Goal: Task Accomplishment & Management: Use online tool/utility

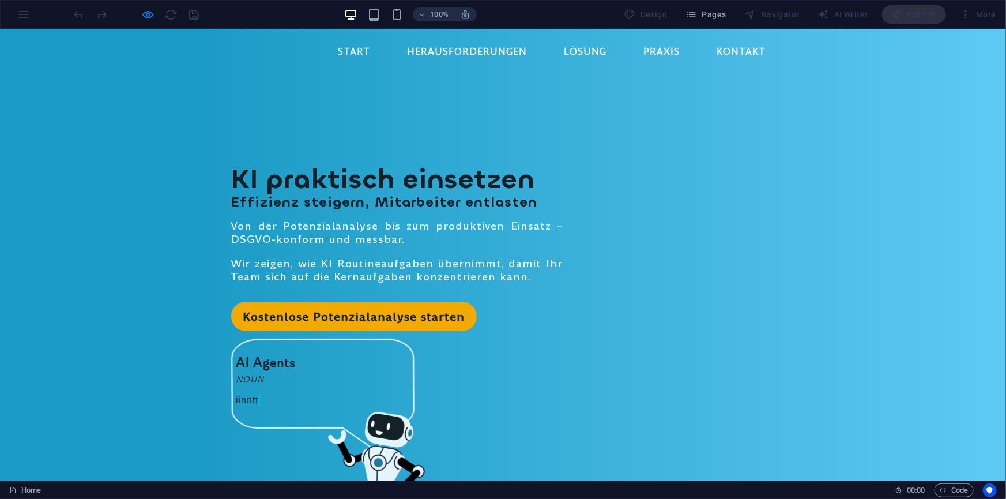
click at [352, 44] on link "Start" at bounding box center [354, 51] width 51 height 28
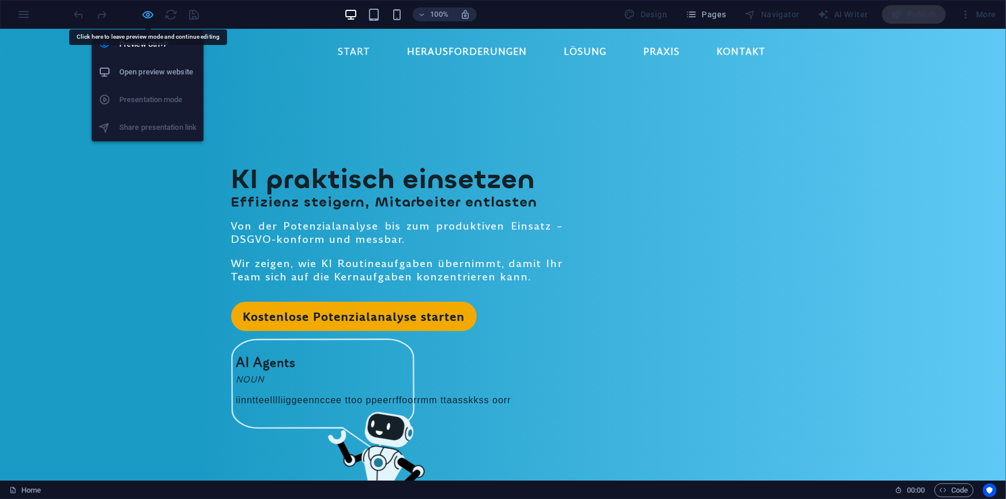
click at [148, 13] on icon "button" at bounding box center [148, 14] width 13 height 13
select select "rem"
select select "hover_box_fade"
select select "px"
select select "rem"
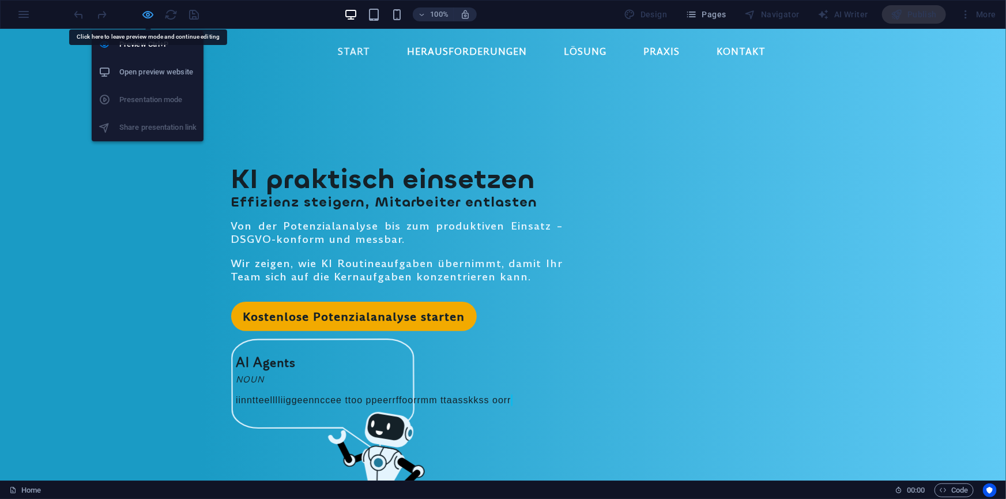
select select "rem"
select select "px"
select select "700"
select select "px"
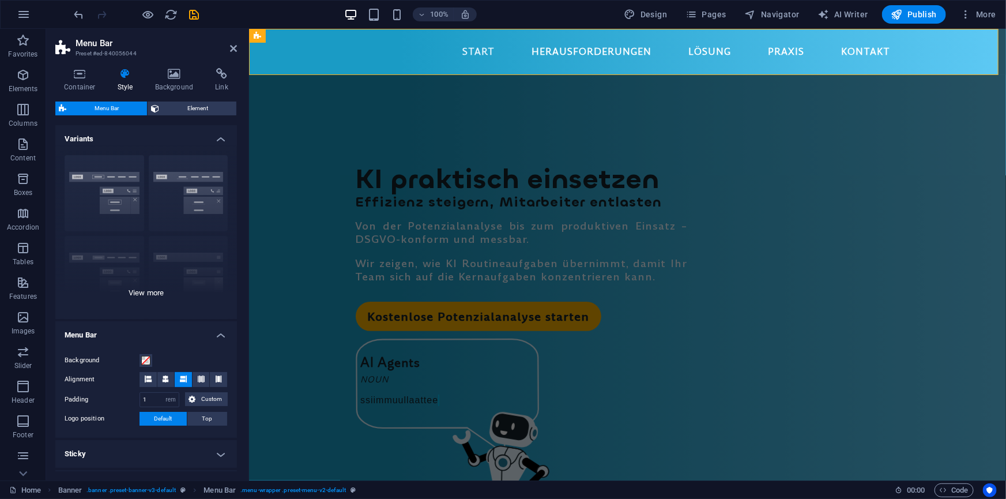
click at [150, 293] on div "Border Centered Default Fixed Loki Trigger Wide XXL" at bounding box center [146, 232] width 182 height 173
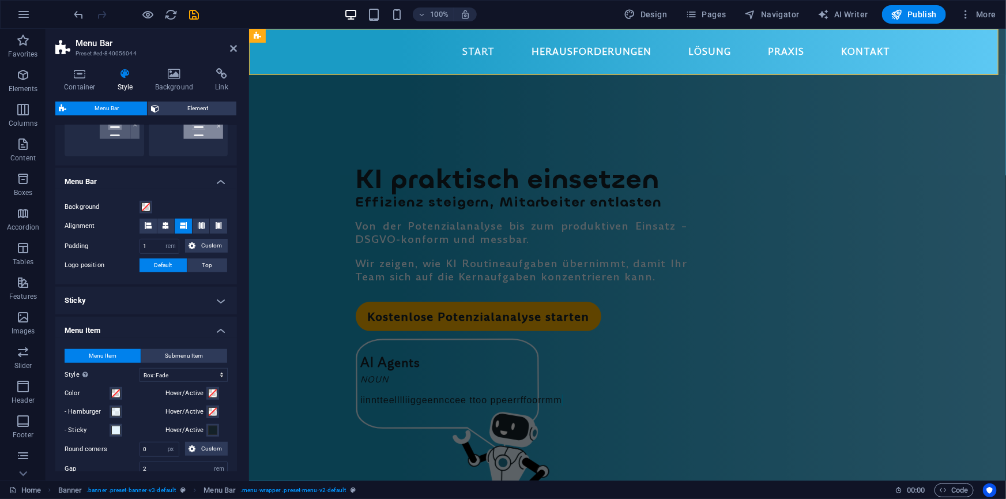
scroll to position [314, 0]
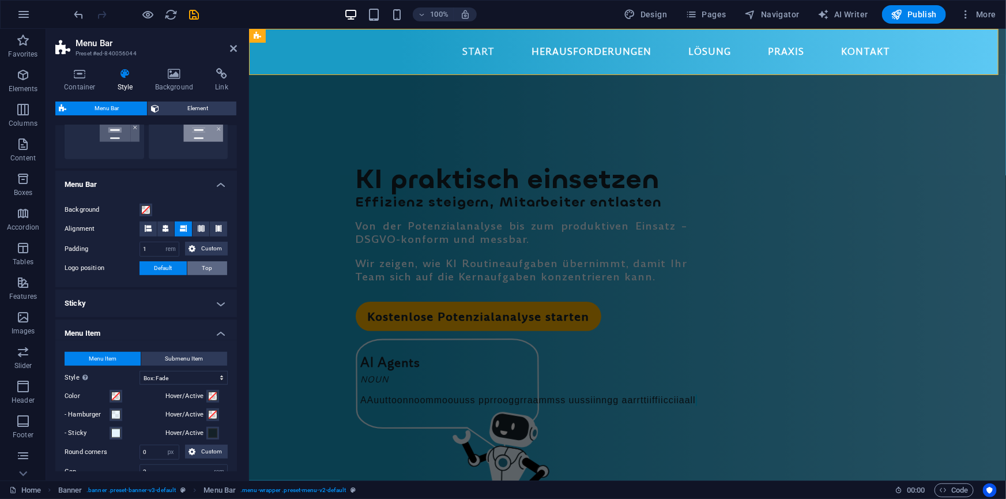
click at [209, 262] on span "Top" at bounding box center [207, 268] width 10 height 14
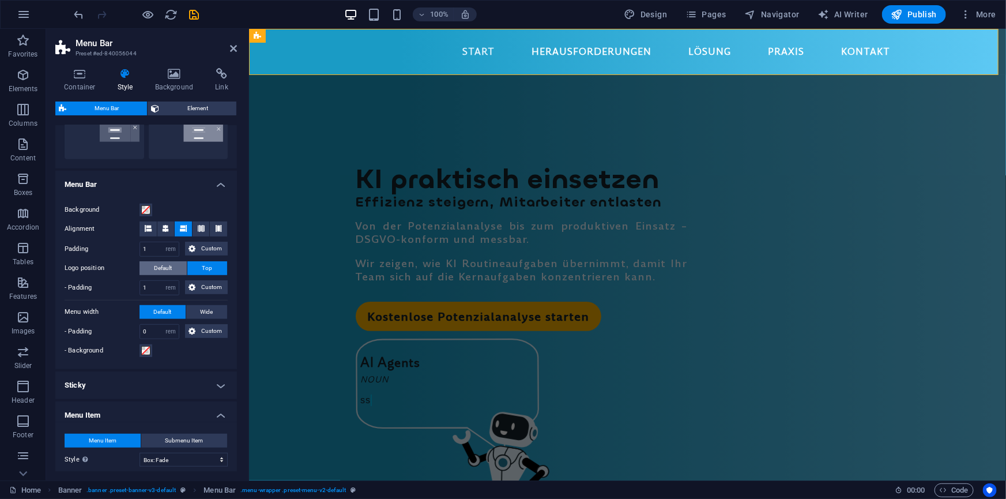
click at [164, 267] on span "Default" at bounding box center [164, 268] width 18 height 14
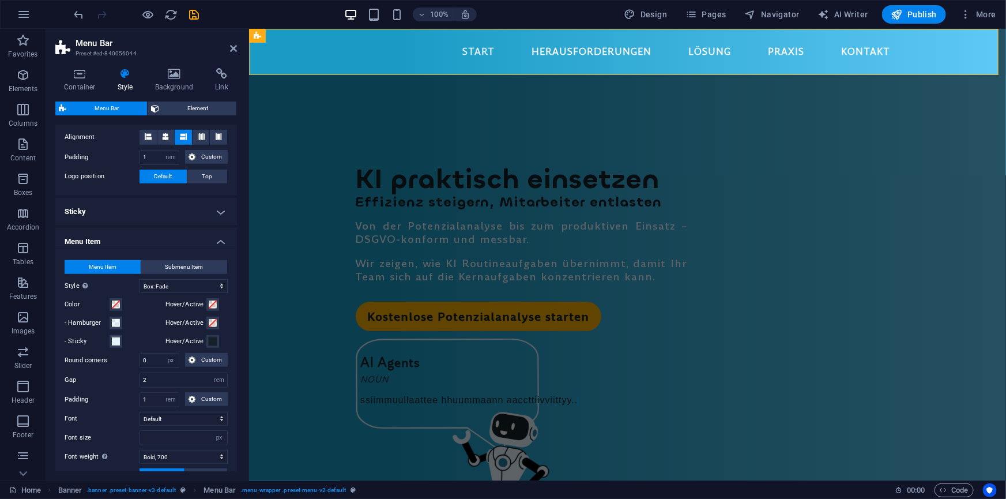
scroll to position [419, 0]
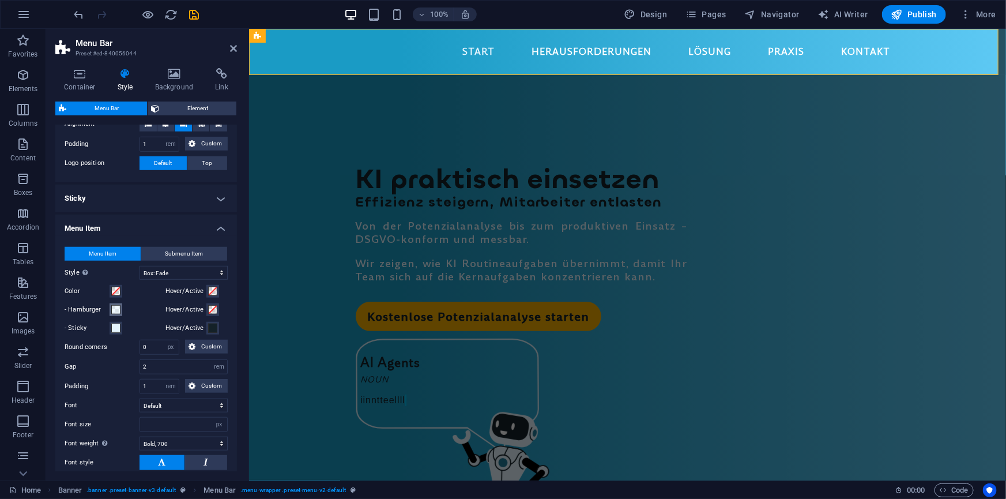
click at [116, 306] on span at bounding box center [115, 309] width 9 height 9
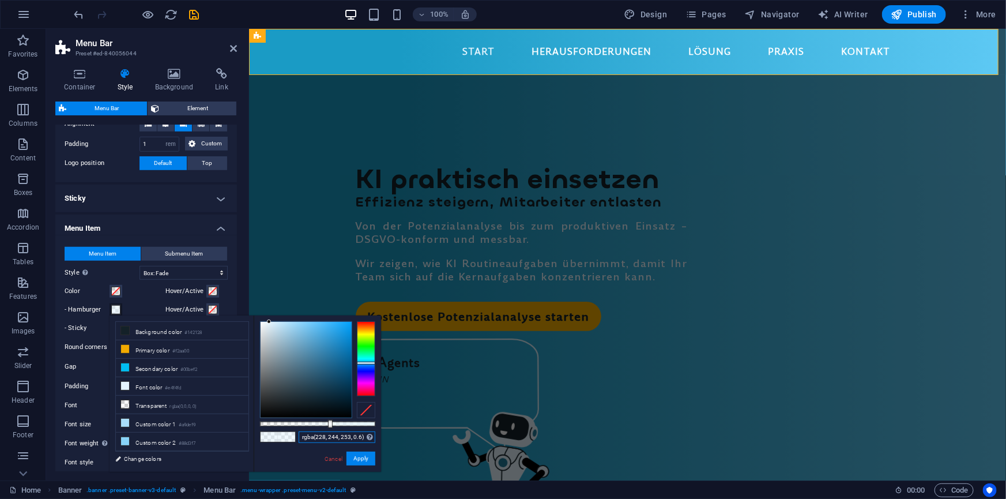
click at [336, 439] on input "rgba(228, 244, 253, 0.6)" at bounding box center [337, 437] width 77 height 12
click at [336, 437] on input "rgba(228, 244, 253, 0.6)" at bounding box center [337, 437] width 77 height 12
click at [330, 456] on link "Cancel" at bounding box center [333, 458] width 20 height 9
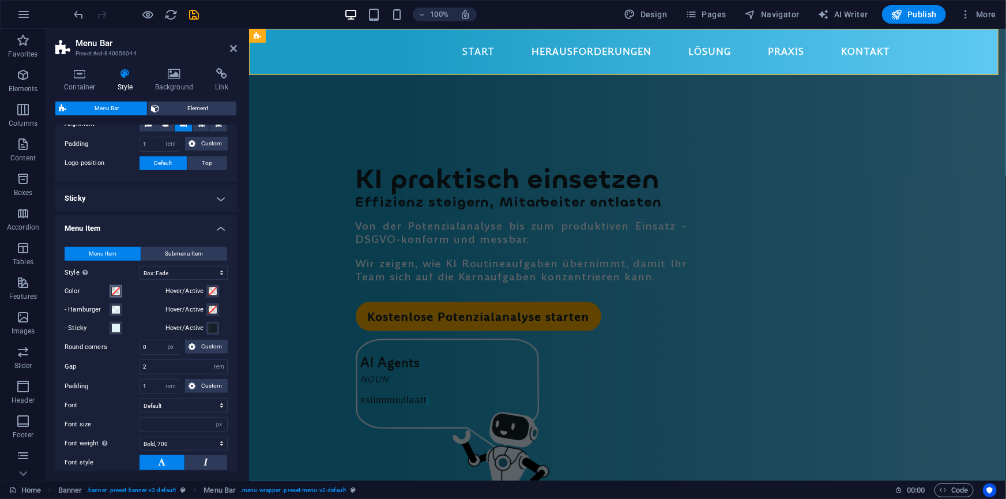
click at [117, 291] on span at bounding box center [115, 291] width 9 height 9
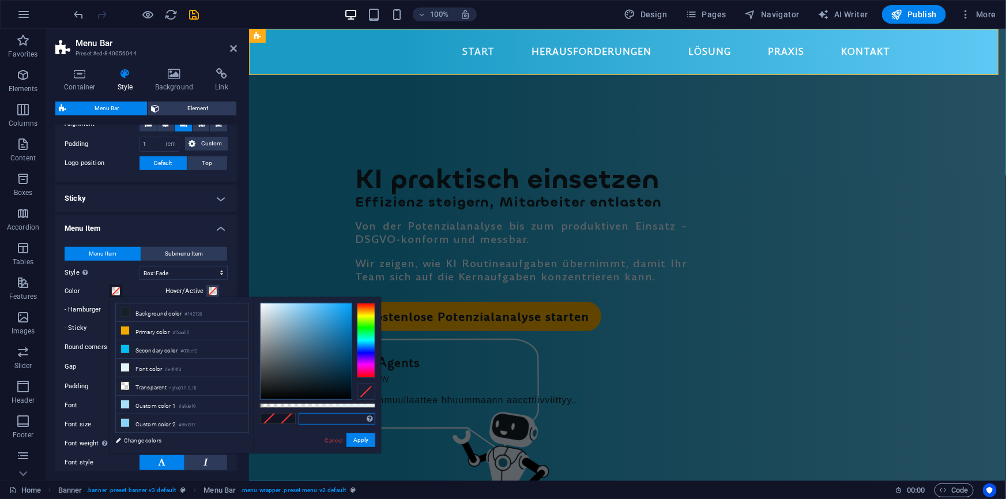
click at [314, 416] on input "text" at bounding box center [337, 419] width 77 height 12
paste input "rgba(228, 244, 253, 0.6)"
type input "rgba(228, 244, 253, 0.6)"
click at [361, 436] on button "Apply" at bounding box center [361, 440] width 29 height 14
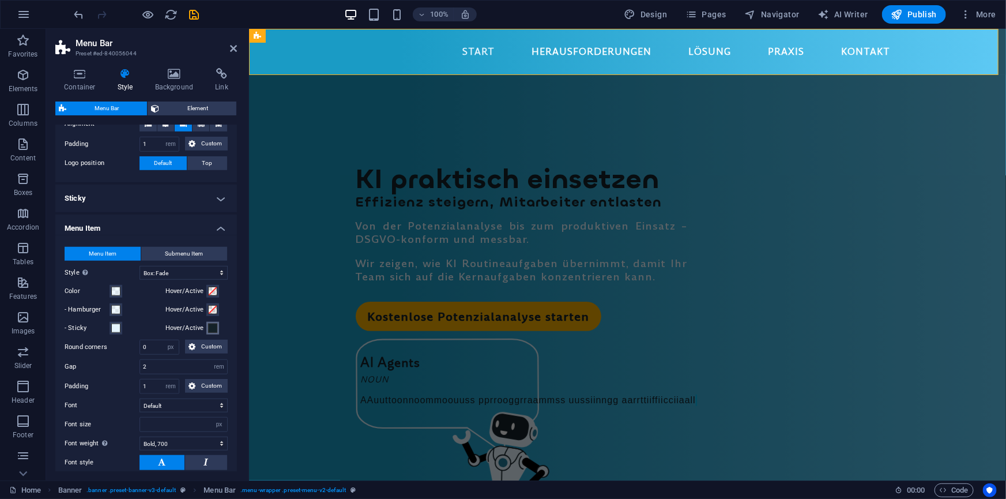
click at [214, 329] on span at bounding box center [212, 327] width 9 height 9
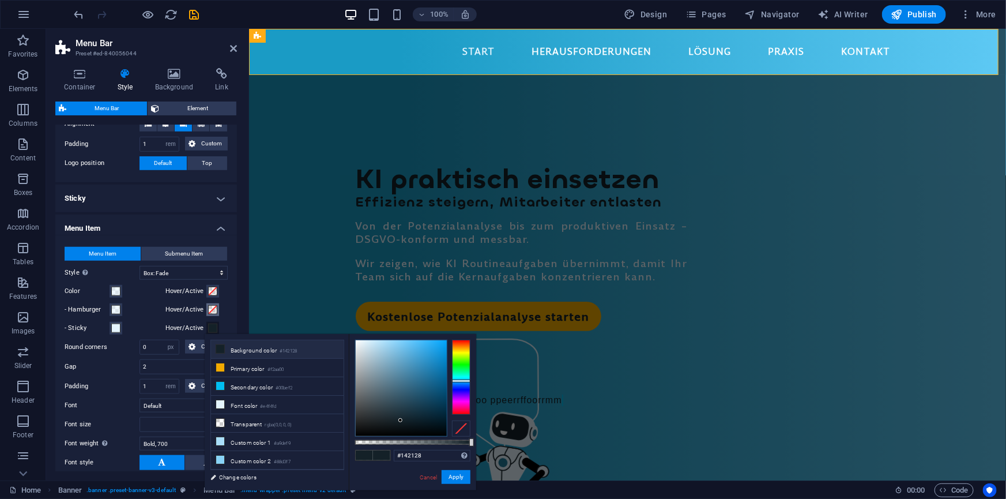
click at [212, 310] on span at bounding box center [212, 309] width 9 height 9
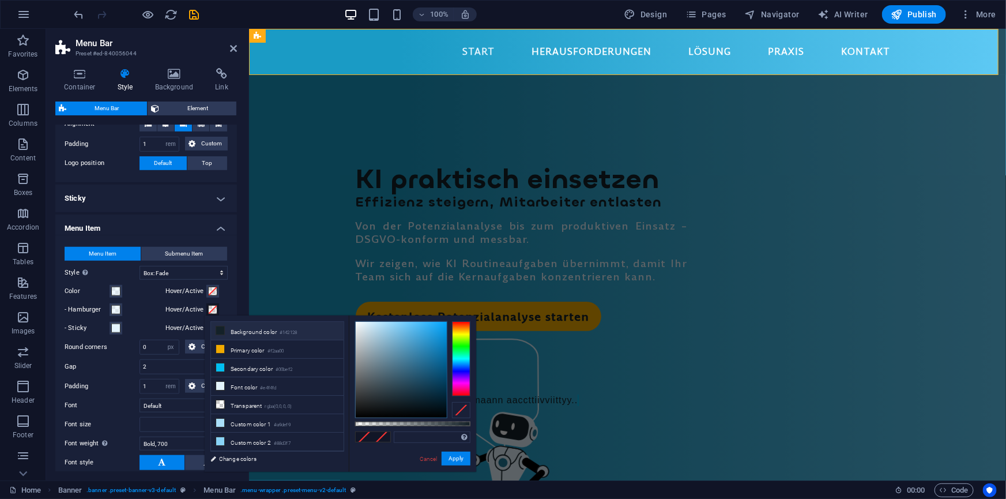
click at [222, 329] on icon at bounding box center [220, 330] width 8 height 8
type input "#142128"
click at [212, 287] on span at bounding box center [212, 291] width 9 height 9
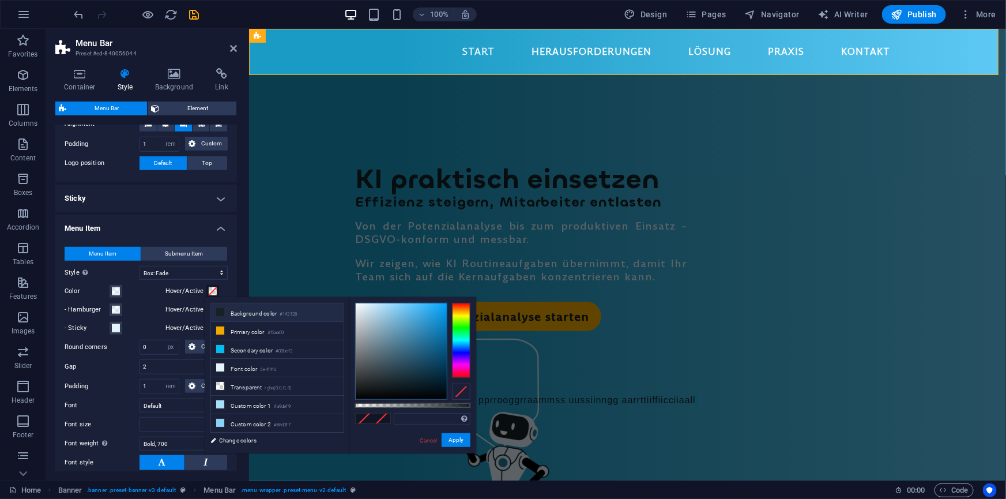
click at [218, 308] on icon at bounding box center [220, 312] width 8 height 8
type input "#142128"
click at [195, 13] on icon "save" at bounding box center [194, 14] width 13 height 13
select select "rem"
select select "hover_box_fade"
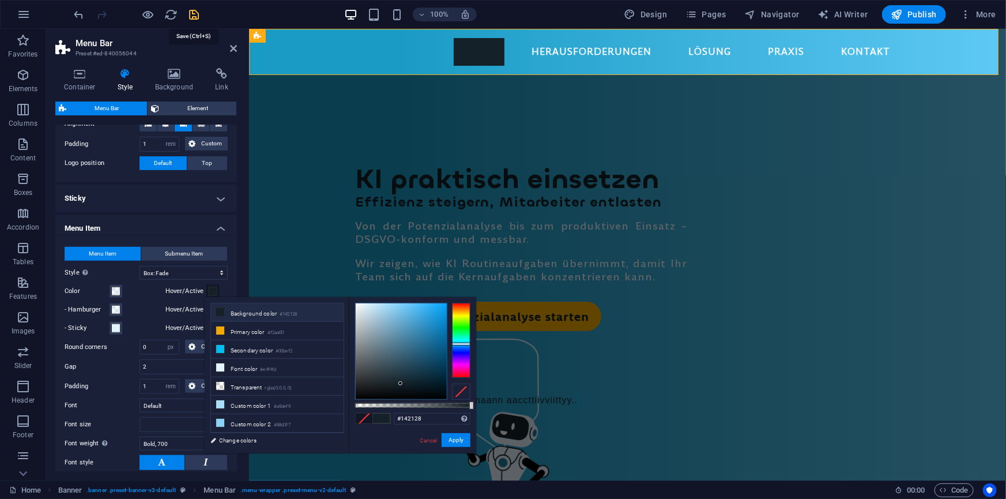
select select "px"
select select "rem"
select select "px"
select select "700"
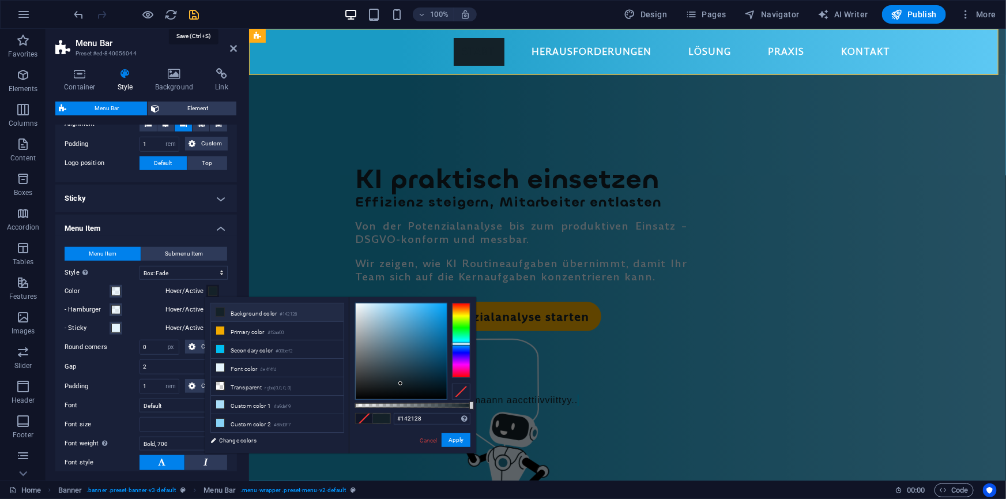
select select "px"
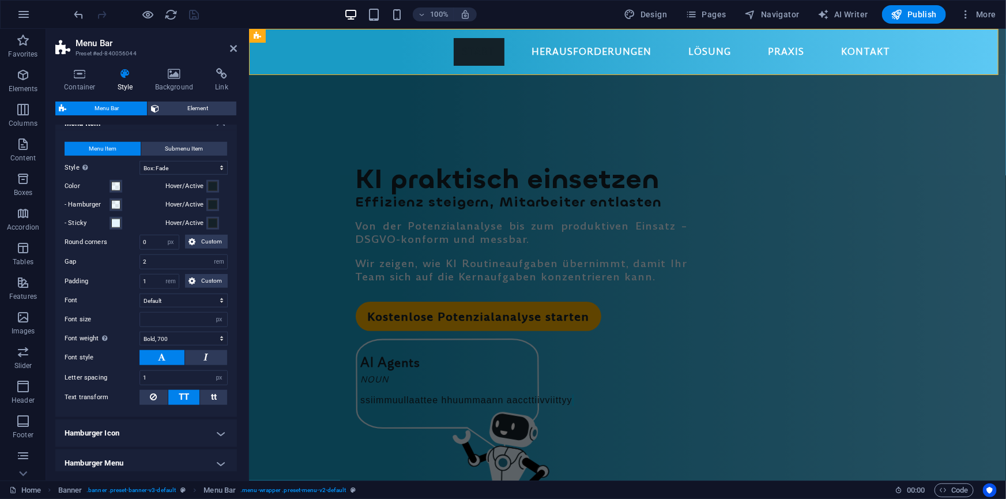
scroll to position [472, 0]
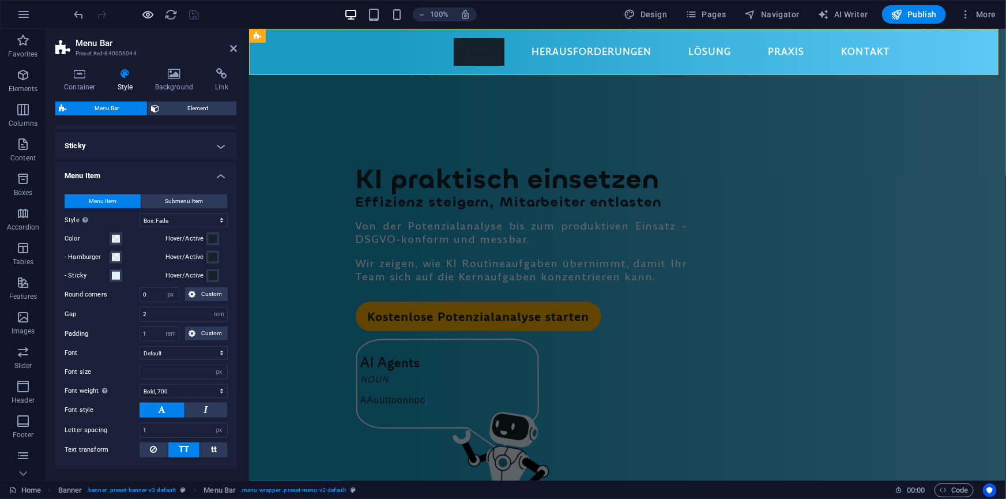
click at [153, 13] on icon "button" at bounding box center [148, 14] width 13 height 13
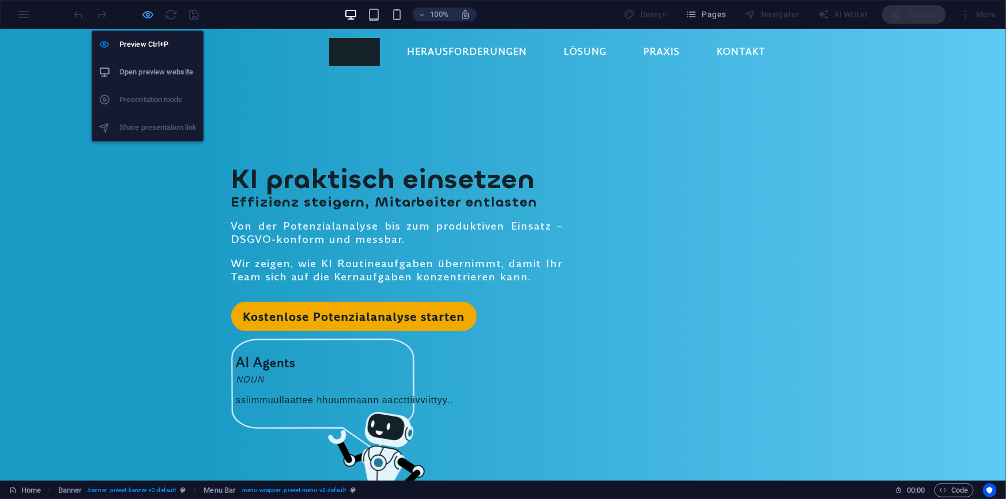
click at [149, 15] on icon "button" at bounding box center [148, 14] width 13 height 13
select select "rem"
select select "hover_box_fade"
select select "px"
select select "rem"
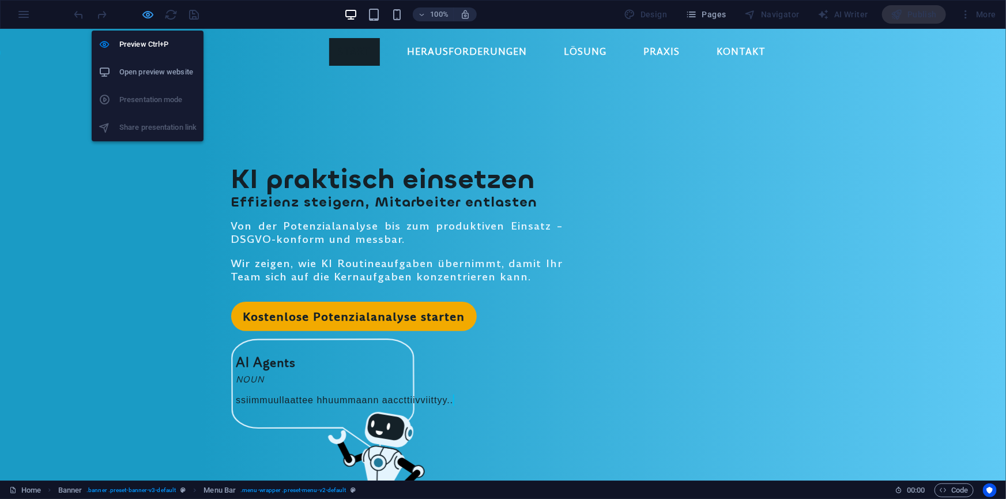
select select "rem"
select select "px"
select select "700"
select select "px"
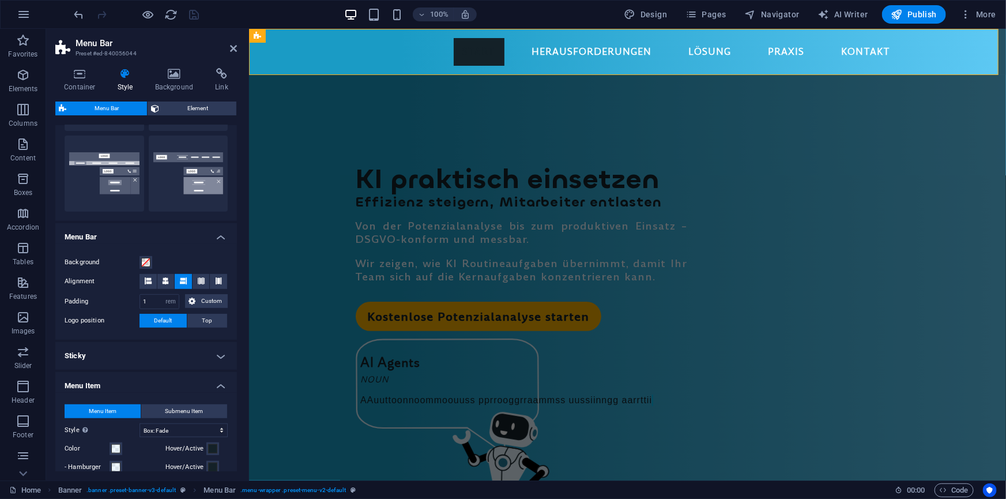
scroll to position [419, 0]
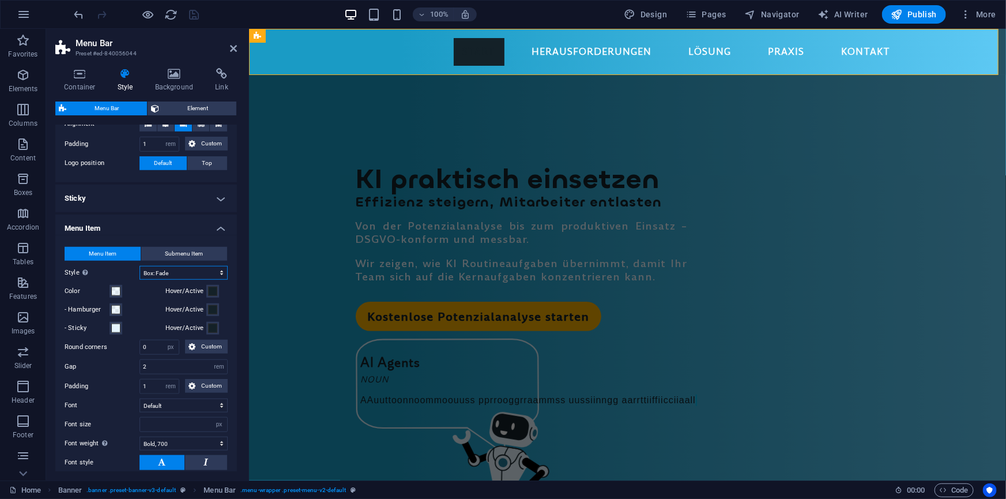
click at [189, 270] on select "Plain Text color Box: Fade Box: Flip vertical Box: Flip horizontal Box: Slide d…" at bounding box center [184, 273] width 88 height 14
select select "hover_border_bottom"
click at [140, 266] on select "Plain Text color Box: Fade Box: Flip vertical Box: Flip horizontal Box: Slide d…" at bounding box center [184, 273] width 88 height 14
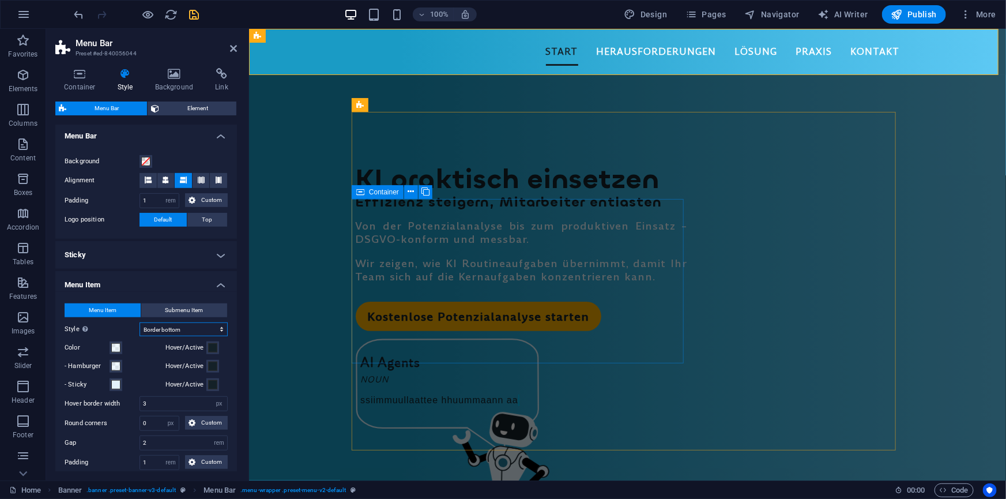
scroll to position [415, 0]
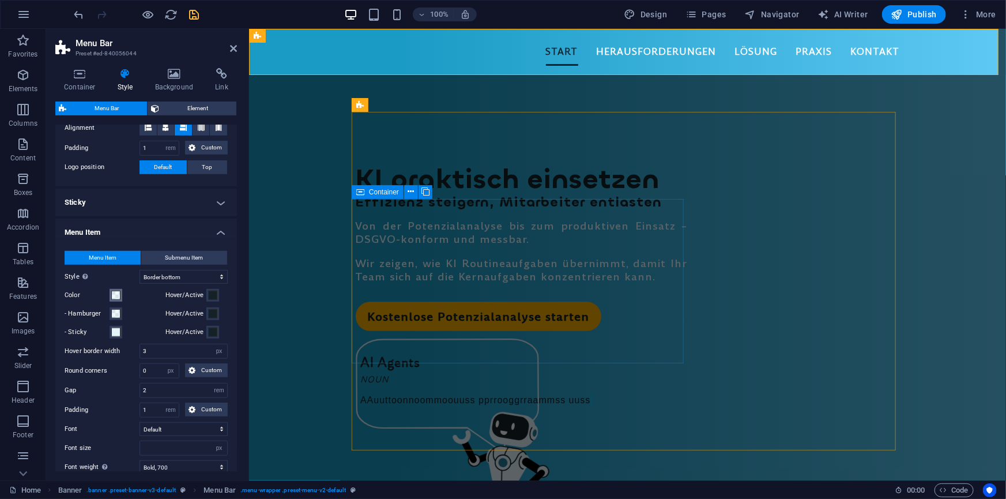
click at [115, 296] on span at bounding box center [115, 295] width 9 height 9
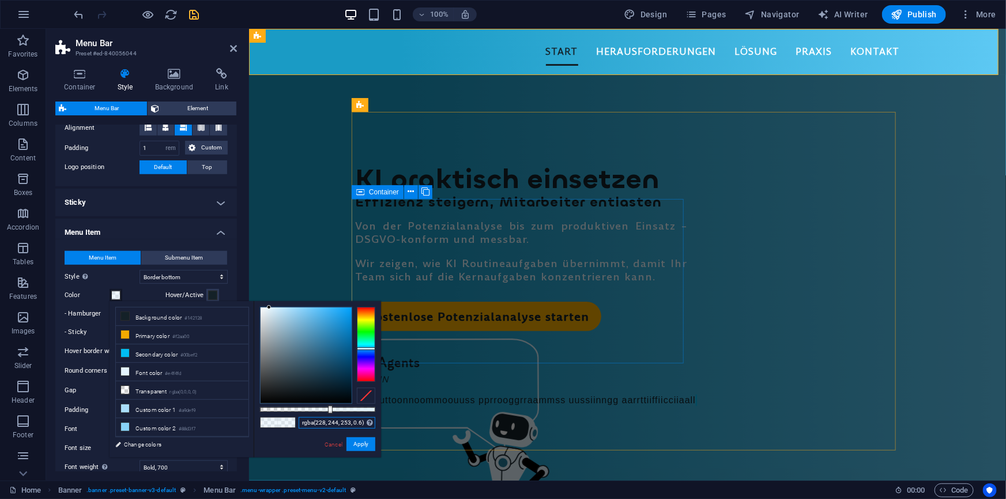
click at [329, 421] on input "rgba(228, 244, 253, 0.6)" at bounding box center [337, 423] width 77 height 12
click at [363, 443] on button "Apply" at bounding box center [361, 444] width 29 height 14
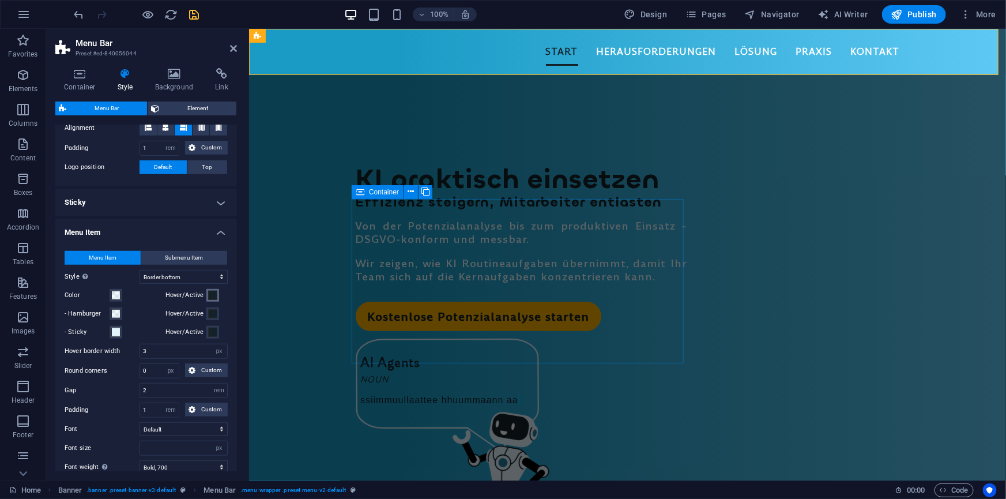
click at [216, 293] on button "Hover/Active" at bounding box center [212, 295] width 13 height 13
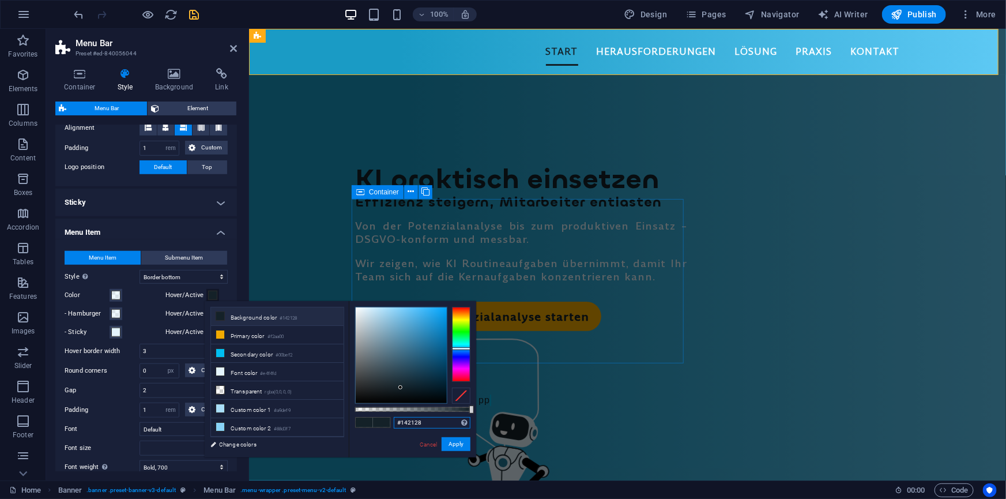
drag, startPoint x: 425, startPoint y: 421, endPoint x: 392, endPoint y: 420, distance: 32.9
click at [392, 420] on div "#142128 Supported formats #0852ed rgb(8, 82, 237) rgba(8, 82, 237, 90%) hsv(221…" at bounding box center [412, 462] width 127 height 323
paste input "rgba(228, 244, 253, 0.6)"
type input "rgba(228, 244, 253, 0.6)"
drag, startPoint x: 458, startPoint y: 440, endPoint x: 33, endPoint y: 344, distance: 435.3
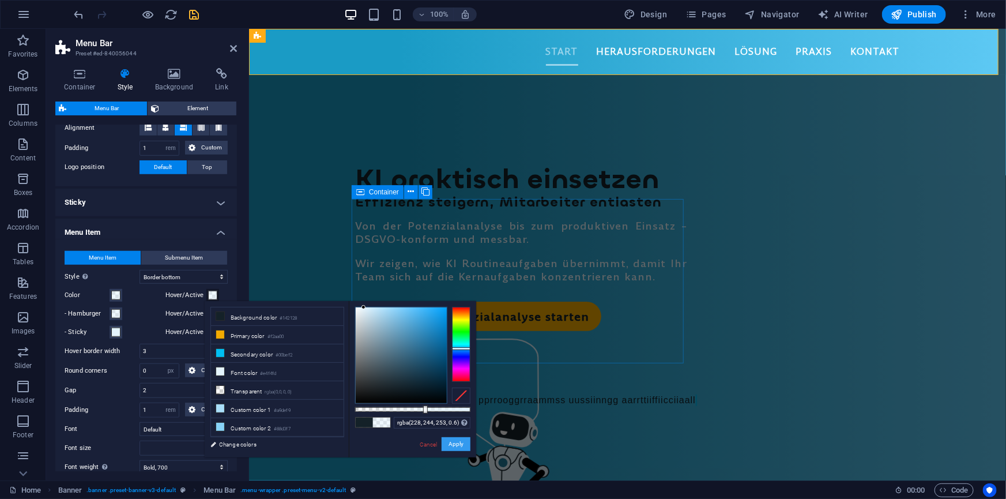
click at [458, 440] on button "Apply" at bounding box center [456, 444] width 29 height 14
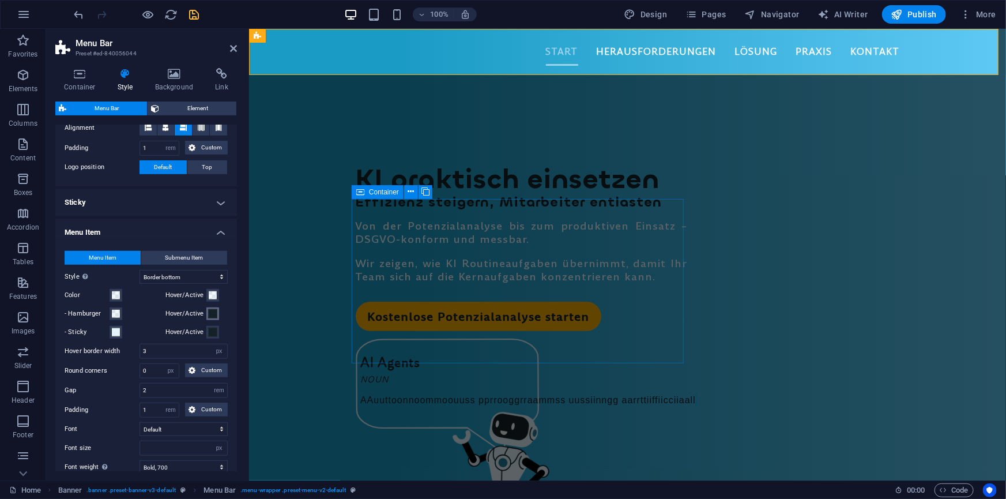
click at [210, 317] on span at bounding box center [212, 313] width 9 height 9
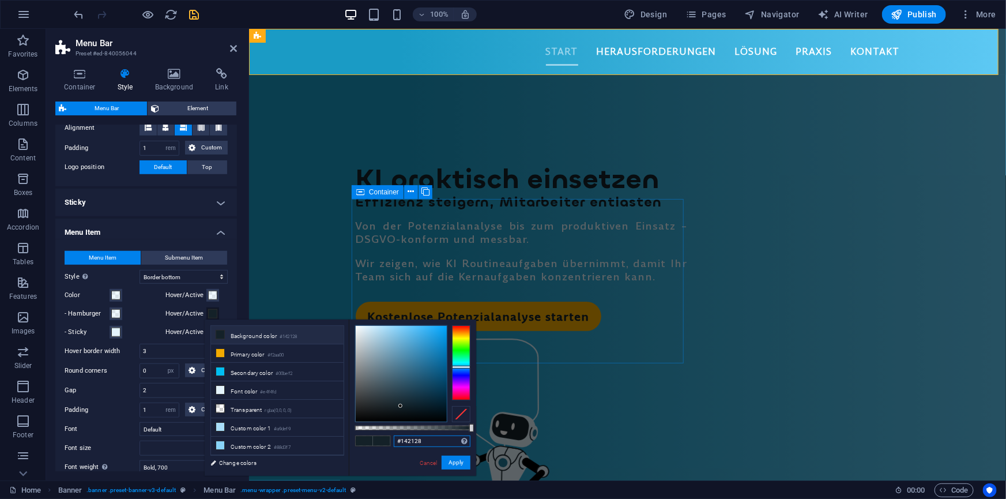
drag, startPoint x: 432, startPoint y: 440, endPoint x: 372, endPoint y: 439, distance: 60.0
click at [372, 439] on div "#142128 Supported formats #0852ed rgb(8, 82, 237) rgba(8, 82, 237, 90%) hsv(221…" at bounding box center [412, 480] width 127 height 323
paste input "rgba(228, 244, 253, 0.6)"
type input "rgba(228, 244, 253, 0.6)"
click at [453, 461] on button "Apply" at bounding box center [456, 462] width 29 height 14
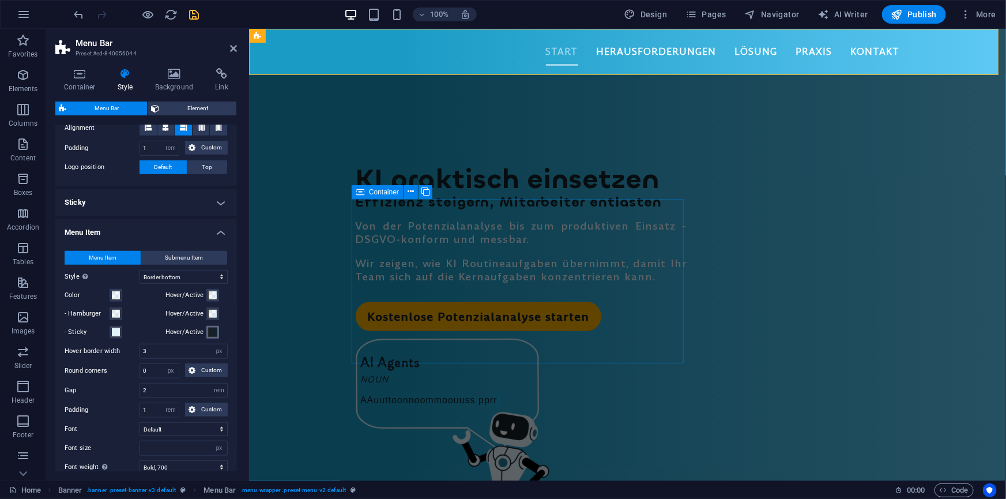
click at [209, 333] on span at bounding box center [212, 331] width 9 height 9
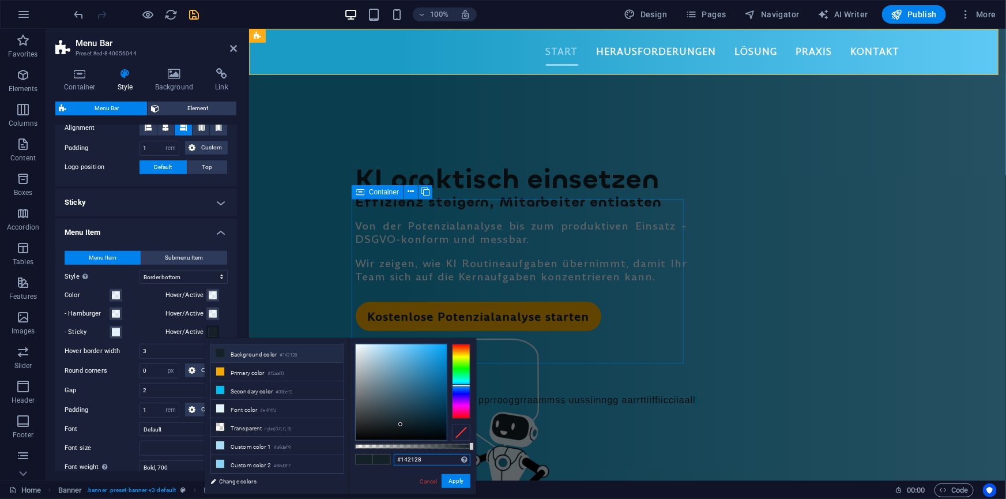
drag, startPoint x: 419, startPoint y: 460, endPoint x: 366, endPoint y: 460, distance: 53.0
click at [366, 460] on div "#142128 Supported formats #0852ed rgb(8, 82, 237) rgba(8, 82, 237, 90%) hsv(221…" at bounding box center [412, 499] width 127 height 323
paste input "rgba(228, 244, 253, 0.6)"
click at [252, 407] on li "Font color #e4f4fd" at bounding box center [277, 409] width 133 height 18
drag, startPoint x: 425, startPoint y: 446, endPoint x: 489, endPoint y: 449, distance: 64.0
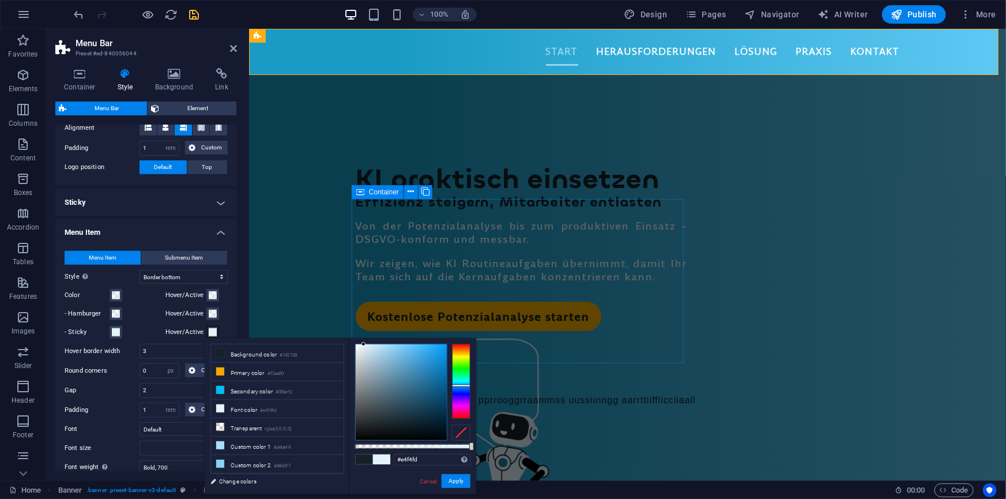
click at [489, 449] on body "ai-consulting.antunes.it Home Favorites Elements Columns Content Boxes Accordio…" at bounding box center [503, 249] width 1006 height 499
click at [408, 457] on input "#e4f4fd" at bounding box center [432, 460] width 77 height 12
click at [404, 459] on input "#e4f4fd" at bounding box center [432, 460] width 77 height 12
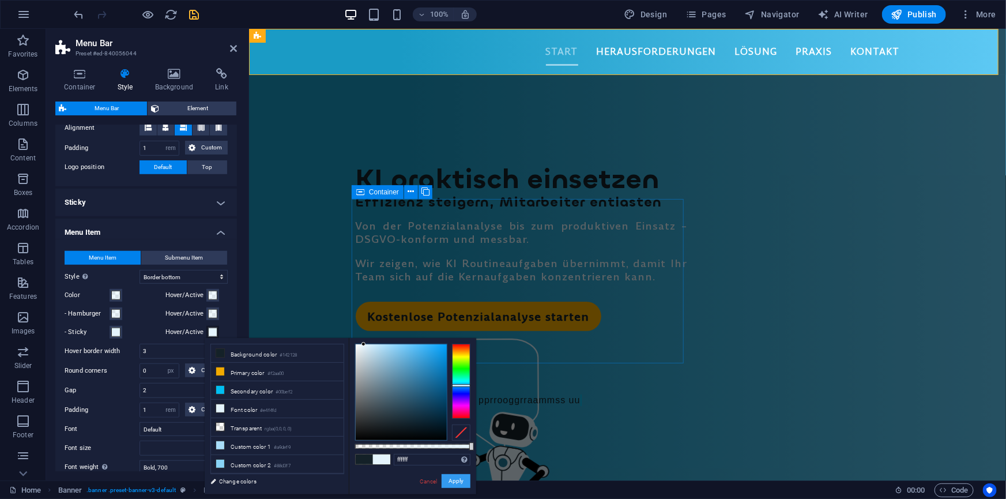
type input "#ffffff"
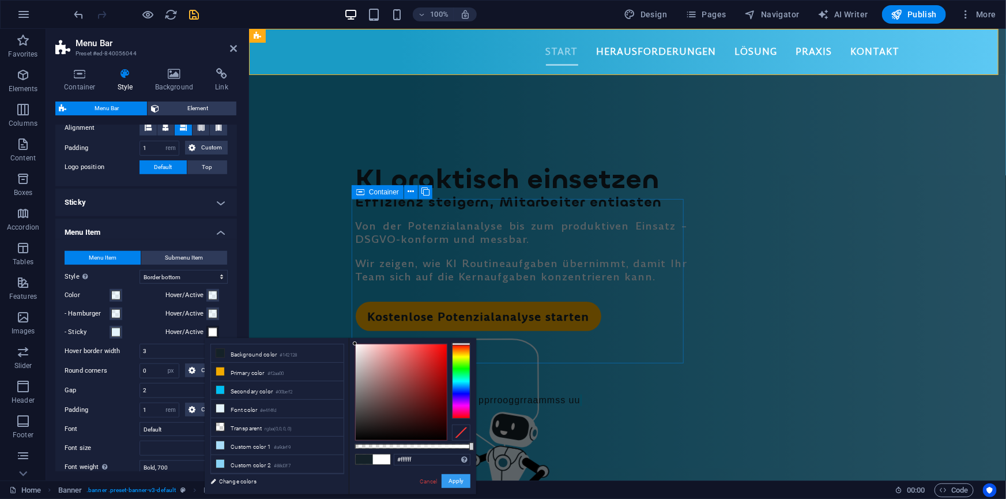
click at [456, 479] on button "Apply" at bounding box center [456, 481] width 29 height 14
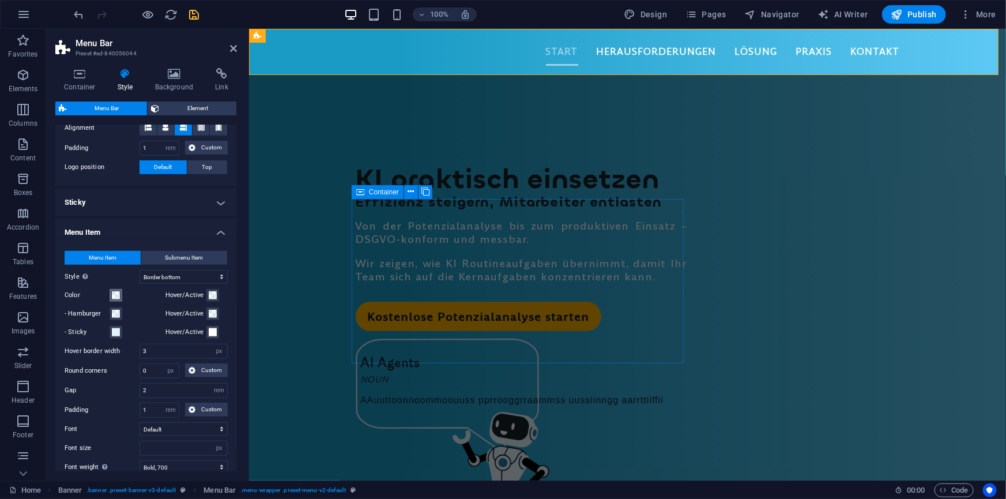
click at [118, 296] on span at bounding box center [115, 295] width 9 height 9
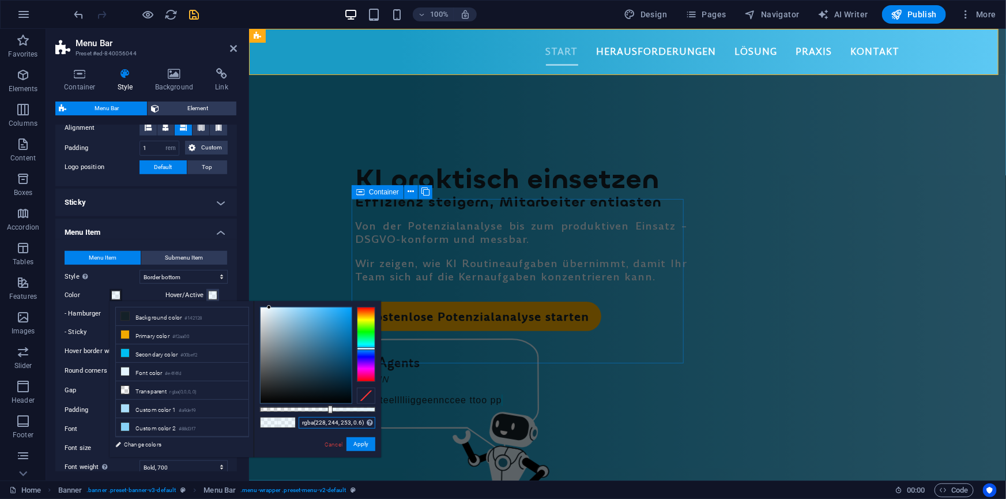
click at [329, 422] on input "rgba(228, 244, 253, 0.6)" at bounding box center [337, 423] width 77 height 12
type input "fffff"
click at [359, 445] on button "Apply" at bounding box center [361, 444] width 29 height 14
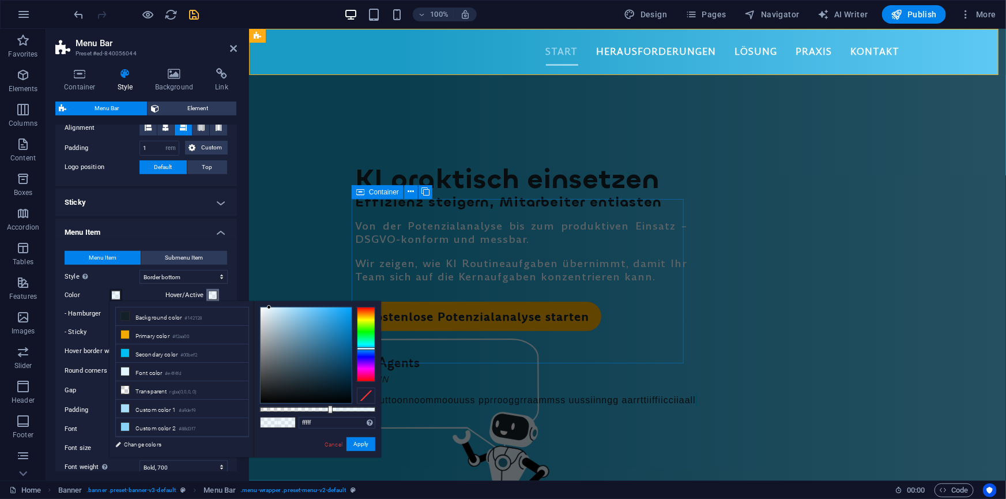
click at [208, 293] on span at bounding box center [212, 295] width 9 height 9
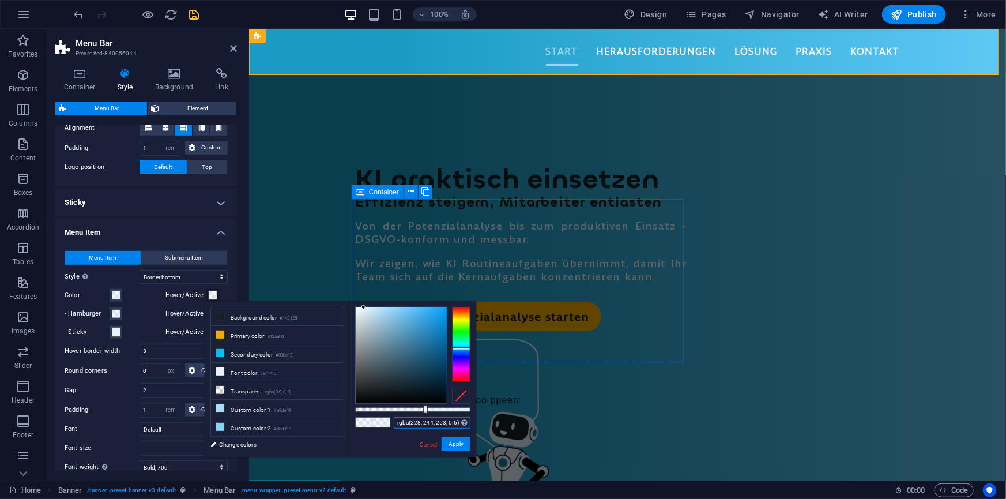
click at [404, 421] on input "rgba(228, 244, 253, 0.6)" at bounding box center [432, 423] width 77 height 12
type input "#e4f4fd"
drag, startPoint x: 424, startPoint y: 410, endPoint x: 474, endPoint y: 411, distance: 49.6
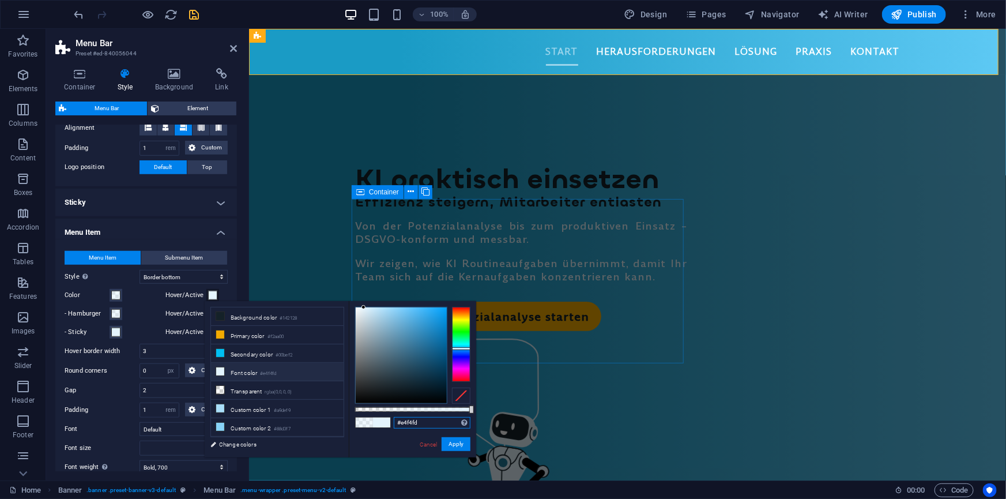
click at [474, 411] on div "#e4f4fd Supported formats #0852ed rgb(8, 82, 237) rgba(8, 82, 237, 90%) hsv(221…" at bounding box center [412, 462] width 127 height 323
click at [451, 442] on button "Apply" at bounding box center [456, 444] width 29 height 14
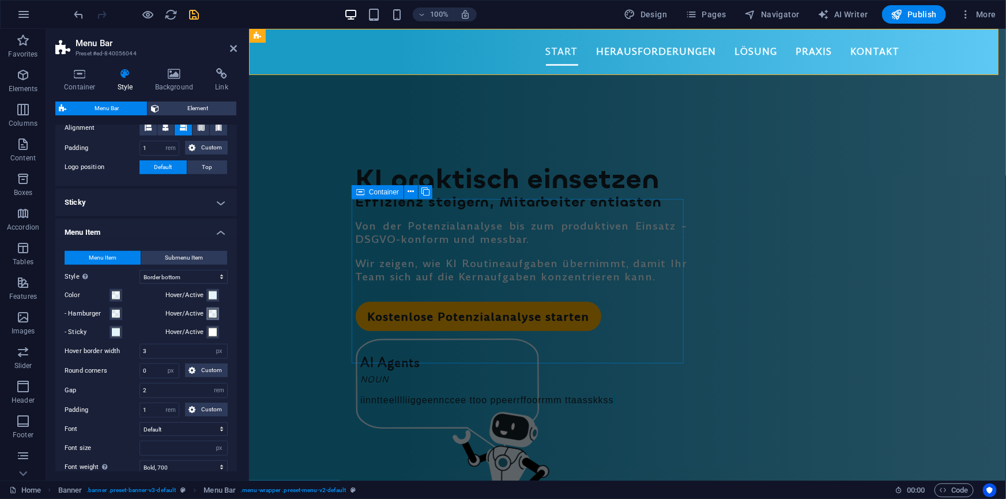
click at [212, 315] on span at bounding box center [212, 313] width 9 height 9
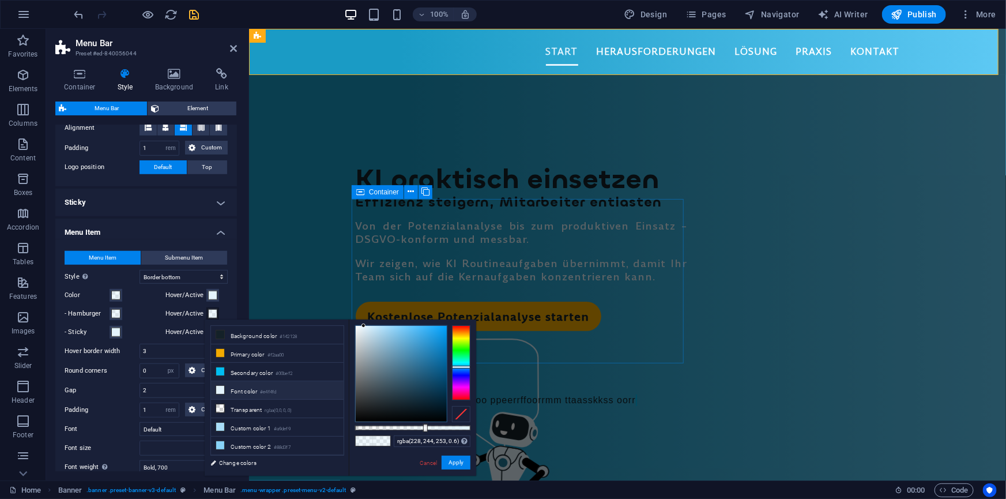
click at [247, 389] on li "Font color #e4f4fd" at bounding box center [277, 390] width 133 height 18
drag, startPoint x: 455, startPoint y: 465, endPoint x: 293, endPoint y: 398, distance: 175.3
click at [343, 415] on div "less Background color #142128 Primary color #f2aa00 Secondary color #00bef2 Fon…" at bounding box center [341, 397] width 272 height 156
click at [253, 392] on li "Font color #e4f4fd" at bounding box center [277, 390] width 133 height 18
type input "#e4f4fd"
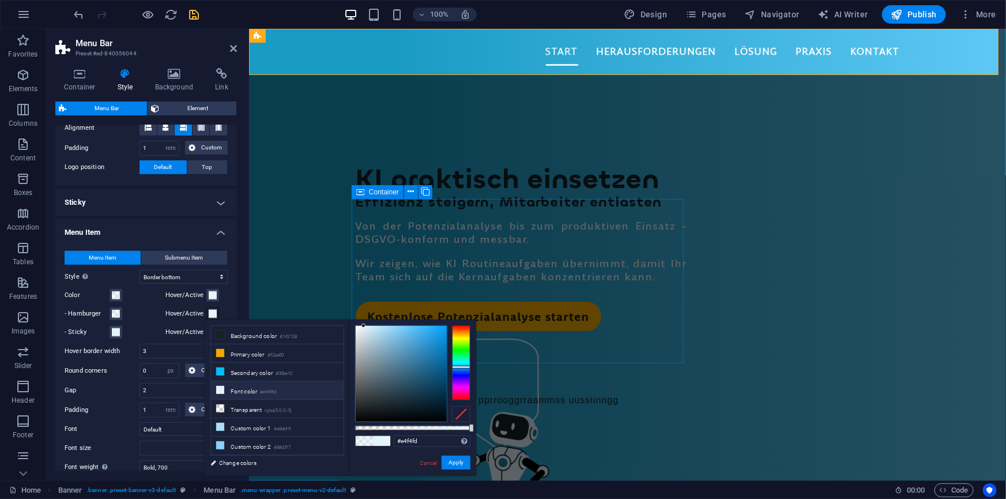
drag, startPoint x: 427, startPoint y: 424, endPoint x: 241, endPoint y: 398, distance: 187.5
click at [490, 427] on body "ai-consulting.antunes.it Home Favorites Elements Columns Content Boxes Accordio…" at bounding box center [503, 249] width 1006 height 499
click at [457, 461] on button "Apply" at bounding box center [456, 462] width 29 height 14
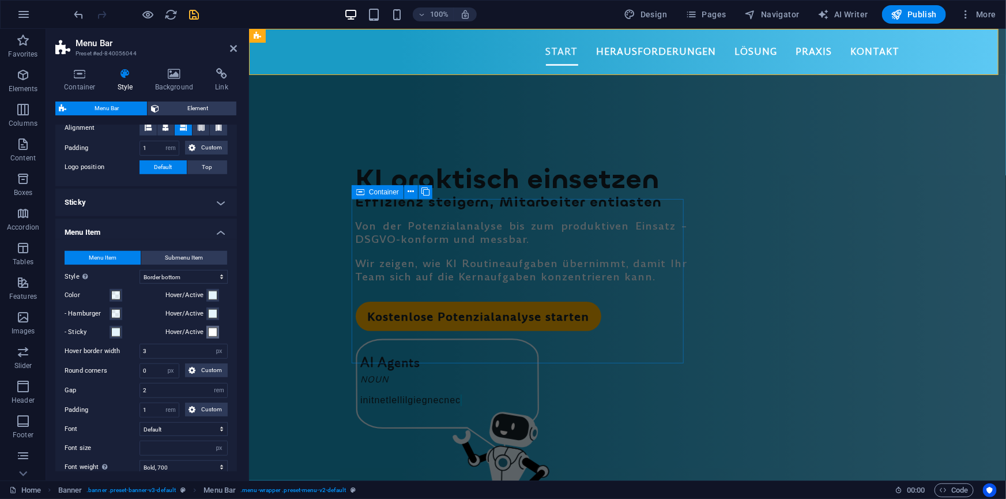
click at [210, 332] on span at bounding box center [212, 331] width 9 height 9
click at [214, 329] on span at bounding box center [212, 331] width 9 height 9
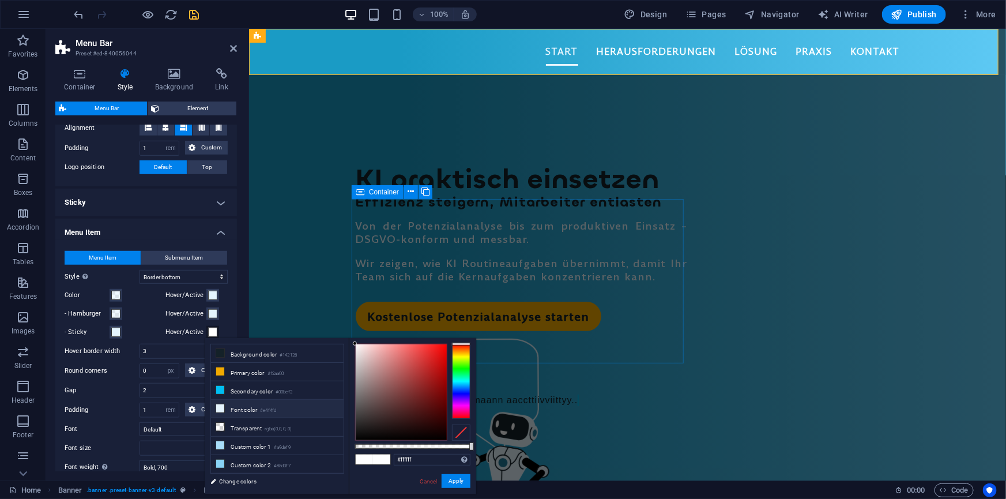
click at [246, 409] on li "Font color #e4f4fd" at bounding box center [277, 409] width 133 height 18
type input "#e4f4fd"
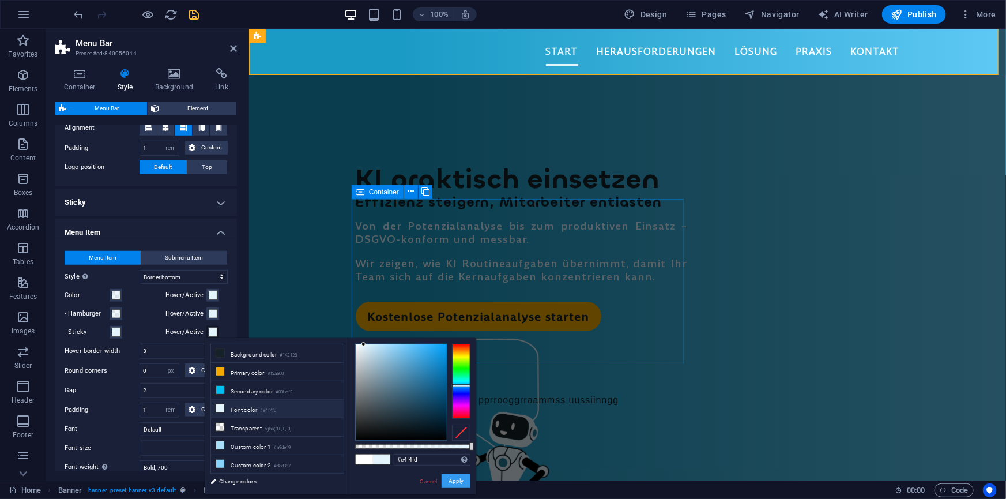
click at [453, 477] on button "Apply" at bounding box center [456, 481] width 29 height 14
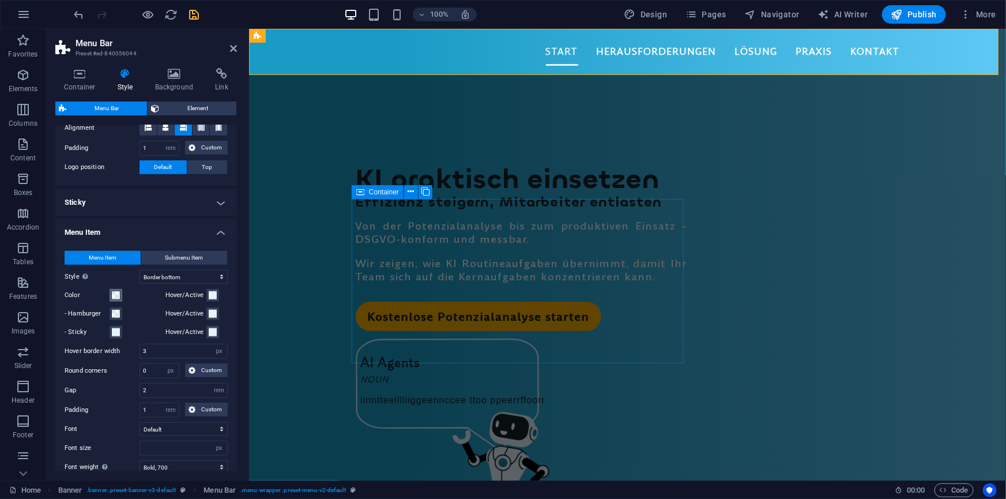
click at [116, 295] on span at bounding box center [115, 295] width 9 height 9
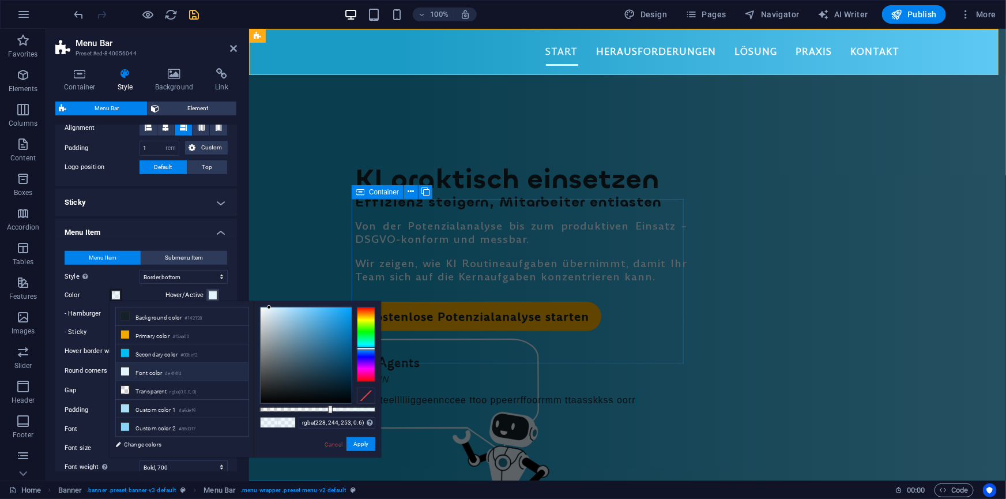
click at [149, 371] on li "Font color #e4f4fd" at bounding box center [182, 372] width 133 height 18
type input "#e4f4fd"
drag, startPoint x: 330, startPoint y: 407, endPoint x: 132, endPoint y: 380, distance: 199.6
click at [382, 406] on body "ai-consulting.antunes.it Home Favorites Elements Columns Content Boxes Accordio…" at bounding box center [503, 249] width 1006 height 499
click at [362, 444] on button "Apply" at bounding box center [361, 444] width 29 height 14
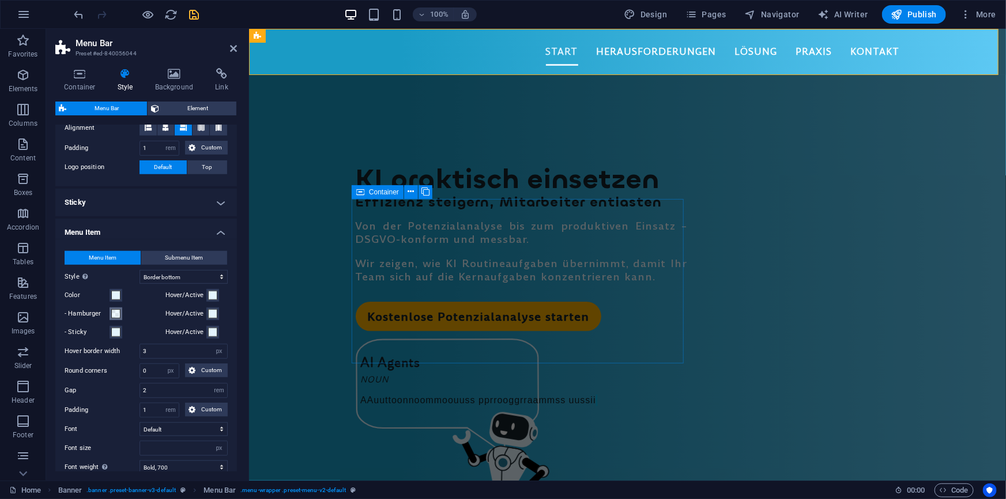
click at [115, 312] on span at bounding box center [115, 313] width 9 height 9
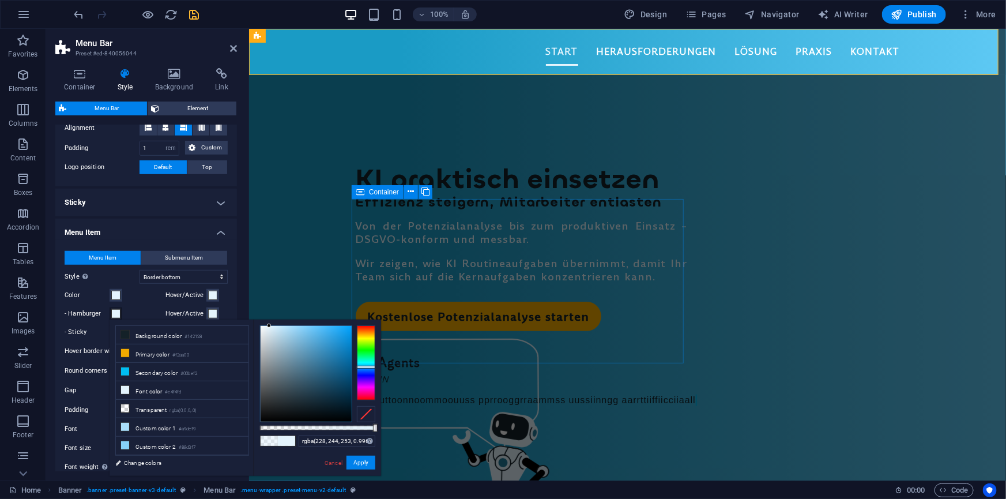
type input "#e4f4fd"
drag, startPoint x: 330, startPoint y: 427, endPoint x: 377, endPoint y: 430, distance: 47.3
click at [377, 430] on div at bounding box center [376, 428] width 5 height 8
click at [364, 460] on button "Apply" at bounding box center [361, 462] width 29 height 14
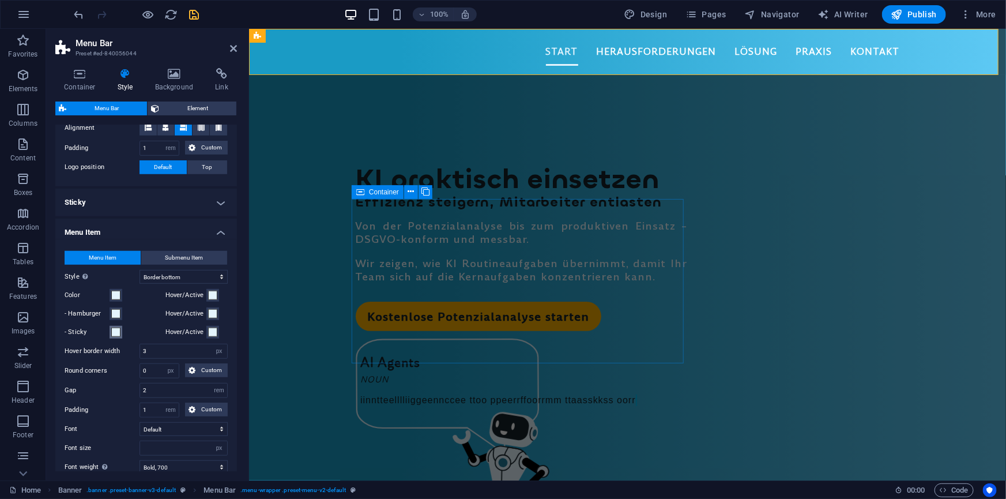
click at [114, 332] on span at bounding box center [115, 331] width 9 height 9
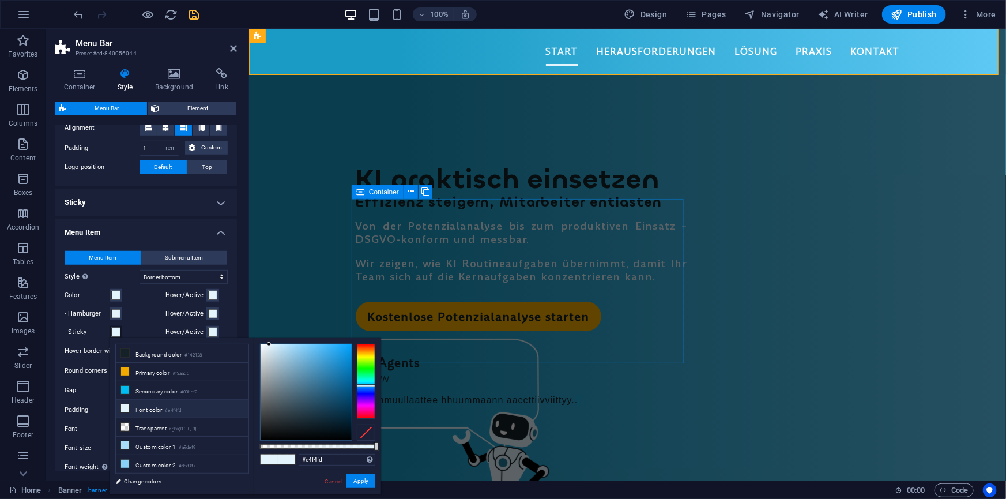
click at [158, 407] on li "Font color #e4f4fd" at bounding box center [182, 409] width 133 height 18
click at [365, 481] on button "Apply" at bounding box center [361, 481] width 29 height 14
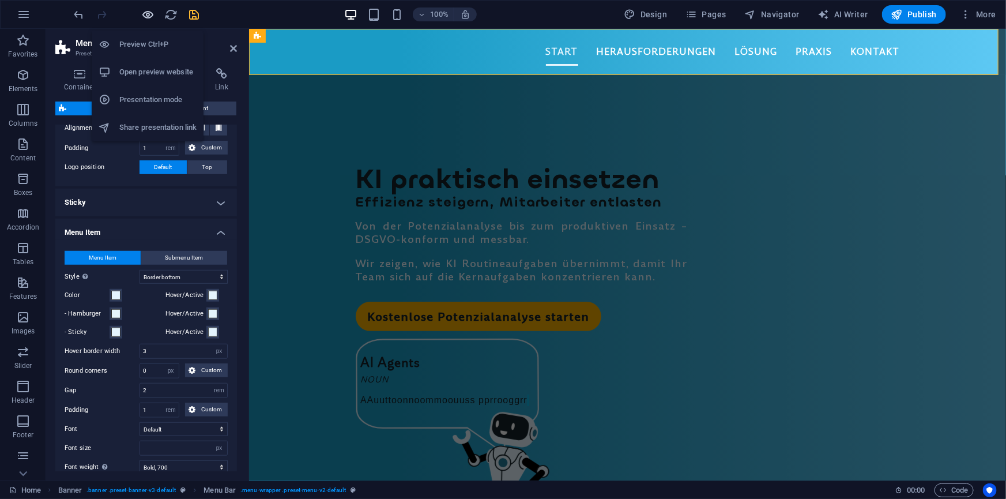
click at [150, 13] on icon "button" at bounding box center [148, 14] width 13 height 13
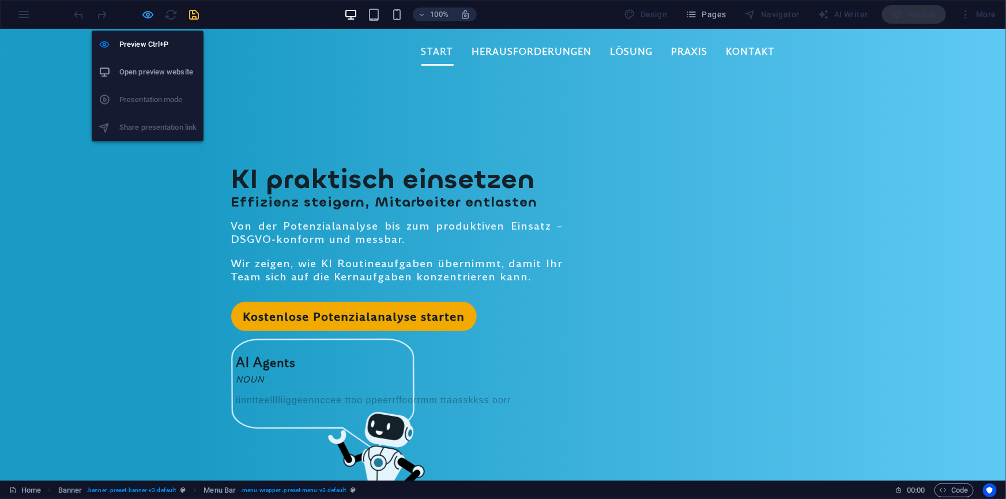
click at [146, 13] on icon "button" at bounding box center [148, 14] width 13 height 13
select select "rem"
select select "hover_border_bottom"
select select "px"
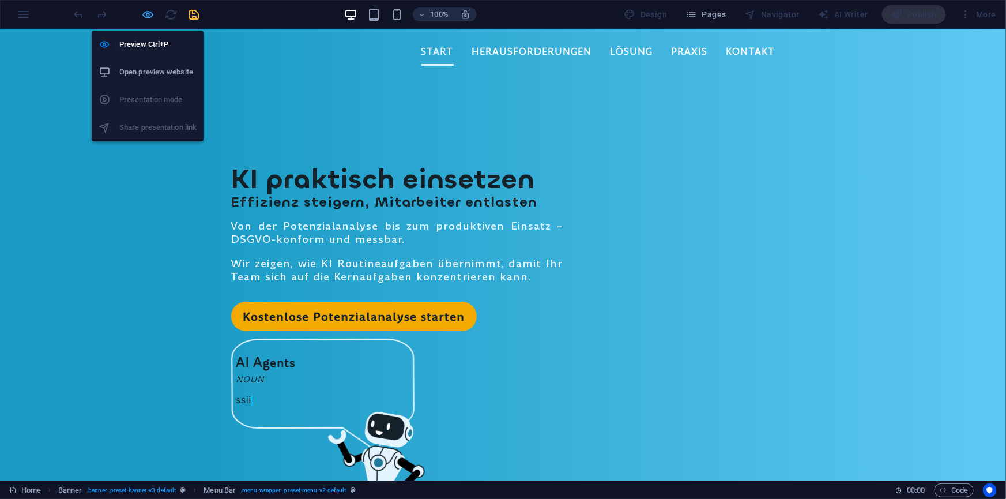
select select "rem"
select select "px"
select select "700"
select select "px"
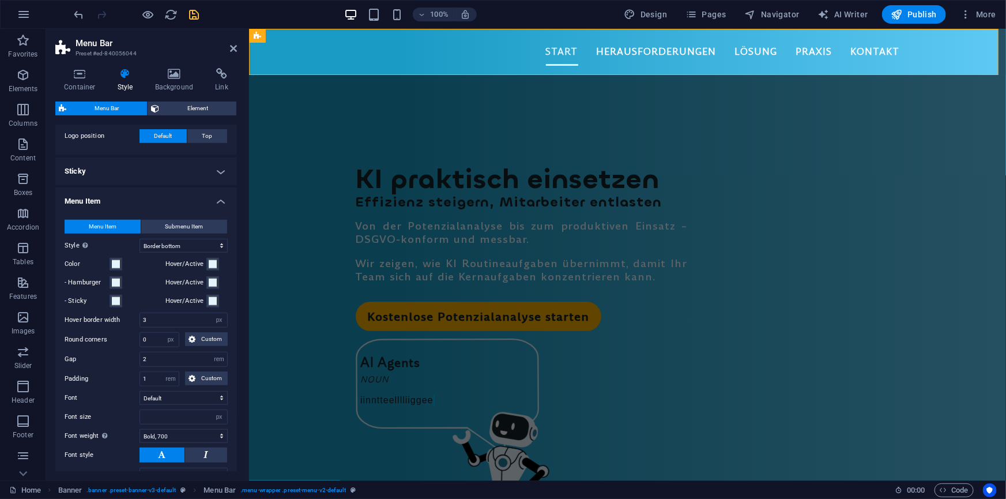
scroll to position [472, 0]
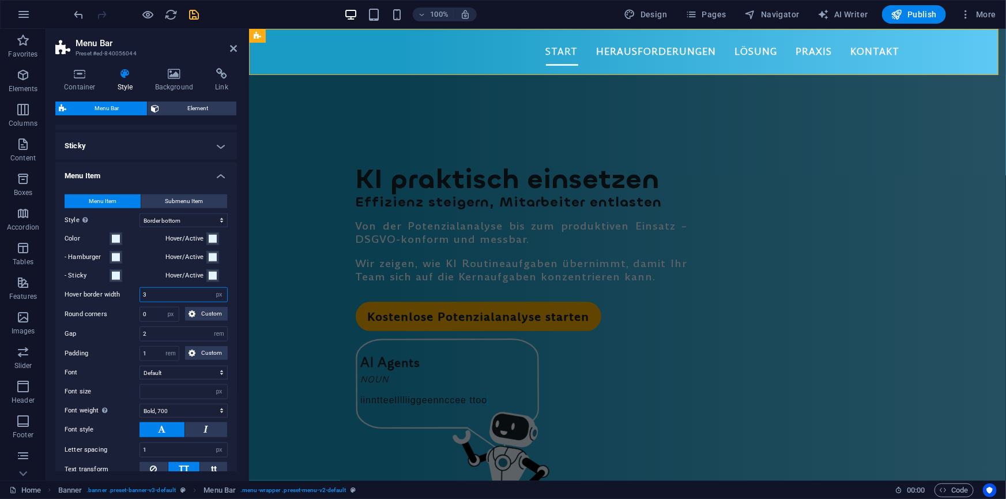
drag, startPoint x: 149, startPoint y: 293, endPoint x: 134, endPoint y: 291, distance: 15.3
click at [134, 291] on div "Hover border width 3 px rem vh vw" at bounding box center [146, 294] width 163 height 15
type input "2"
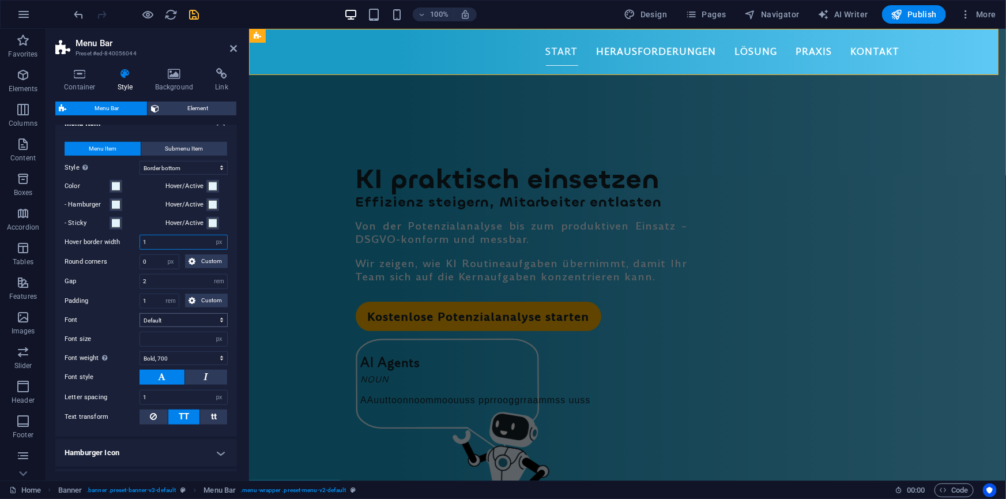
type input "1"
click at [159, 318] on select "Default Headlines" at bounding box center [184, 320] width 88 height 14
select select "link-special-font"
click at [140, 313] on select "Default Headlines" at bounding box center [184, 320] width 88 height 14
click at [213, 339] on select "px rem % vh vw" at bounding box center [219, 339] width 16 height 14
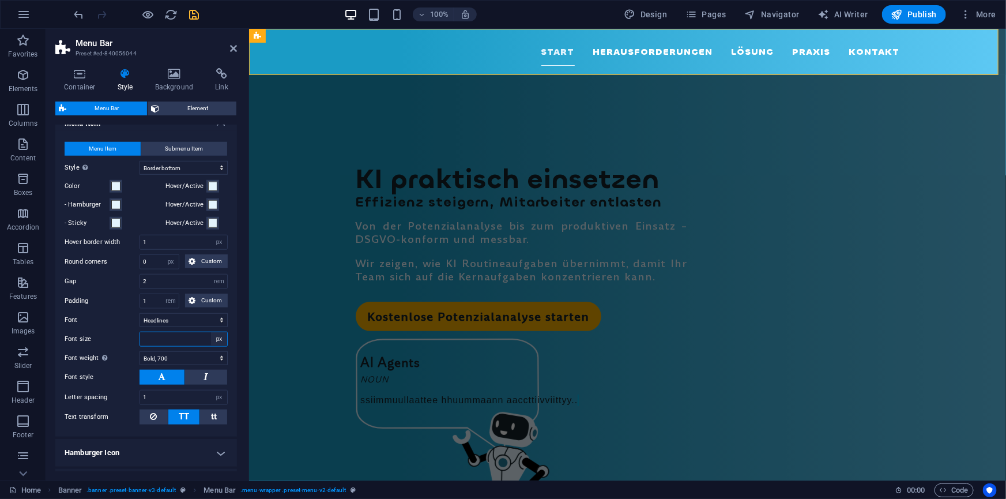
select select "rem"
click at [211, 332] on select "px rem % vh vw" at bounding box center [219, 339] width 16 height 14
drag, startPoint x: 163, startPoint y: 336, endPoint x: 92, endPoint y: 331, distance: 71.6
click at [92, 332] on div "Font size 1 px rem % vh vw" at bounding box center [146, 339] width 163 height 15
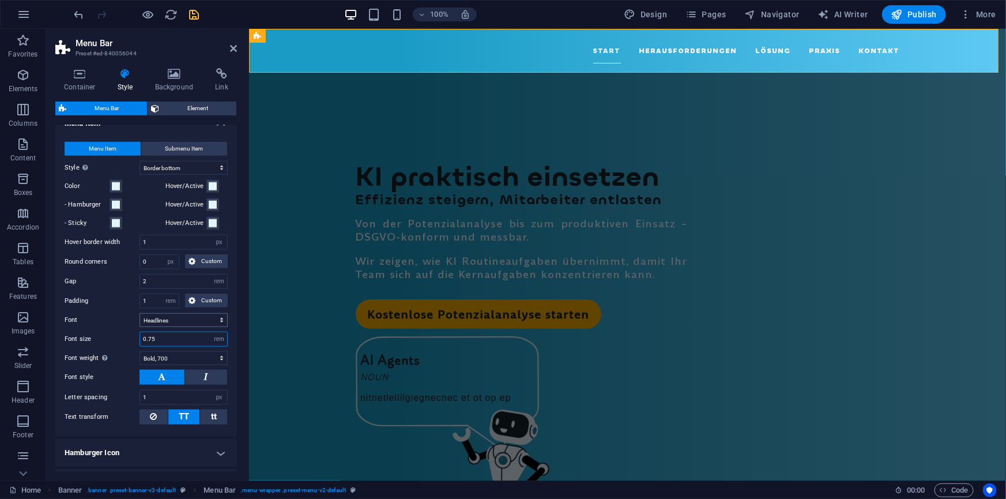
type input "0.75"
click at [184, 321] on select "Default Headlines" at bounding box center [184, 320] width 88 height 14
select select "link-default-font"
click at [140, 313] on select "Default Headlines" at bounding box center [184, 320] width 88 height 14
click at [172, 352] on select "Thin, 100 Extra-light, 200 Light, 300 Regular, 400 Medium, 500 Semi-bold, 600 B…" at bounding box center [184, 358] width 88 height 14
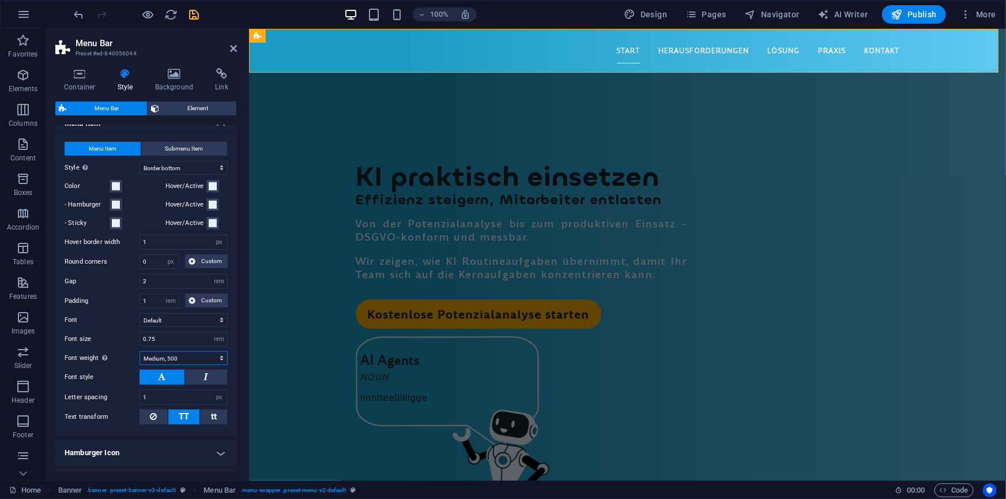
click at [140, 351] on select "Thin, 100 Extra-light, 200 Light, 300 Regular, 400 Medium, 500 Semi-bold, 600 B…" at bounding box center [184, 358] width 88 height 14
click at [184, 353] on select "Thin, 100 Extra-light, 200 Light, 300 Regular, 400 Medium, 500 Semi-bold, 600 B…" at bounding box center [184, 358] width 88 height 14
select select "600"
click at [140, 351] on select "Thin, 100 Extra-light, 200 Light, 300 Regular, 400 Medium, 500 Semi-bold, 600 B…" at bounding box center [184, 358] width 88 height 14
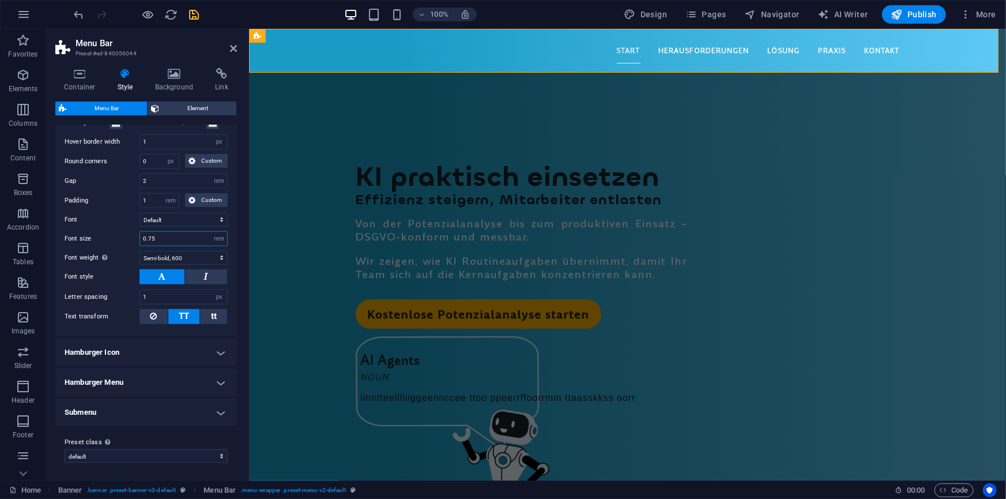
drag, startPoint x: 164, startPoint y: 240, endPoint x: 124, endPoint y: 231, distance: 40.8
click at [124, 231] on div "Font size 0.75 px rem % vh vw" at bounding box center [146, 238] width 163 height 15
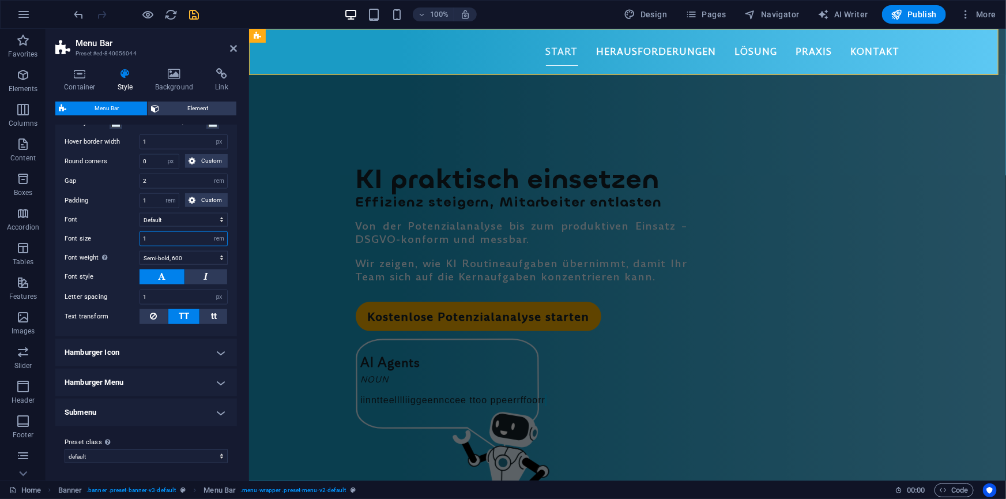
type input "1"
click at [147, 352] on h4 "Hamburger Icon" at bounding box center [146, 352] width 182 height 28
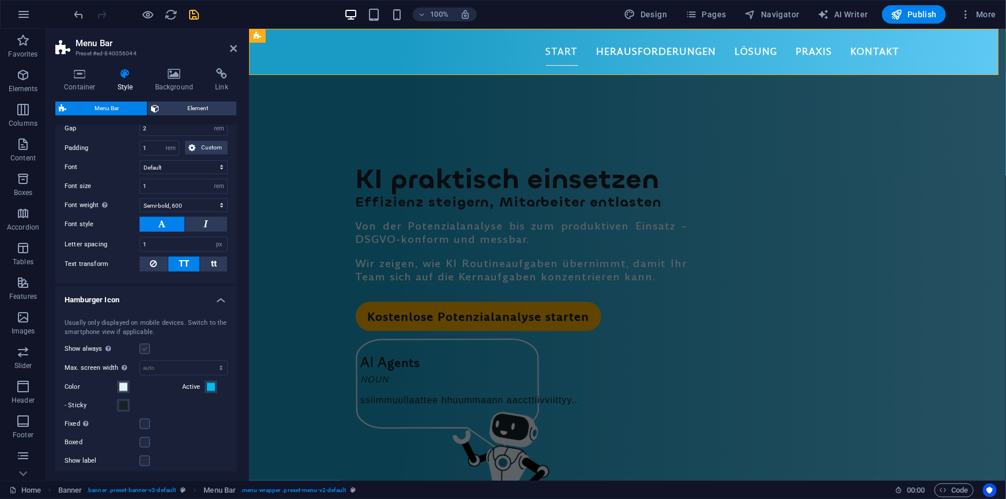
click at [146, 347] on label at bounding box center [145, 349] width 10 height 10
click at [0, 0] on input "Show always Shows the trigger for all viewports." at bounding box center [0, 0] width 0 height 0
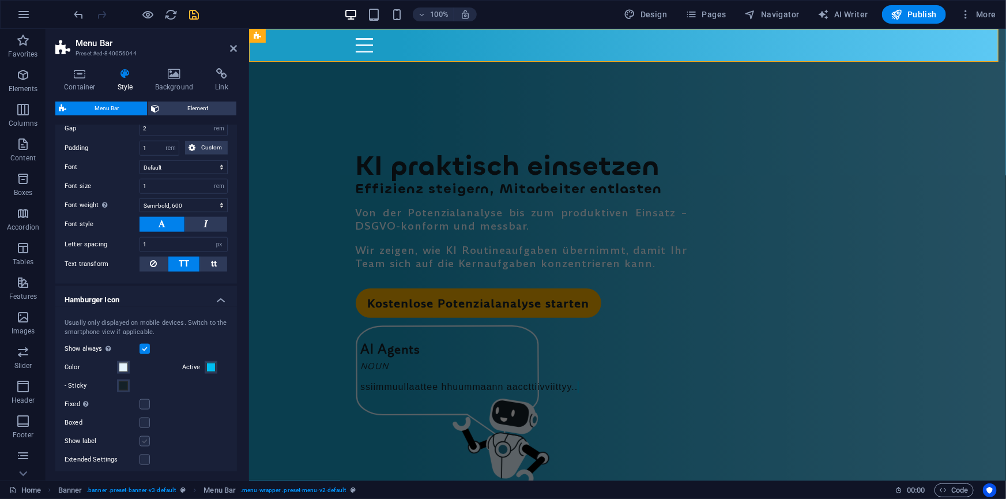
click at [145, 441] on label at bounding box center [145, 441] width 10 height 10
click at [0, 0] on input "Show label" at bounding box center [0, 0] width 0 height 0
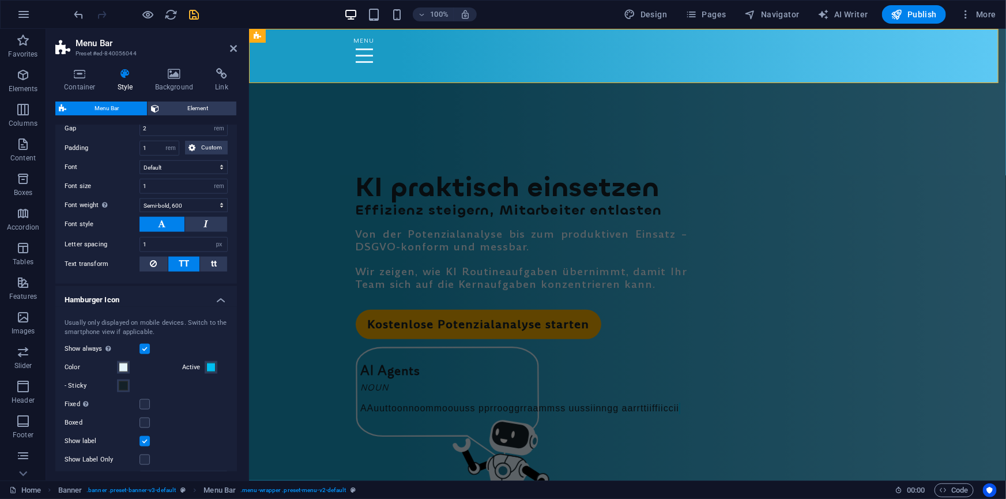
click at [145, 441] on label at bounding box center [145, 441] width 10 height 10
click at [0, 0] on input "Show label" at bounding box center [0, 0] width 0 height 0
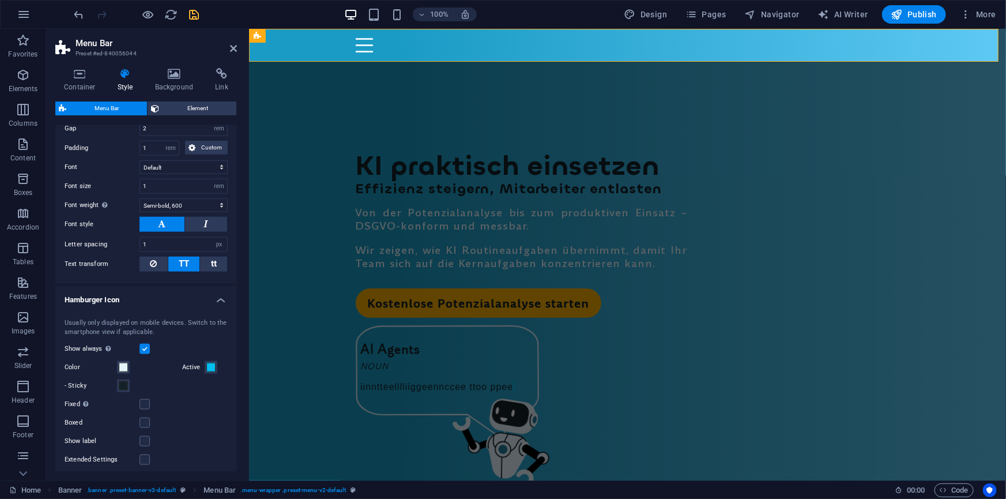
scroll to position [729, 0]
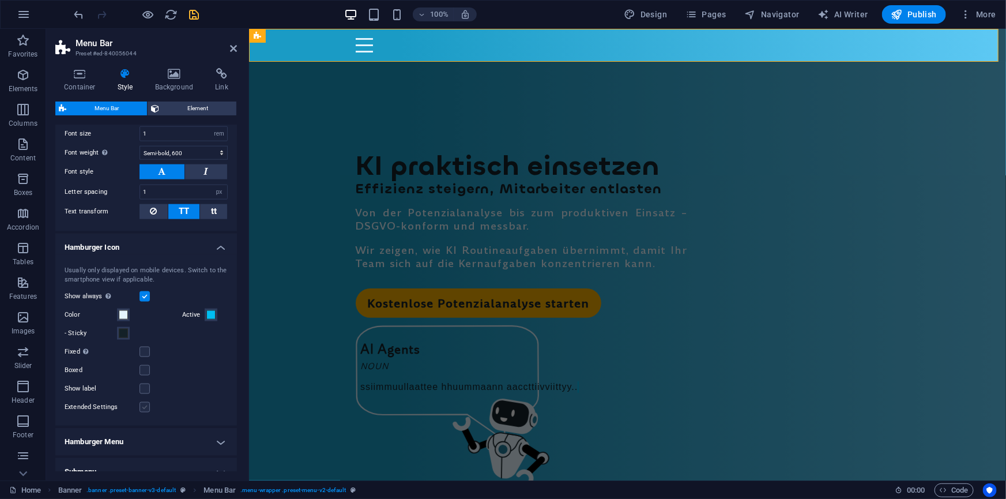
click at [142, 408] on label at bounding box center [145, 407] width 10 height 10
click at [0, 0] on input "Extended Settings" at bounding box center [0, 0] width 0 height 0
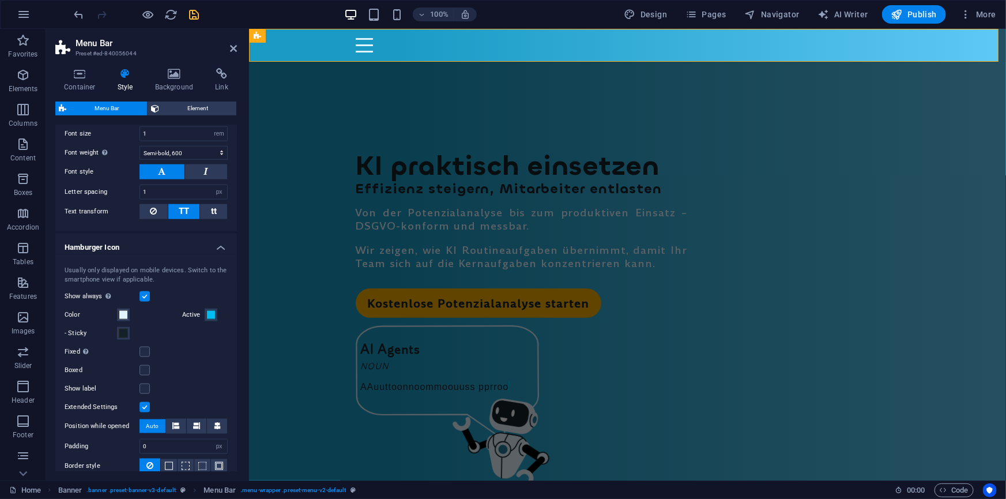
scroll to position [782, 0]
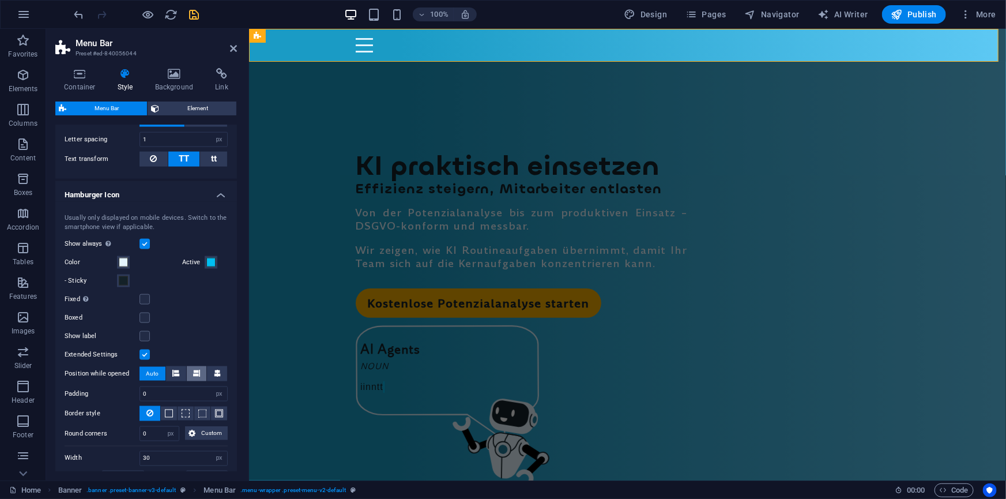
click at [194, 375] on span at bounding box center [196, 373] width 7 height 15
click at [174, 374] on icon at bounding box center [175, 373] width 7 height 7
click at [150, 375] on span "Auto" at bounding box center [152, 374] width 13 height 14
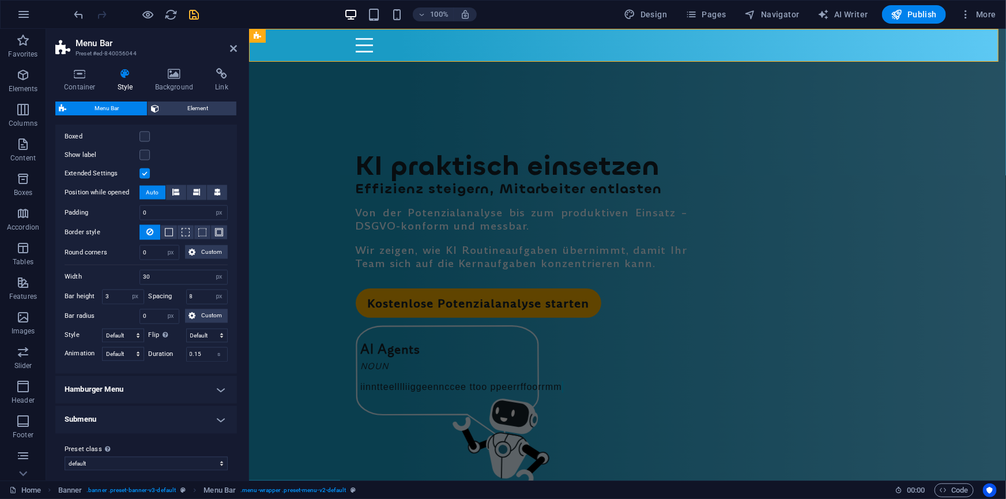
scroll to position [969, 0]
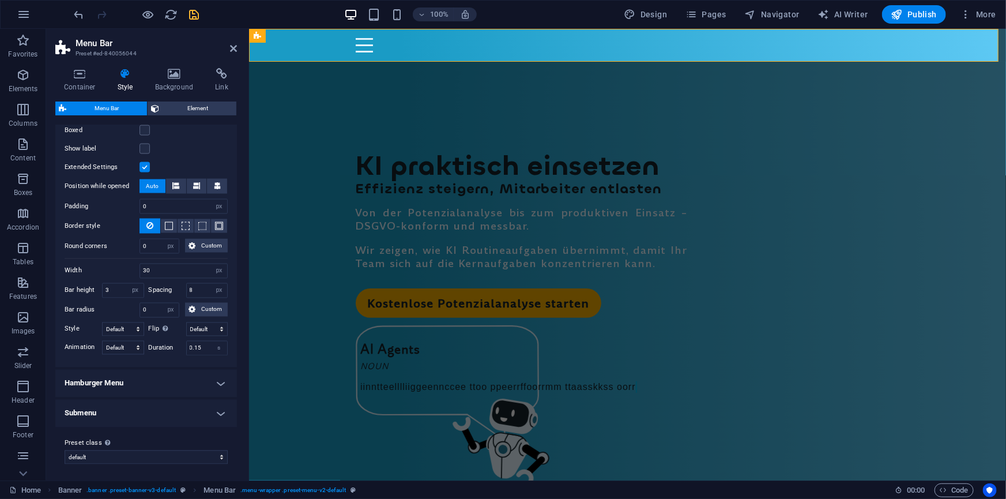
click at [144, 374] on h4 "Hamburger Menu" at bounding box center [146, 384] width 182 height 28
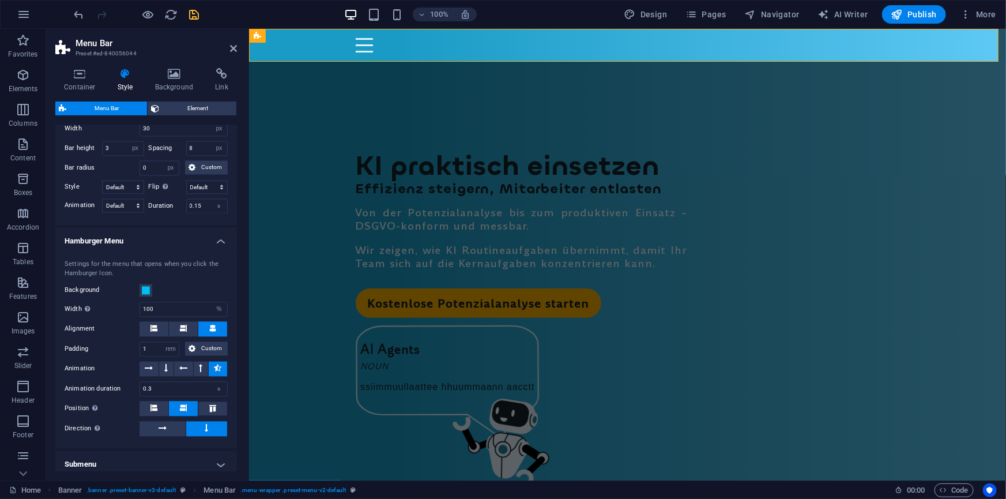
scroll to position [1127, 0]
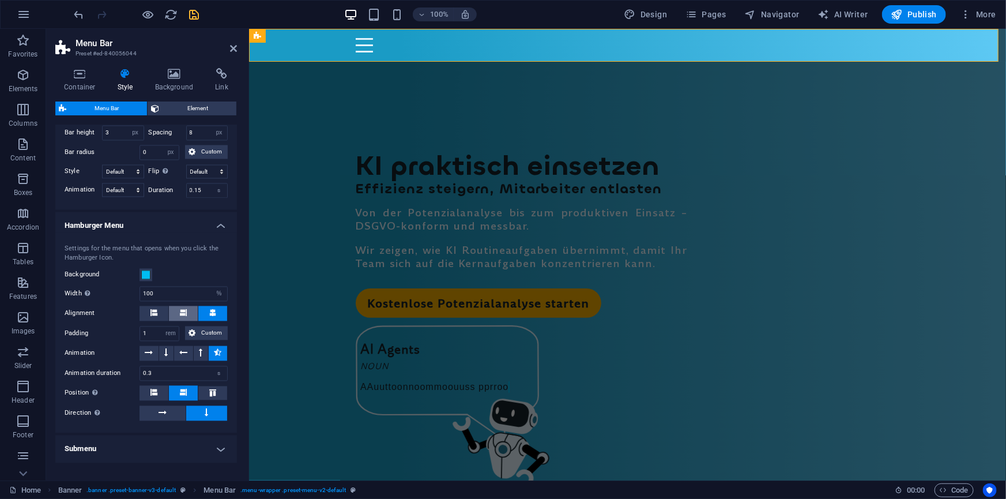
click at [180, 310] on icon at bounding box center [183, 313] width 7 height 7
click at [153, 389] on icon at bounding box center [153, 392] width 7 height 7
click at [182, 389] on icon at bounding box center [183, 392] width 7 height 7
click at [177, 408] on button at bounding box center [163, 413] width 46 height 15
click at [193, 408] on button at bounding box center [207, 413] width 42 height 15
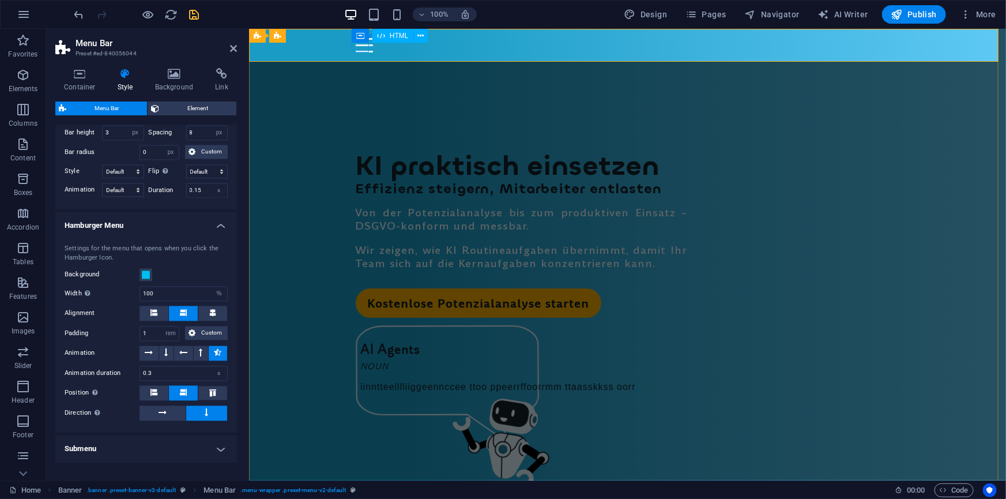
click at [365, 47] on div at bounding box center [627, 44] width 544 height 14
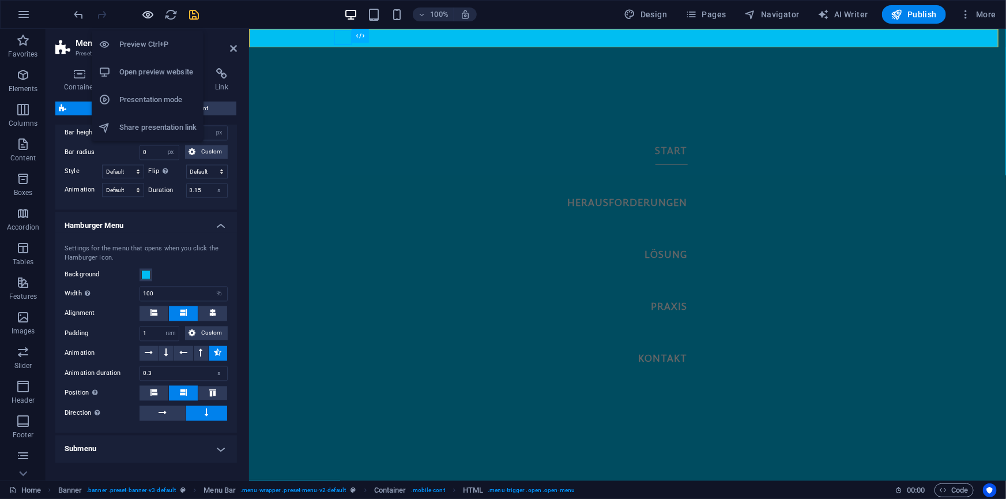
click at [148, 13] on icon "button" at bounding box center [148, 14] width 13 height 13
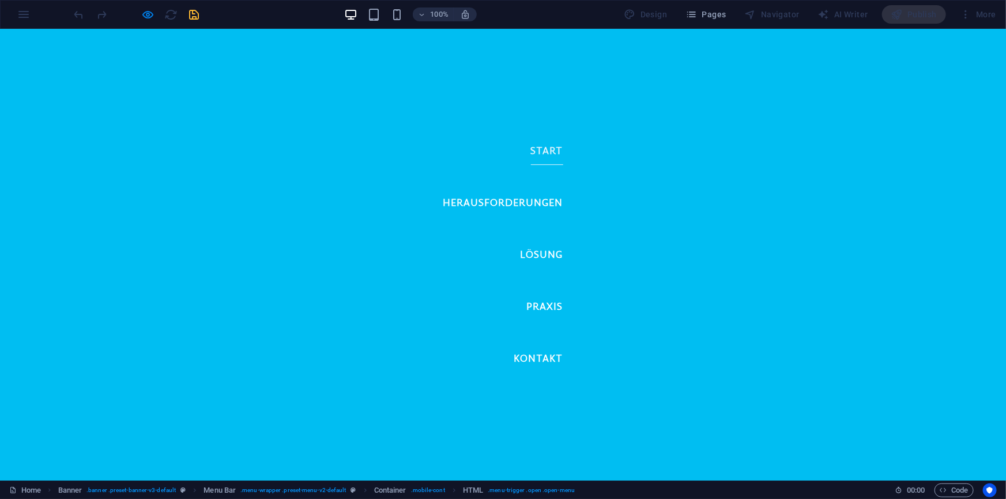
click at [662, 80] on nav "Start Herausforderungen Lösung Praxis Kontakt" at bounding box center [503, 253] width 1006 height 451
click at [302, 101] on nav "Start Herausforderungen Lösung Praxis Kontakt" at bounding box center [503, 253] width 1006 height 451
click at [107, 57] on nav "Start Herausforderungen Lösung Praxis Kontakt" at bounding box center [503, 253] width 1006 height 451
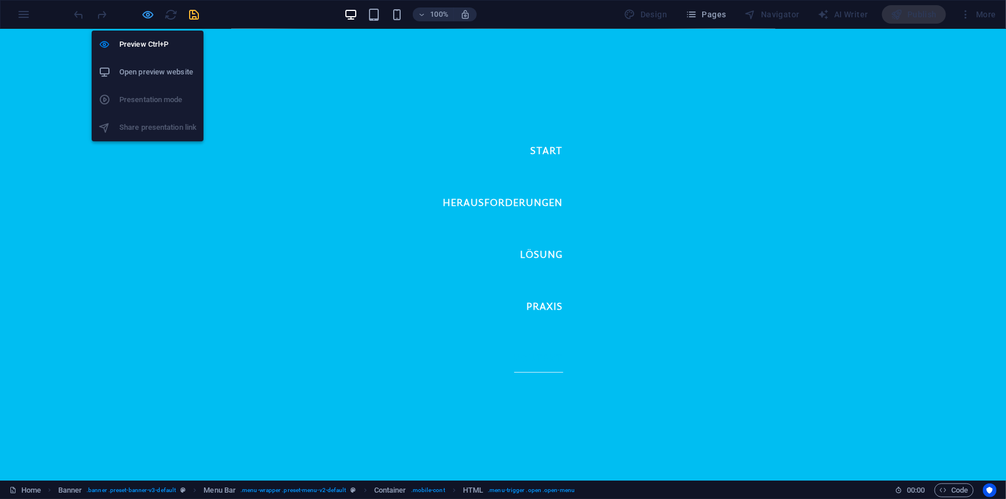
click at [145, 12] on icon "button" at bounding box center [148, 14] width 13 height 13
select select "rem"
select select "hover_border_bottom"
select select "px"
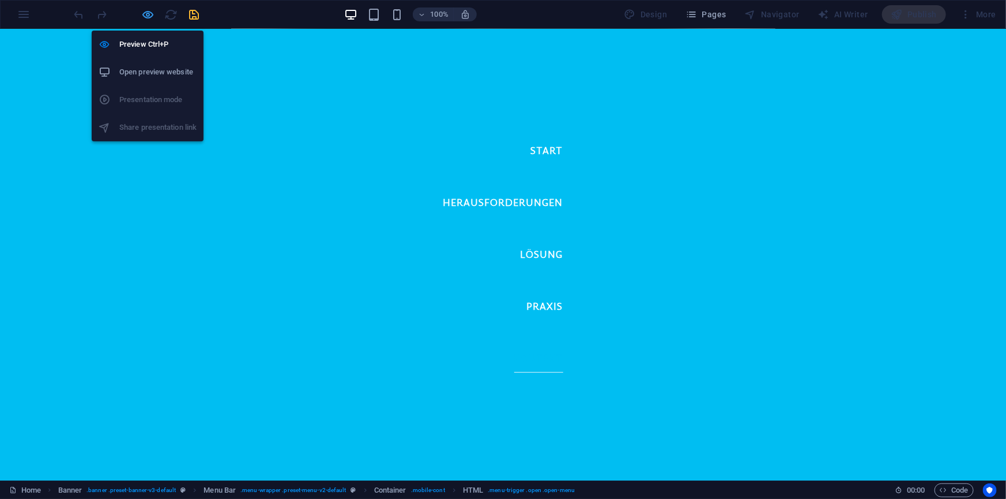
select select "rem"
select select "600"
select select "px"
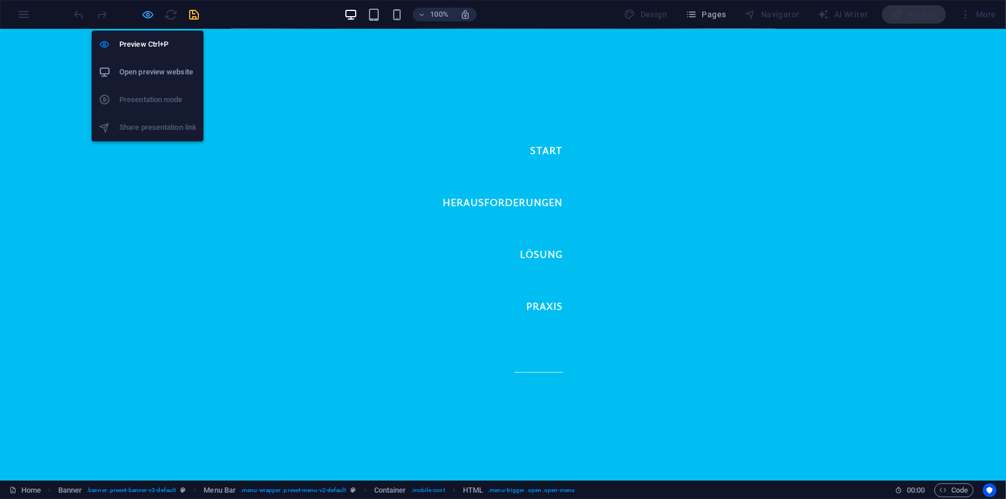
select select "px"
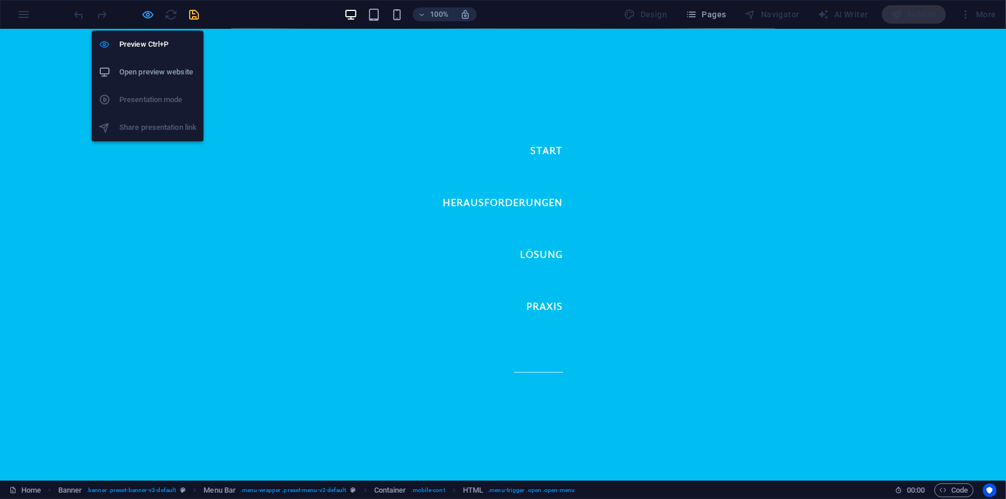
select select "px"
select select "%"
select select "rem"
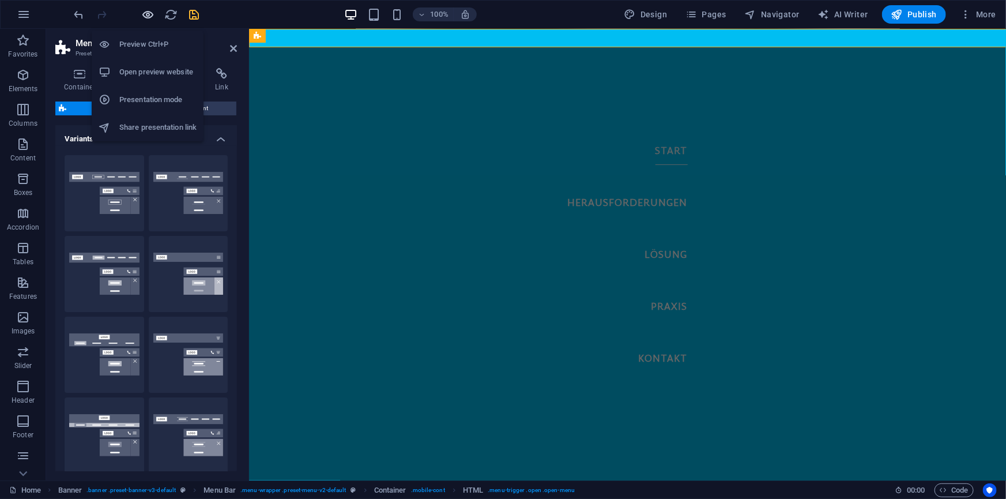
scroll to position [0, 0]
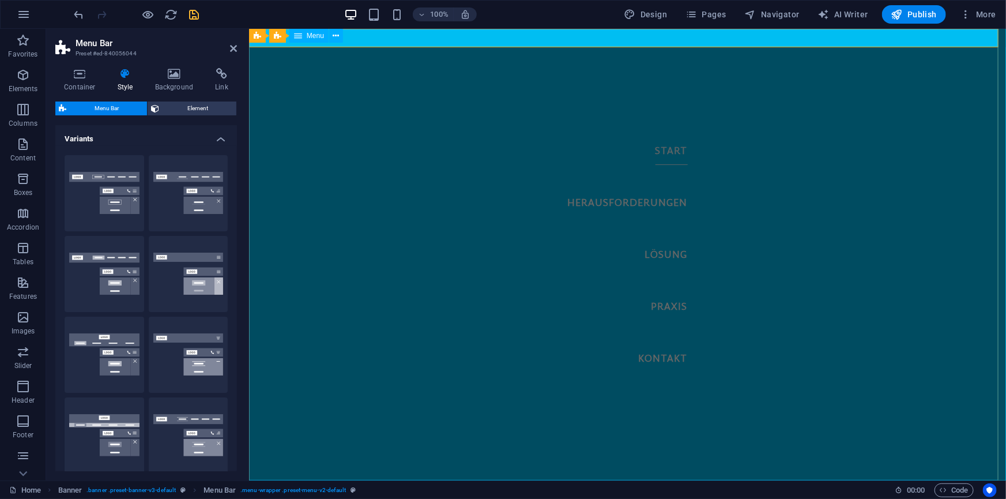
click at [405, 39] on nav "Start Herausforderungen Lösung Praxis Kontakt" at bounding box center [626, 253] width 757 height 451
click at [607, 152] on nav "Start Herausforderungen Lösung Praxis Kontakt" at bounding box center [626, 253] width 757 height 451
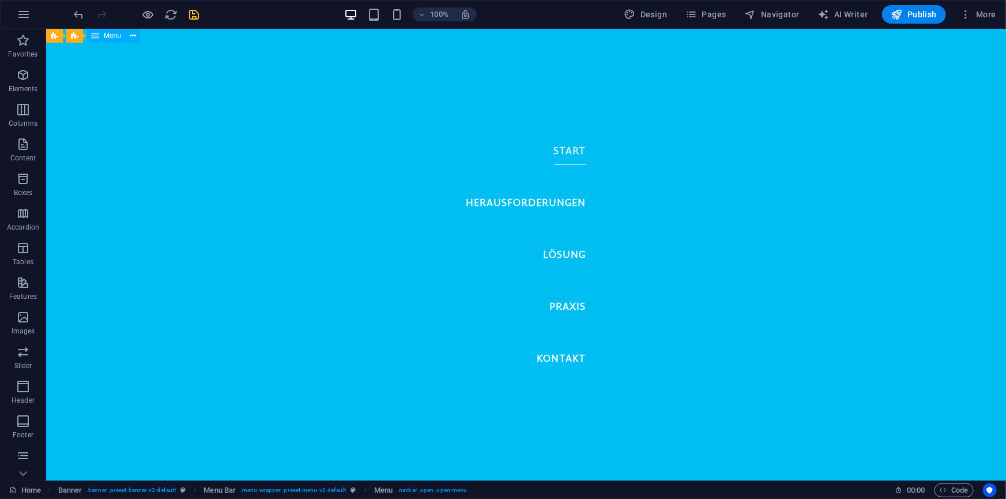
click at [276, 132] on nav "Start Herausforderungen Lösung Praxis Kontakt" at bounding box center [526, 253] width 960 height 451
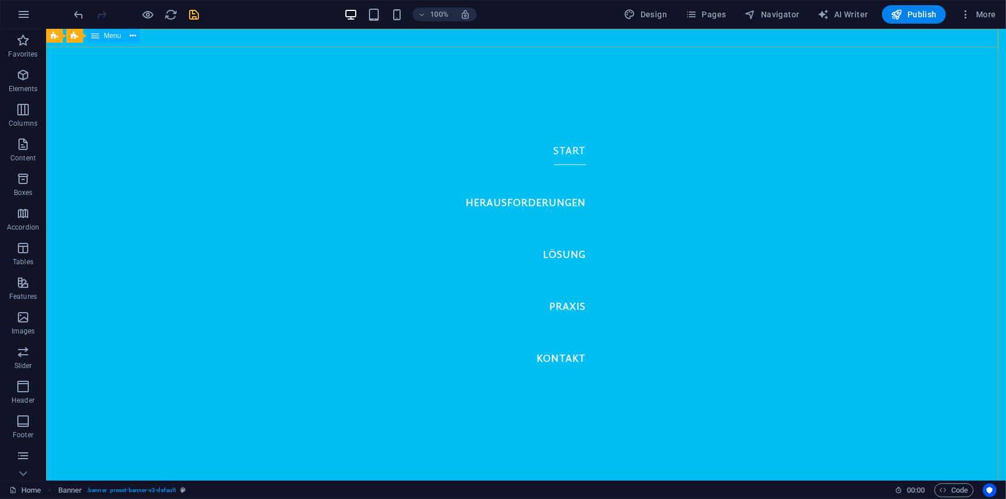
click at [92, 34] on icon at bounding box center [95, 36] width 8 height 14
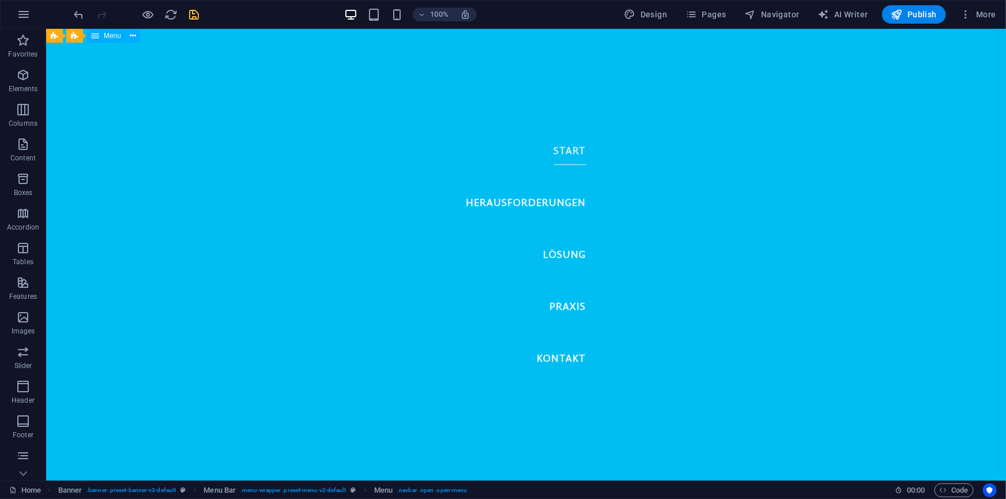
click at [92, 34] on icon at bounding box center [95, 36] width 8 height 14
select select
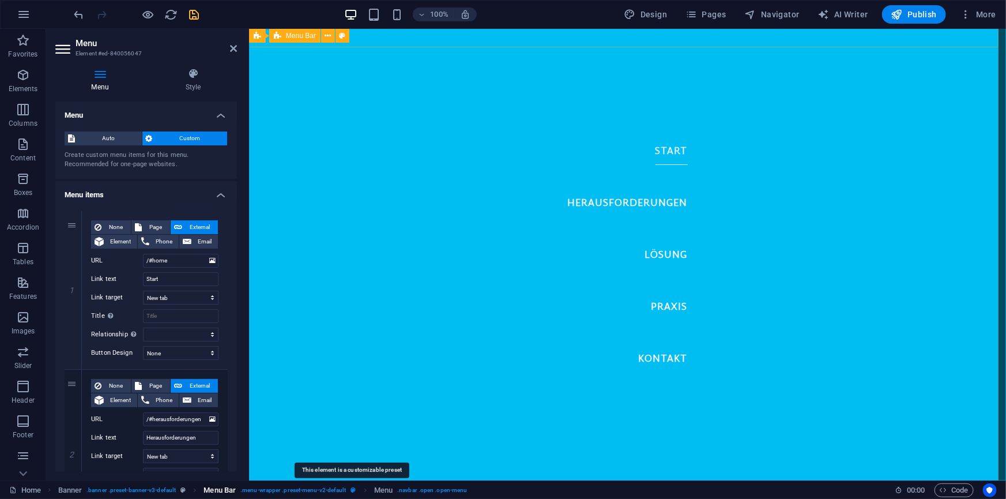
click at [352, 489] on icon "breadcrumb" at bounding box center [353, 490] width 5 height 6
select select "rem"
select select "hover_border_bottom"
select select "px"
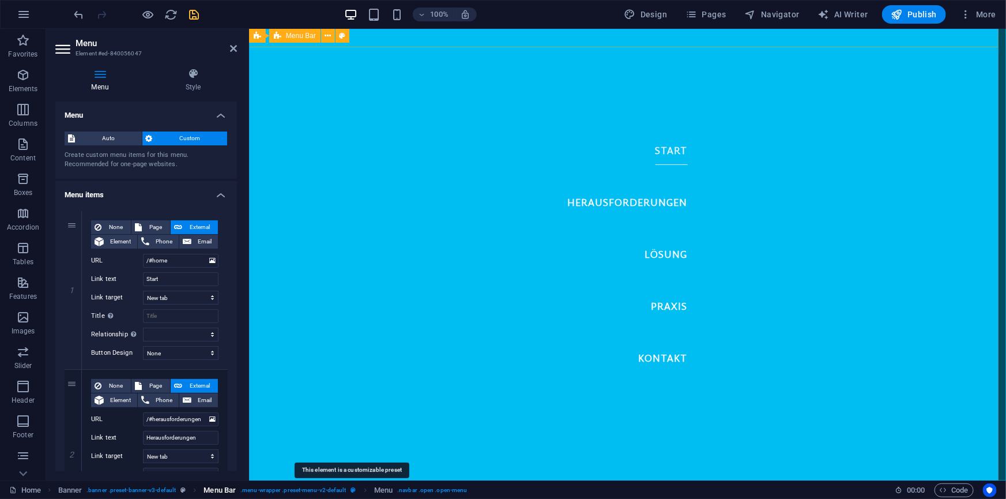
select select "rem"
select select "600"
select select "px"
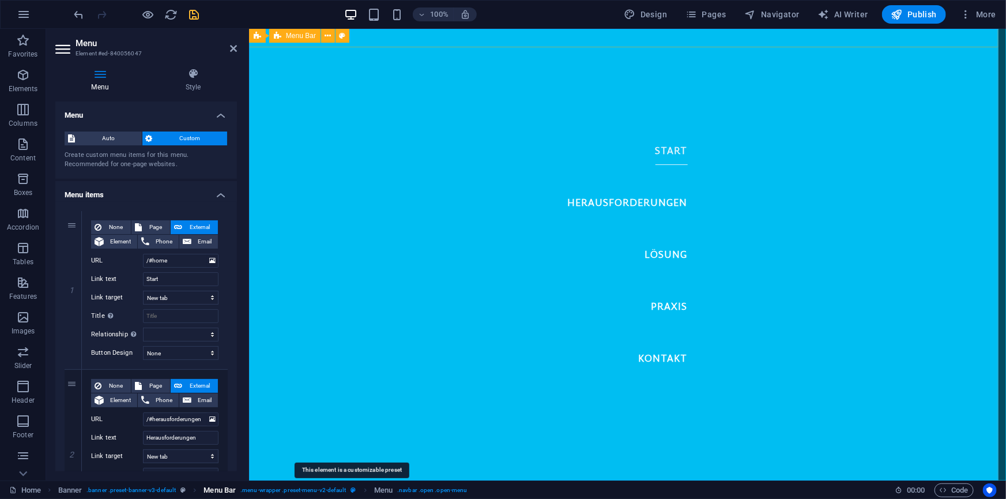
select select "px"
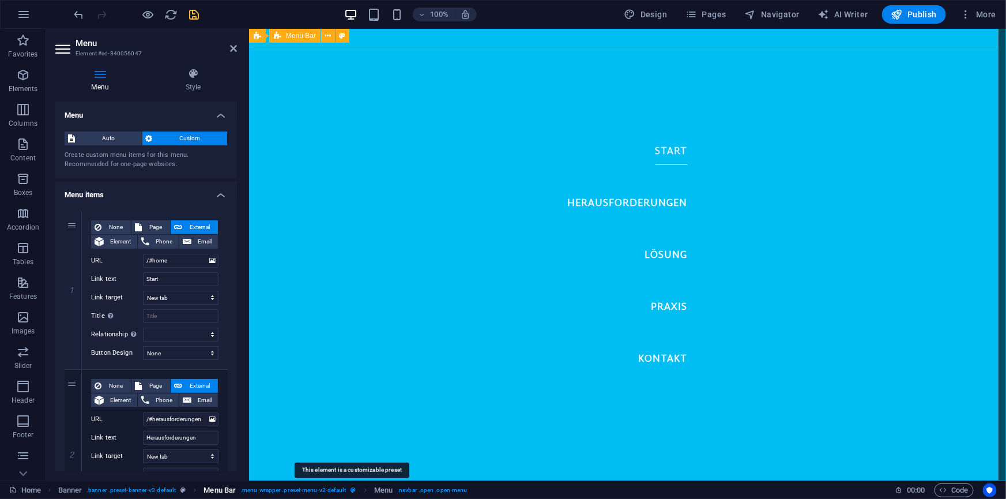
select select "px"
select select "%"
select select "rem"
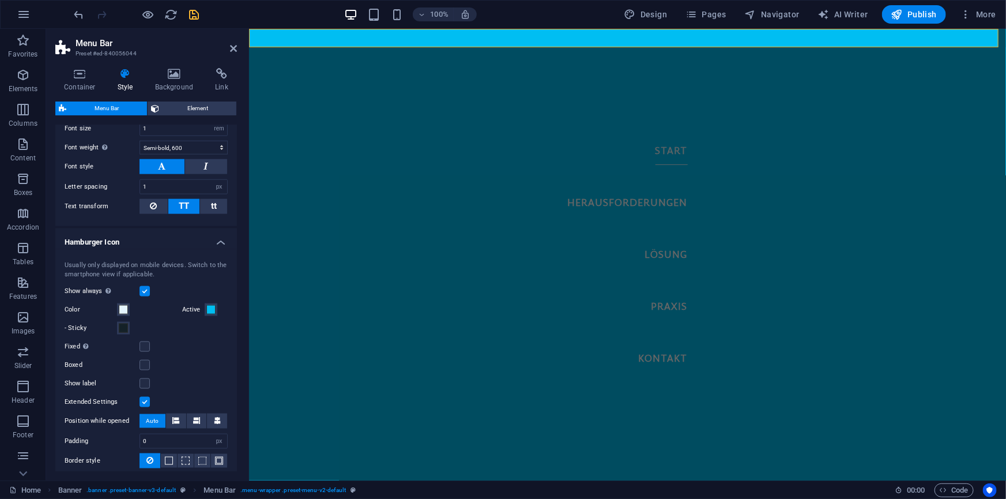
scroll to position [786, 0]
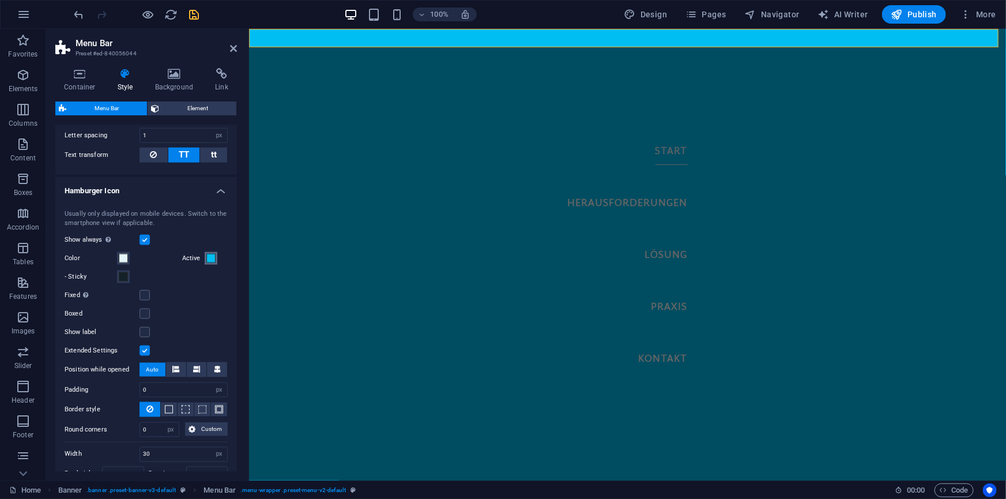
click at [210, 255] on span at bounding box center [210, 258] width 9 height 9
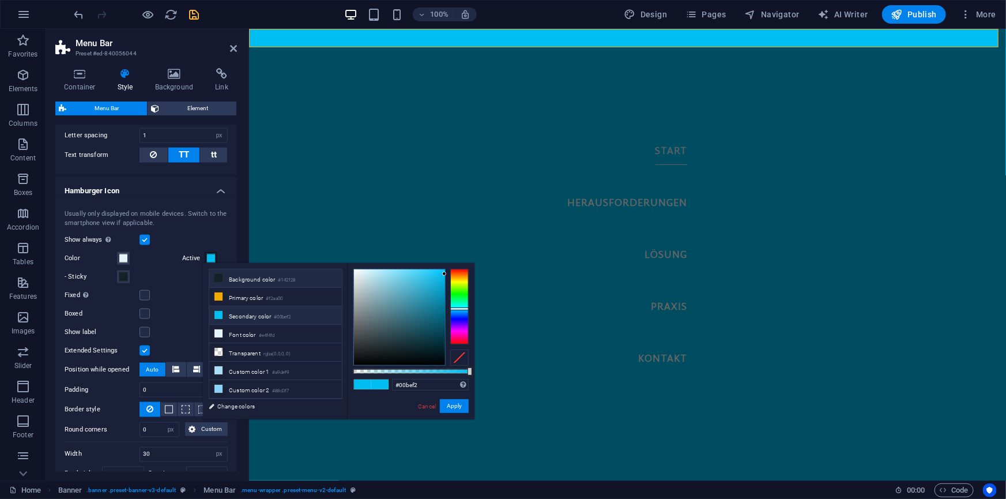
click at [219, 275] on icon at bounding box center [218, 278] width 8 height 8
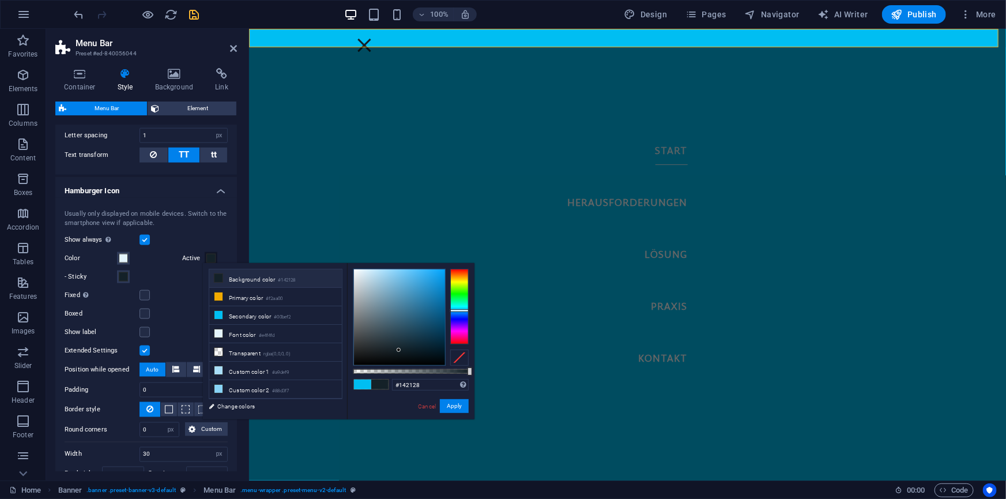
type input "rgba(20, 33, 40, 0.609)"
click at [424, 371] on div at bounding box center [410, 371] width 115 height 5
click at [454, 404] on button "Apply" at bounding box center [454, 406] width 29 height 14
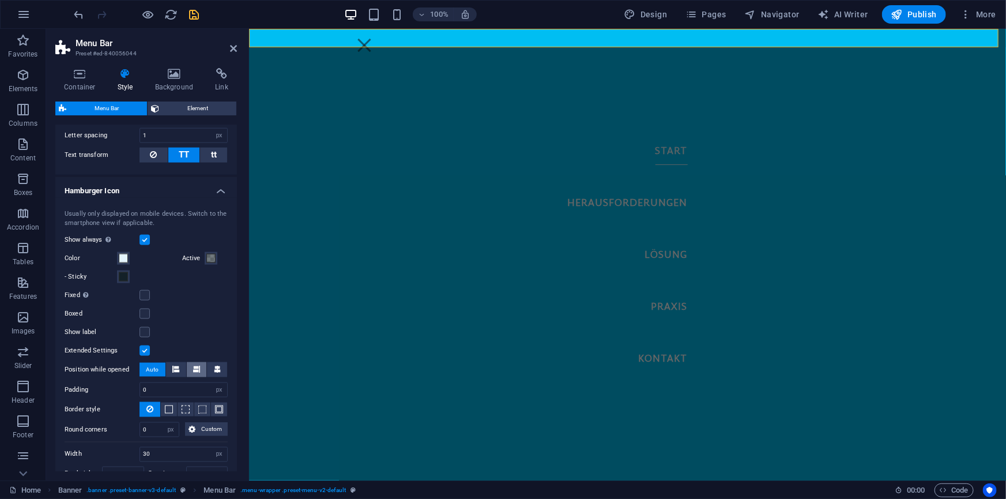
click at [197, 369] on icon at bounding box center [196, 369] width 7 height 7
click at [216, 388] on select "px rem % vh vw" at bounding box center [219, 390] width 16 height 14
select select "rem"
click at [211, 383] on select "px rem % vh vw" at bounding box center [219, 390] width 16 height 14
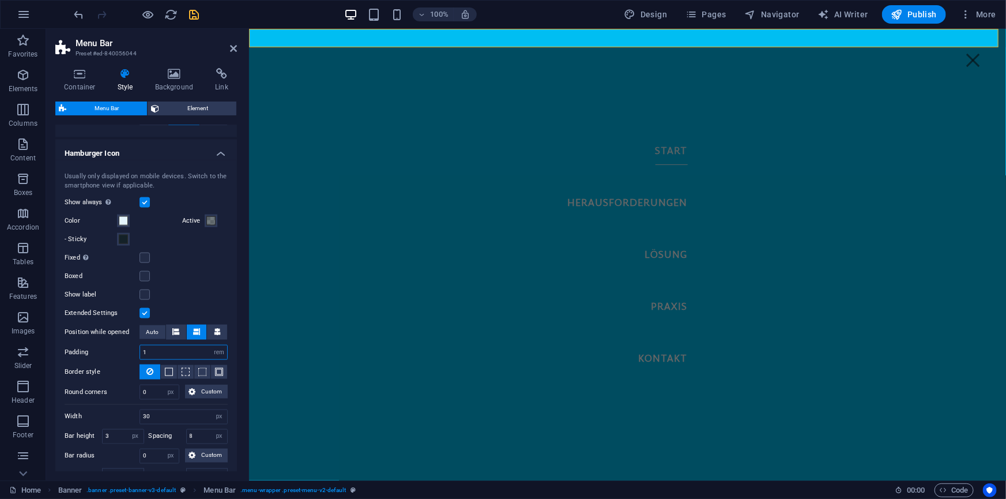
scroll to position [838, 0]
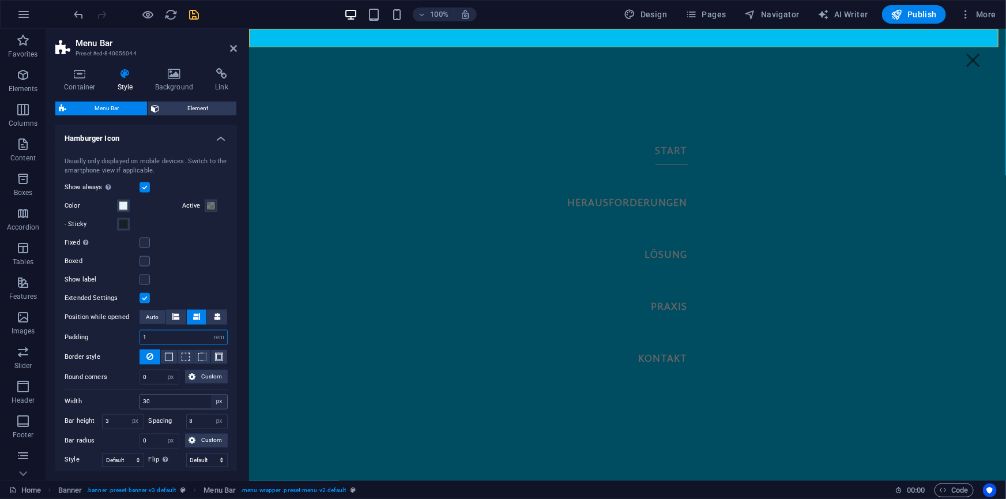
type input "1"
click at [214, 400] on select "px rem vh vw" at bounding box center [219, 402] width 16 height 14
select select "rem"
click at [211, 395] on select "px rem vh vw" at bounding box center [219, 402] width 16 height 14
type input "2"
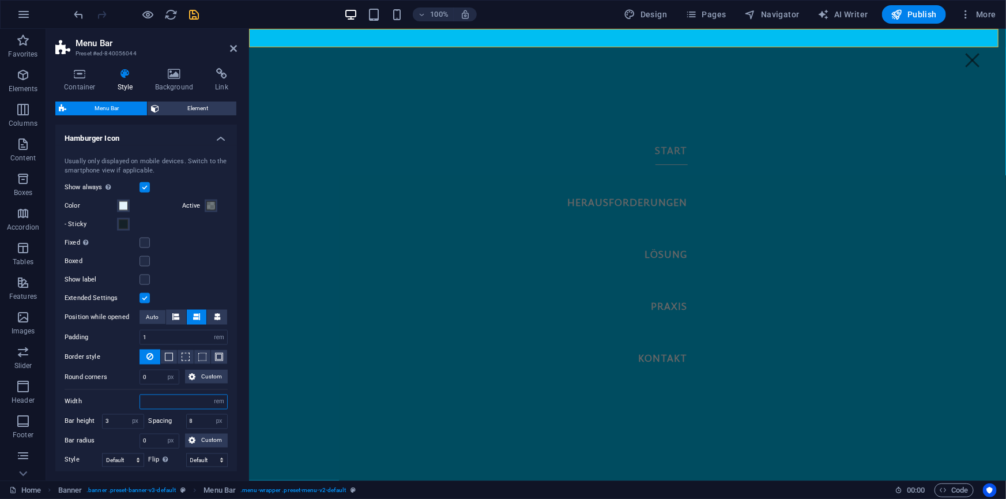
type input "3"
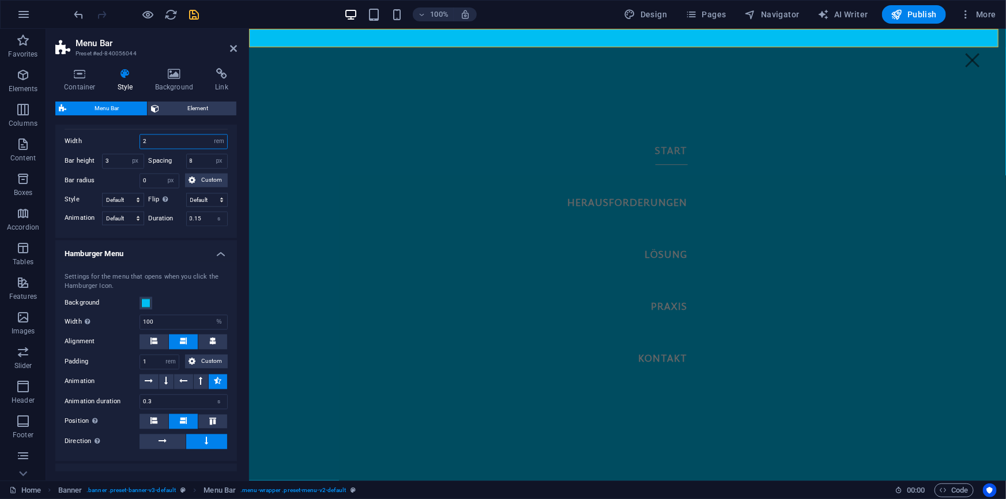
scroll to position [1101, 0]
type input "2"
click at [145, 300] on span at bounding box center [145, 300] width 9 height 9
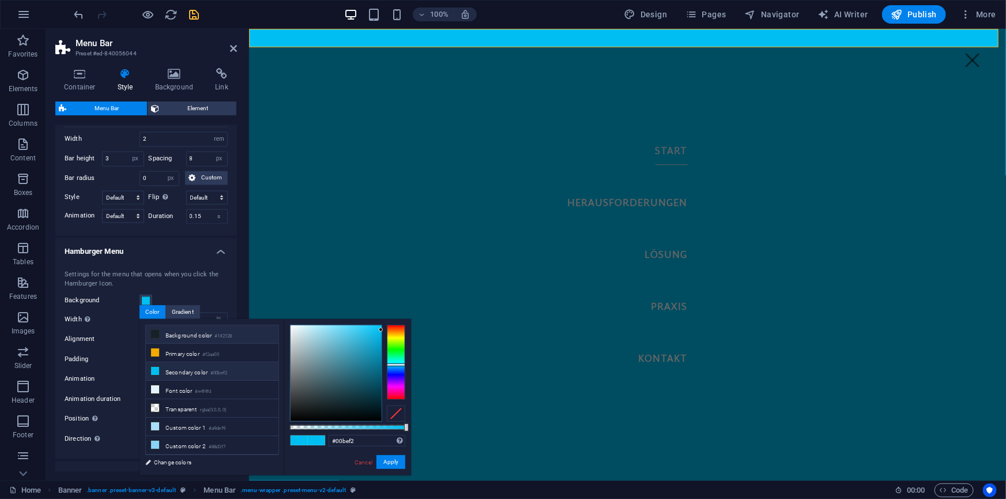
click at [155, 332] on icon at bounding box center [155, 334] width 8 height 8
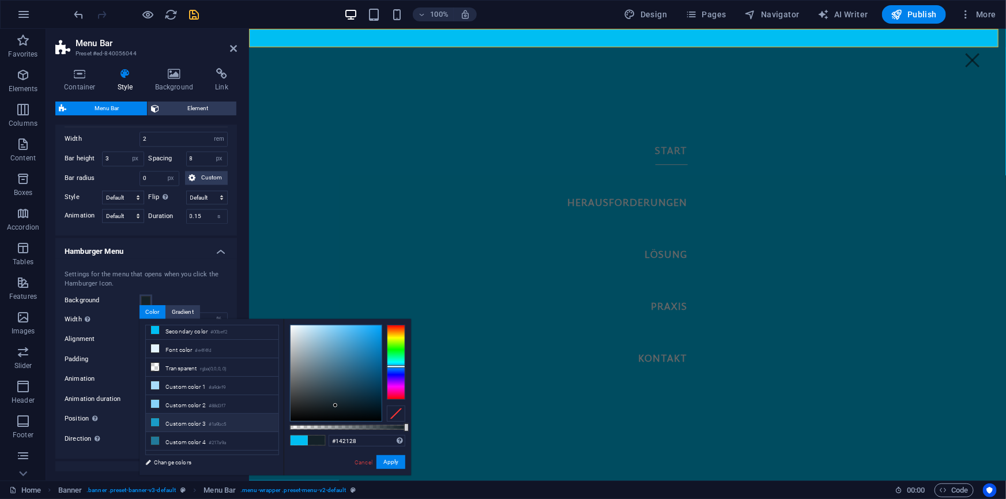
scroll to position [52, 0]
click at [153, 444] on icon at bounding box center [155, 447] width 8 height 8
type input "#205b71"
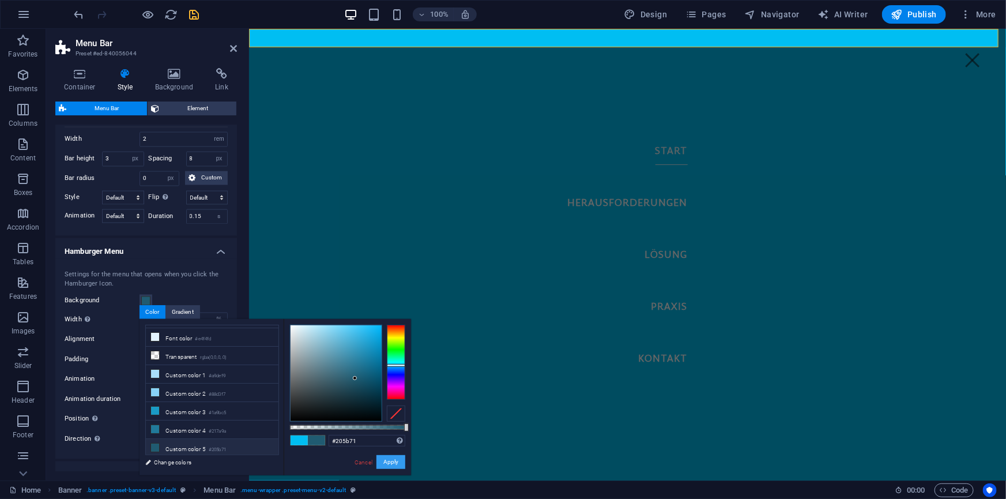
click at [390, 458] on button "Apply" at bounding box center [390, 462] width 29 height 14
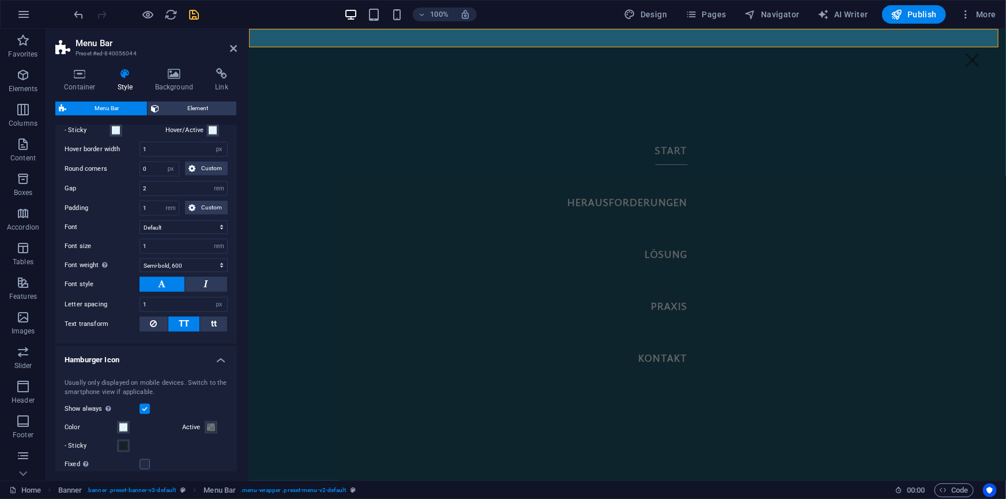
scroll to position [585, 0]
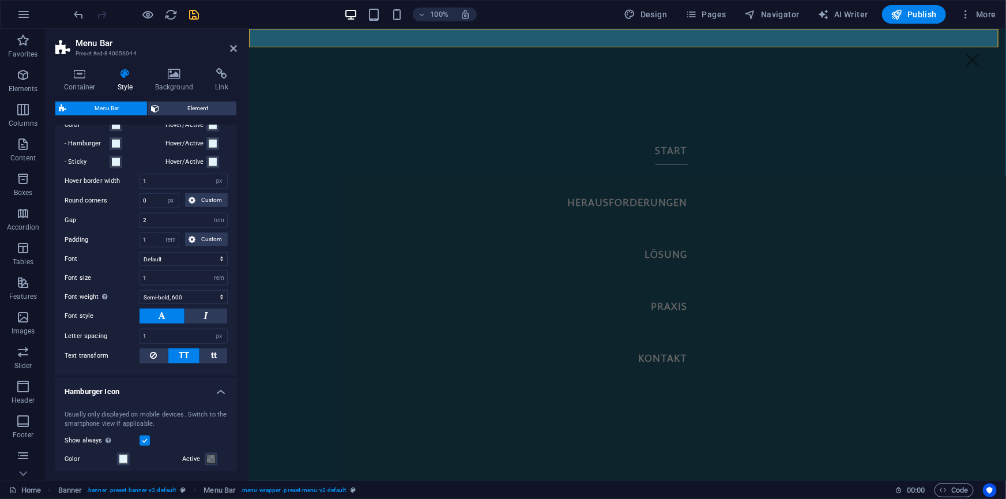
click at [146, 437] on label at bounding box center [145, 440] width 10 height 10
click at [0, 0] on input "Show always Shows the trigger for all viewports." at bounding box center [0, 0] width 0 height 0
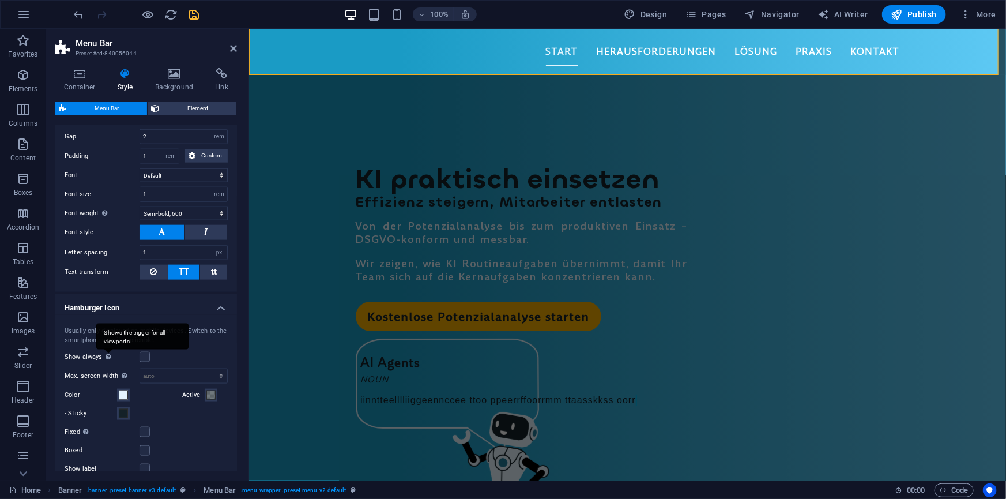
scroll to position [690, 0]
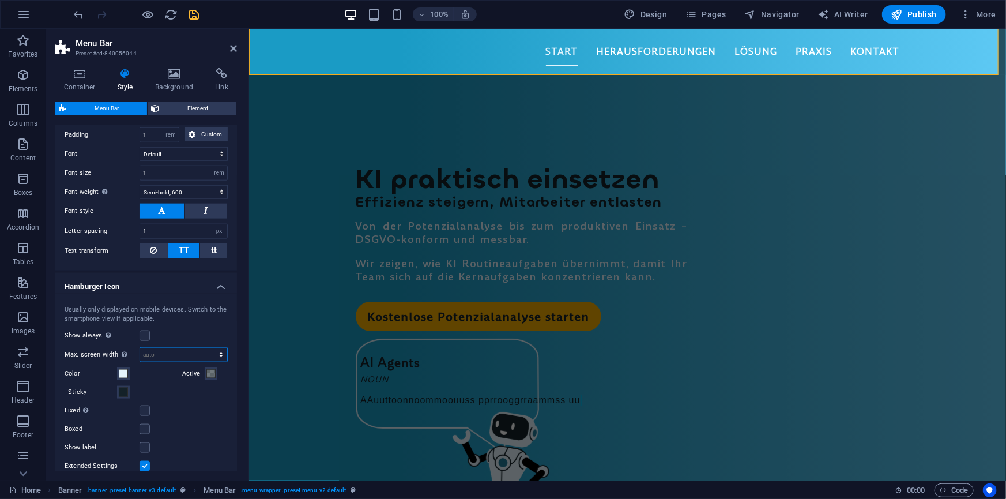
click at [163, 355] on select "auto px rem vh vw" at bounding box center [183, 355] width 87 height 14
select select "rem"
click at [209, 348] on select "auto px rem vh vw" at bounding box center [183, 355] width 87 height 14
type input "765"
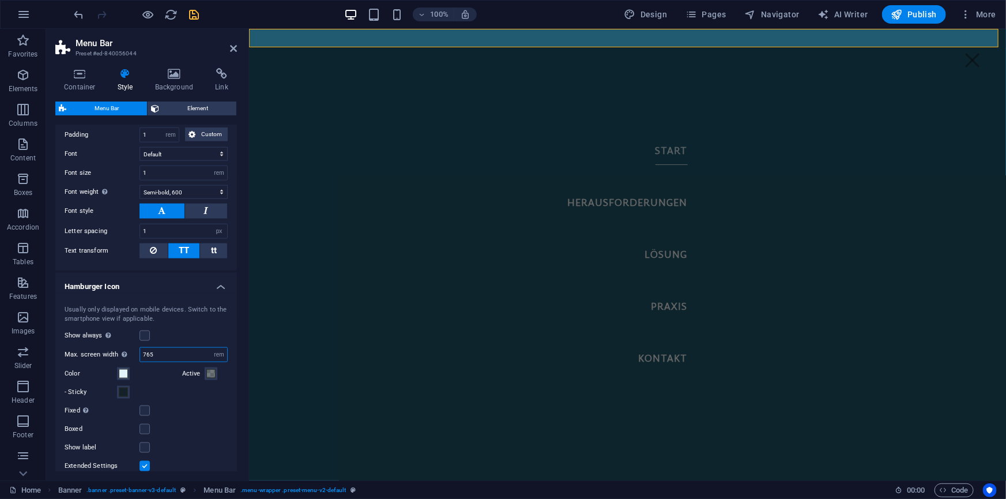
drag, startPoint x: 176, startPoint y: 349, endPoint x: 132, endPoint y: 351, distance: 44.5
click at [132, 351] on div "Max. screen width Define the maximum screen width up to which the Mobile Trigge…" at bounding box center [146, 354] width 163 height 15
click at [221, 352] on select "auto px rem vh vw" at bounding box center [219, 355] width 16 height 14
click at [211, 348] on select "auto px rem vh vw" at bounding box center [219, 355] width 16 height 14
select select "DISABLED_OPTION_VALUE"
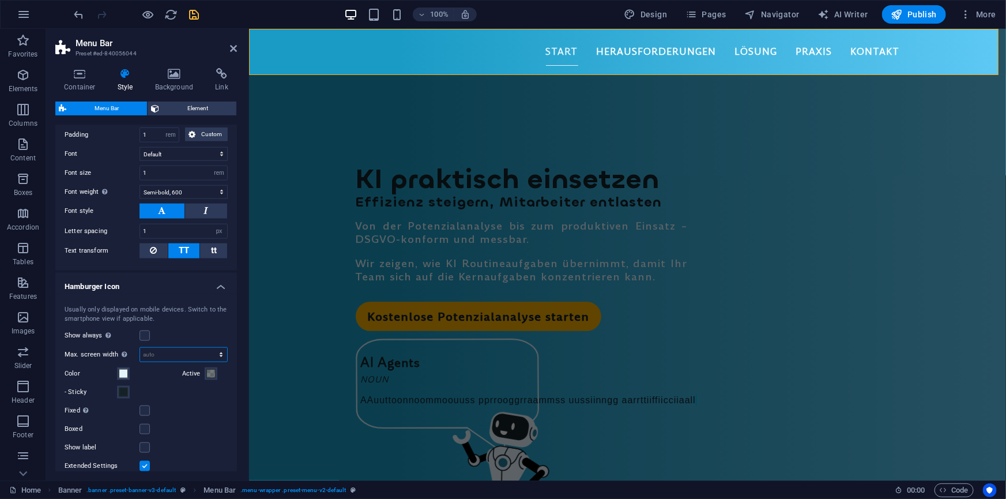
click at [160, 352] on select "auto px rem vh vw" at bounding box center [183, 355] width 87 height 14
click at [197, 15] on icon "save" at bounding box center [194, 14] width 13 height 13
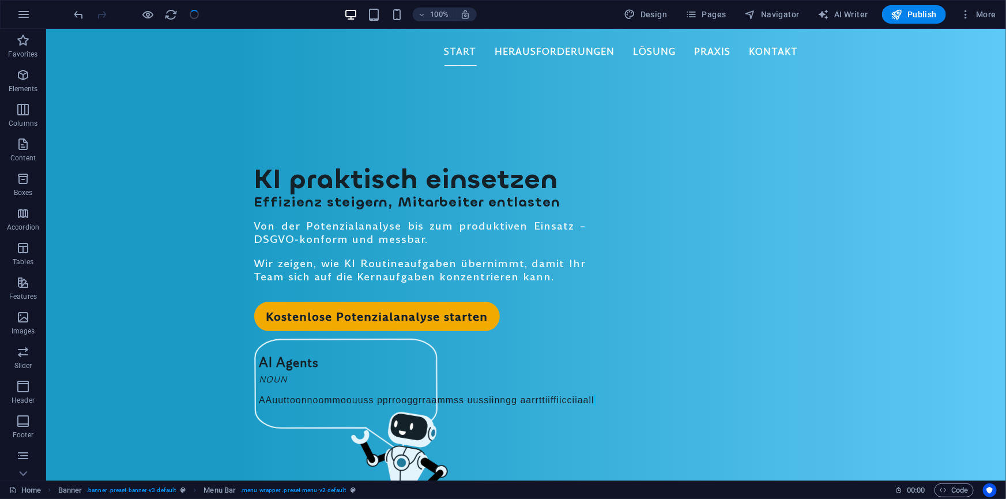
select select "rem"
select select "hover_border_bottom"
select select "px"
select select "rem"
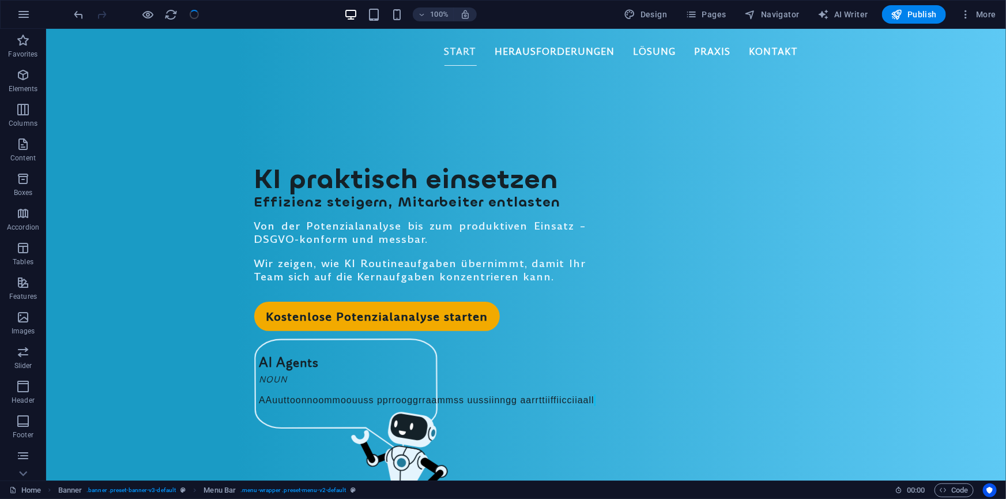
select select "rem"
select select "600"
select select "px"
select select "rem"
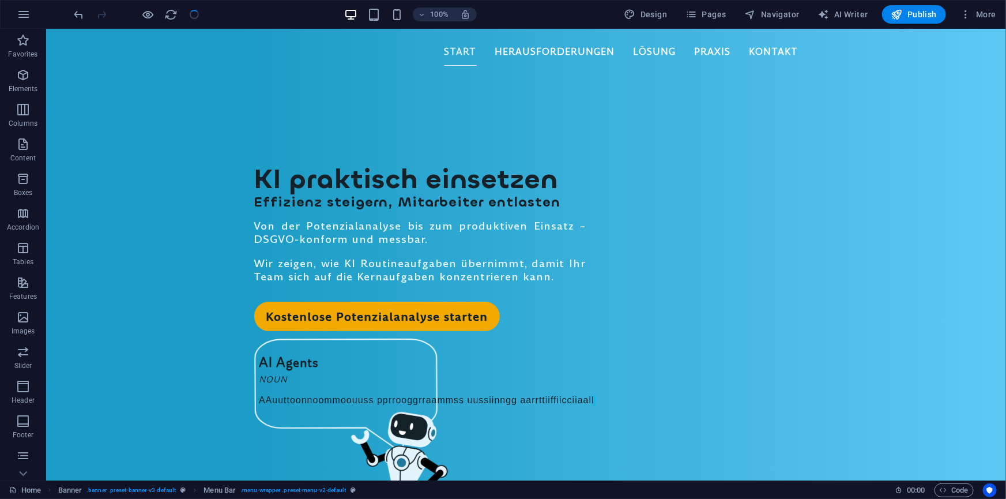
select select "px"
select select "rem"
select select "px"
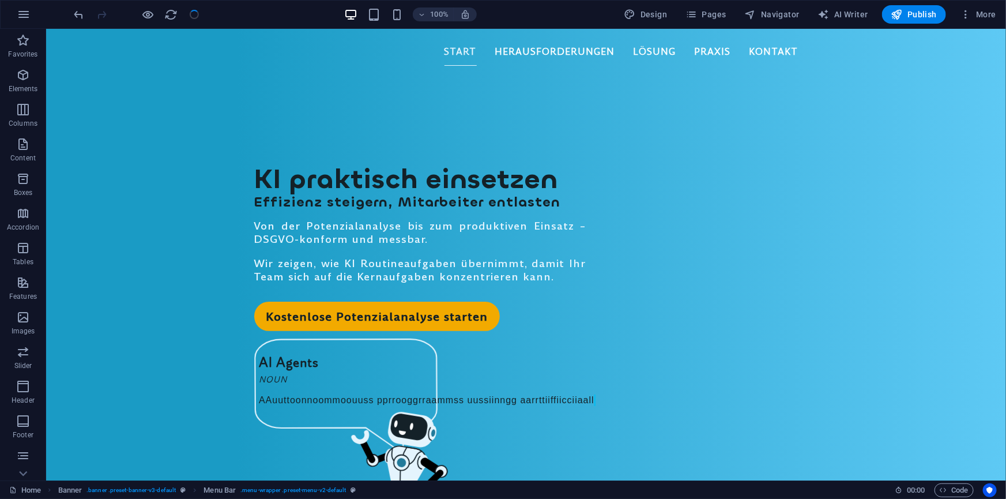
select select "%"
select select "rem"
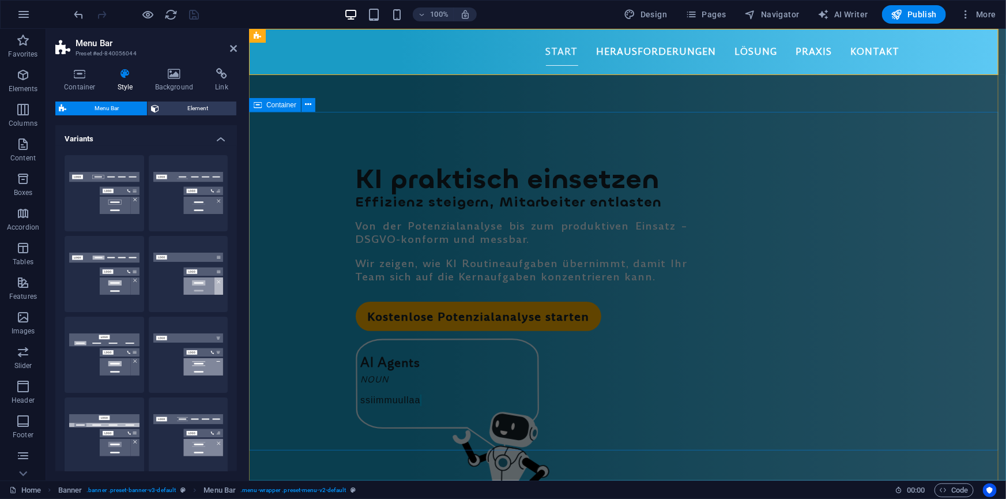
click at [317, 208] on div "KI pra­kti­sch ein­set­z­en Ef­fi­zie­nz stei­ge­rn, Mit­ar­bei­ter ent­last­en…" at bounding box center [626, 332] width 757 height 443
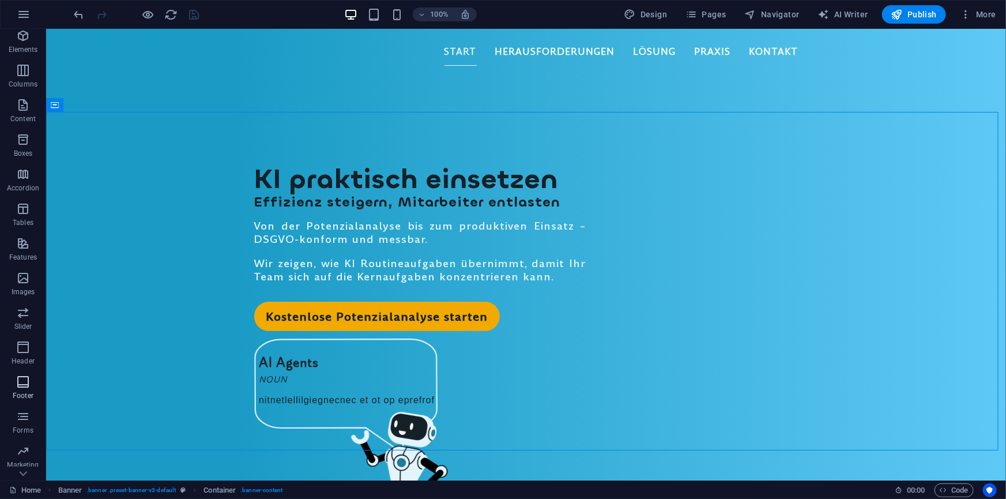
scroll to position [67, 0]
click at [25, 318] on icon "button" at bounding box center [23, 319] width 14 height 14
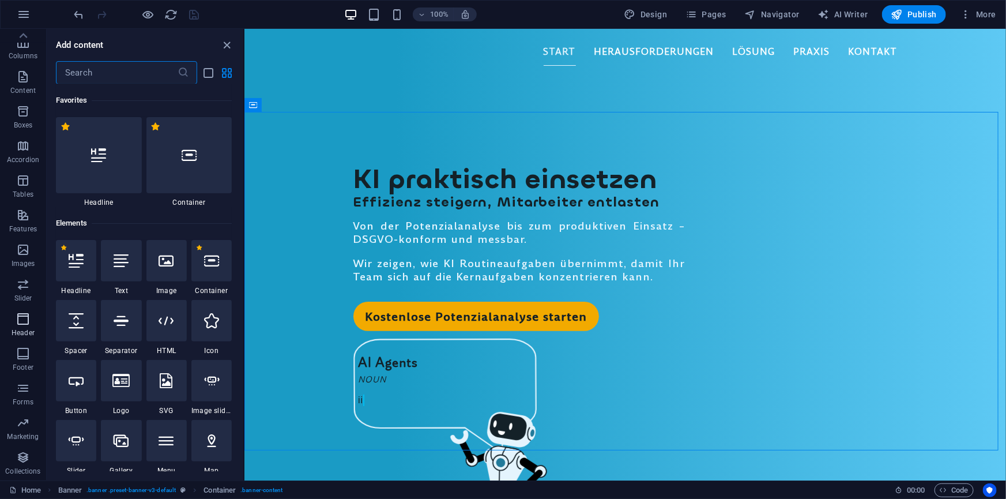
scroll to position [6942, 0]
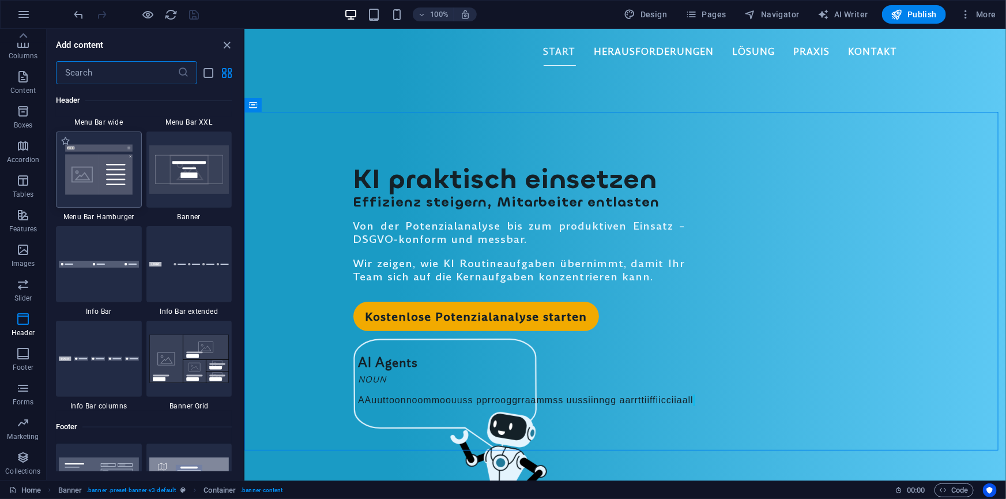
scroll to position [7361, 0]
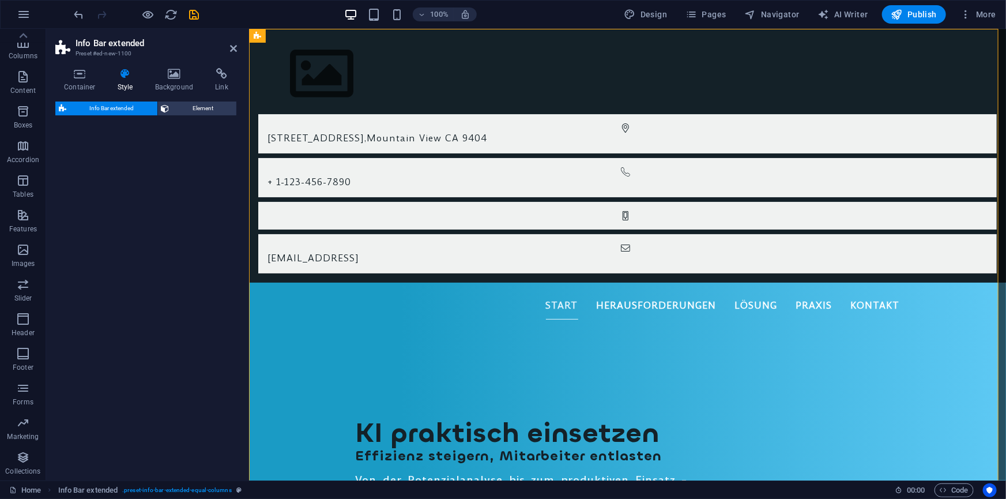
select select "rem"
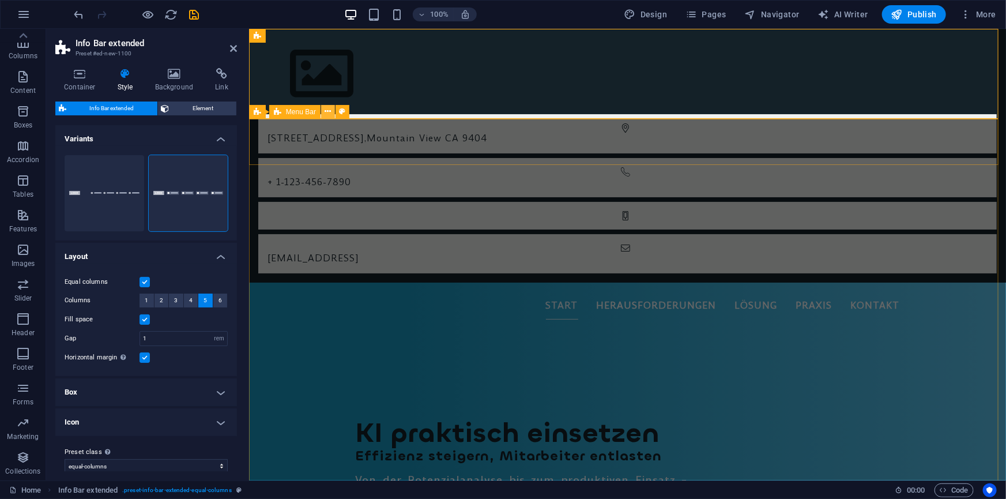
click at [330, 113] on icon at bounding box center [328, 112] width 6 height 12
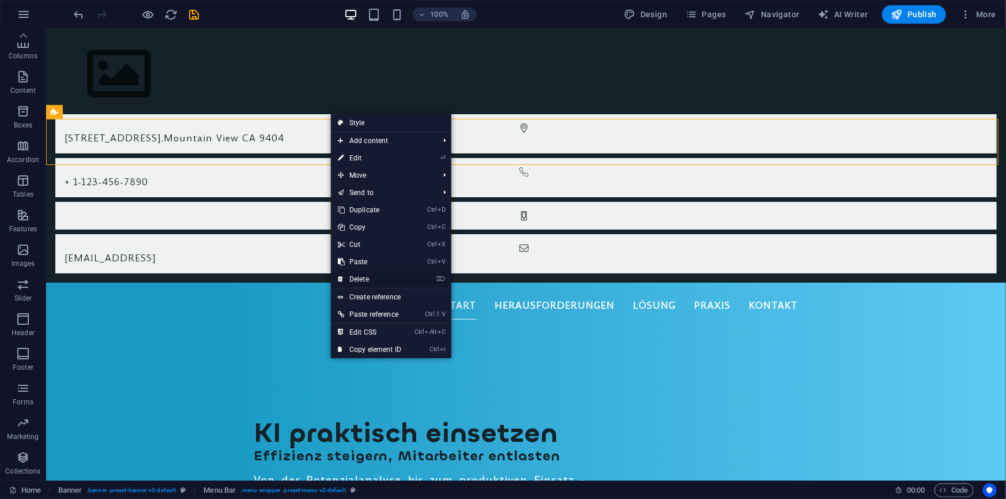
click at [364, 276] on link "⌦ Delete" at bounding box center [369, 278] width 77 height 17
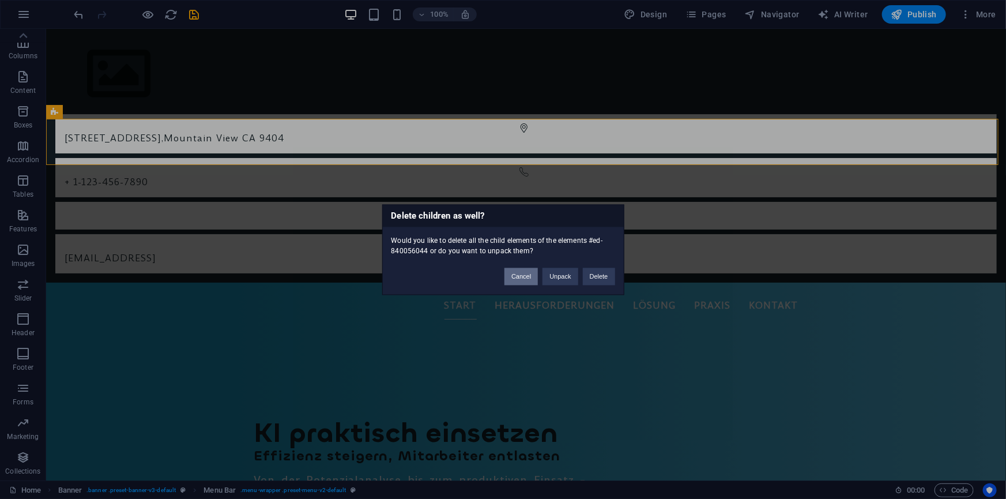
click at [530, 275] on button "Cancel" at bounding box center [520, 276] width 33 height 17
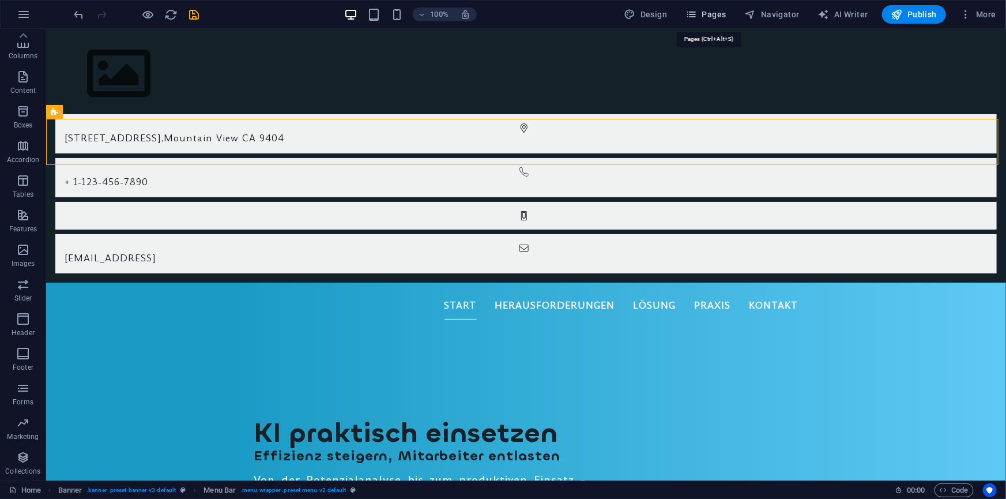
click at [710, 12] on span "Pages" at bounding box center [706, 15] width 40 height 12
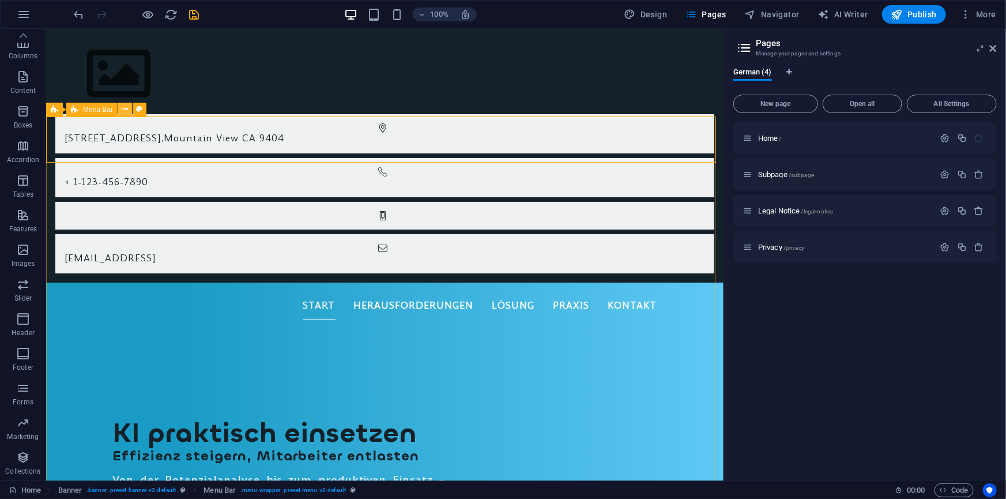
click at [124, 108] on icon at bounding box center [125, 109] width 6 height 12
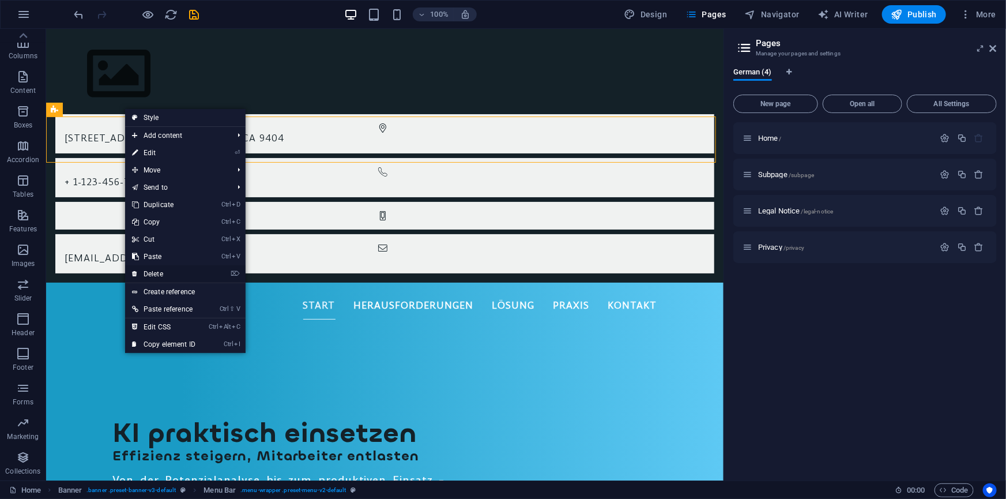
click at [156, 272] on link "⌦ Delete" at bounding box center [163, 273] width 77 height 17
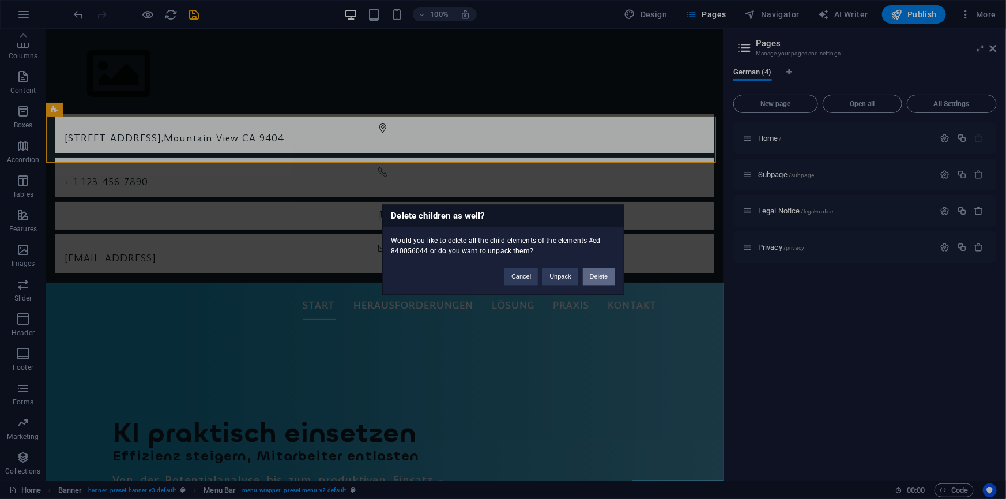
click at [596, 272] on button "Delete" at bounding box center [599, 276] width 32 height 17
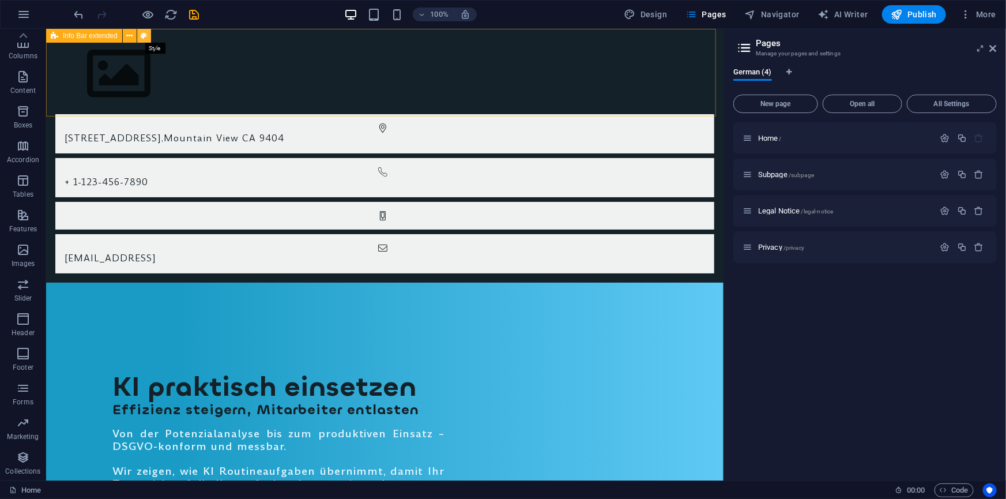
click at [144, 36] on icon at bounding box center [144, 36] width 6 height 12
select select "rem"
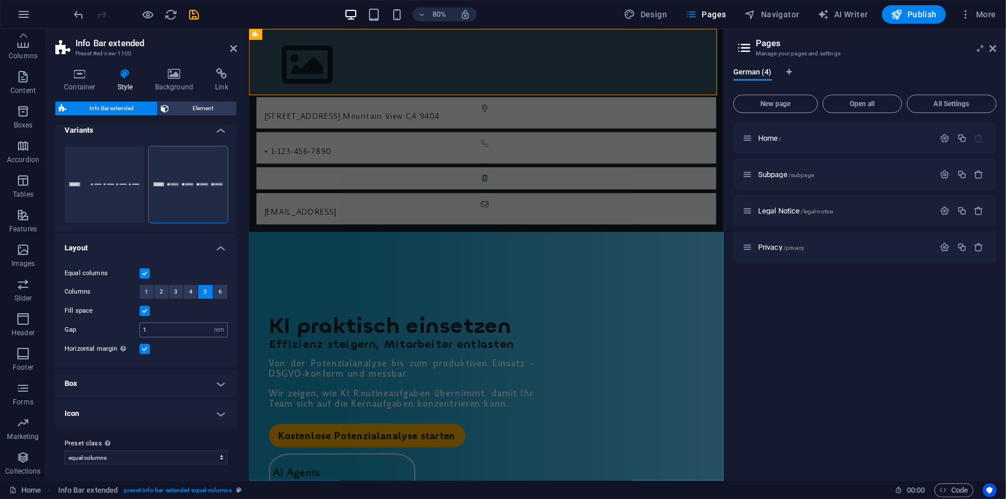
scroll to position [10, 0]
click at [156, 382] on h4 "Box" at bounding box center [146, 382] width 182 height 28
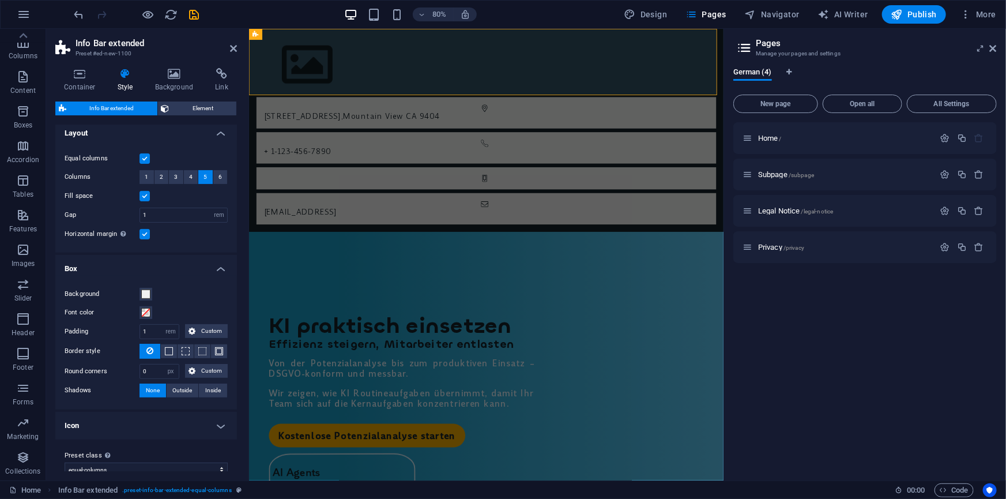
scroll to position [137, 0]
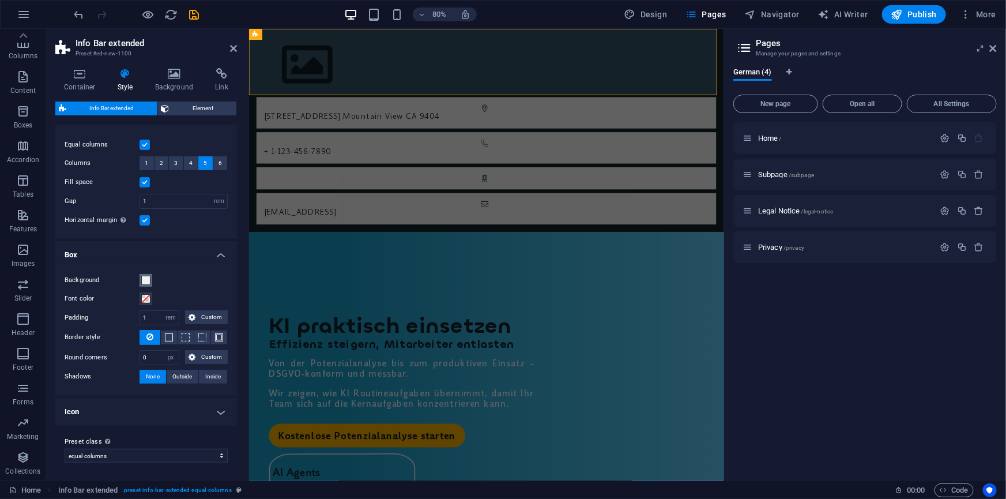
click at [147, 276] on span at bounding box center [145, 280] width 9 height 9
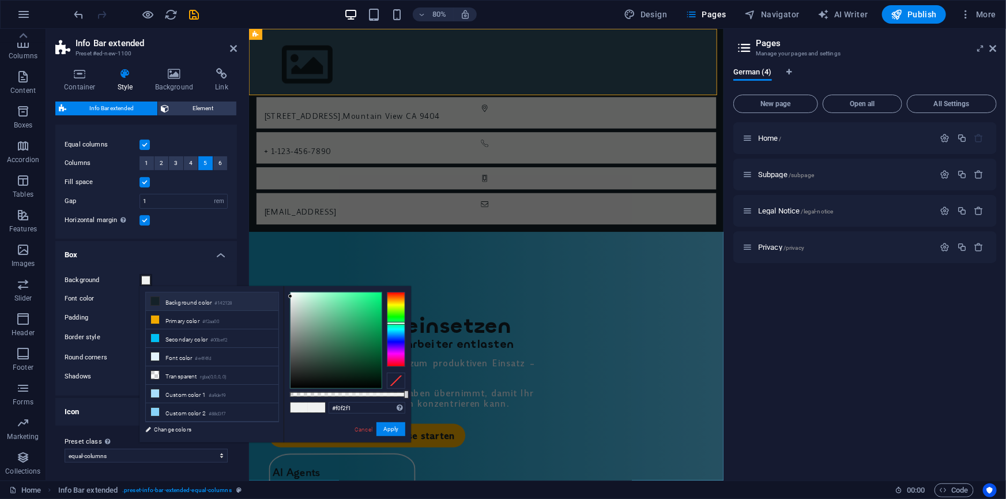
click at [155, 305] on span at bounding box center [154, 300] width 9 height 9
type input "#142128"
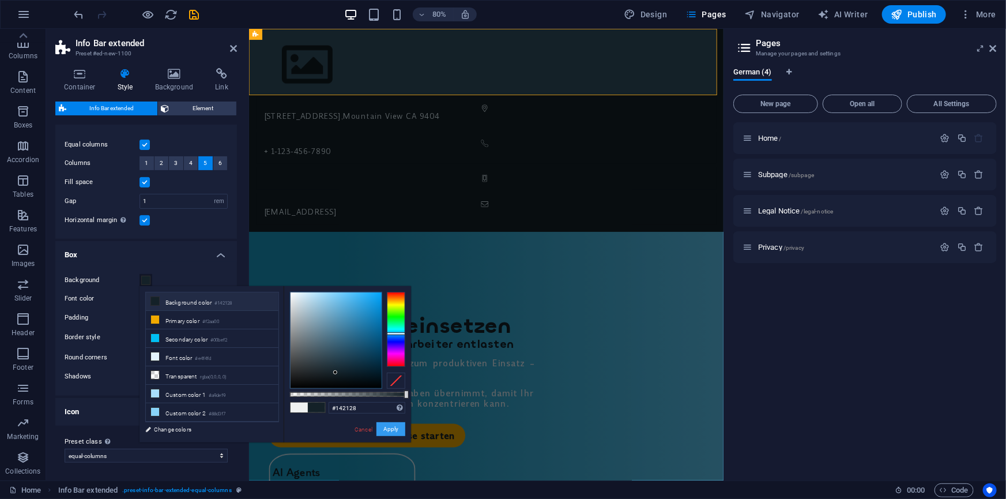
click at [389, 423] on button "Apply" at bounding box center [390, 429] width 29 height 14
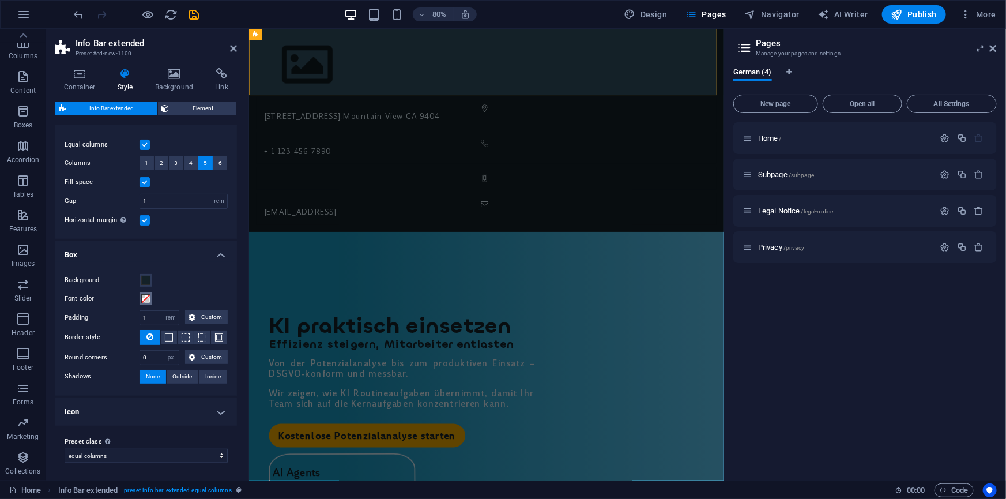
click at [146, 300] on span at bounding box center [145, 298] width 9 height 9
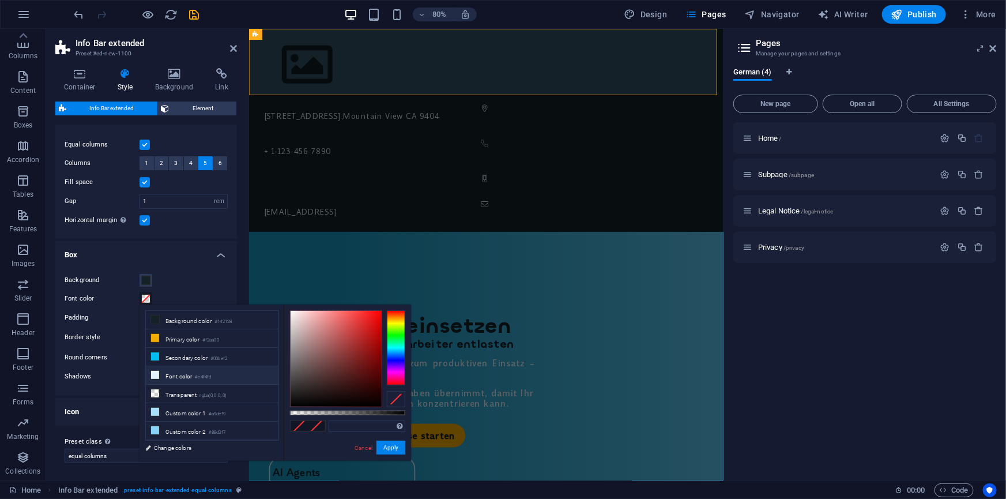
click at [155, 371] on icon at bounding box center [155, 375] width 8 height 8
type input "#e4f4fd"
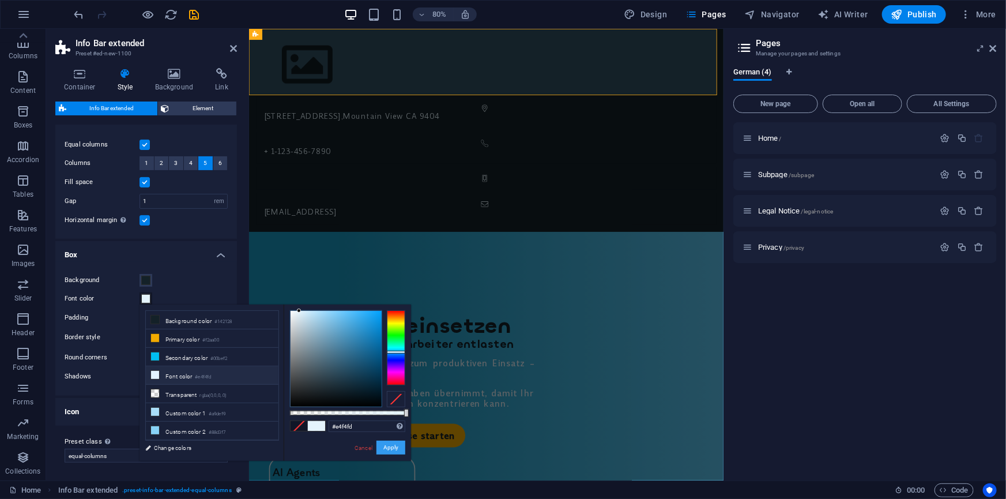
click at [398, 444] on button "Apply" at bounding box center [390, 447] width 29 height 14
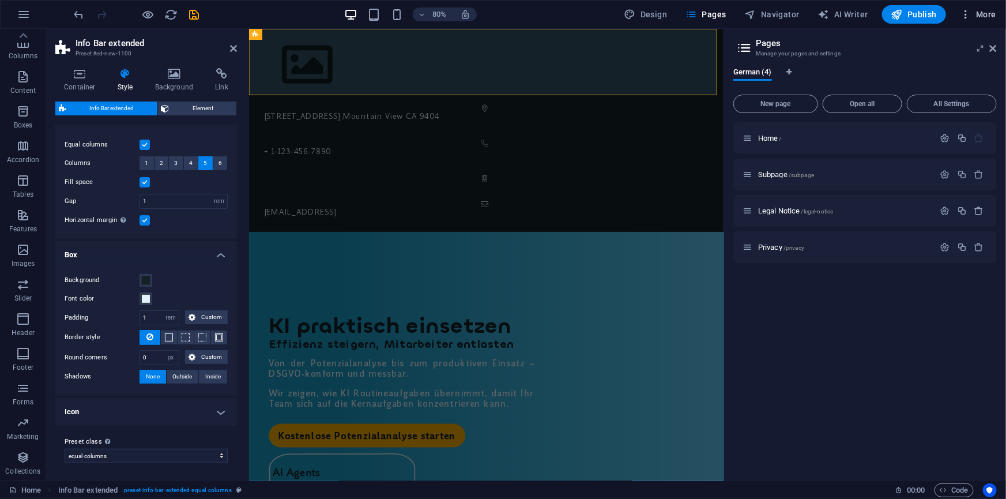
click at [987, 13] on span "More" at bounding box center [978, 15] width 36 height 12
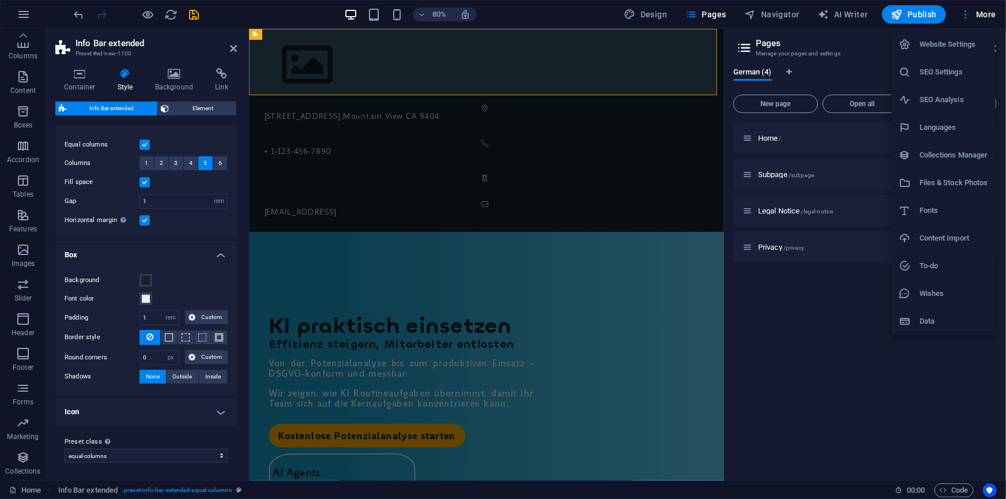
click at [961, 46] on h6 "Website Settings" at bounding box center [954, 44] width 69 height 14
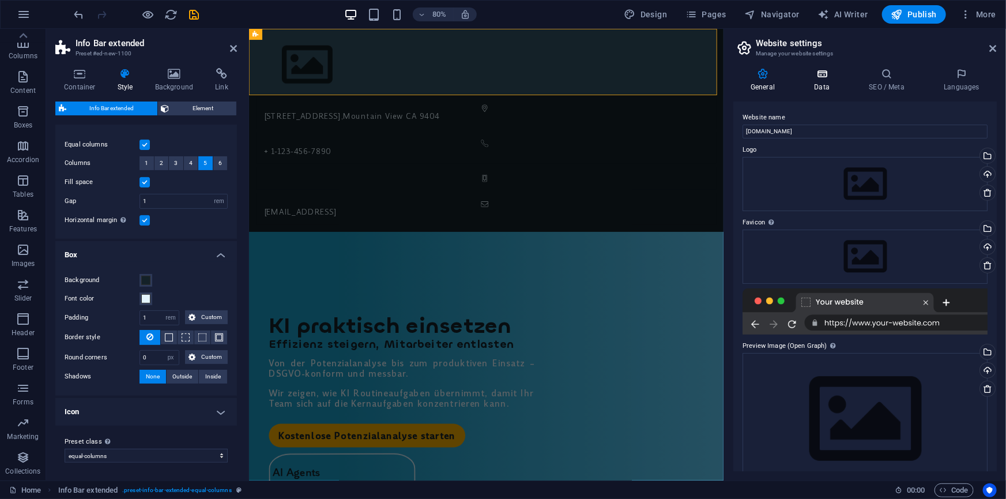
click at [821, 75] on icon at bounding box center [822, 74] width 50 height 12
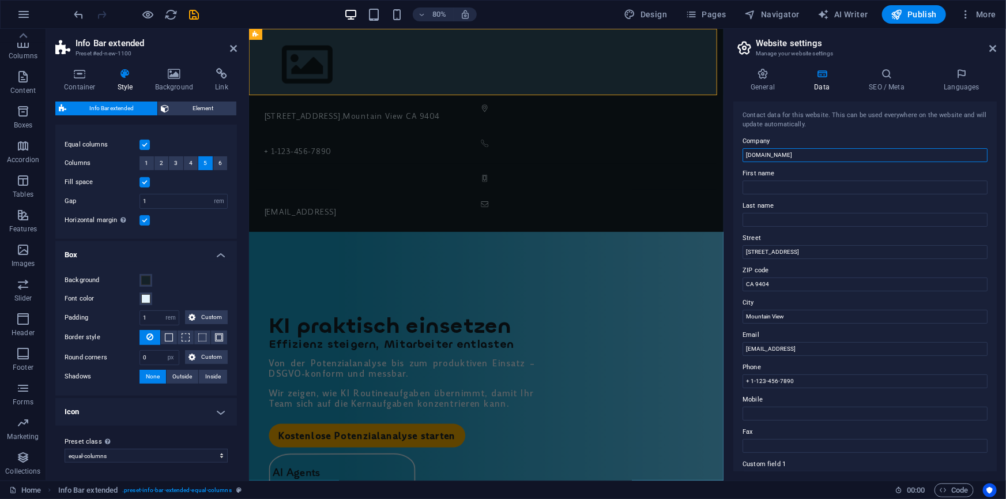
drag, startPoint x: 815, startPoint y: 151, endPoint x: 733, endPoint y: 152, distance: 81.9
click at [733, 152] on div "Contact data for this website. This can be used everywhere on the website and w…" at bounding box center [864, 286] width 263 height 370
type input "EAS Innovations"
type input "Edgar"
type input "Antunes"
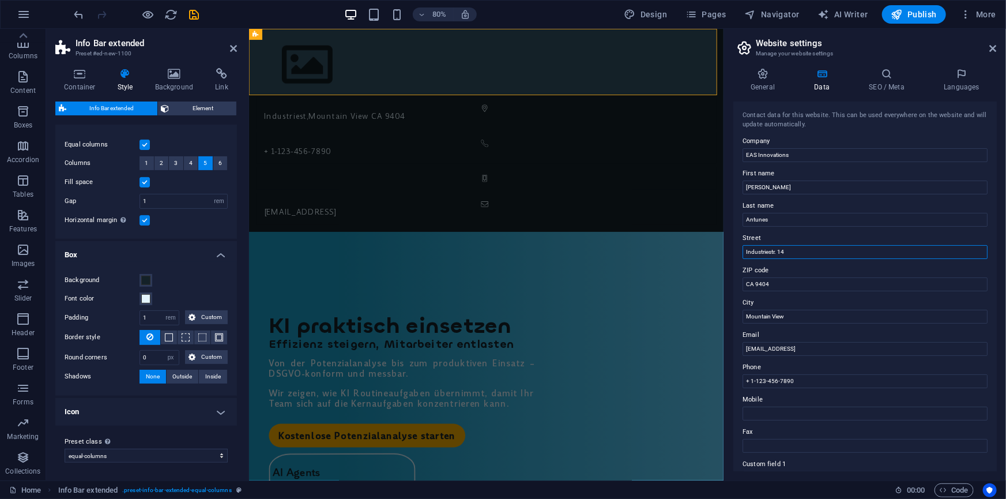
type input "Industriestr. 14"
type input "71272"
type input "Renningen"
drag, startPoint x: 793, startPoint y: 379, endPoint x: 750, endPoint y: 383, distance: 44.0
click at [750, 383] on input "+ 1-123-456-7890" at bounding box center [865, 381] width 245 height 14
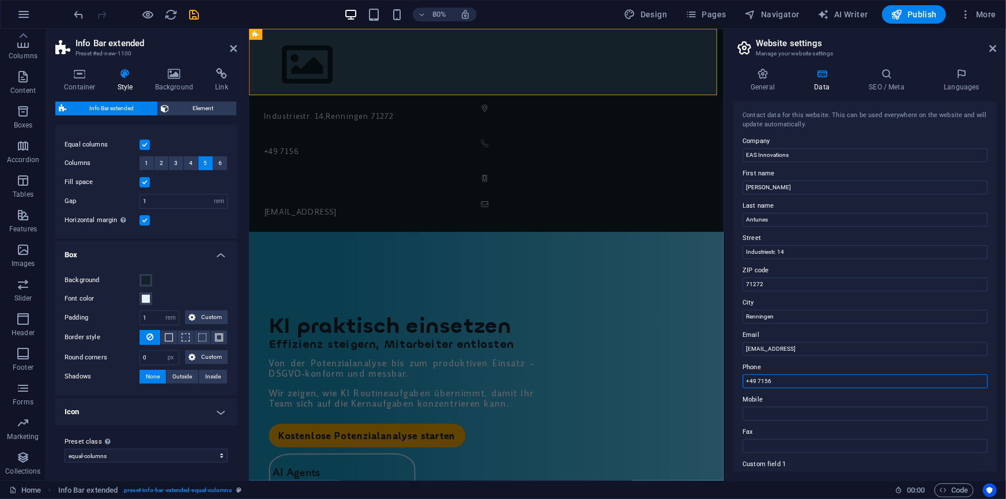
drag, startPoint x: 775, startPoint y: 379, endPoint x: 745, endPoint y: 380, distance: 30.0
click at [745, 380] on input "+49 7156" at bounding box center [865, 381] width 245 height 14
paste input "(0)7156 3070945"
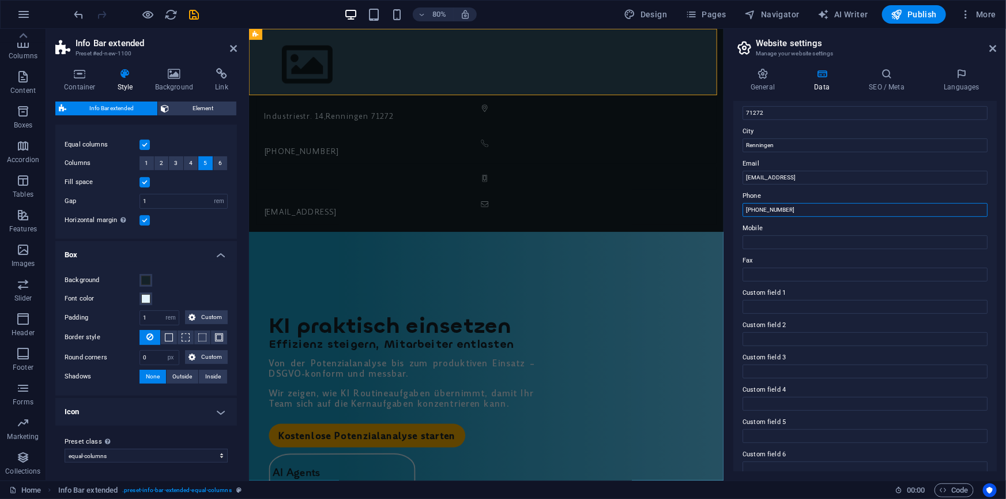
scroll to position [184, 0]
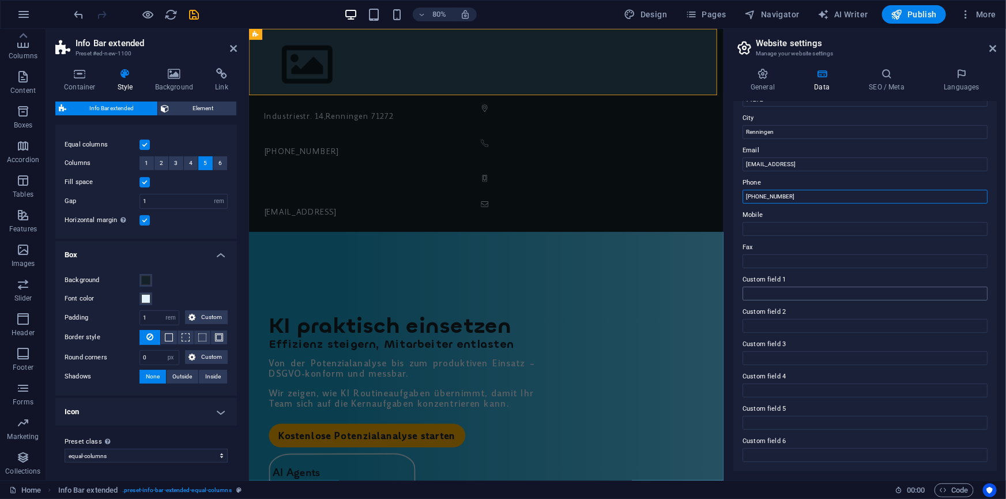
type input "[PHONE_NUMBER]"
click at [789, 296] on input "Custom field 1" at bounding box center [865, 294] width 245 height 14
type input "sdfasdf"
drag, startPoint x: 769, startPoint y: 293, endPoint x: 744, endPoint y: 295, distance: 25.5
click at [744, 295] on input "sdfasdf" at bounding box center [865, 294] width 245 height 14
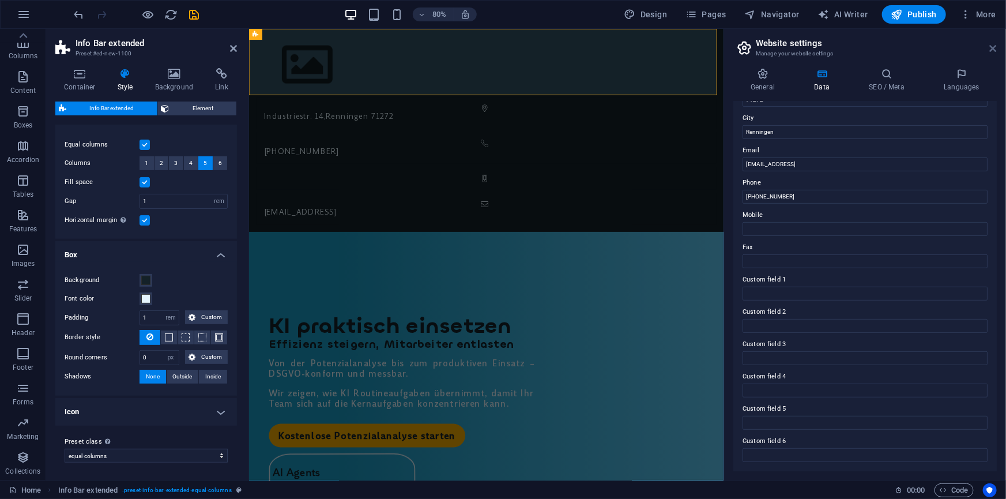
click at [992, 48] on icon at bounding box center [993, 48] width 7 height 9
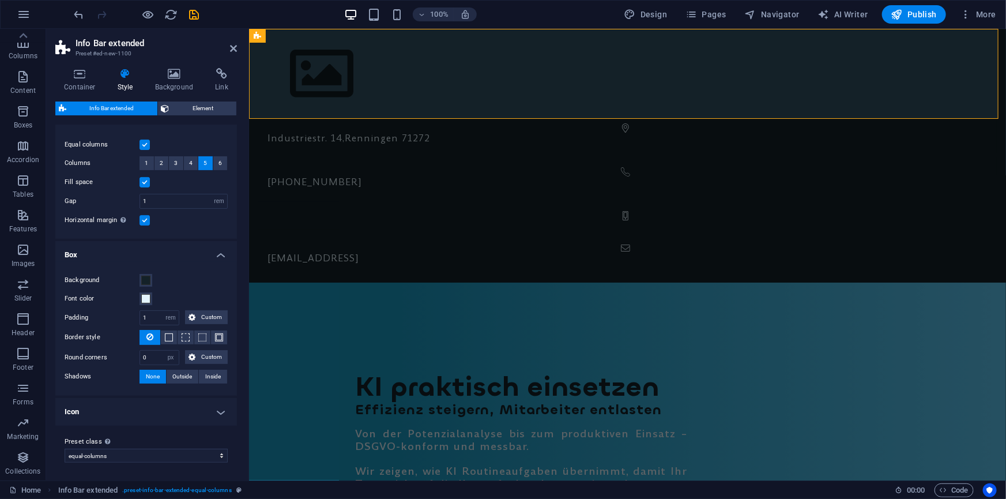
click at [126, 411] on h4 "Icon" at bounding box center [146, 412] width 182 height 28
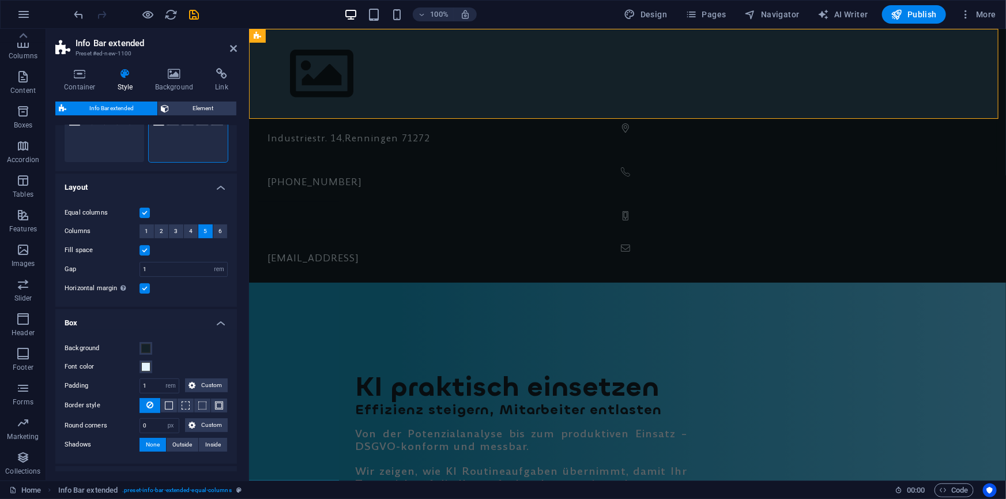
scroll to position [0, 0]
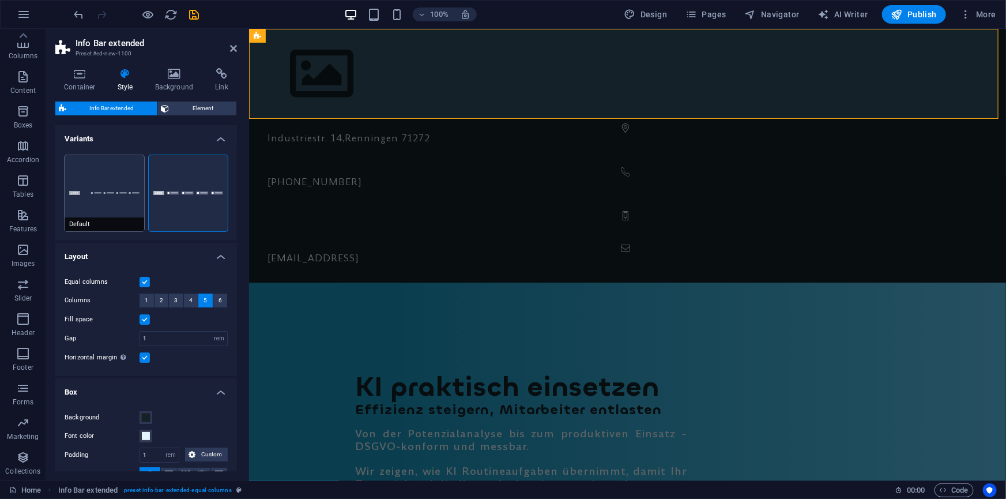
click at [123, 225] on span "Default" at bounding box center [105, 224] width 80 height 14
type input "0"
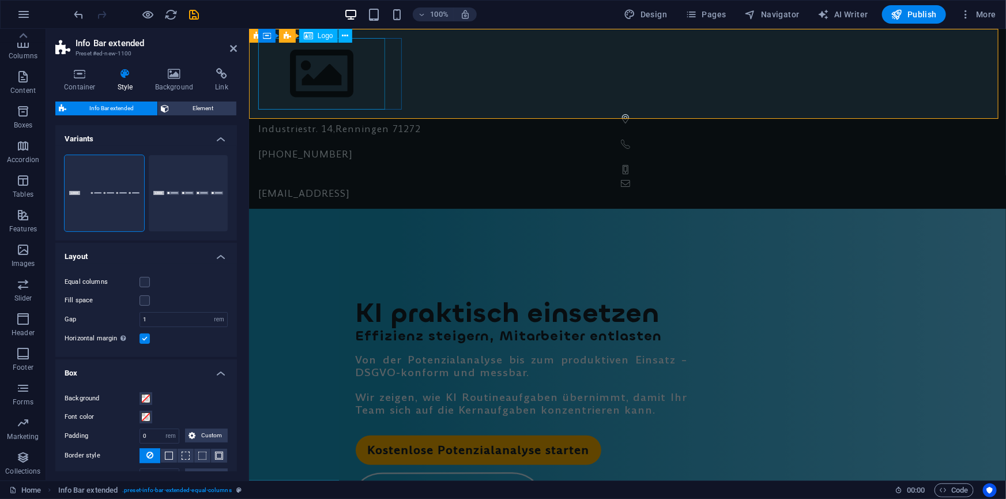
click at [318, 65] on div at bounding box center [627, 72] width 739 height 71
select select "px"
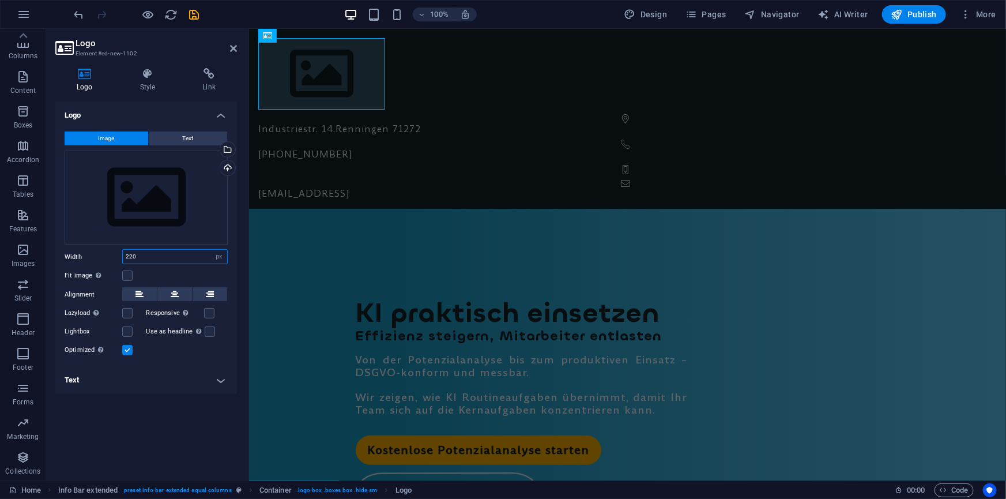
click at [147, 253] on input "220" at bounding box center [175, 257] width 104 height 14
click at [208, 311] on label at bounding box center [209, 313] width 10 height 10
click at [0, 0] on input "Responsive Automatically load retina image and smartphone optimized sizes." at bounding box center [0, 0] width 0 height 0
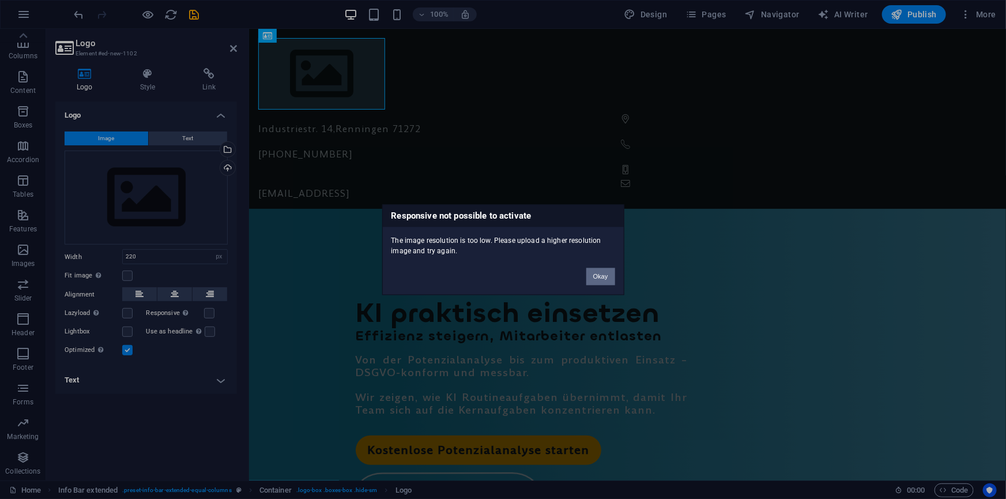
drag, startPoint x: 601, startPoint y: 276, endPoint x: 302, endPoint y: 245, distance: 301.4
click at [601, 276] on button "Okay" at bounding box center [600, 276] width 29 height 17
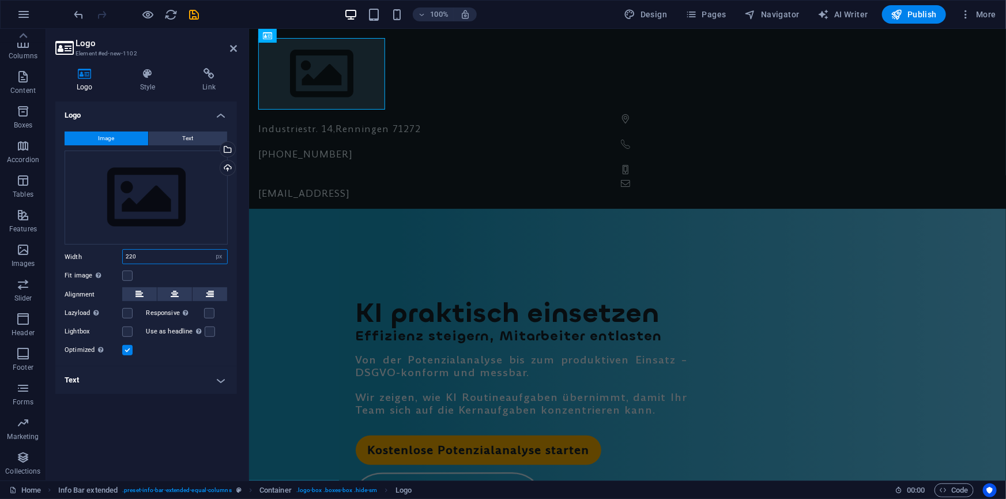
click at [144, 254] on input "220" at bounding box center [175, 257] width 104 height 14
click at [185, 137] on span "Text" at bounding box center [188, 138] width 11 height 14
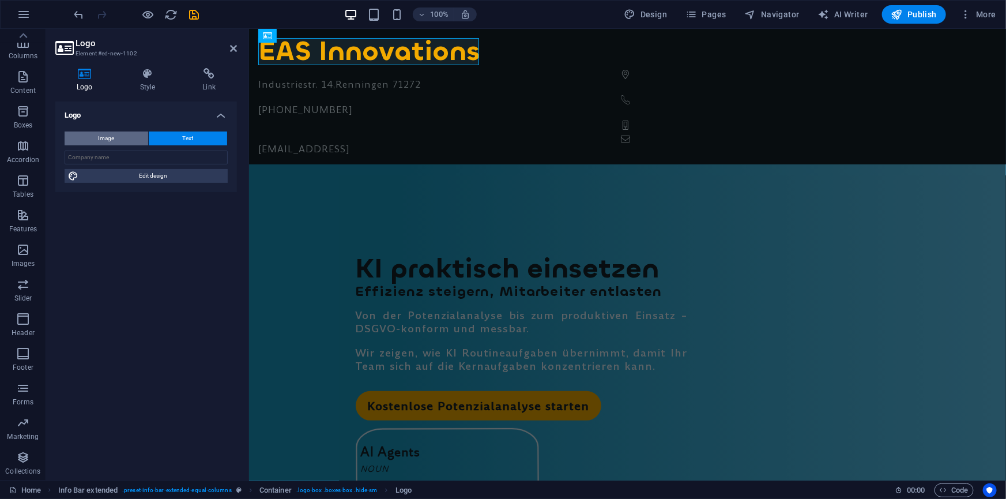
click at [108, 136] on span "Image" at bounding box center [107, 138] width 16 height 14
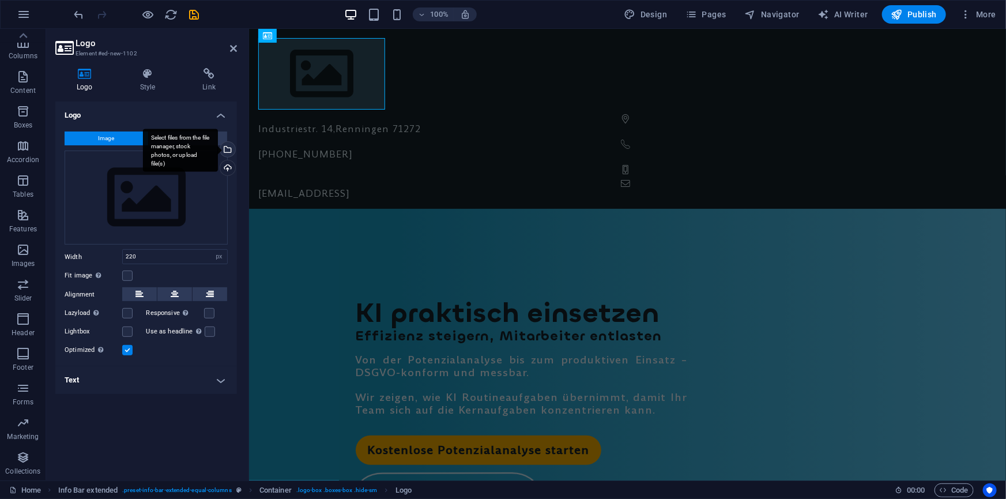
click at [228, 147] on div "Select files from the file manager, stock photos, or upload file(s)" at bounding box center [226, 150] width 17 height 17
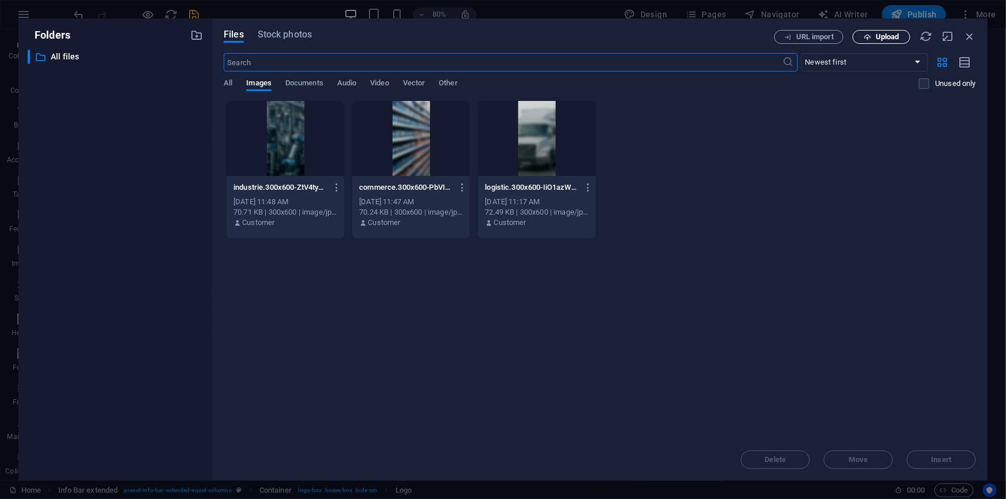
click at [888, 39] on span "Upload" at bounding box center [888, 36] width 24 height 7
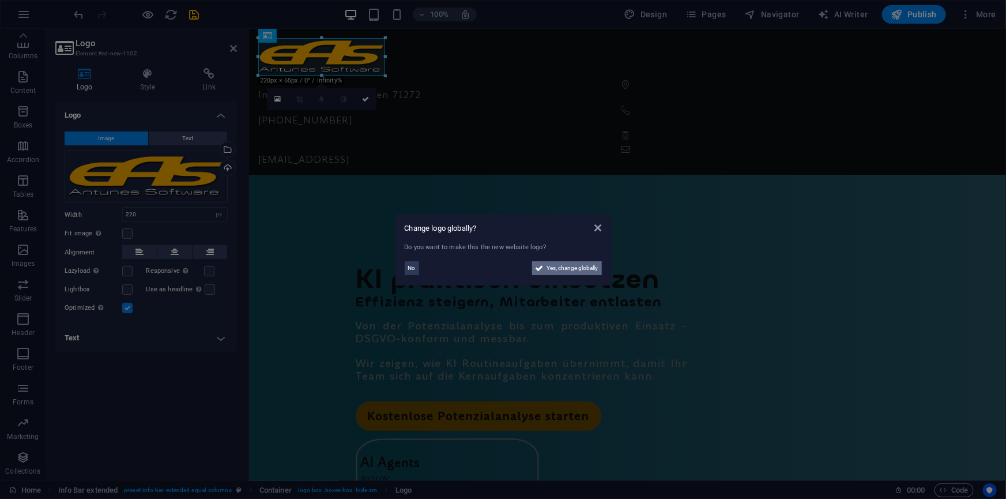
click at [570, 265] on span "Yes, change globally" at bounding box center [572, 268] width 51 height 14
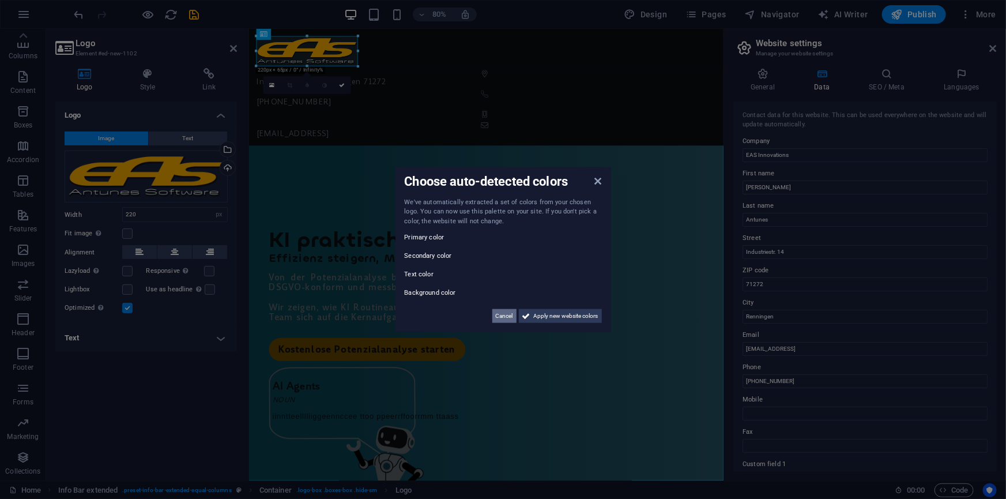
drag, startPoint x: 506, startPoint y: 312, endPoint x: 321, endPoint y: 354, distance: 189.2
click at [506, 312] on span "Cancel" at bounding box center [504, 316] width 17 height 14
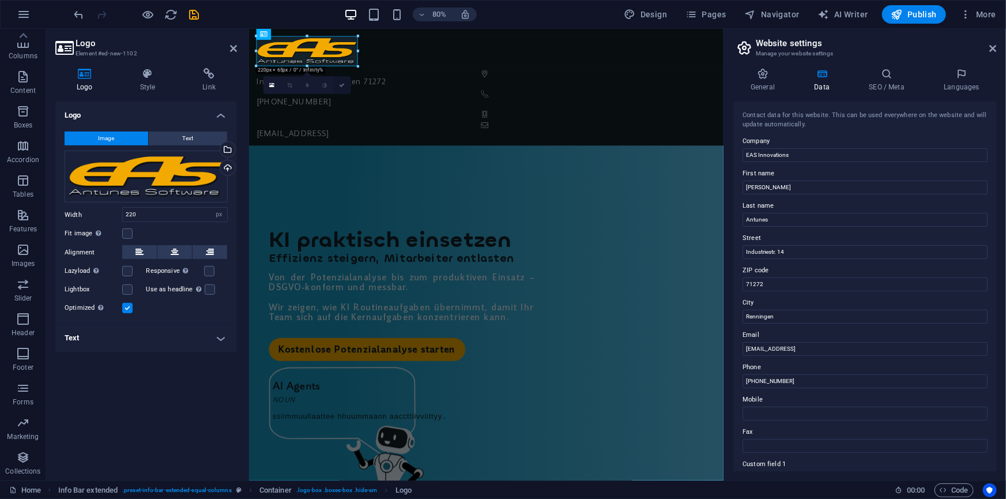
click at [344, 86] on icon at bounding box center [343, 85] width 6 height 6
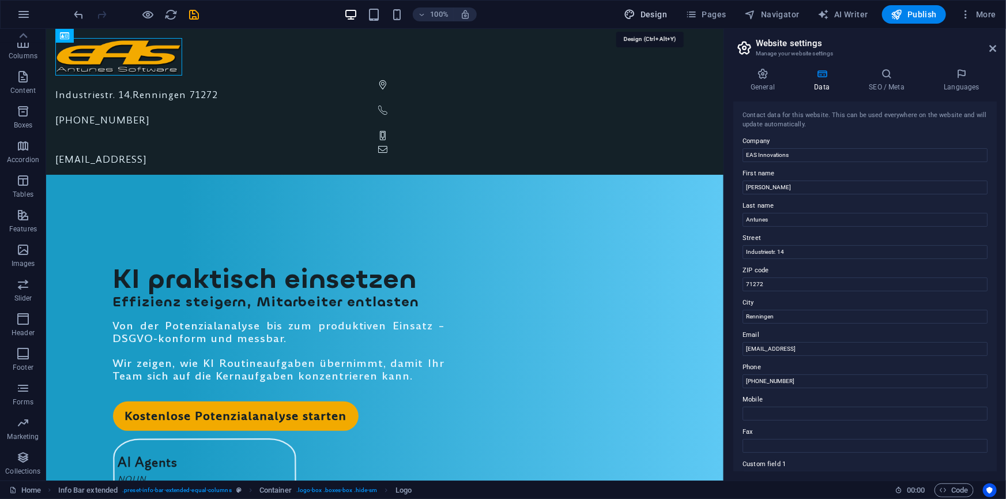
click at [655, 12] on span "Design" at bounding box center [645, 15] width 43 height 12
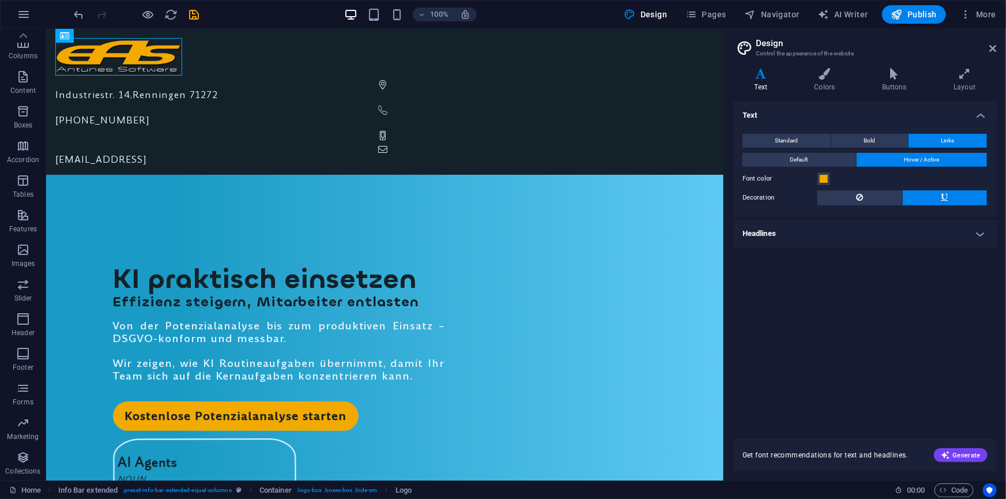
click at [795, 234] on h4 "Headlines" at bounding box center [864, 234] width 263 height 28
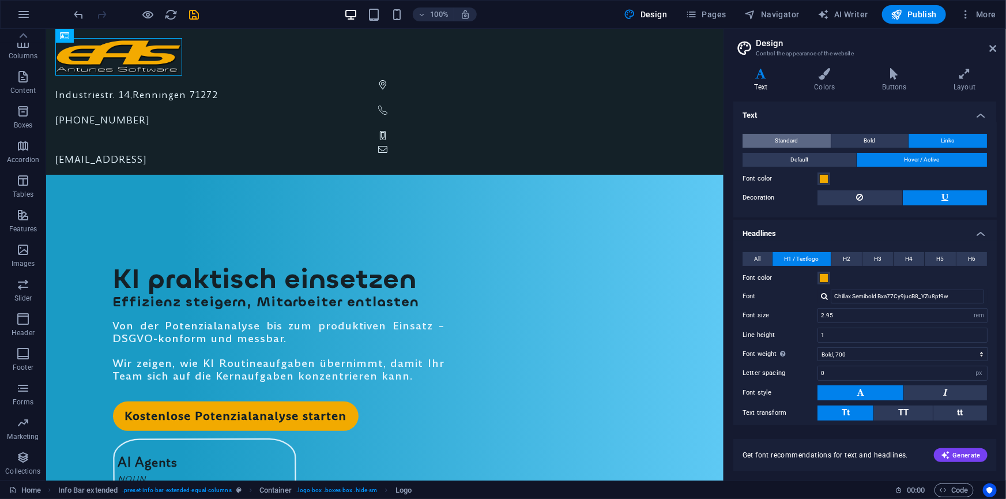
click at [778, 141] on span "Standard" at bounding box center [786, 141] width 23 height 14
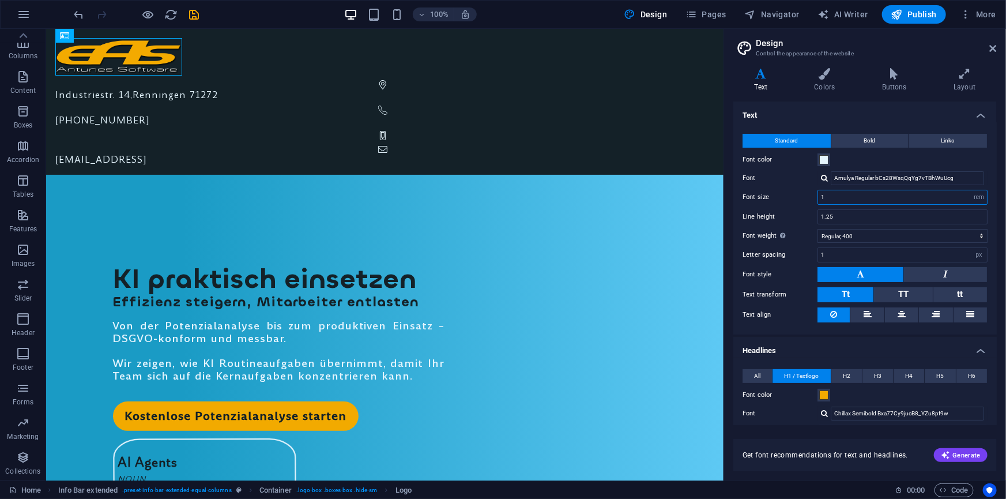
click at [830, 193] on input "1" at bounding box center [902, 197] width 169 height 14
drag, startPoint x: 833, startPoint y: 194, endPoint x: 813, endPoint y: 196, distance: 19.7
click at [813, 196] on div "Font size 1 rem px" at bounding box center [865, 197] width 245 height 15
type input "1.5"
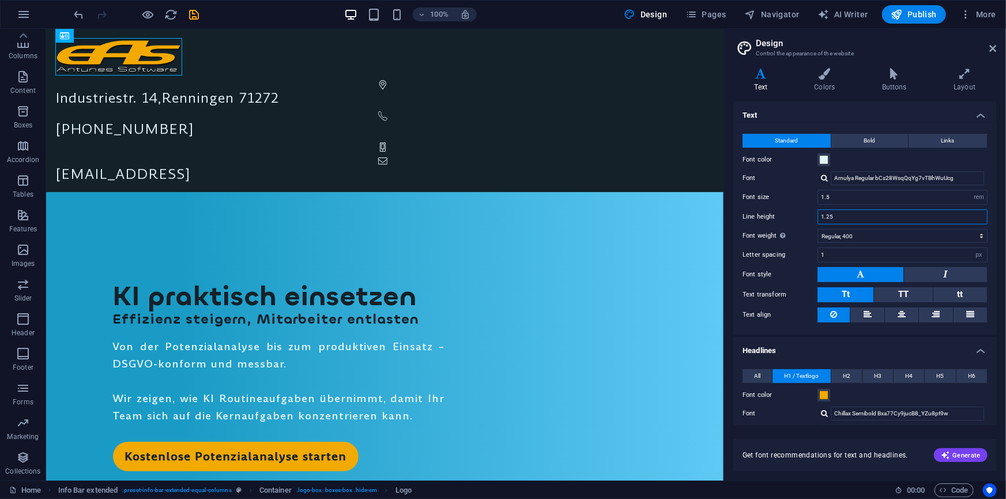
click at [830, 215] on input "1.25" at bounding box center [902, 217] width 169 height 14
type input "1.5"
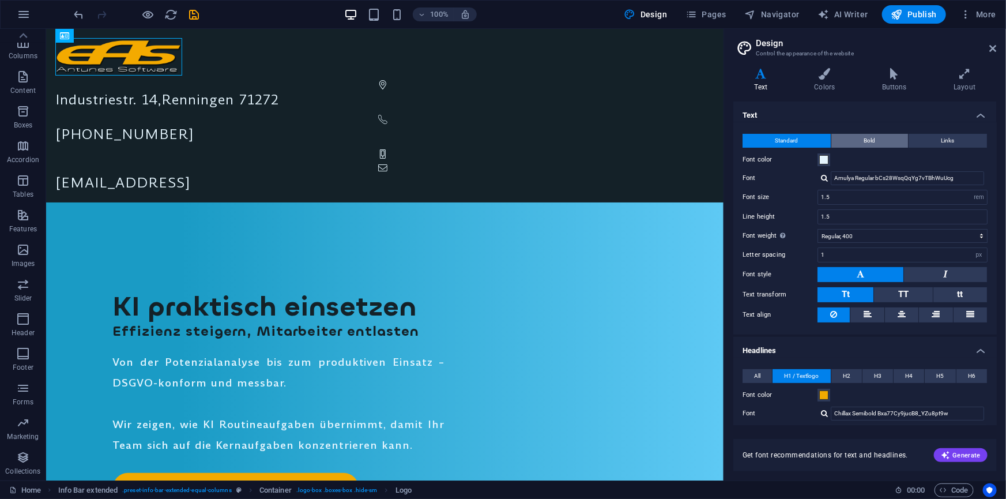
click at [859, 143] on button "Bold" at bounding box center [869, 141] width 77 height 14
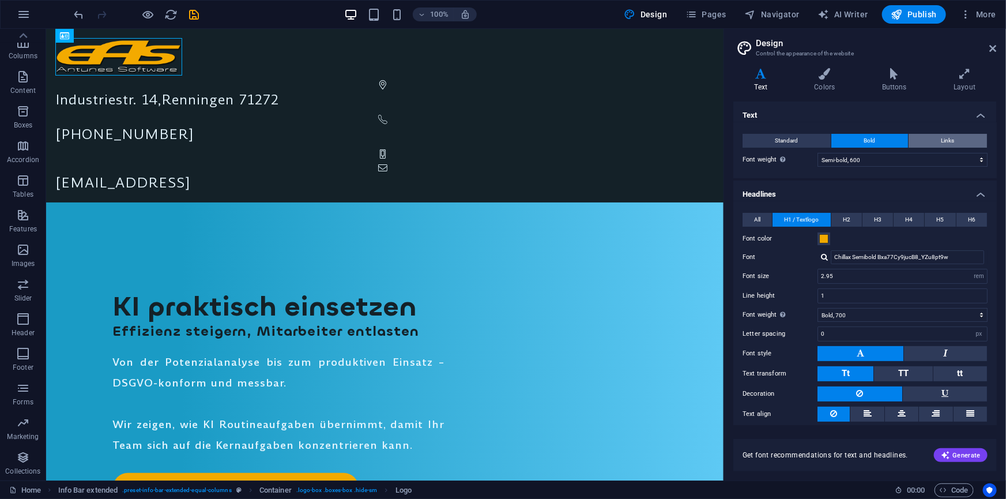
click at [937, 138] on button "Links" at bounding box center [948, 141] width 78 height 14
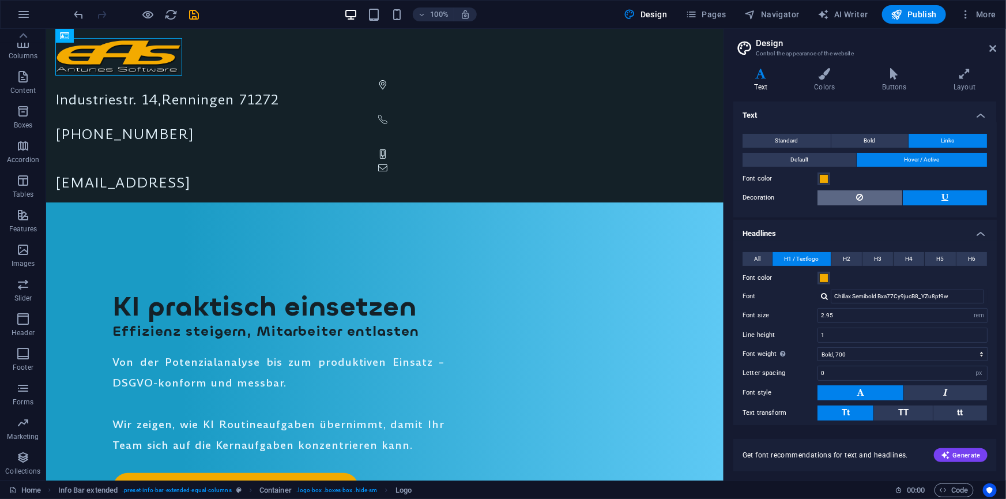
click at [852, 195] on button at bounding box center [860, 197] width 85 height 15
click at [761, 141] on button "Standard" at bounding box center [787, 141] width 88 height 14
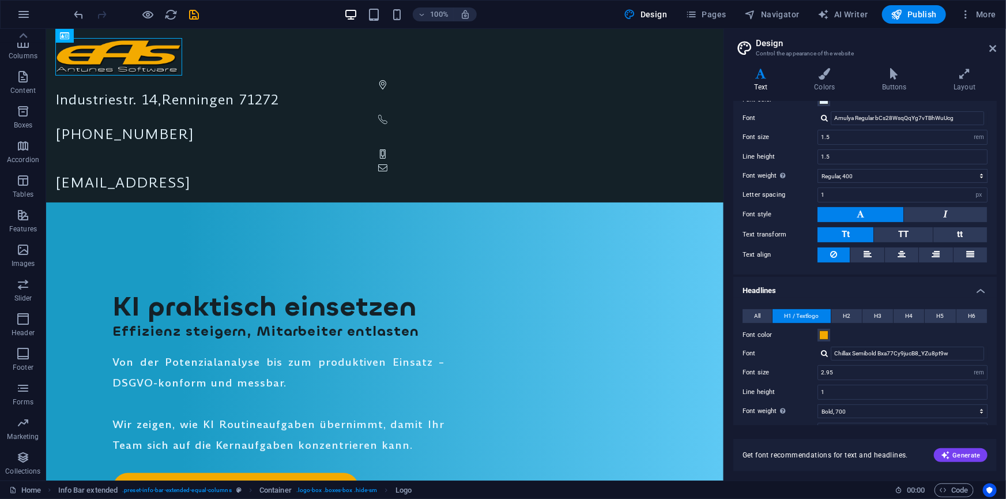
scroll to position [27, 0]
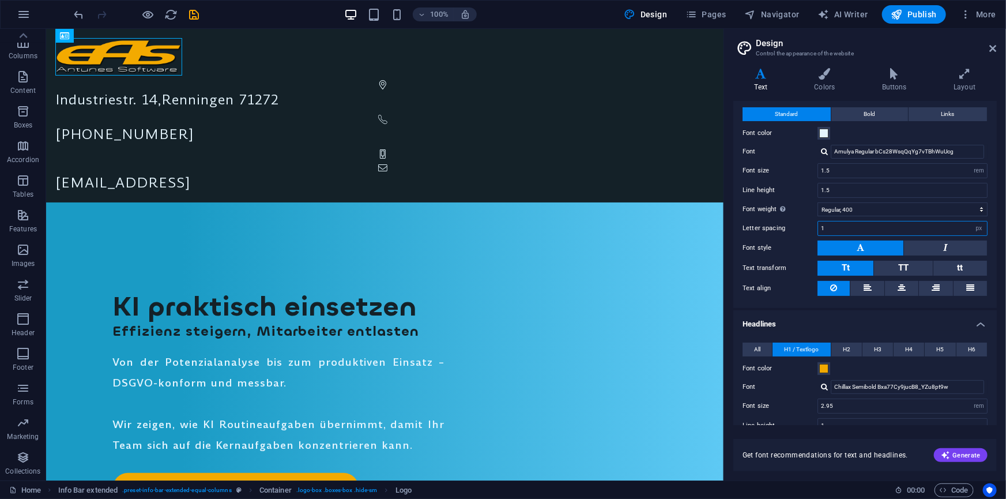
click at [830, 226] on input "1" at bounding box center [902, 228] width 169 height 14
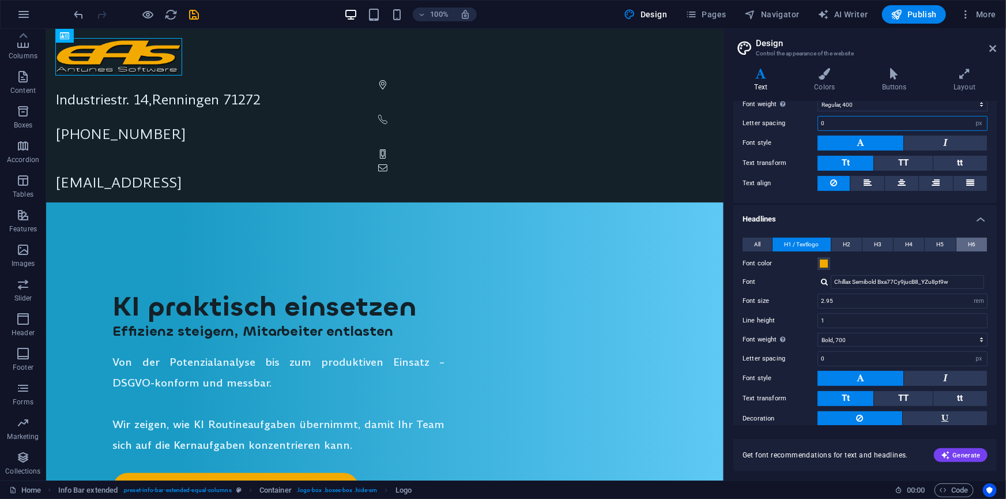
type input "0"
click at [971, 239] on span "H6" at bounding box center [971, 245] width 7 height 14
click at [837, 320] on input "1.3" at bounding box center [902, 321] width 169 height 14
type input "1.4"
click at [839, 355] on input "0" at bounding box center [902, 359] width 169 height 14
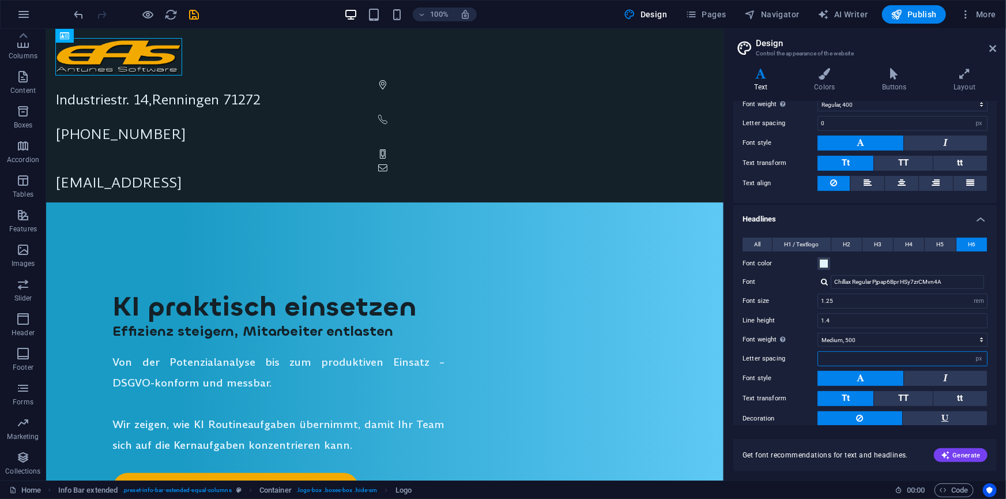
type input "0"
click at [943, 242] on button "H5" at bounding box center [940, 245] width 31 height 14
drag, startPoint x: 825, startPoint y: 300, endPoint x: 864, endPoint y: 302, distance: 38.7
click at [864, 302] on input "1.25" at bounding box center [902, 301] width 169 height 14
type input "1.563"
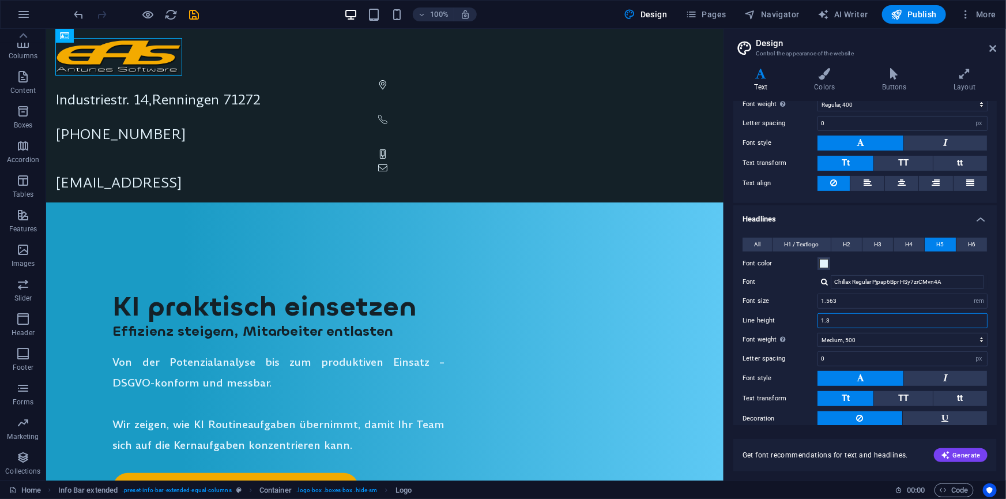
click at [840, 318] on input "1.3" at bounding box center [902, 321] width 169 height 14
type input "1.35"
drag, startPoint x: 831, startPoint y: 357, endPoint x: 818, endPoint y: 356, distance: 13.3
click at [818, 356] on div "0 rem px" at bounding box center [903, 358] width 170 height 15
click at [912, 245] on button "H4" at bounding box center [909, 245] width 31 height 14
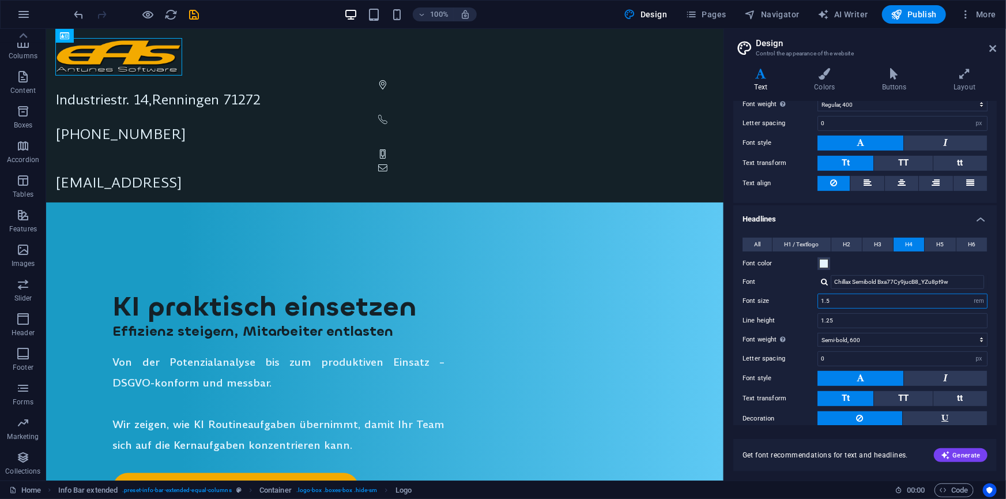
drag, startPoint x: 840, startPoint y: 300, endPoint x: 801, endPoint y: 300, distance: 38.6
click at [801, 300] on div "Font size 1.5 rem px em %" at bounding box center [865, 300] width 245 height 15
type input "1.953"
click at [851, 321] on input "1.25" at bounding box center [902, 321] width 169 height 14
type input "1"
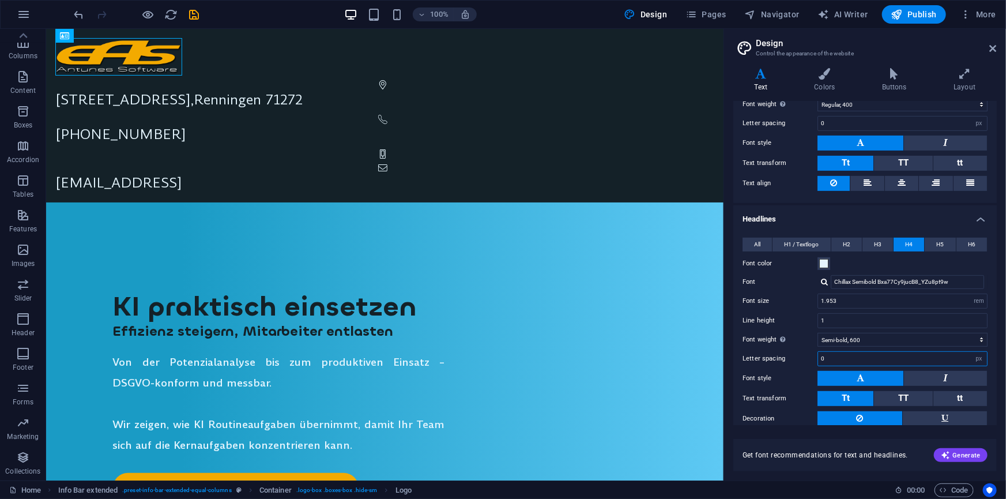
click at [831, 359] on input "0" at bounding box center [902, 359] width 169 height 14
click at [771, 355] on div "Letter spacing 0 rem px" at bounding box center [865, 358] width 245 height 15
type input "0"
click at [876, 245] on span "H3" at bounding box center [877, 245] width 7 height 14
drag, startPoint x: 837, startPoint y: 302, endPoint x: 818, endPoint y: 300, distance: 19.7
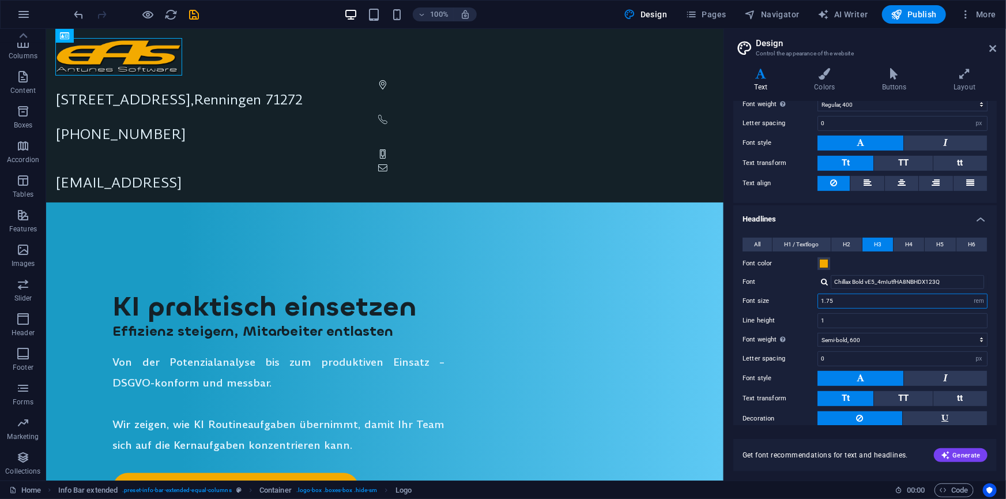
click at [818, 300] on div "1.75 rem px em %" at bounding box center [903, 300] width 170 height 15
type input "2.441"
click at [833, 319] on input "1" at bounding box center [902, 321] width 169 height 14
type input "1.2"
click at [833, 357] on input "0" at bounding box center [902, 359] width 169 height 14
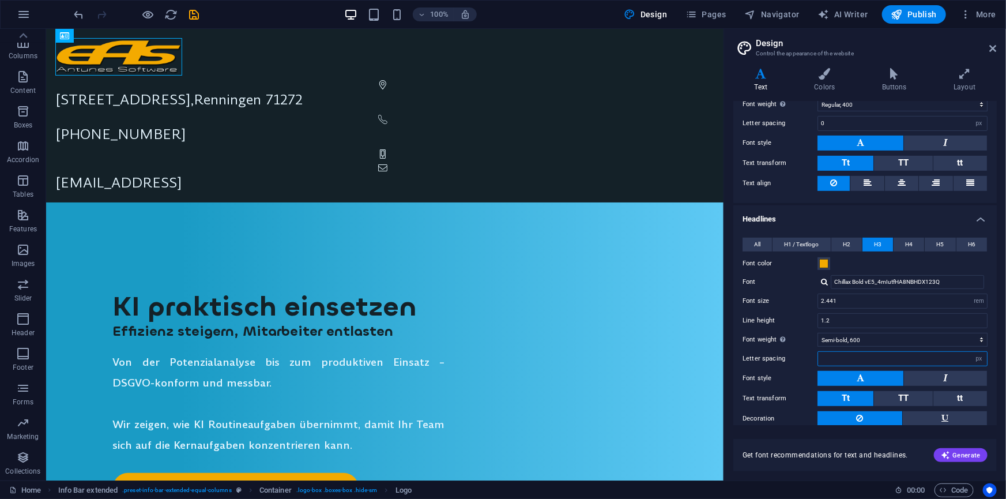
type input "0"
click at [978, 356] on select "rem px" at bounding box center [979, 359] width 16 height 14
select select "rem"
click at [971, 352] on select "rem px" at bounding box center [979, 359] width 16 height 14
drag, startPoint x: 974, startPoint y: 357, endPoint x: 982, endPoint y: 355, distance: 9.1
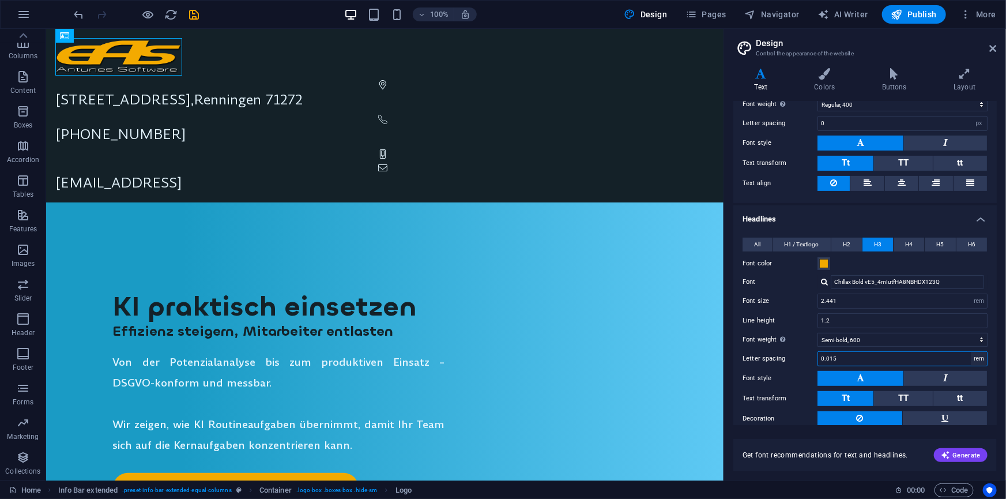
click at [974, 357] on select "rem px" at bounding box center [979, 359] width 16 height 14
click at [838, 353] on input "0.015" at bounding box center [902, 359] width 169 height 14
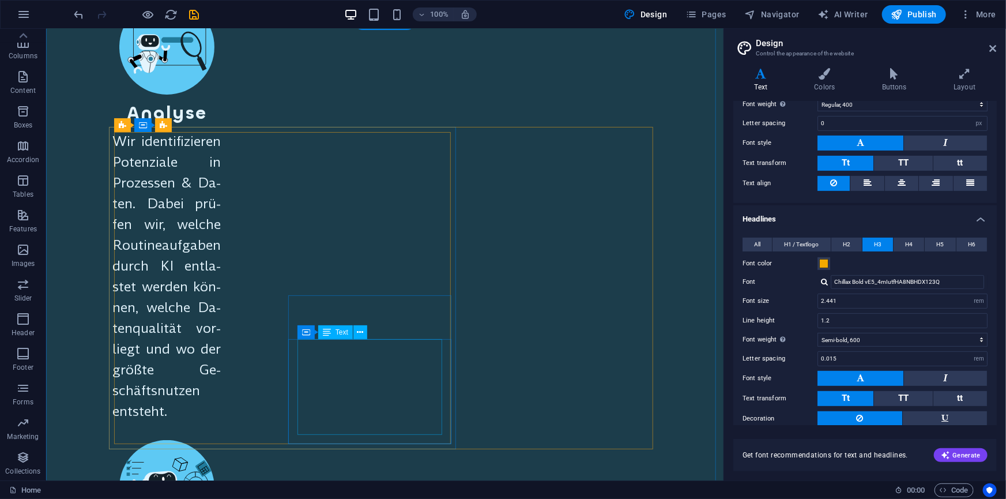
scroll to position [2306, 0]
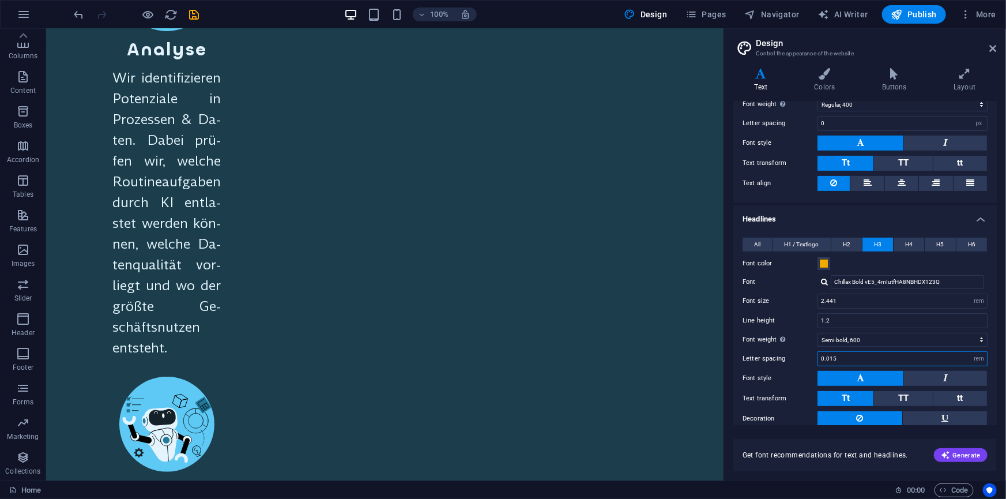
click at [823, 356] on input "0.015" at bounding box center [902, 359] width 169 height 14
type input "0.015"
drag, startPoint x: 844, startPoint y: 353, endPoint x: 811, endPoint y: 356, distance: 33.0
click at [811, 356] on div "Letter spacing 0.015 rem px" at bounding box center [865, 358] width 245 height 15
click at [847, 243] on span "H2" at bounding box center [846, 245] width 7 height 14
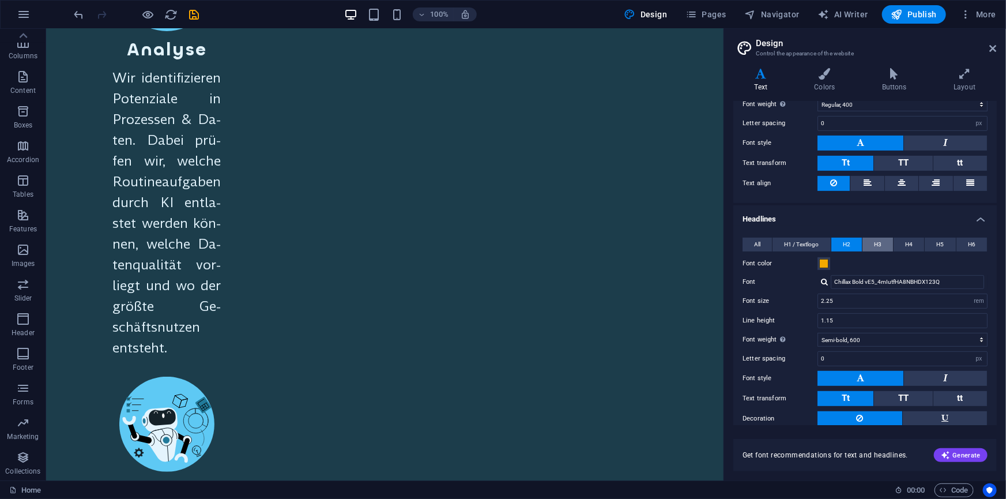
click at [878, 245] on span "H3" at bounding box center [877, 245] width 7 height 14
drag, startPoint x: 841, startPoint y: 357, endPoint x: 815, endPoint y: 357, distance: 25.4
click at [814, 357] on div "Letter spacing 0.015 rem px" at bounding box center [865, 358] width 245 height 15
click at [973, 358] on select "rem px" at bounding box center [979, 359] width 16 height 14
select select "px"
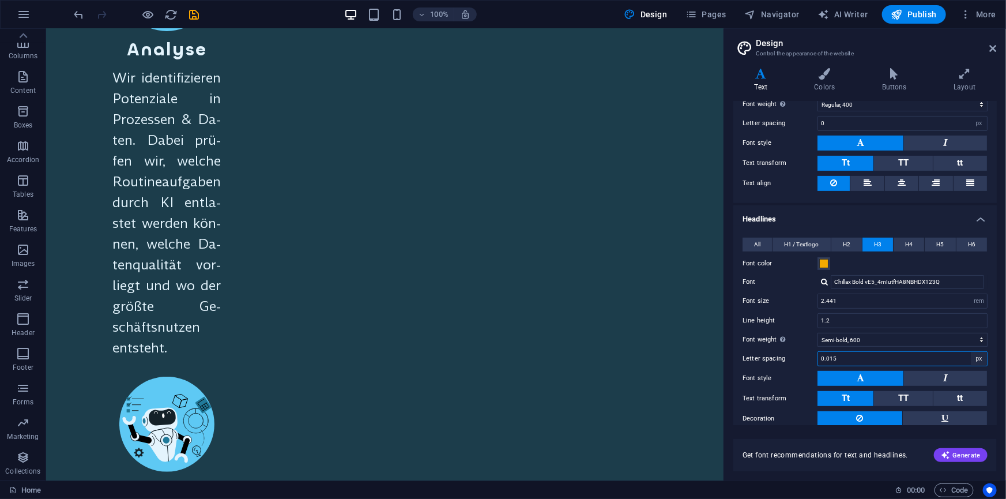
click at [971, 352] on select "rem px" at bounding box center [979, 359] width 16 height 14
type input "0"
type input "1"
click at [848, 244] on span "H2" at bounding box center [846, 245] width 7 height 14
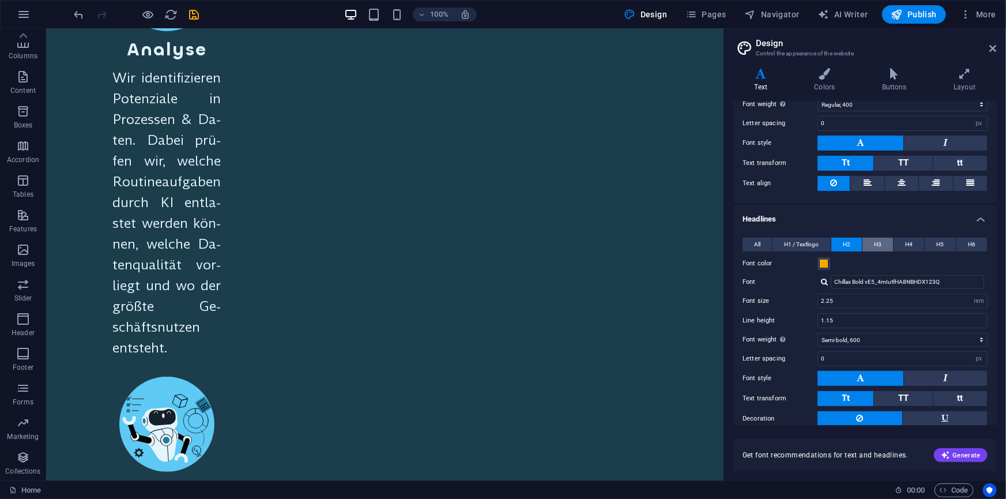
click at [874, 243] on span "H3" at bounding box center [877, 245] width 7 height 14
click at [845, 244] on span "H2" at bounding box center [846, 245] width 7 height 14
drag, startPoint x: 826, startPoint y: 300, endPoint x: 800, endPoint y: 300, distance: 25.9
click at [800, 300] on div "Font size 2.25 rem px em %" at bounding box center [865, 300] width 245 height 15
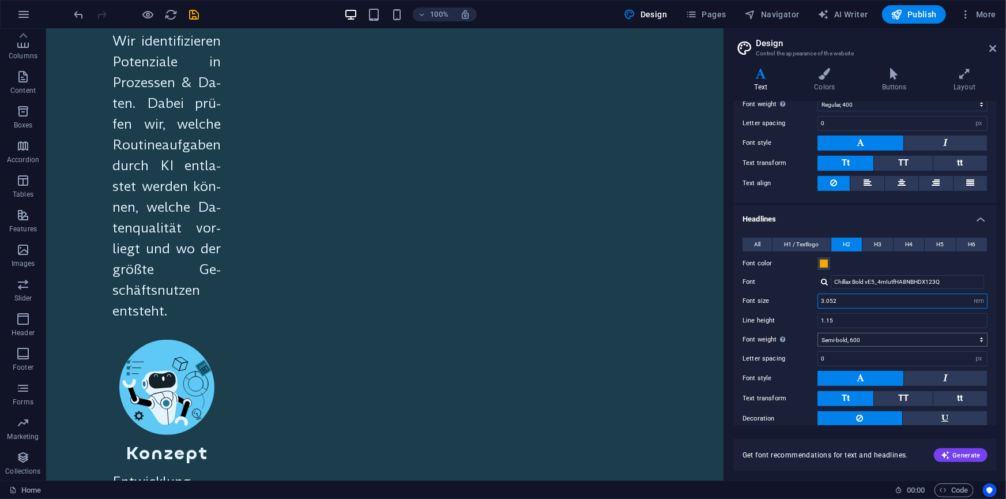
scroll to position [2405, 0]
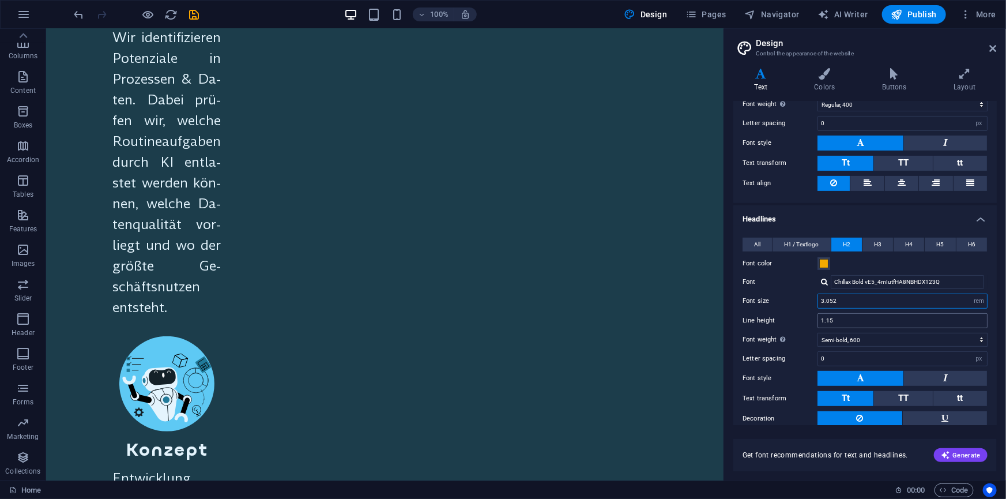
type input "3.052"
click at [843, 320] on input "1.15" at bounding box center [902, 321] width 169 height 14
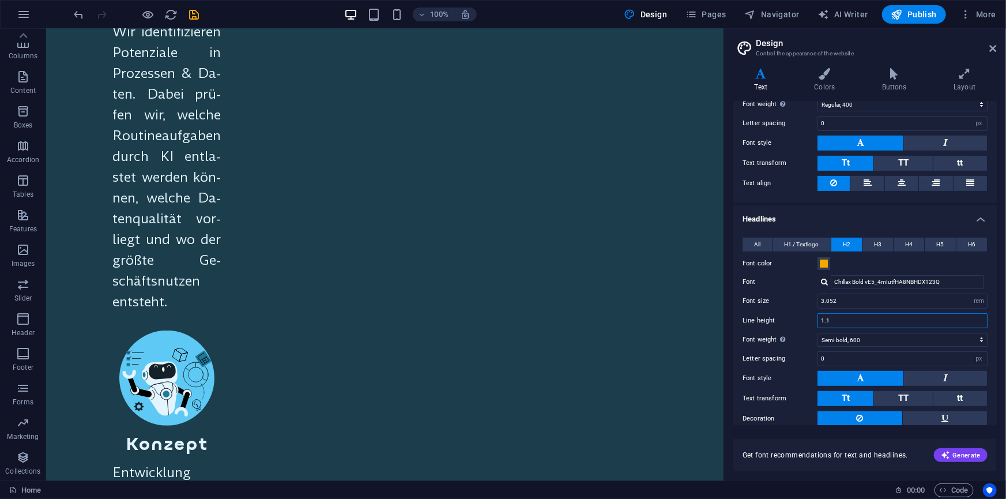
scroll to position [2397, 0]
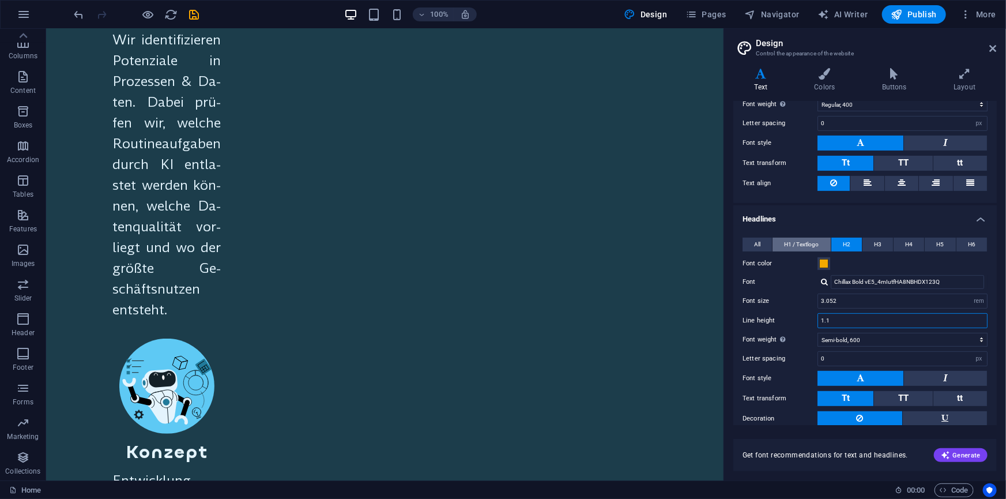
type input "1.1"
click at [805, 241] on span "H1 / Textlogo" at bounding box center [801, 245] width 35 height 14
drag, startPoint x: 843, startPoint y: 297, endPoint x: 807, endPoint y: 297, distance: 35.7
click at [807, 297] on div "Font size 2.95 rem px em %" at bounding box center [865, 300] width 245 height 15
type input "3"
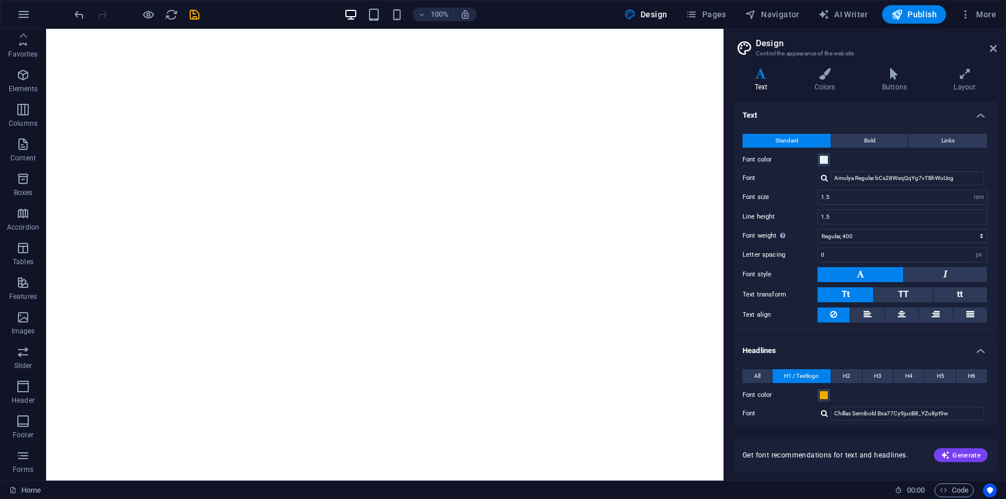
select select "rem"
select select "400"
select select "px"
select select "rem"
select select "700"
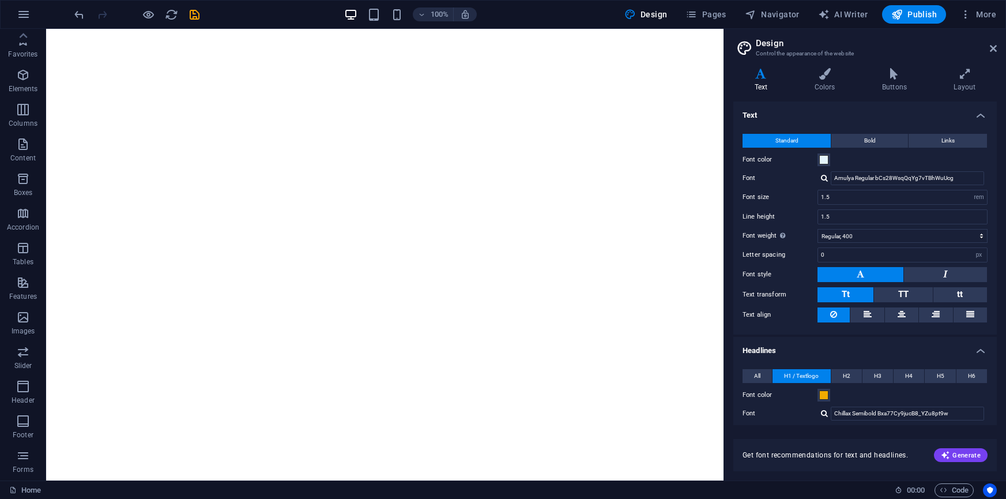
select select "px"
select select "rem"
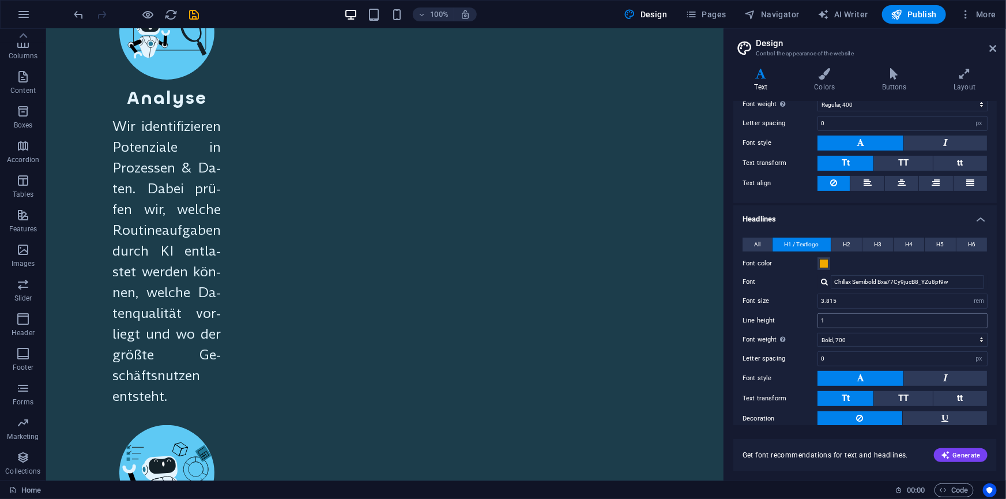
scroll to position [2418, 0]
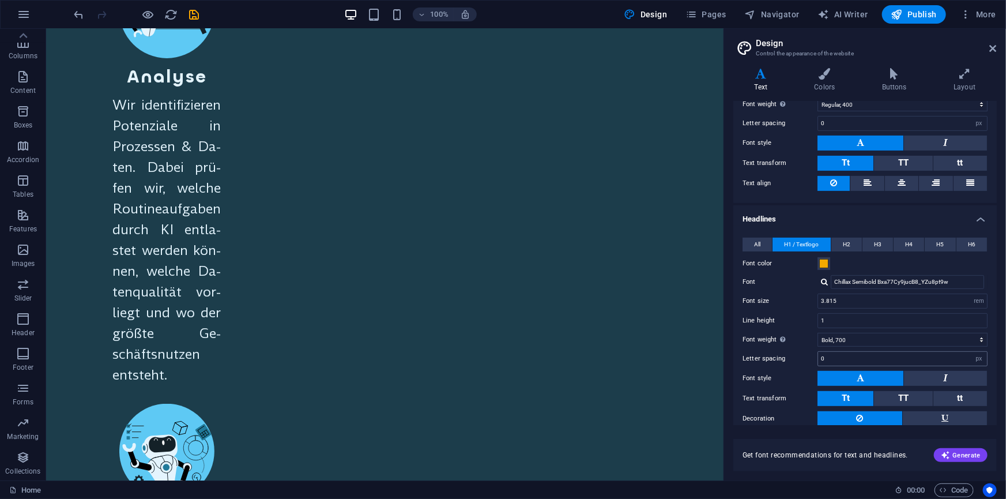
type input "3.815"
click at [835, 353] on input "0" at bounding box center [902, 359] width 169 height 14
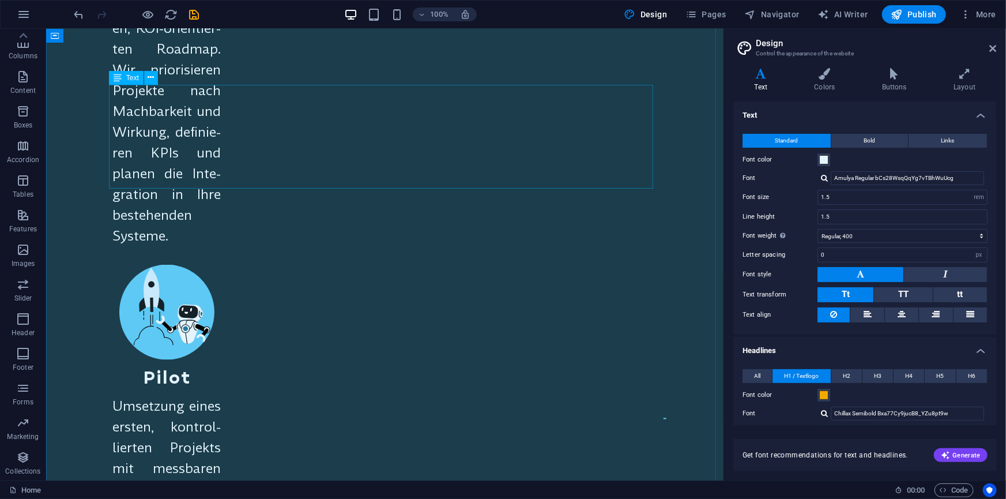
scroll to position [2995, 0]
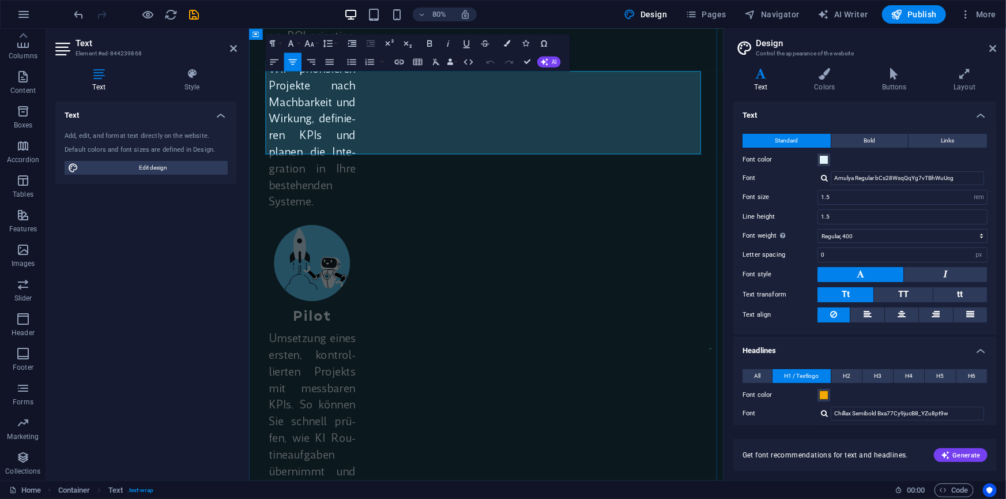
scroll to position [3057, 0]
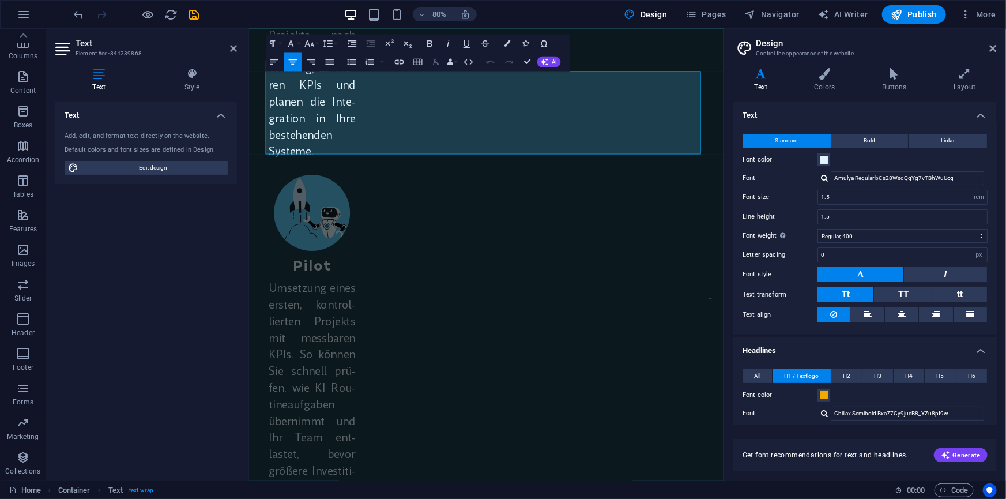
click at [435, 67] on icon "button" at bounding box center [436, 62] width 11 height 11
click at [435, 62] on icon "button" at bounding box center [436, 62] width 7 height 6
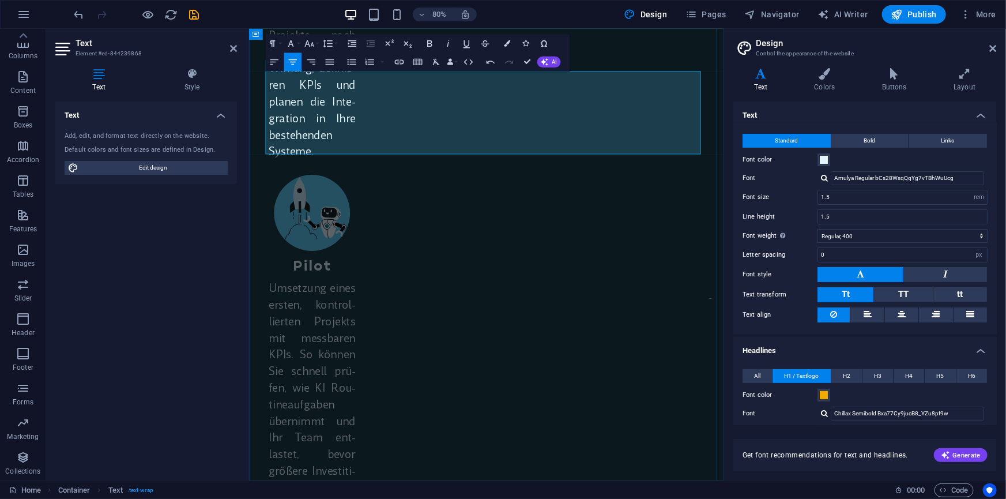
drag, startPoint x: 788, startPoint y: 171, endPoint x: 290, endPoint y: 93, distance: 504.2
click at [311, 42] on icon "button" at bounding box center [309, 43] width 11 height 11
click at [312, 96] on link "14" at bounding box center [311, 99] width 33 height 14
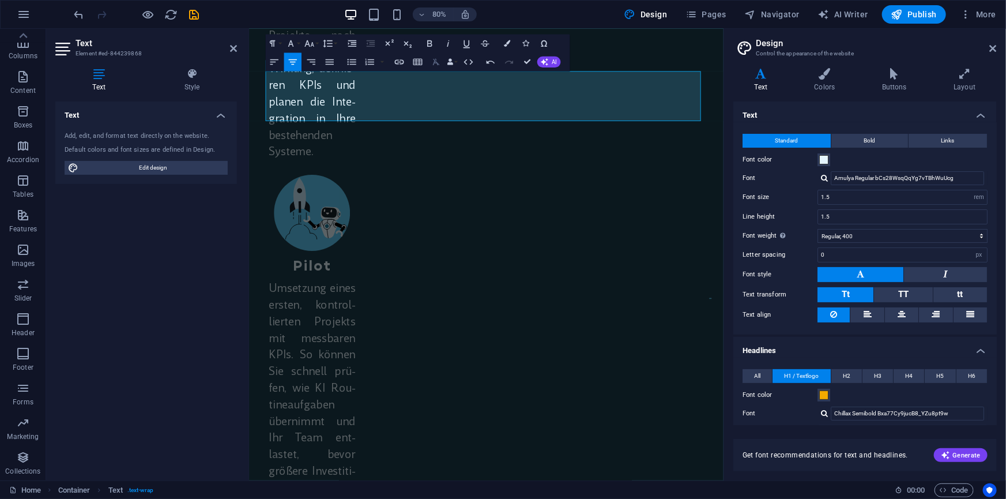
click at [437, 62] on icon "button" at bounding box center [436, 62] width 7 height 6
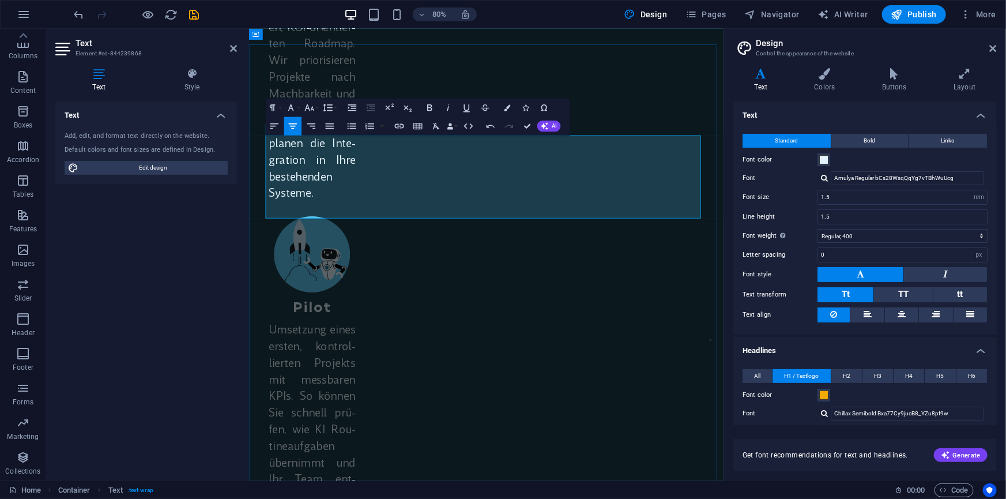
scroll to position [2952, 0]
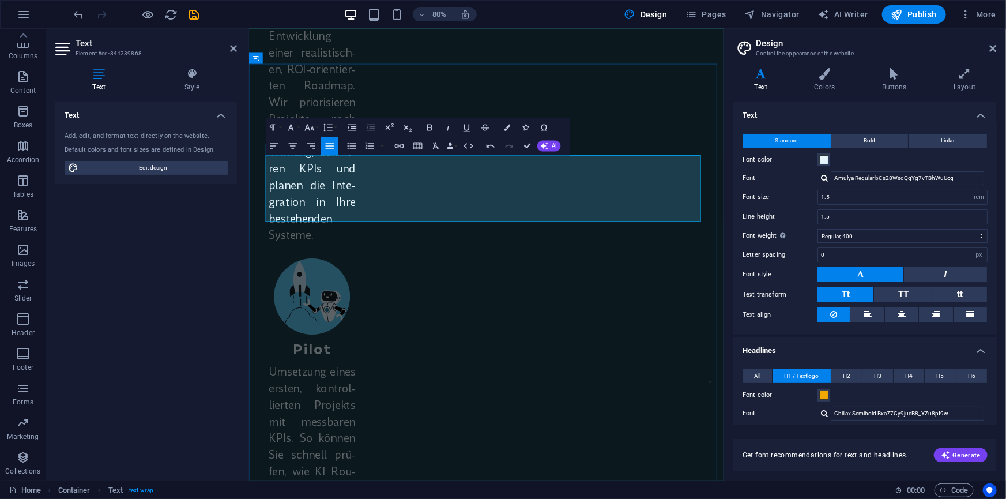
click at [277, 144] on icon "button" at bounding box center [274, 146] width 8 height 6
click at [277, 144] on icon "button" at bounding box center [274, 146] width 11 height 11
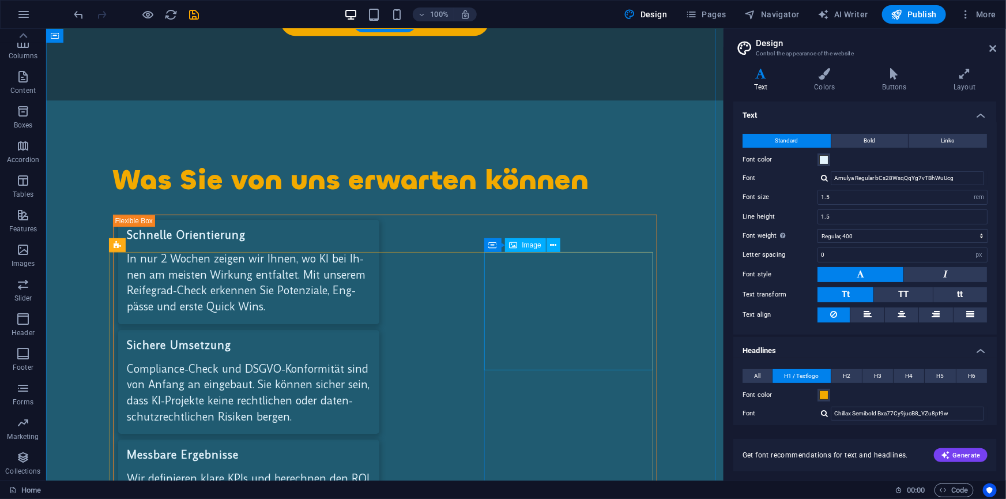
scroll to position [4148, 0]
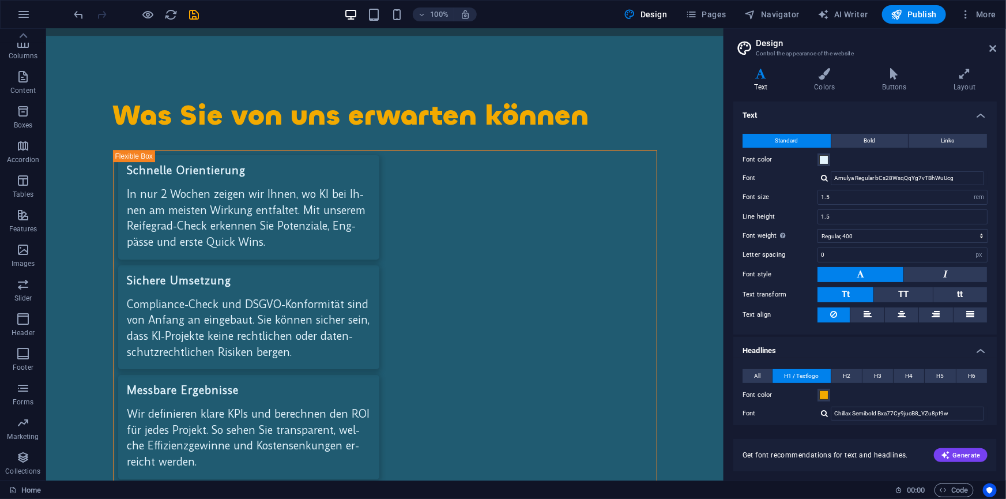
click at [788, 137] on span "Standard" at bounding box center [786, 141] width 23 height 14
click at [842, 196] on input "1.5" at bounding box center [902, 197] width 169 height 14
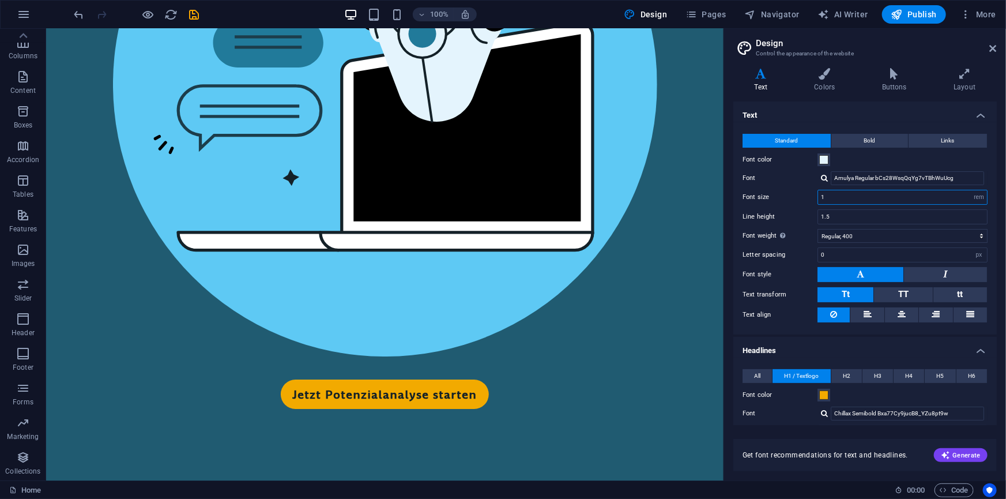
scroll to position [3465, 0]
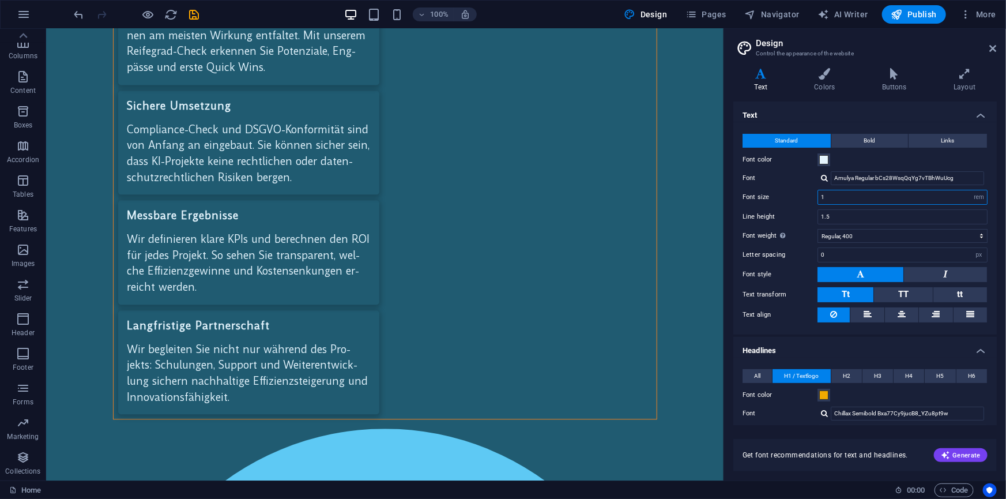
type input "1"
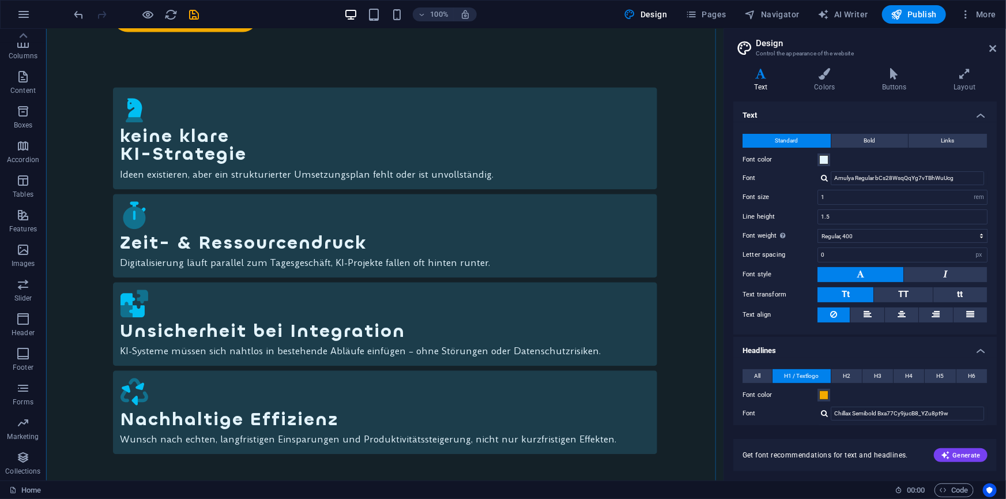
scroll to position [1316, 0]
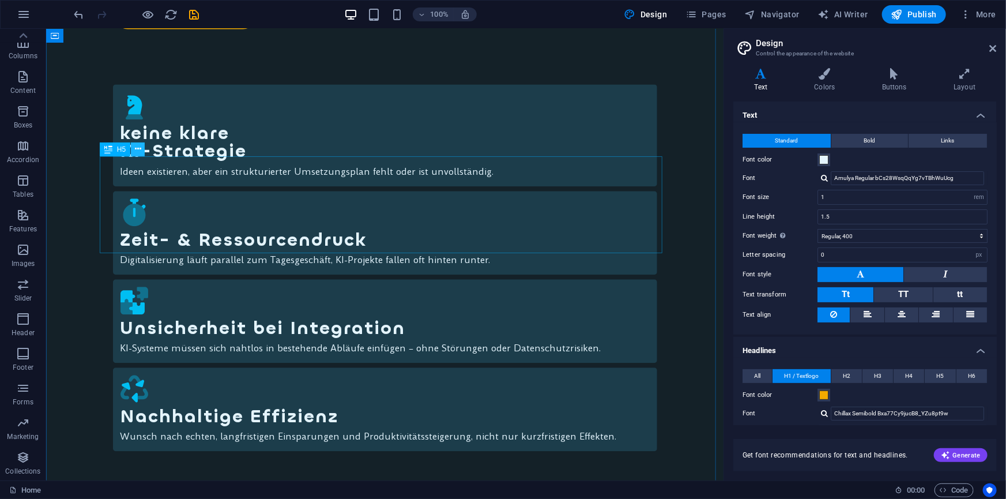
click at [137, 149] on icon at bounding box center [138, 149] width 6 height 12
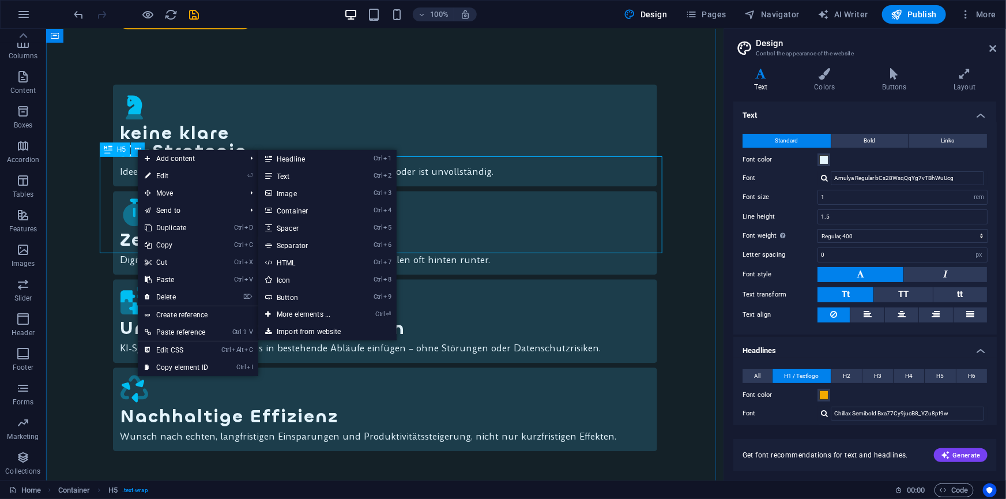
click at [115, 145] on div "H5" at bounding box center [115, 149] width 31 height 14
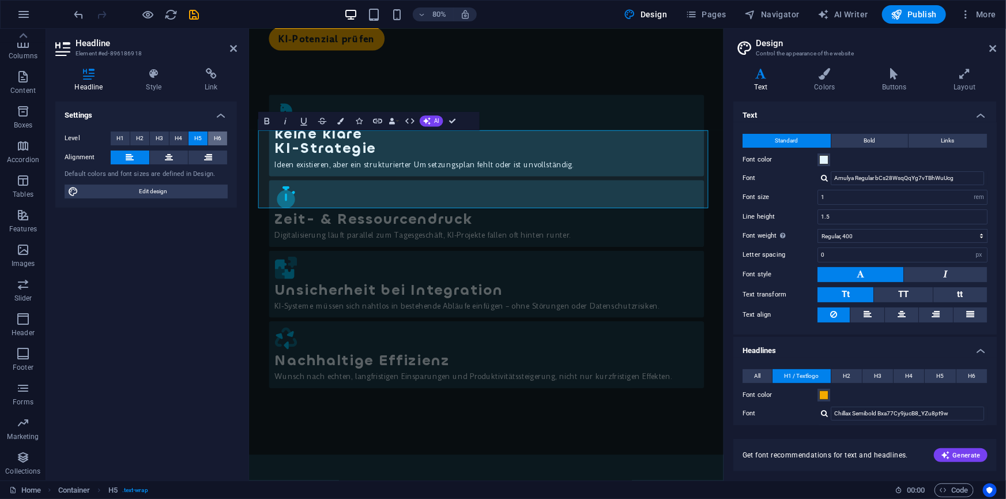
scroll to position [1401, 0]
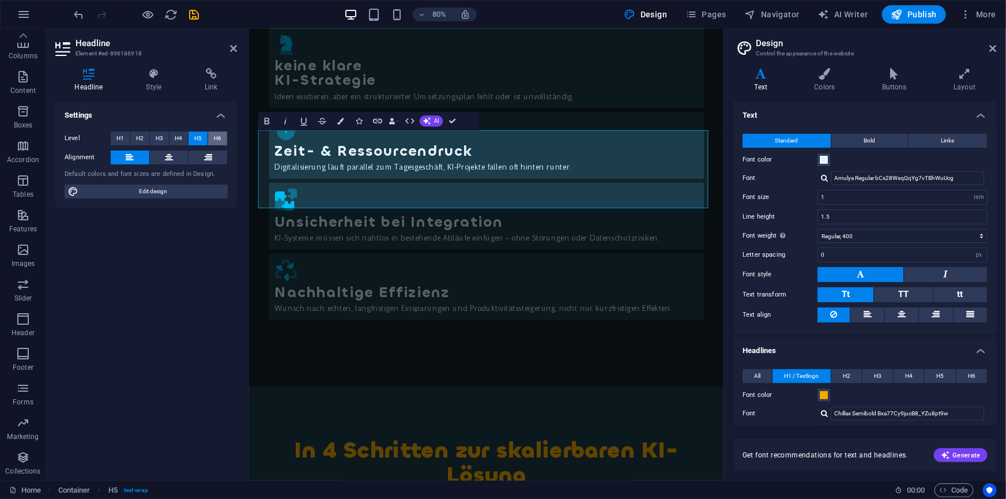
click at [217, 137] on span "H6" at bounding box center [217, 138] width 7 height 14
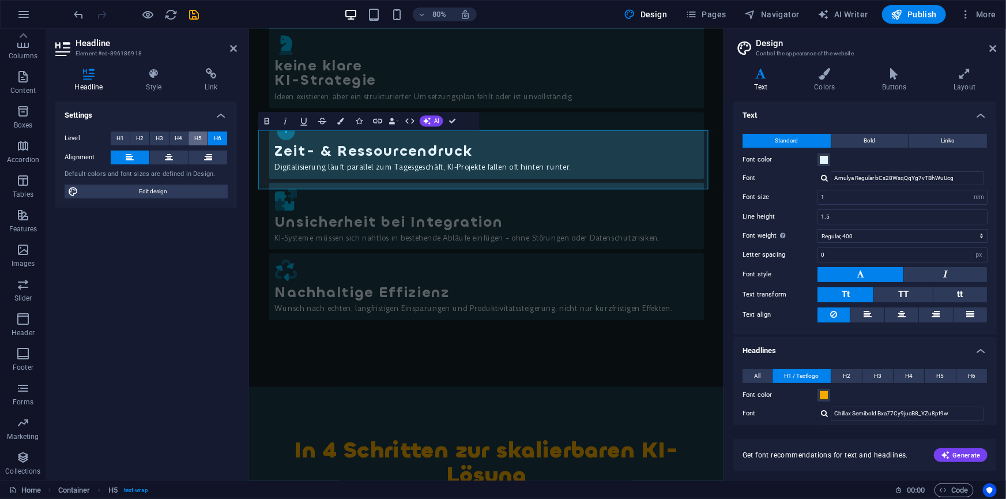
click at [200, 140] on span "H5" at bounding box center [197, 138] width 7 height 14
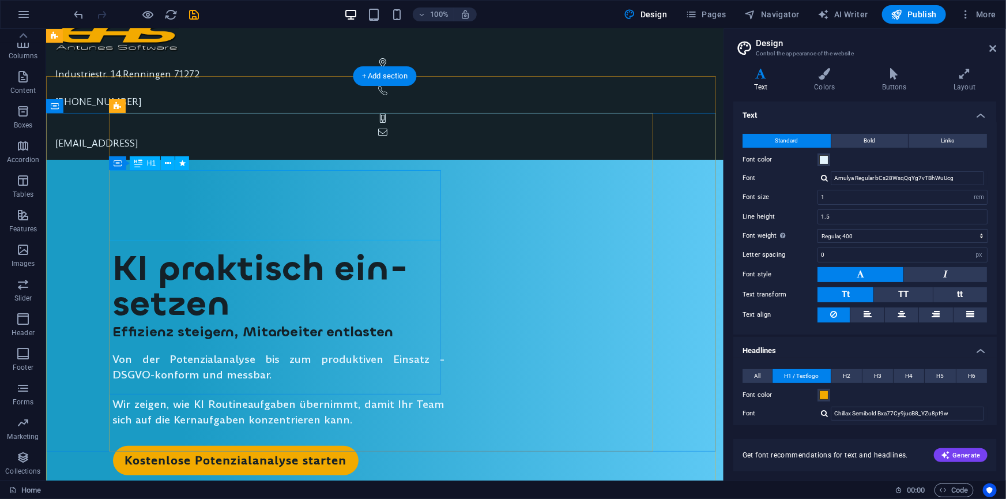
scroll to position [0, 0]
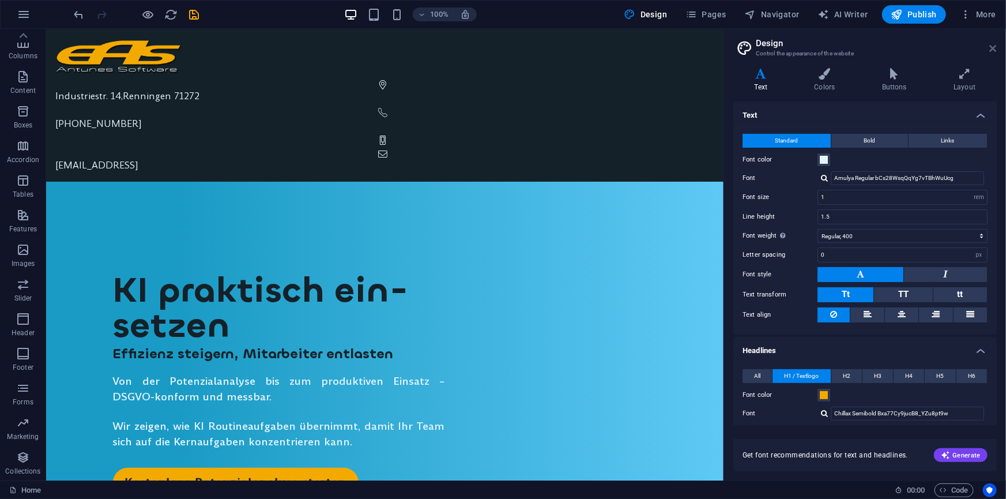
click at [995, 47] on icon at bounding box center [993, 48] width 7 height 9
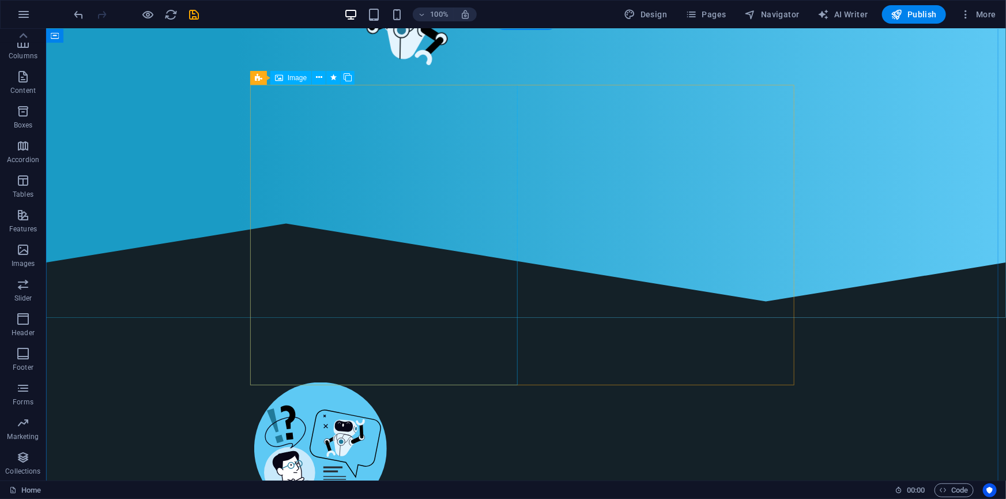
scroll to position [577, 0]
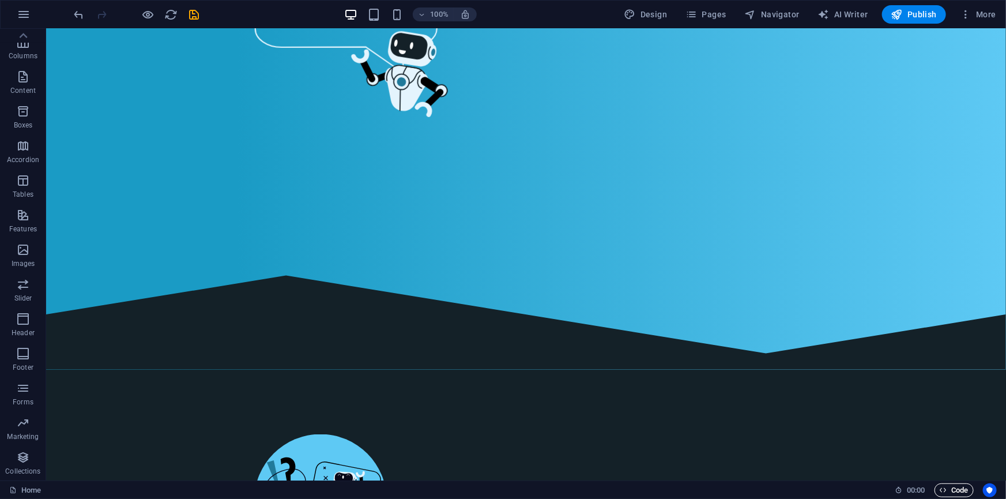
click at [953, 484] on span "Code" at bounding box center [954, 490] width 29 height 14
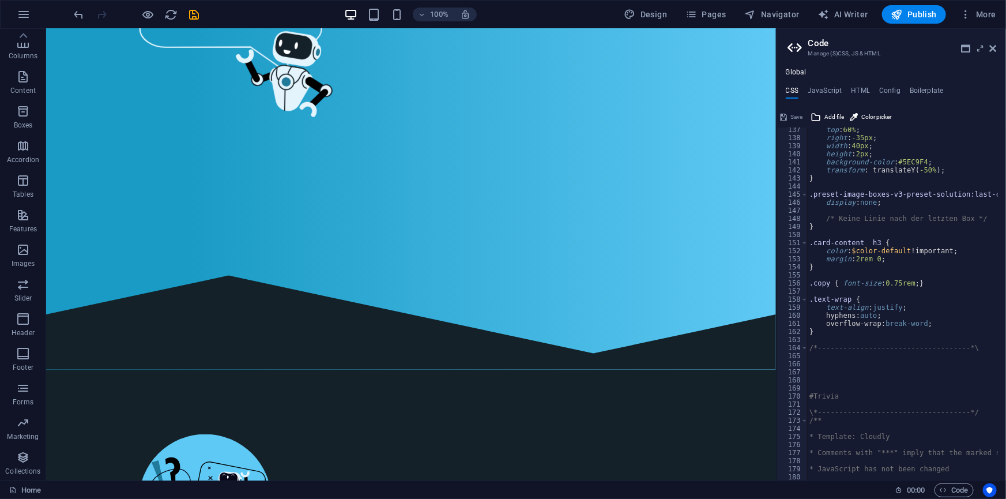
scroll to position [1099, 0]
type textarea "}"
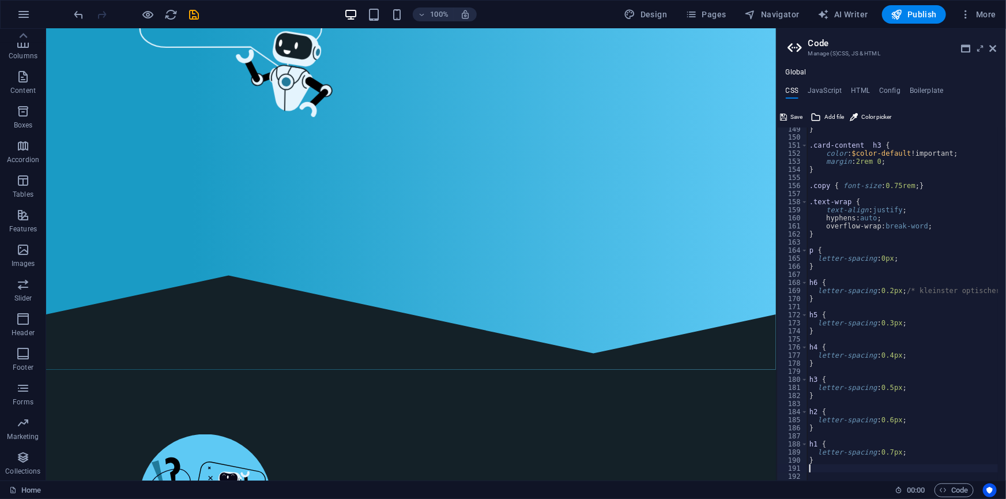
scroll to position [1197, 0]
click at [794, 112] on span "Save" at bounding box center [797, 117] width 12 height 14
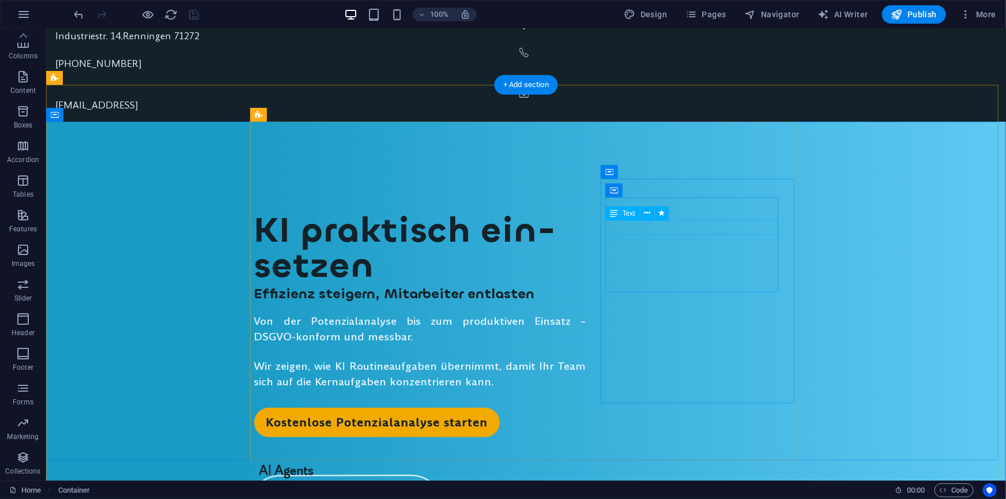
scroll to position [0, 0]
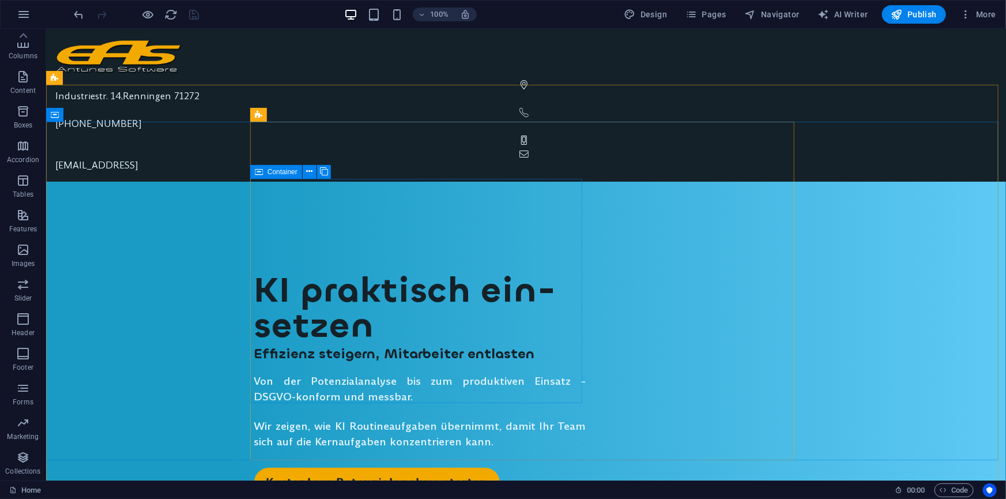
click at [283, 170] on span "Container" at bounding box center [283, 171] width 30 height 7
drag, startPoint x: 283, startPoint y: 170, endPoint x: 19, endPoint y: 145, distance: 264.6
click at [283, 170] on span "Container" at bounding box center [283, 171] width 30 height 7
select select "%"
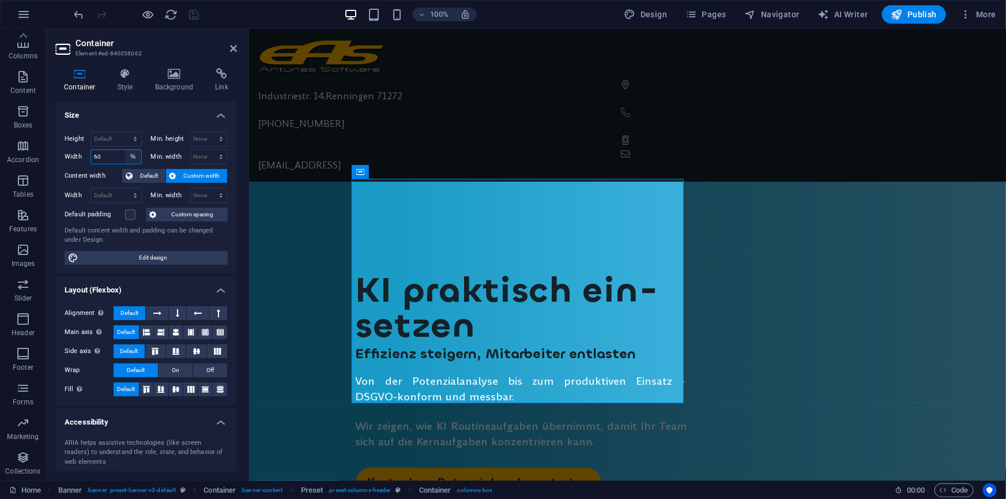
drag, startPoint x: 19, startPoint y: 145, endPoint x: 133, endPoint y: 156, distance: 114.6
click at [89, 154] on div "Width 60 Default px rem % em vh vw" at bounding box center [103, 156] width 77 height 15
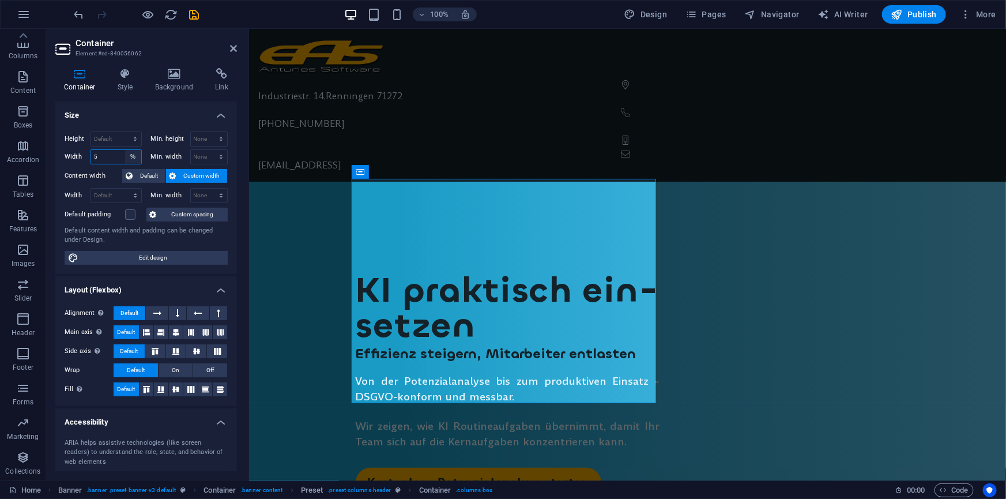
type input "50"
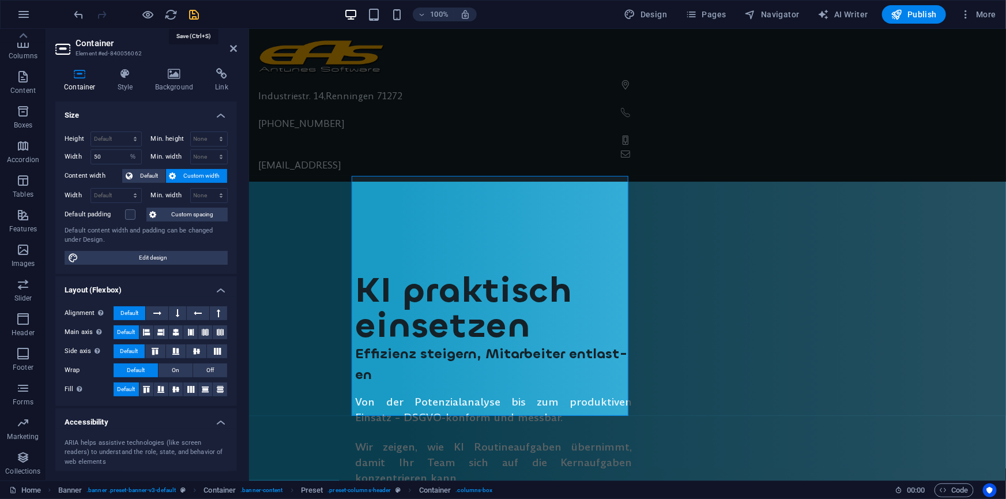
click at [194, 13] on icon "save" at bounding box center [194, 14] width 13 height 13
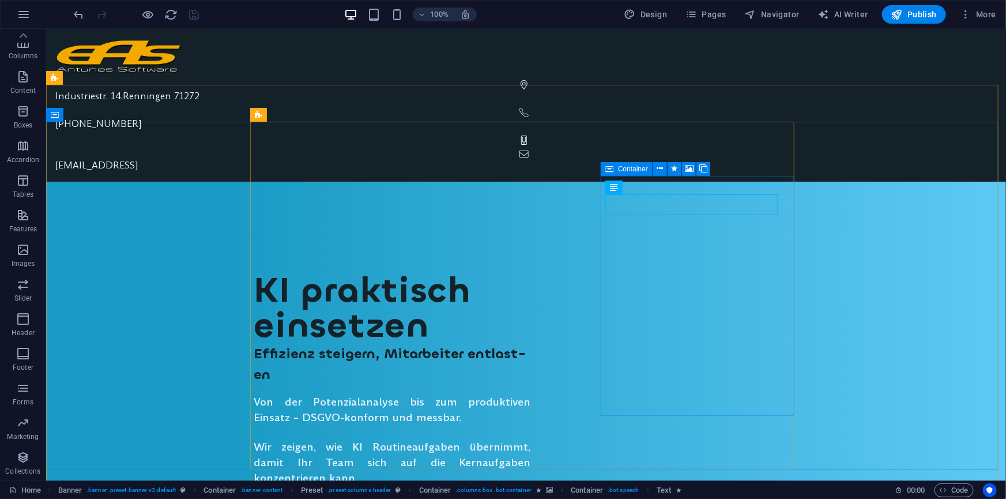
click at [611, 168] on icon at bounding box center [609, 169] width 8 height 14
select select "%"
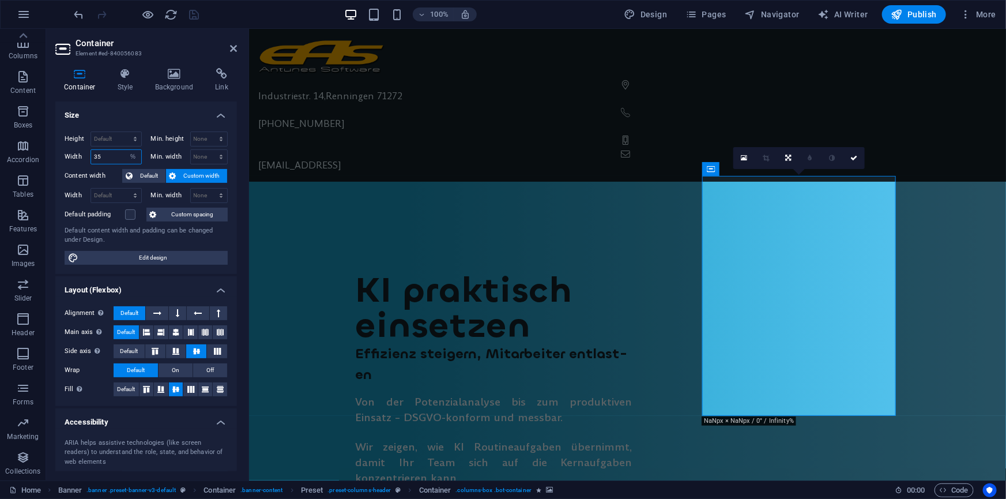
drag, startPoint x: 106, startPoint y: 157, endPoint x: 88, endPoint y: 156, distance: 17.3
click at [69, 149] on div "Width 35 Default px rem % em vh vw" at bounding box center [103, 156] width 77 height 15
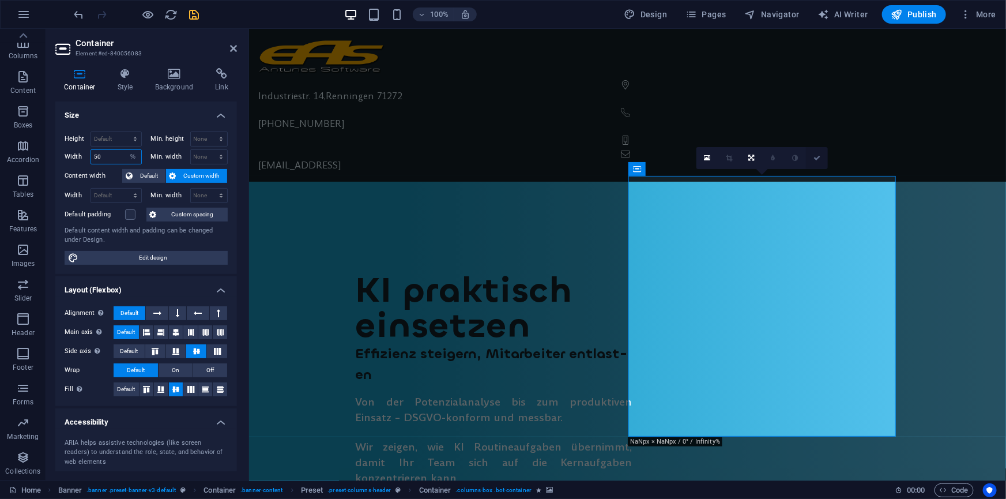
type input "50"
click at [819, 156] on icon at bounding box center [817, 158] width 7 height 7
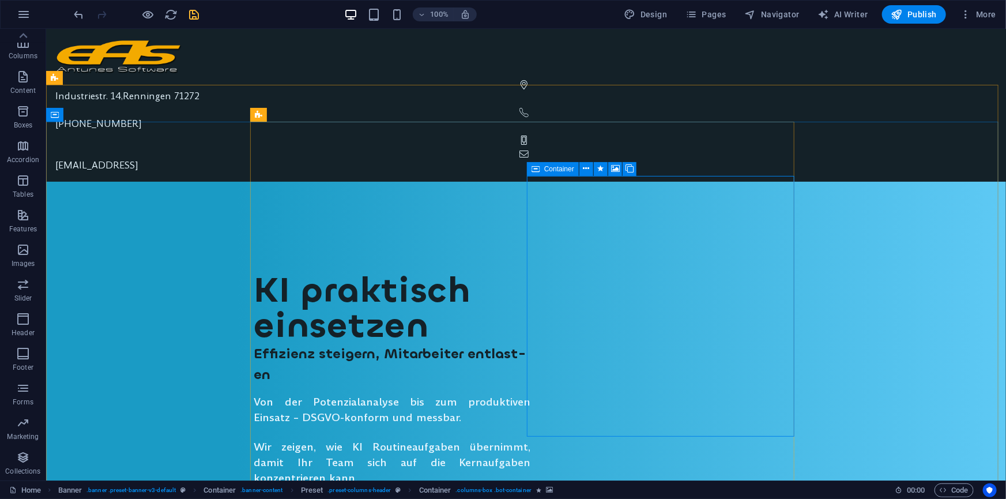
click at [544, 169] on span "Container" at bounding box center [559, 168] width 30 height 7
select select "%"
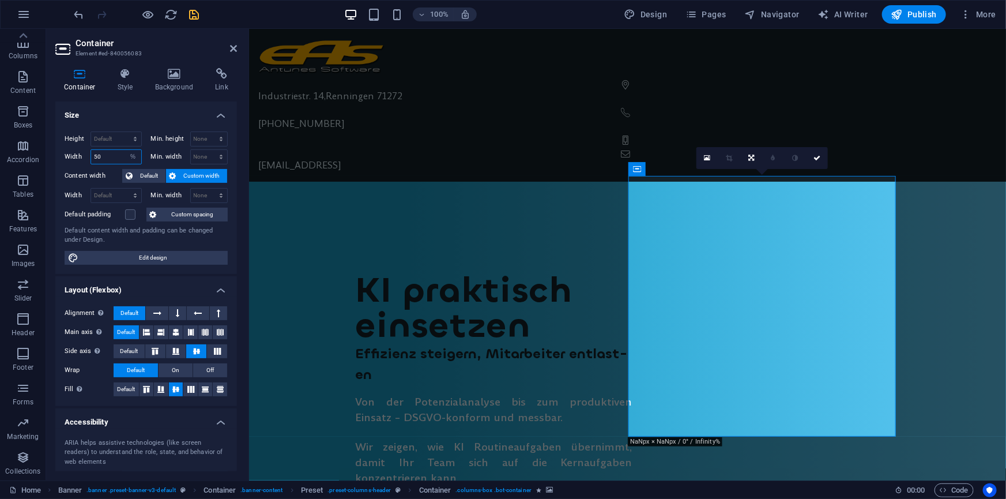
drag, startPoint x: 278, startPoint y: 150, endPoint x: 86, endPoint y: 155, distance: 191.5
click at [86, 155] on div "Width 50 Default px rem % em vh vw" at bounding box center [103, 156] width 77 height 15
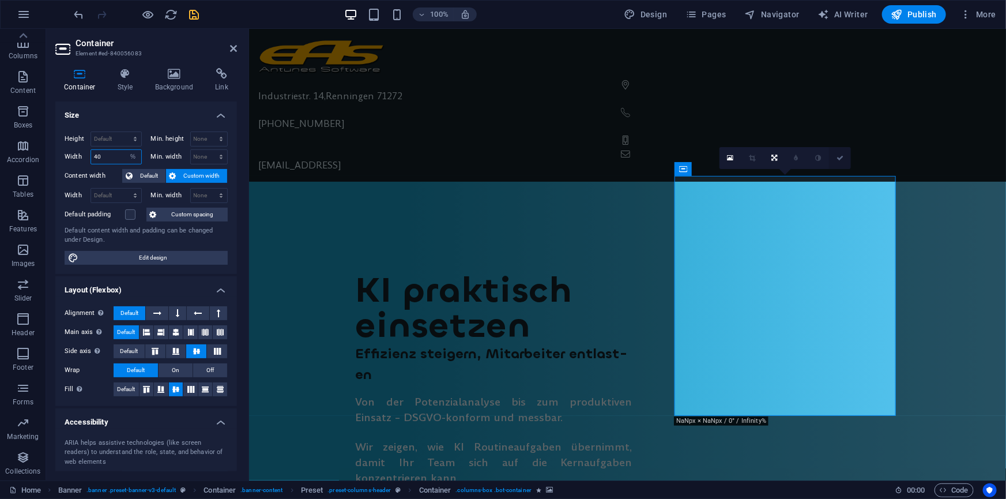
type input "40"
click at [842, 158] on icon at bounding box center [840, 158] width 7 height 7
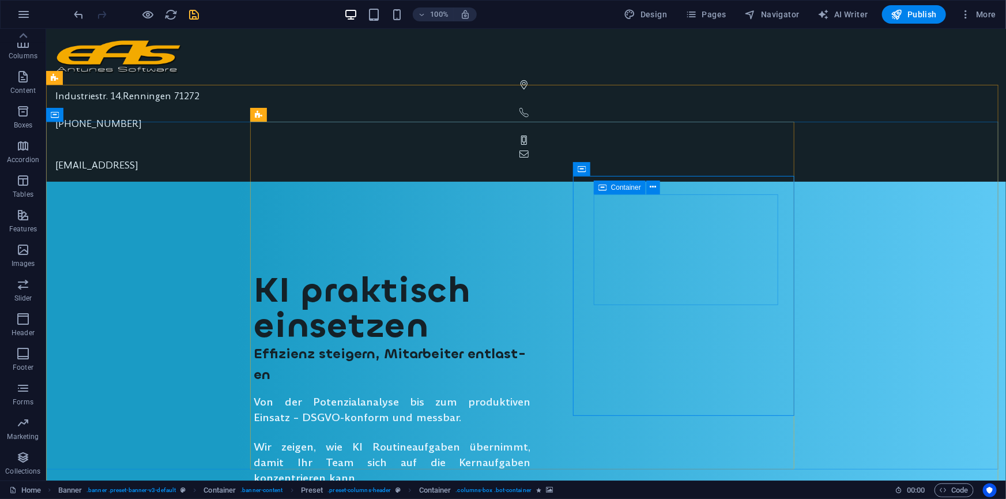
click at [607, 189] on div "Container" at bounding box center [620, 187] width 52 height 14
select select "rem"
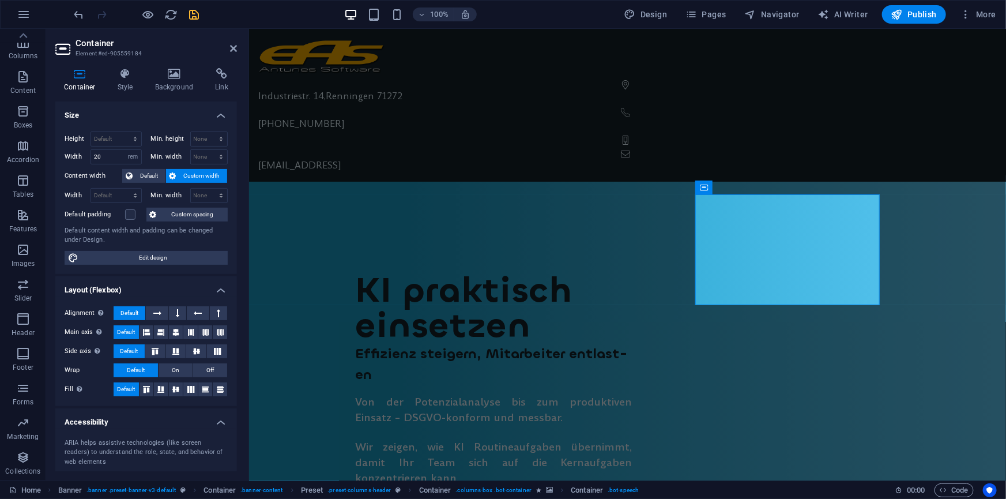
scroll to position [97, 0]
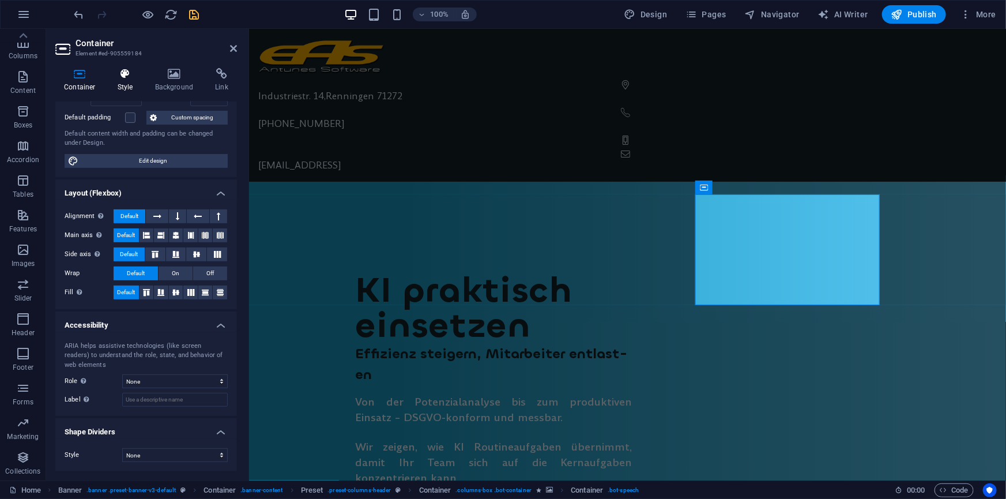
click at [126, 89] on h4 "Style" at bounding box center [127, 80] width 37 height 24
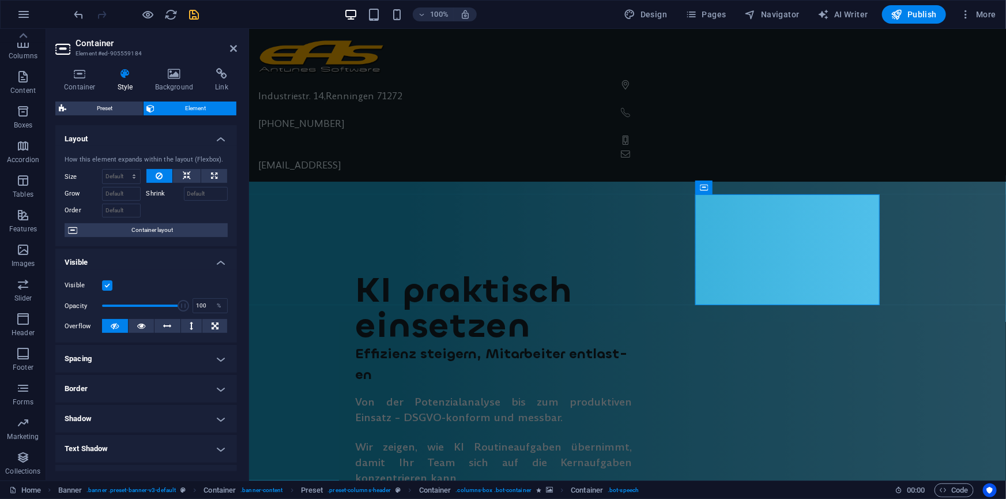
scroll to position [141, 0]
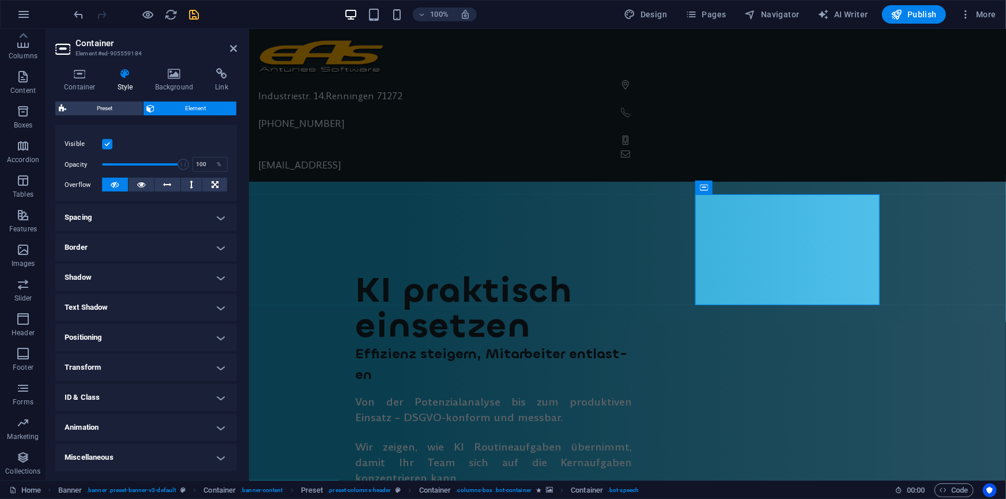
click at [125, 334] on h4 "Positioning" at bounding box center [146, 337] width 182 height 28
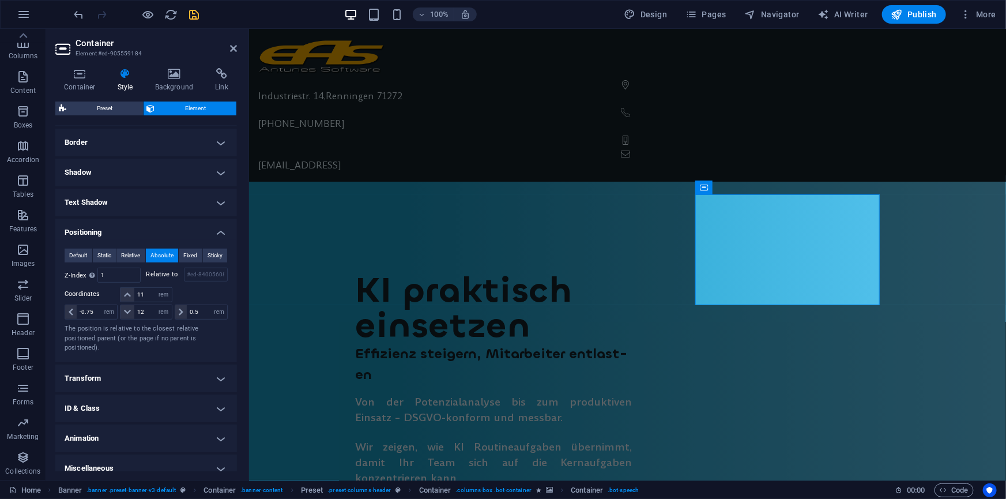
scroll to position [247, 0]
drag, startPoint x: 150, startPoint y: 292, endPoint x: 133, endPoint y: 292, distance: 16.7
click at [134, 292] on input "11" at bounding box center [152, 294] width 37 height 14
type input "13"
drag, startPoint x: 98, startPoint y: 310, endPoint x: 81, endPoint y: 309, distance: 17.3
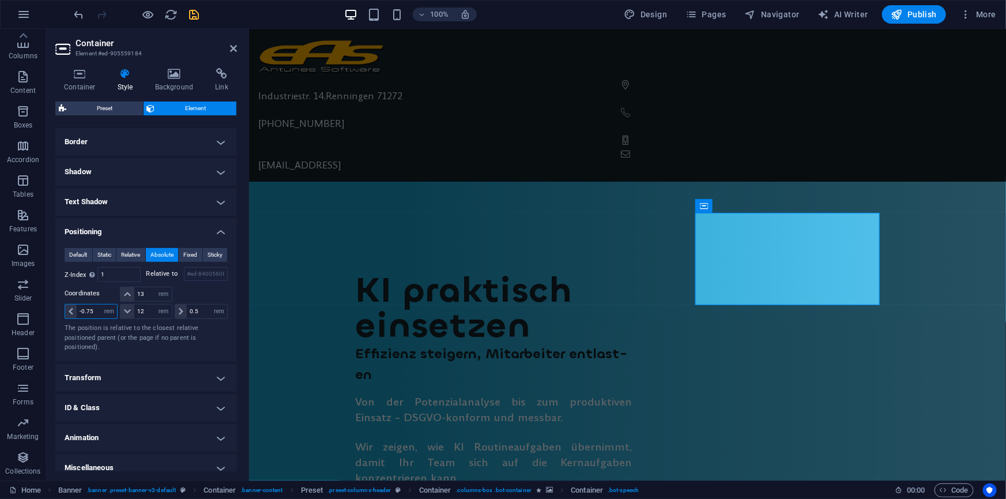
click at [81, 309] on input "-0.75" at bounding box center [97, 311] width 40 height 14
type input "-1"
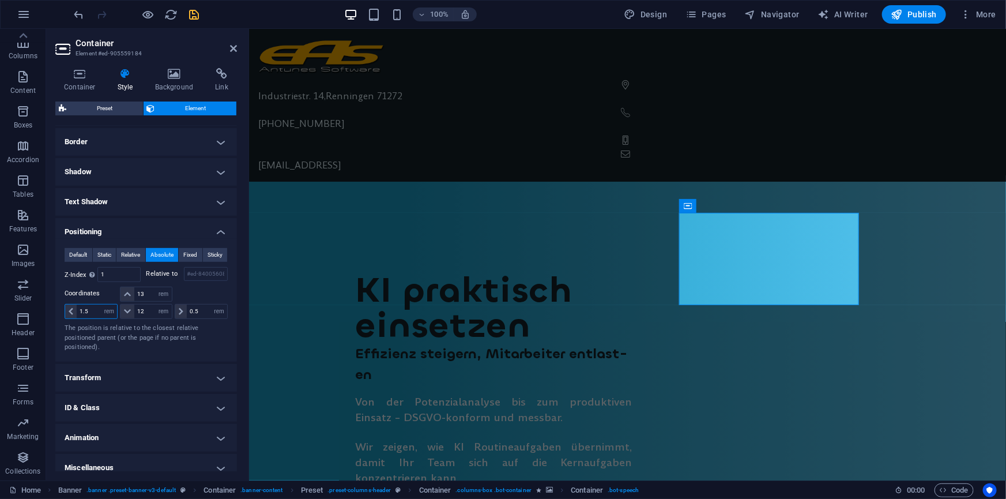
type input "1"
type input "0"
drag, startPoint x: 202, startPoint y: 311, endPoint x: 227, endPoint y: 305, distance: 25.6
click at [159, 306] on div "0 auto px rem % em 12 auto px rem % em 0.5 auto px rem % em" at bounding box center [146, 311] width 163 height 16
type input "0"
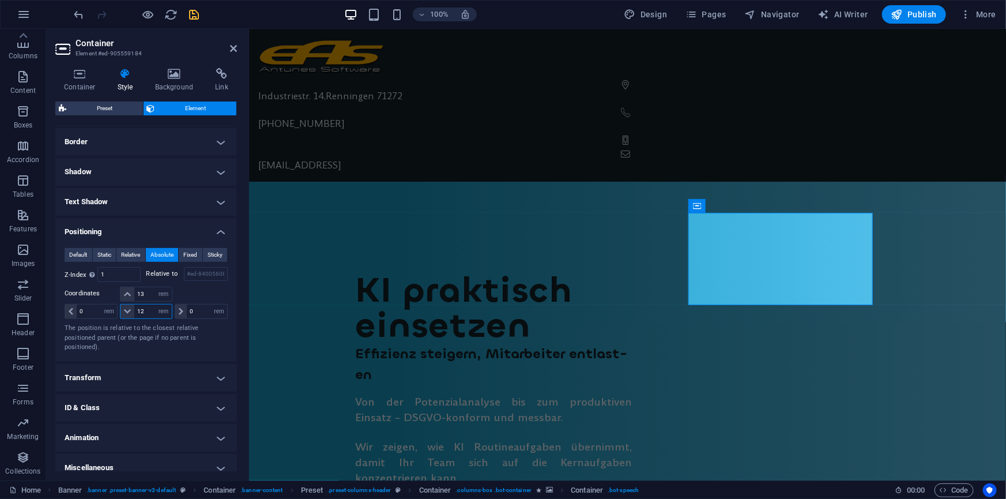
drag, startPoint x: 145, startPoint y: 311, endPoint x: 136, endPoint y: 308, distance: 9.7
click at [136, 308] on input "12" at bounding box center [152, 311] width 37 height 14
type input "1"
type input "9"
type input "13"
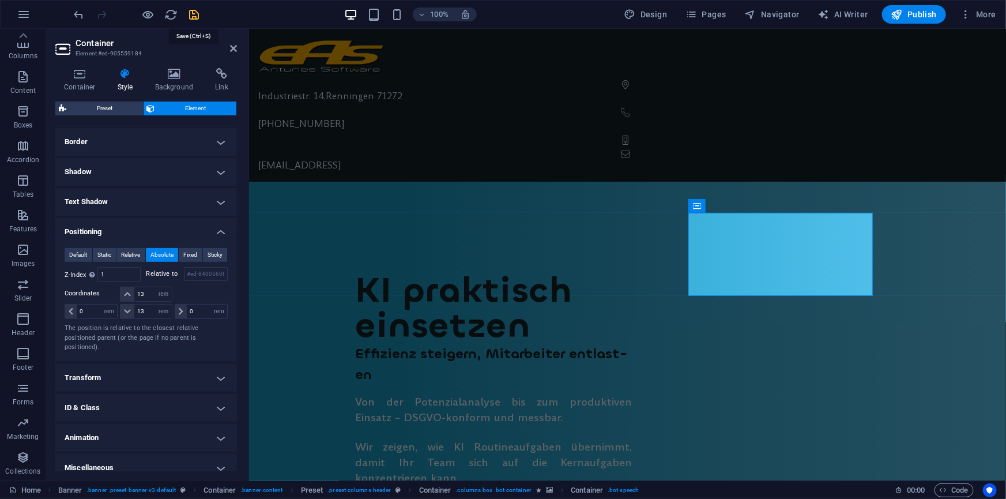
click at [195, 16] on icon "save" at bounding box center [194, 14] width 13 height 13
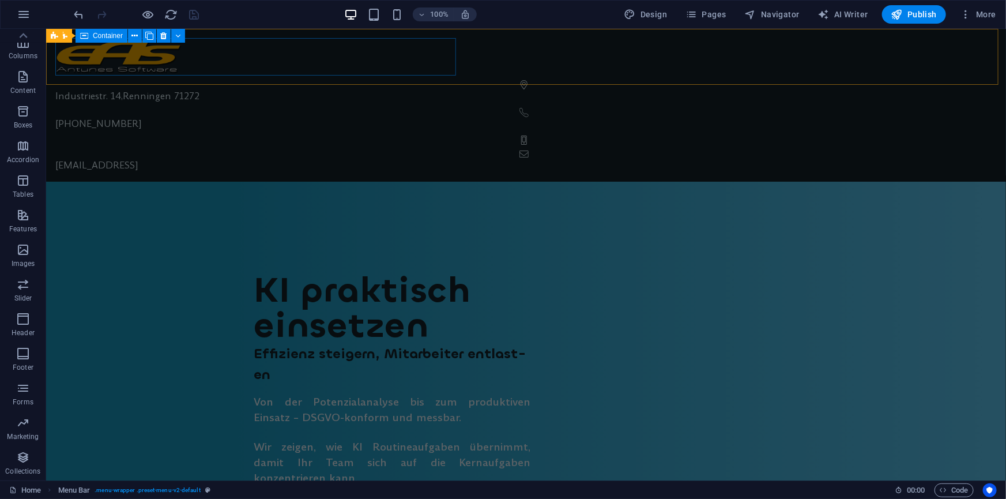
click at [280, 51] on div at bounding box center [526, 55] width 942 height 37
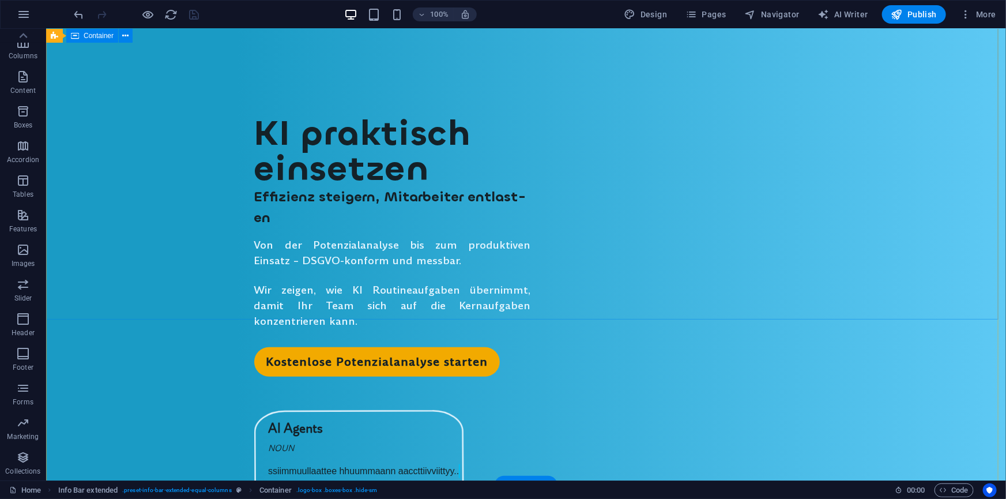
scroll to position [0, 0]
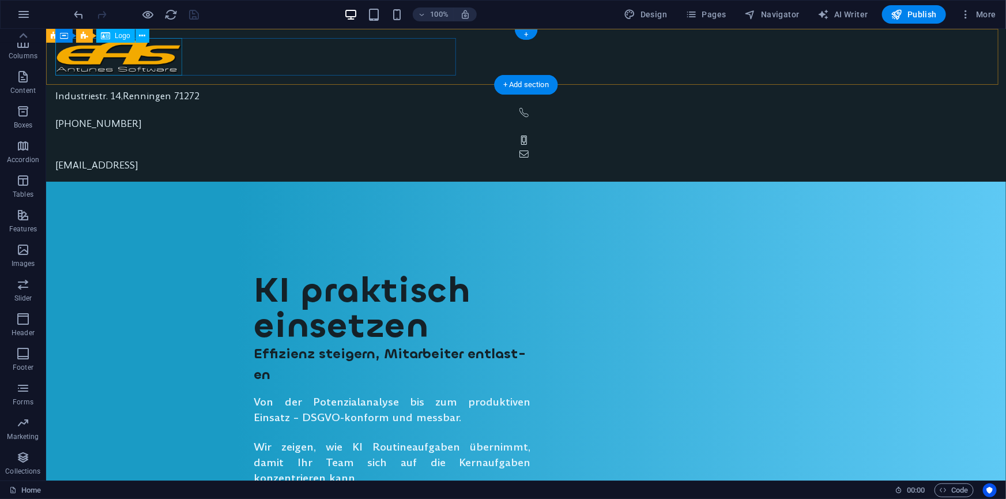
click at [114, 51] on div at bounding box center [526, 55] width 942 height 37
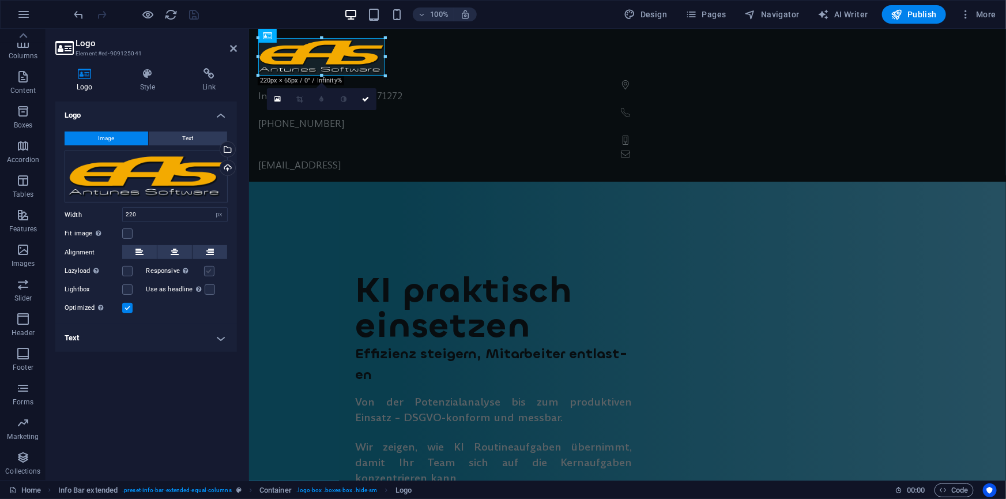
click at [208, 271] on label at bounding box center [209, 271] width 10 height 10
click at [0, 0] on input "Responsive Automatically load retina image and smartphone optimized sizes." at bounding box center [0, 0] width 0 height 0
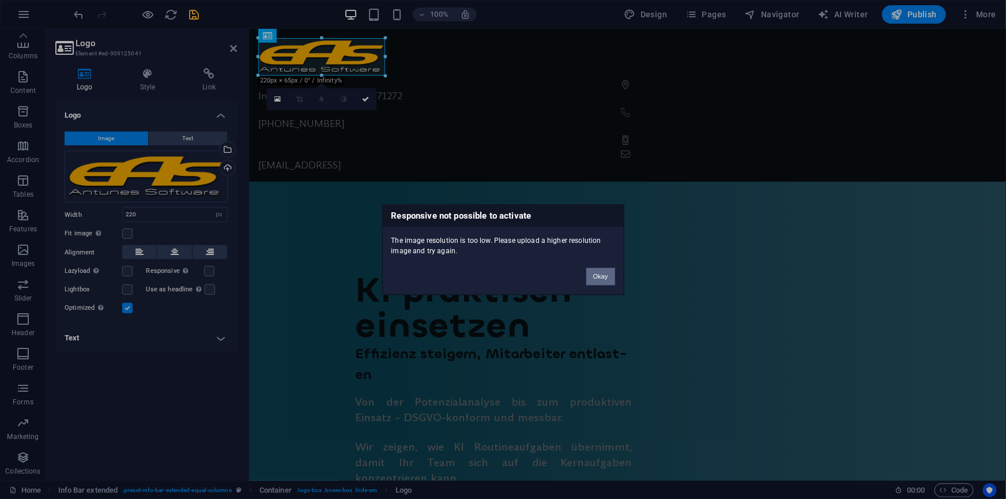
click at [596, 272] on button "Okay" at bounding box center [600, 276] width 29 height 17
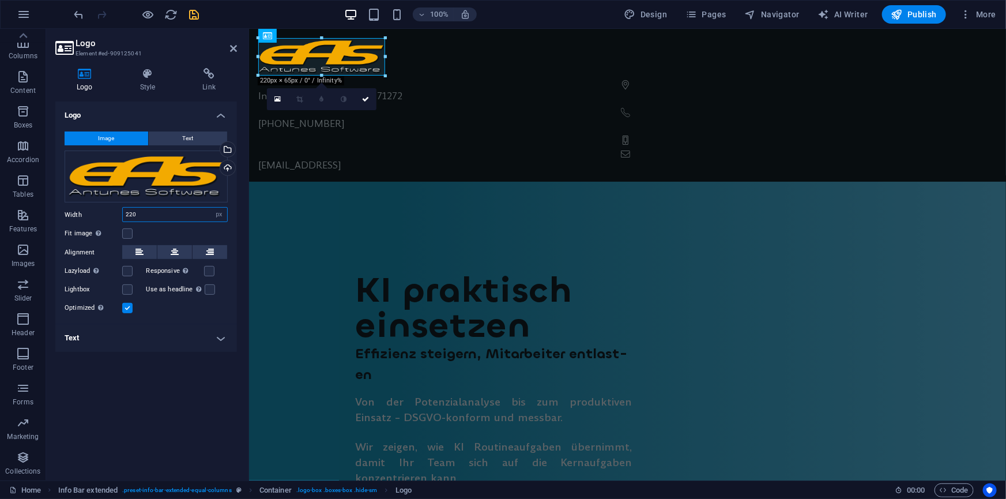
drag, startPoint x: 146, startPoint y: 211, endPoint x: 110, endPoint y: 216, distance: 36.6
click at [110, 216] on div "Width 220 Default auto px rem % em vh vw" at bounding box center [146, 214] width 163 height 15
click at [219, 213] on select "Default auto px rem % em vh vw" at bounding box center [219, 215] width 16 height 14
click at [211, 208] on select "Default auto px rem % em vh vw" at bounding box center [219, 215] width 16 height 14
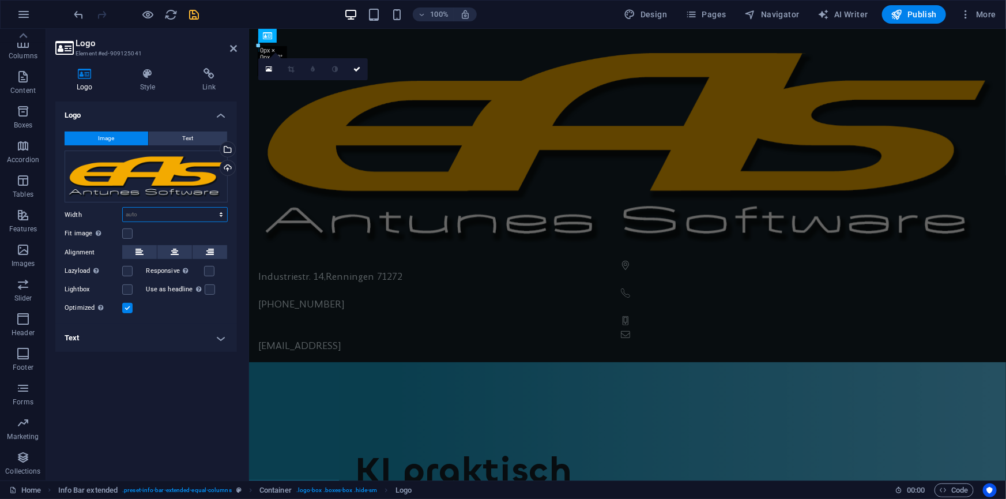
click at [221, 217] on select "Default auto px rem % em vh vw" at bounding box center [175, 215] width 104 height 14
select select "vh"
click at [211, 208] on select "Default auto px rem % em vh vw" at bounding box center [175, 215] width 104 height 14
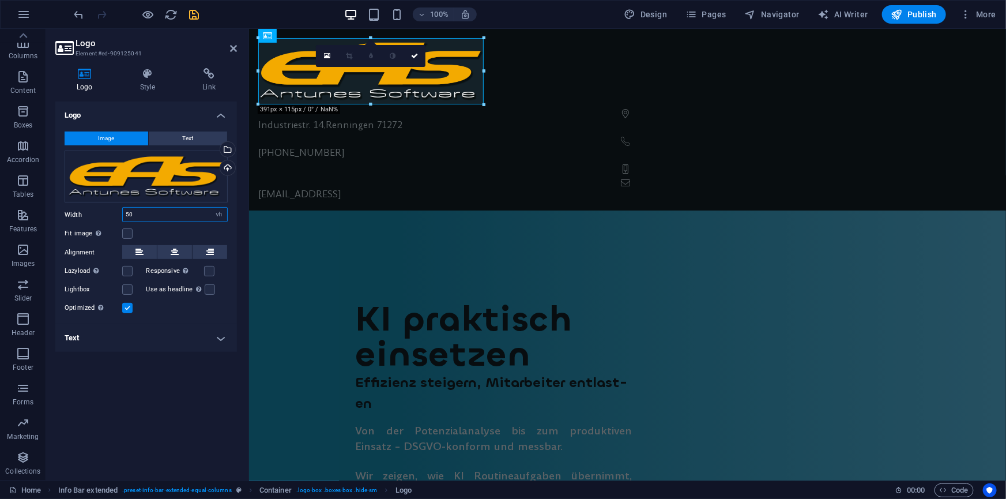
type input "5"
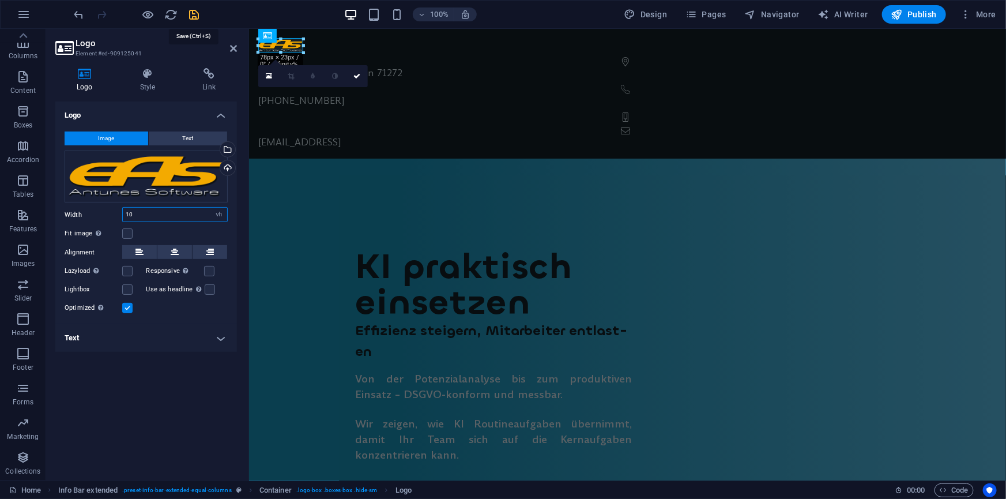
type input "10"
click at [192, 11] on icon "save" at bounding box center [194, 14] width 13 height 13
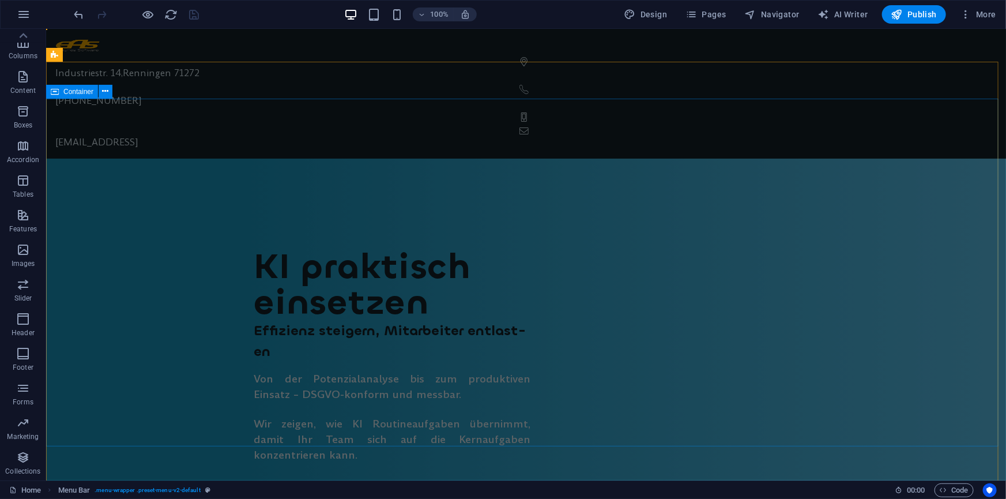
click at [951, 195] on div "KI pra­kti­sch ein­set­z­en Ef­fi­zie­nz stei­ge­rn, Mit­ar­bei­ter ent­last­en…" at bounding box center [526, 501] width 960 height 613
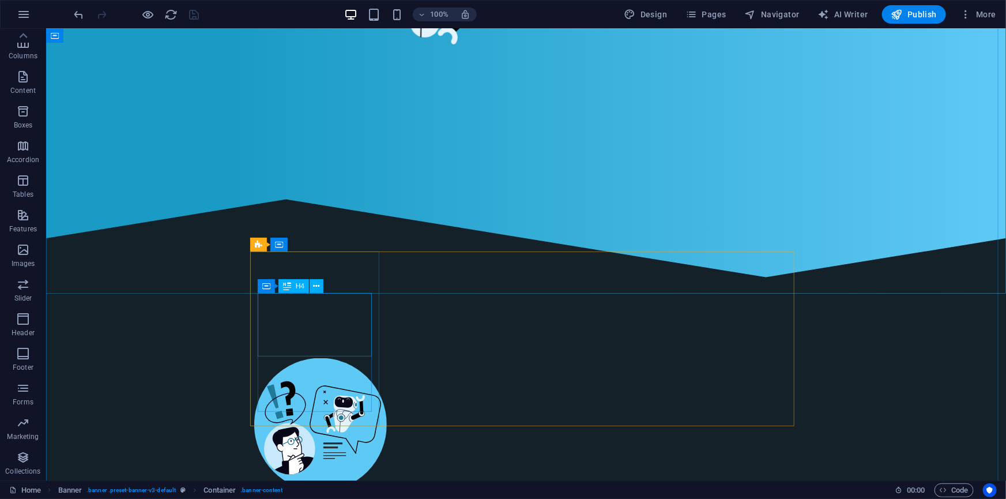
scroll to position [838, 0]
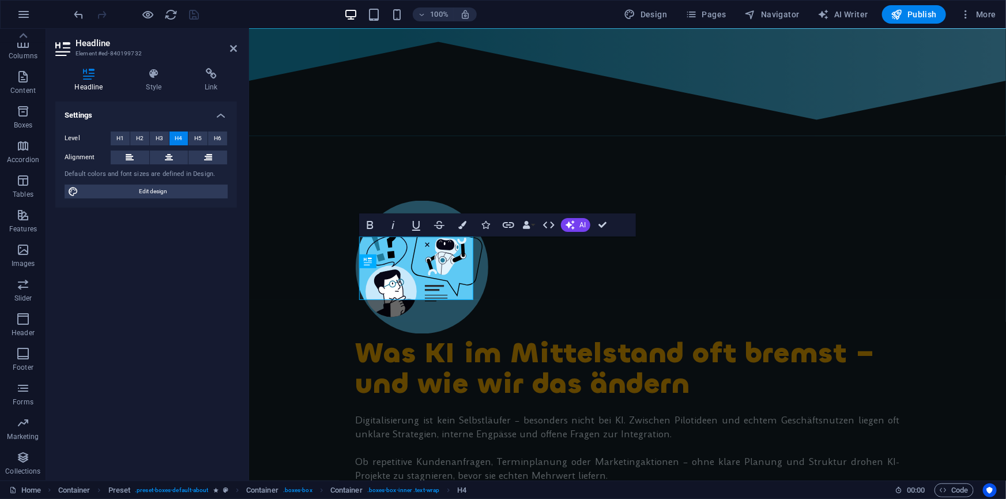
click at [194, 135] on span "H5" at bounding box center [197, 138] width 7 height 14
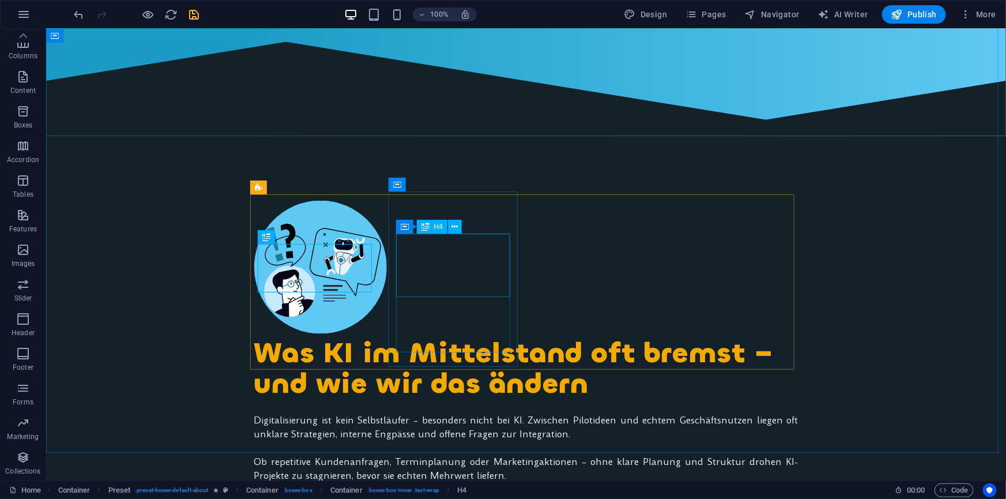
click at [432, 227] on div "H4" at bounding box center [432, 227] width 31 height 14
click at [432, 227] on div "H4" at bounding box center [432, 230] width 31 height 14
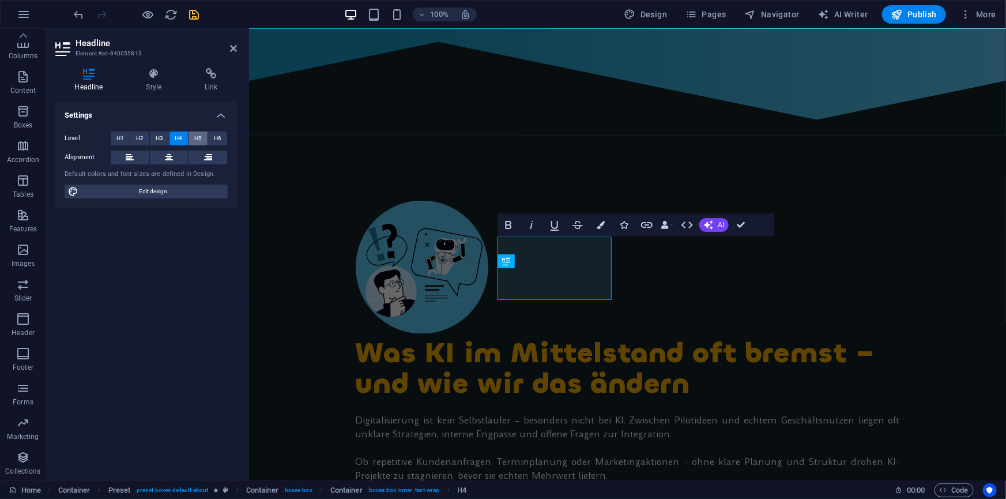
click at [195, 138] on span "H5" at bounding box center [197, 138] width 7 height 14
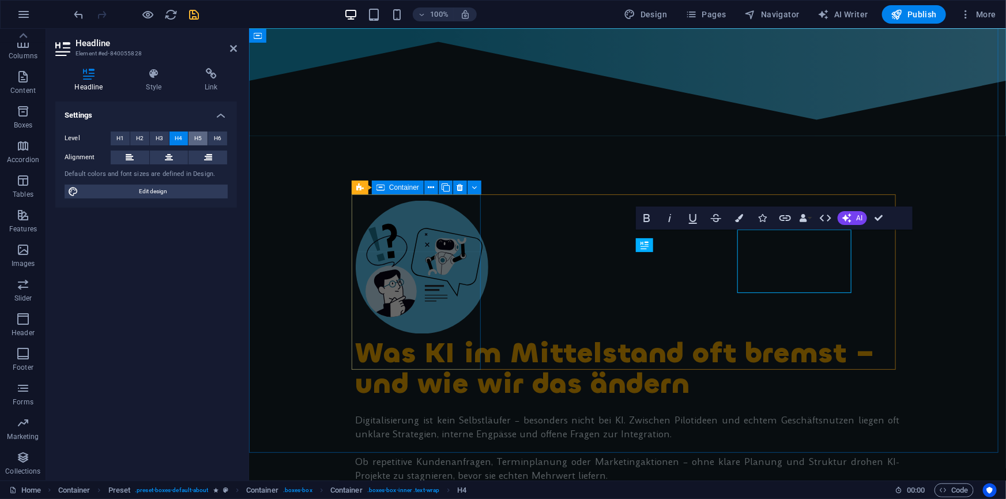
click at [198, 138] on span "H5" at bounding box center [197, 138] width 7 height 14
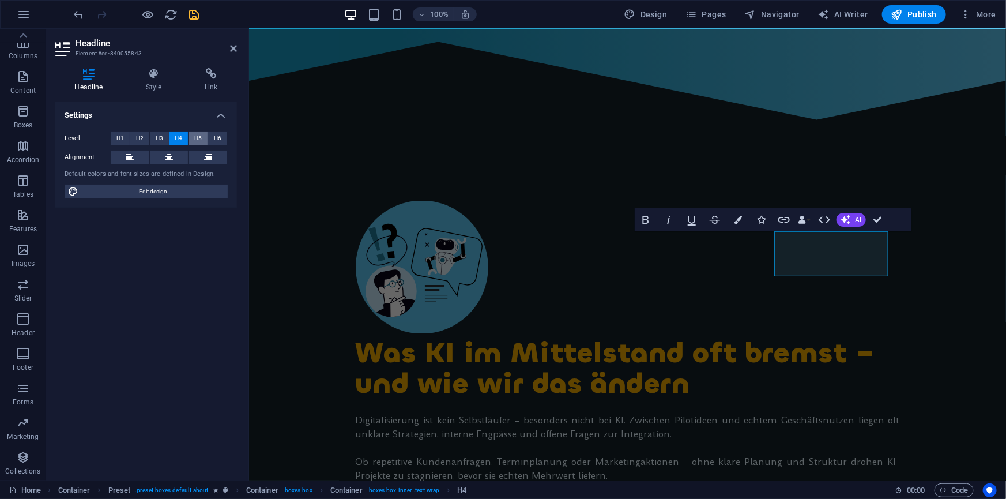
click at [199, 137] on span "H5" at bounding box center [197, 138] width 7 height 14
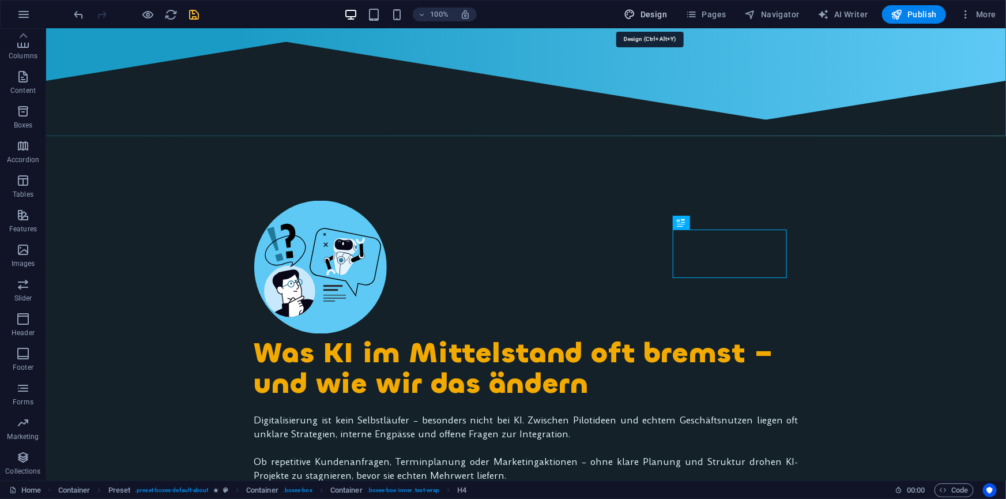
click at [660, 18] on span "Design" at bounding box center [645, 15] width 43 height 12
select select "rem"
select select "400"
select select "px"
select select "rem"
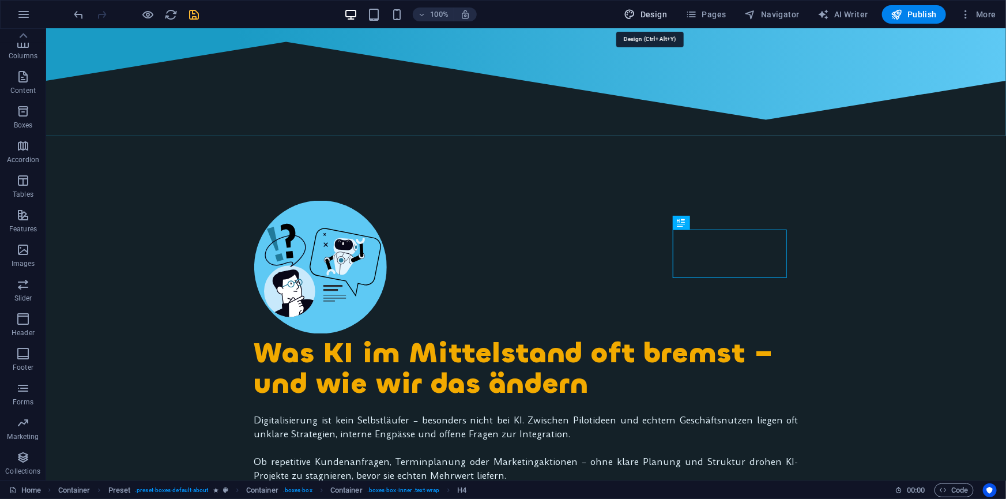
select select "700"
select select "px"
select select "rem"
select select "500"
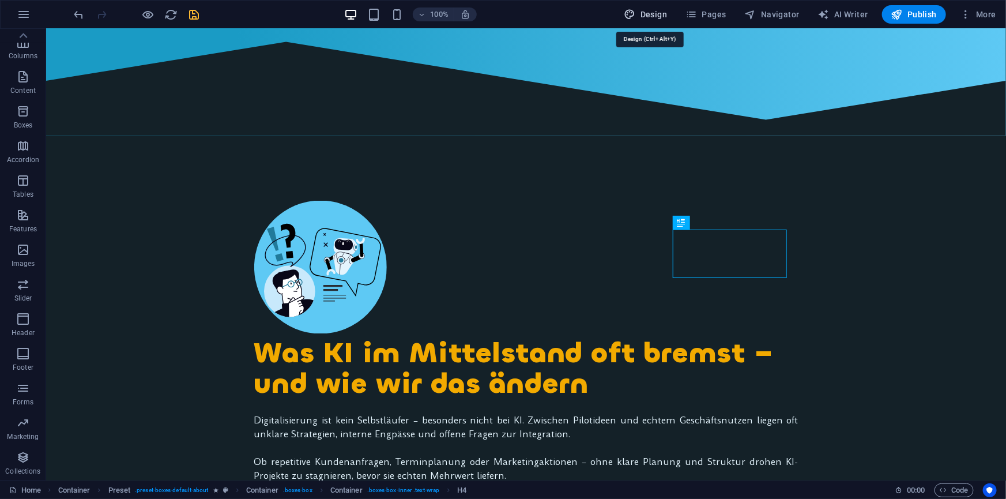
select select "px"
select select "rem"
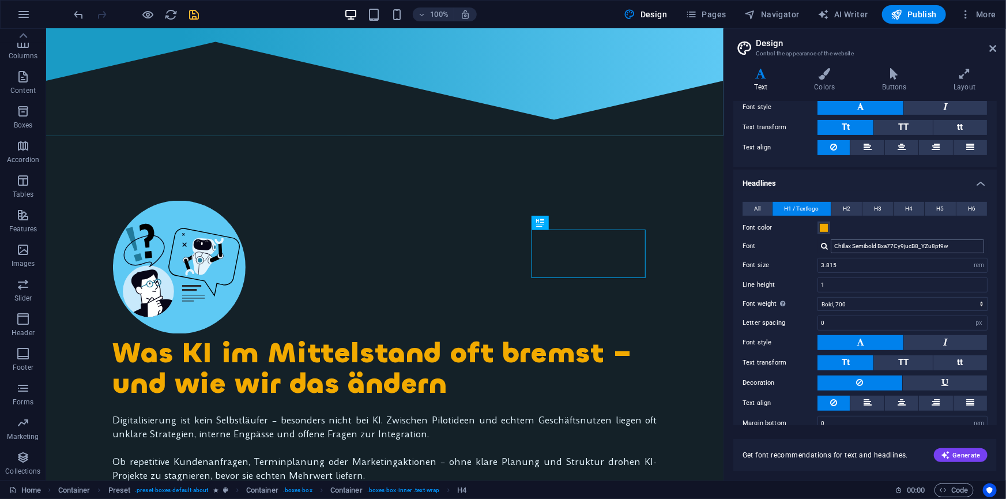
scroll to position [184, 0]
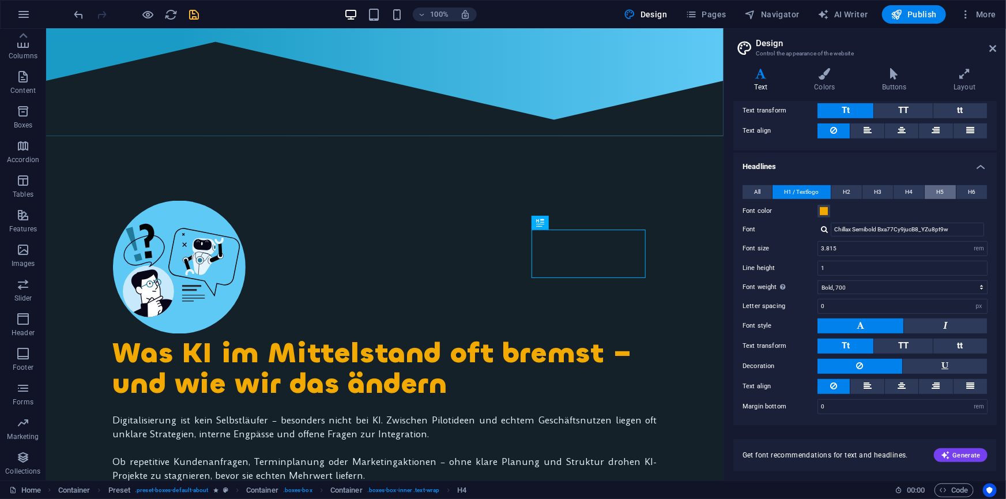
click at [937, 191] on span "H5" at bounding box center [940, 192] width 7 height 14
click at [858, 282] on select "Thin, 100 Extra-light, 200 Light, 300 Regular, 400 Medium, 500 Semi-bold, 600 B…" at bounding box center [903, 287] width 170 height 14
click at [818, 280] on select "Thin, 100 Extra-light, 200 Light, 300 Regular, 400 Medium, 500 Semi-bold, 600 B…" at bounding box center [903, 287] width 170 height 14
click at [875, 287] on select "Thin, 100 Extra-light, 200 Light, 300 Regular, 400 Medium, 500 Semi-bold, 600 B…" at bounding box center [903, 287] width 170 height 14
select select "500"
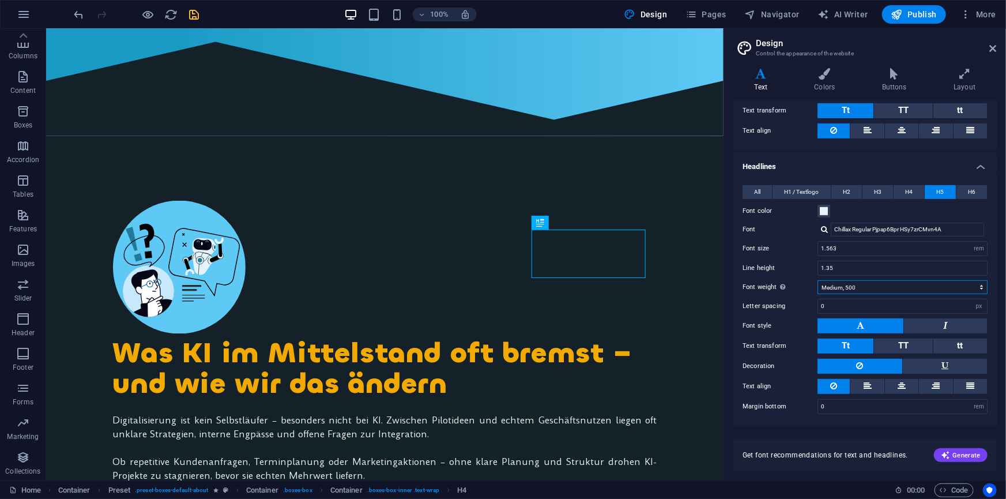
click at [818, 280] on select "Thin, 100 Extra-light, 200 Light, 300 Regular, 400 Medium, 500 Semi-bold, 600 B…" at bounding box center [903, 287] width 170 height 14
click at [194, 13] on icon "save" at bounding box center [194, 14] width 13 height 13
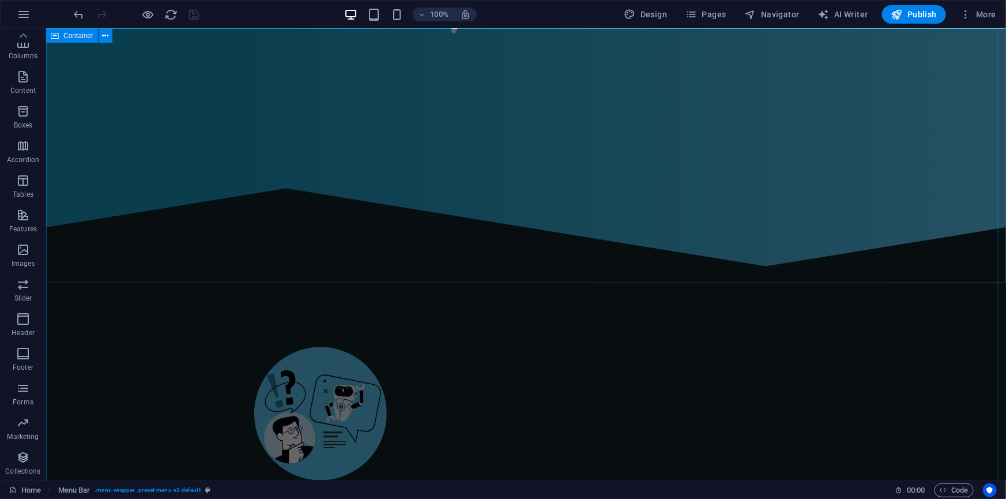
scroll to position [681, 0]
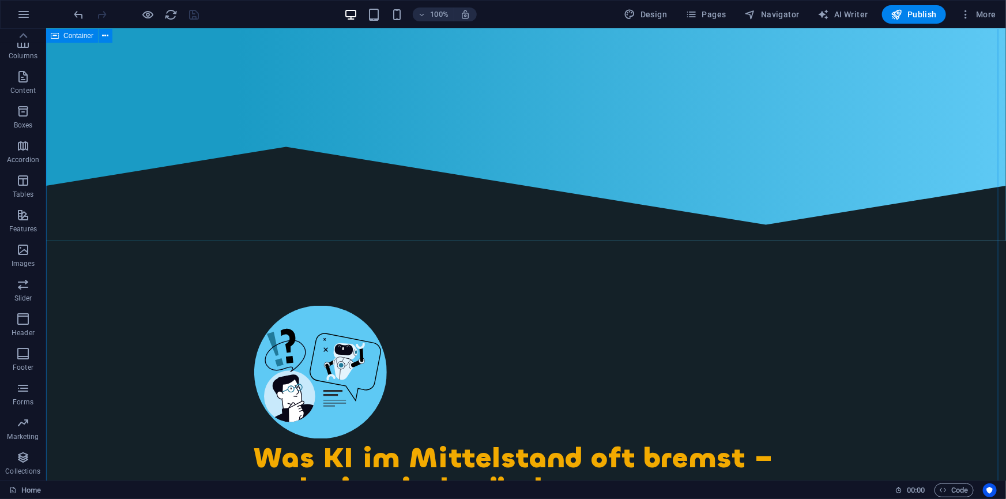
scroll to position [786, 0]
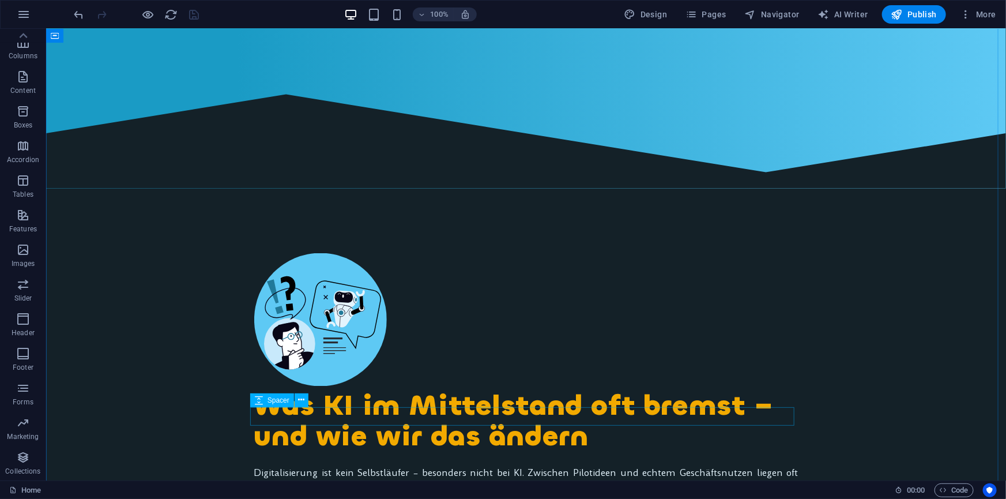
drag, startPoint x: 536, startPoint y: 240, endPoint x: 496, endPoint y: 415, distance: 179.6
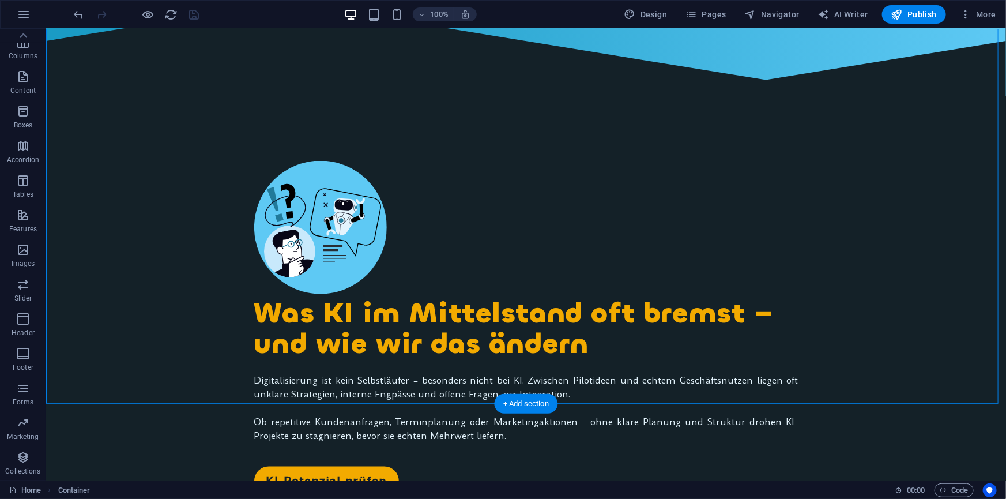
scroll to position [884, 0]
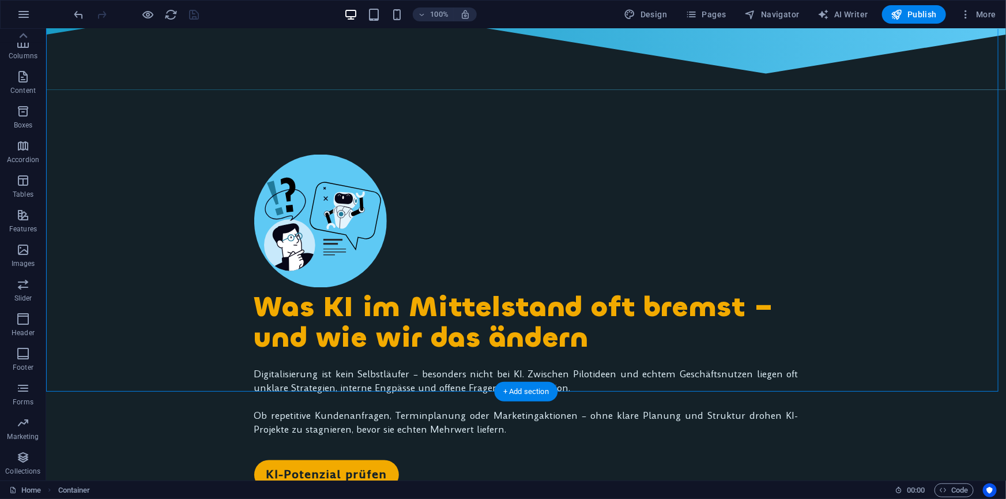
drag, startPoint x: 532, startPoint y: 251, endPoint x: 476, endPoint y: 315, distance: 85.4
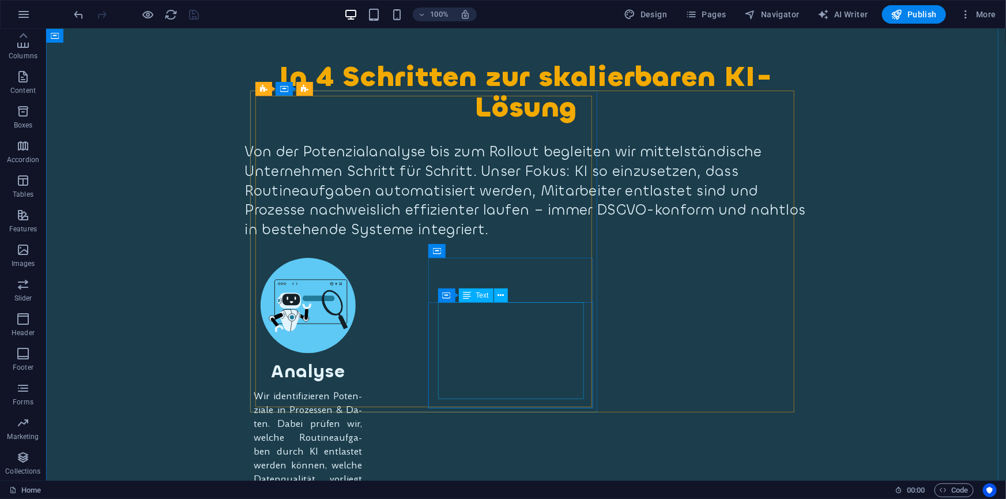
scroll to position [1985, 0]
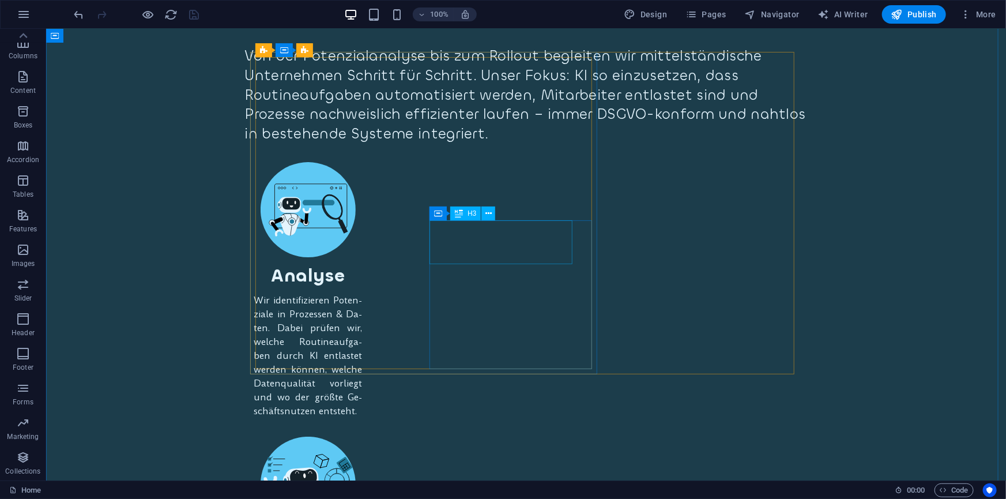
click at [470, 212] on span "H3" at bounding box center [472, 213] width 9 height 7
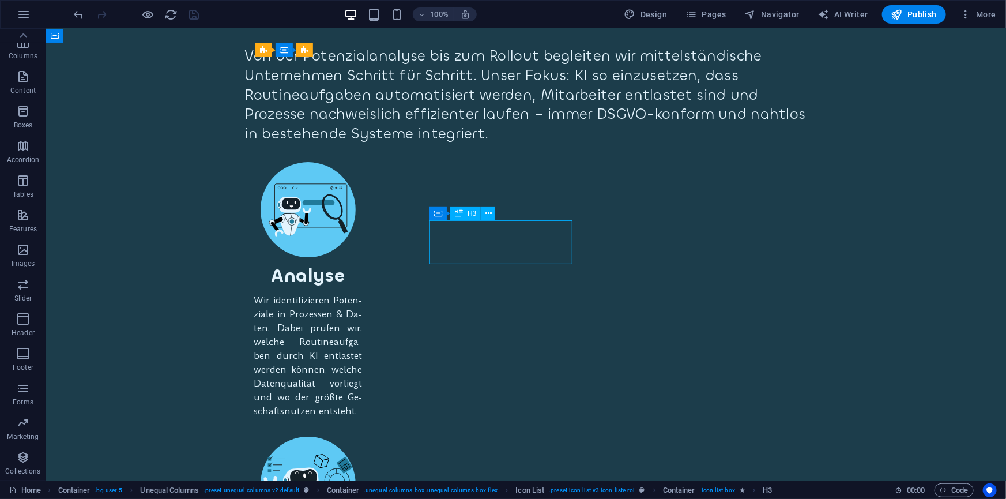
drag, startPoint x: 470, startPoint y: 212, endPoint x: 255, endPoint y: 209, distance: 215.1
click at [470, 212] on span "H3" at bounding box center [472, 213] width 9 height 7
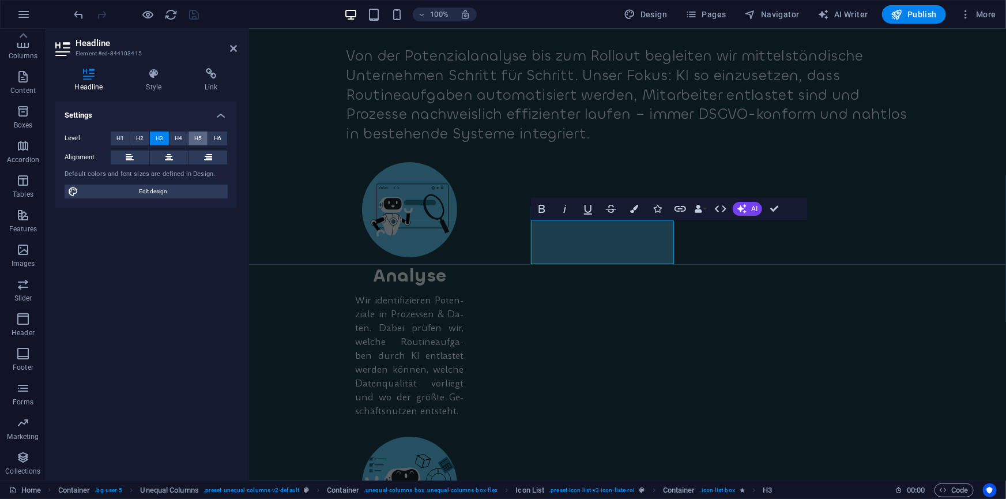
click at [193, 135] on button "H5" at bounding box center [198, 138] width 19 height 14
click at [217, 132] on span "H6" at bounding box center [217, 138] width 7 height 14
click at [180, 136] on span "H4" at bounding box center [178, 138] width 7 height 14
click at [137, 138] on span "H2" at bounding box center [139, 138] width 7 height 14
click at [125, 138] on button "H1" at bounding box center [120, 138] width 19 height 14
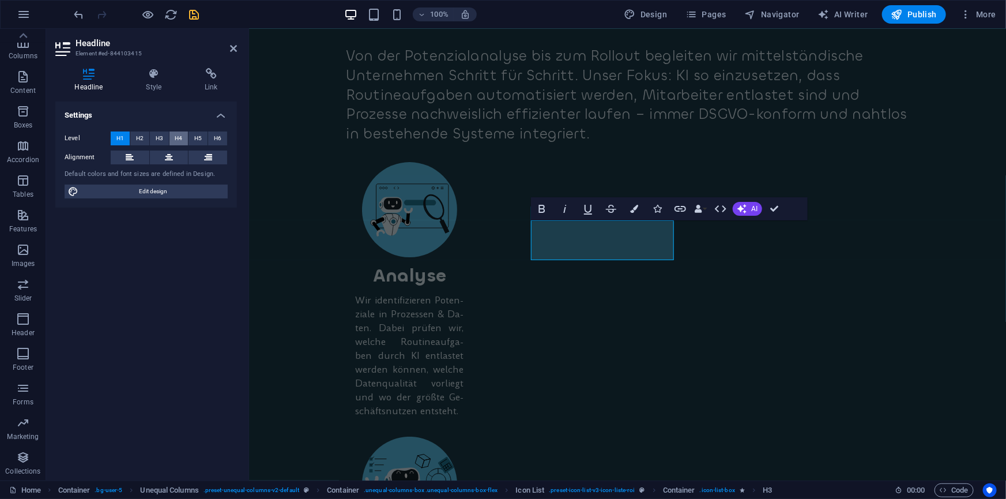
click at [177, 137] on span "H4" at bounding box center [178, 138] width 7 height 14
click at [157, 138] on span "H3" at bounding box center [159, 138] width 7 height 14
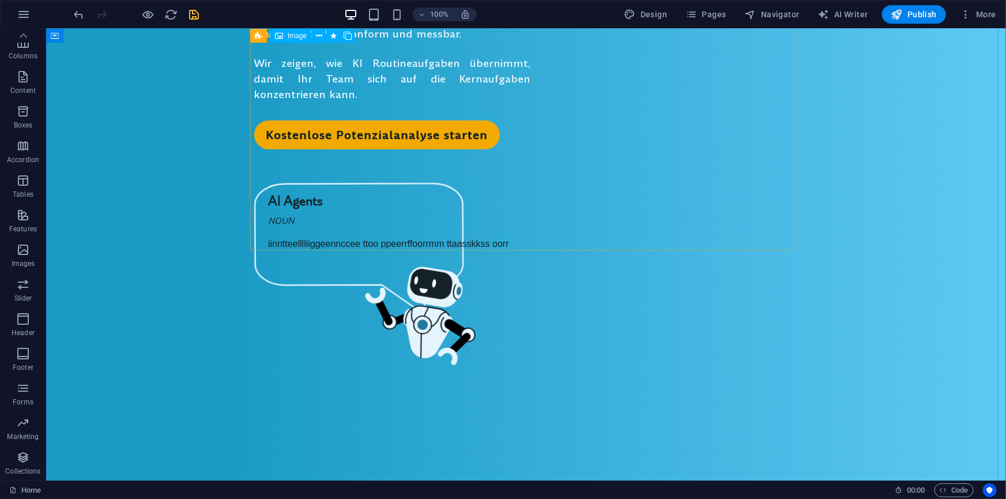
scroll to position [727, 0]
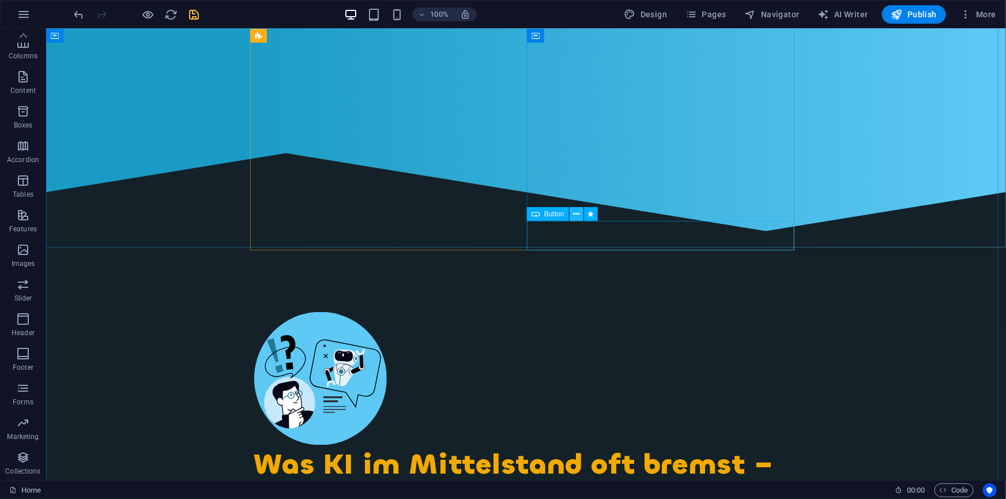
click at [575, 214] on icon at bounding box center [576, 214] width 6 height 12
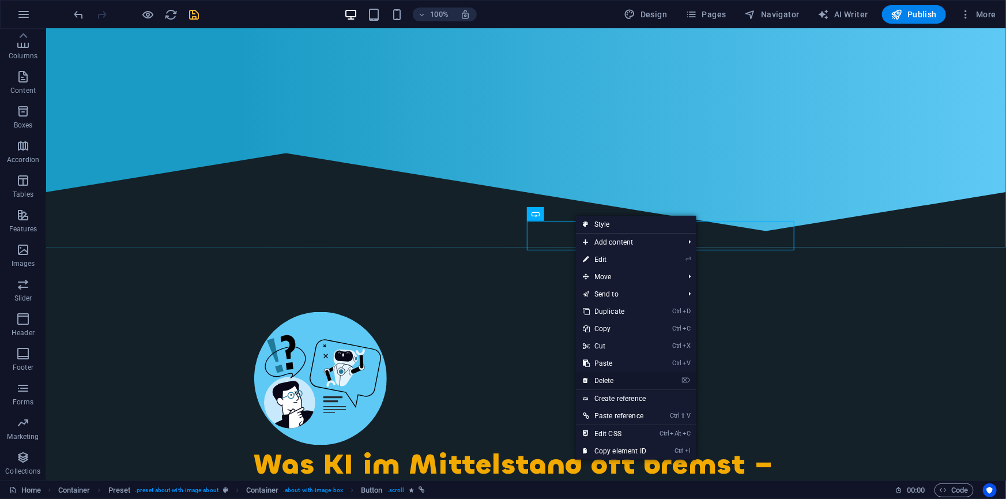
click at [599, 379] on link "⌦ Delete" at bounding box center [614, 380] width 77 height 17
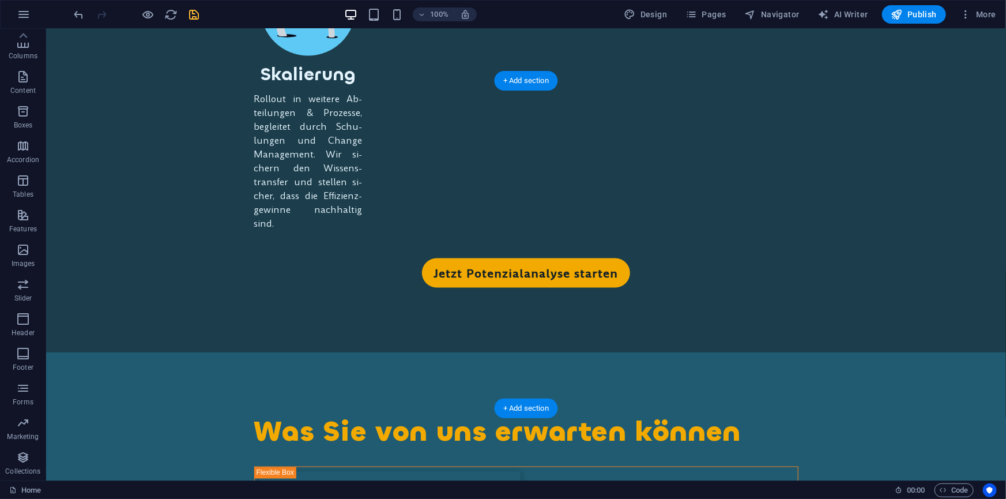
scroll to position [3033, 0]
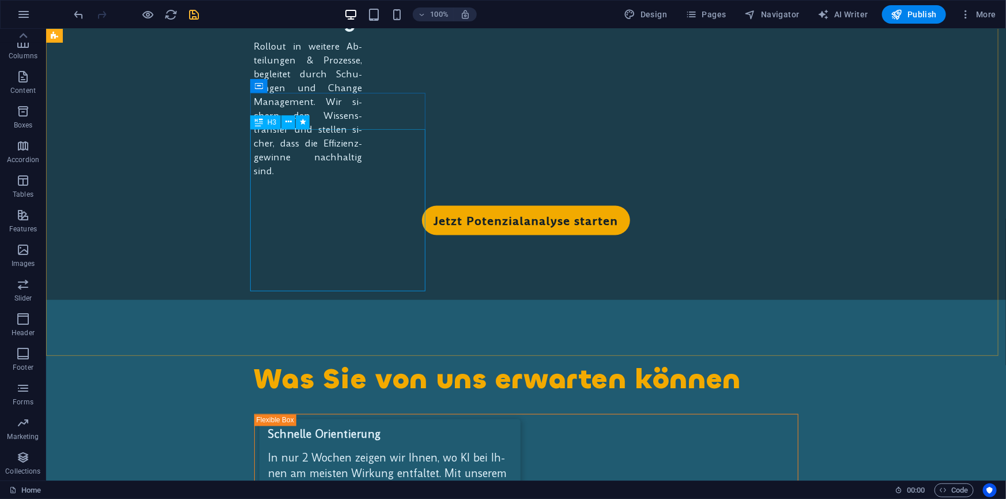
drag, startPoint x: 269, startPoint y: 122, endPoint x: 33, endPoint y: 127, distance: 235.9
click at [269, 122] on span "H3" at bounding box center [272, 122] width 9 height 7
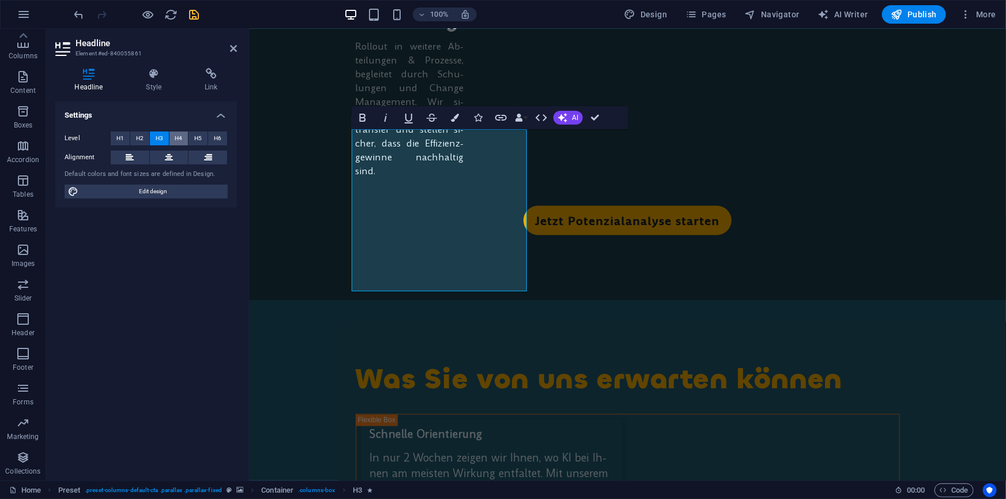
click at [176, 137] on span "H4" at bounding box center [178, 138] width 7 height 14
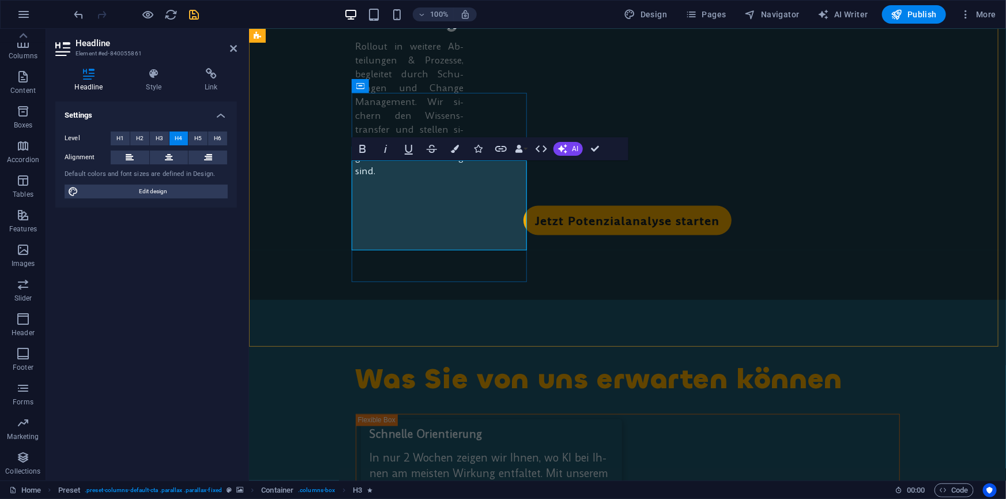
drag, startPoint x: 357, startPoint y: 161, endPoint x: 501, endPoint y: 239, distance: 163.5
click at [196, 139] on span "H5" at bounding box center [197, 138] width 7 height 14
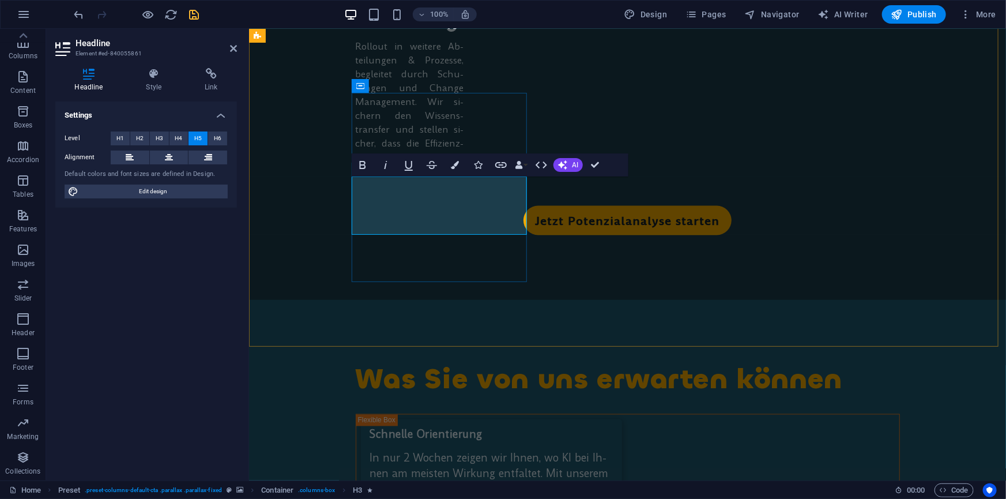
drag, startPoint x: 414, startPoint y: 190, endPoint x: 526, endPoint y: 231, distance: 119.1
click at [451, 165] on icon "button" at bounding box center [455, 165] width 8 height 8
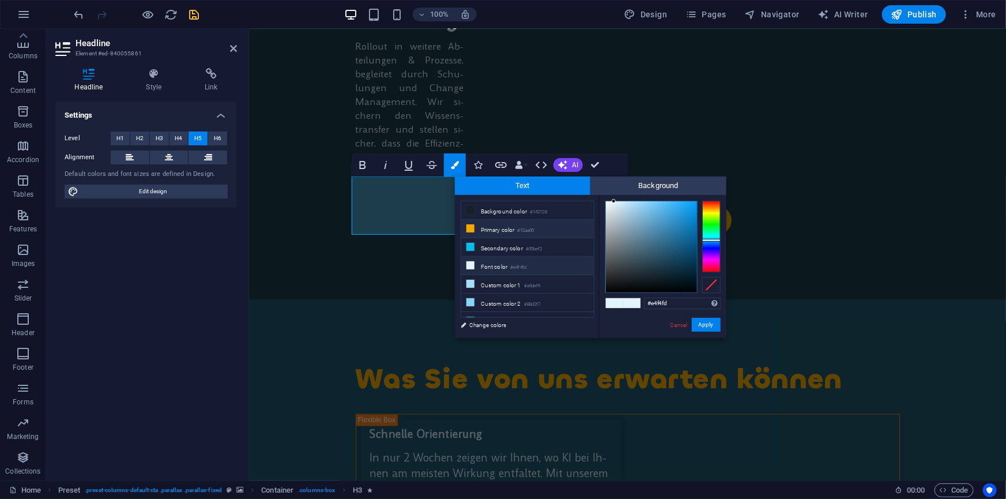
click at [473, 227] on icon at bounding box center [470, 228] width 8 height 8
type input "#f2aa00"
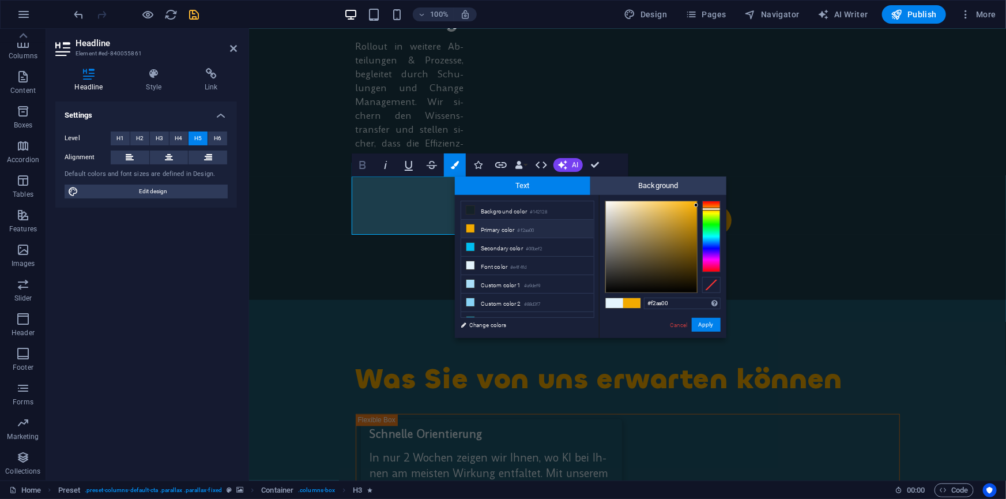
click at [366, 166] on icon "button" at bounding box center [363, 165] width 14 height 14
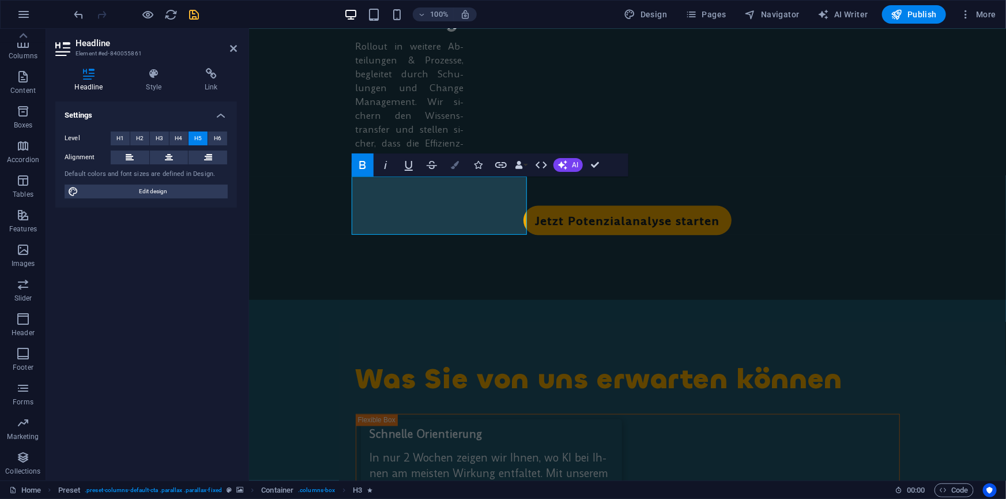
click at [457, 165] on icon "button" at bounding box center [455, 165] width 8 height 8
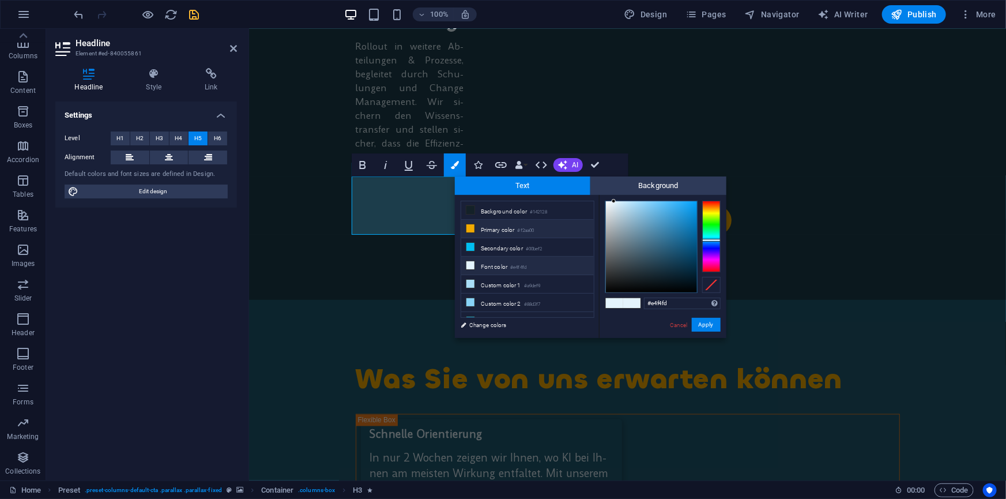
click at [473, 225] on icon at bounding box center [470, 228] width 8 height 8
type input "#f2aa00"
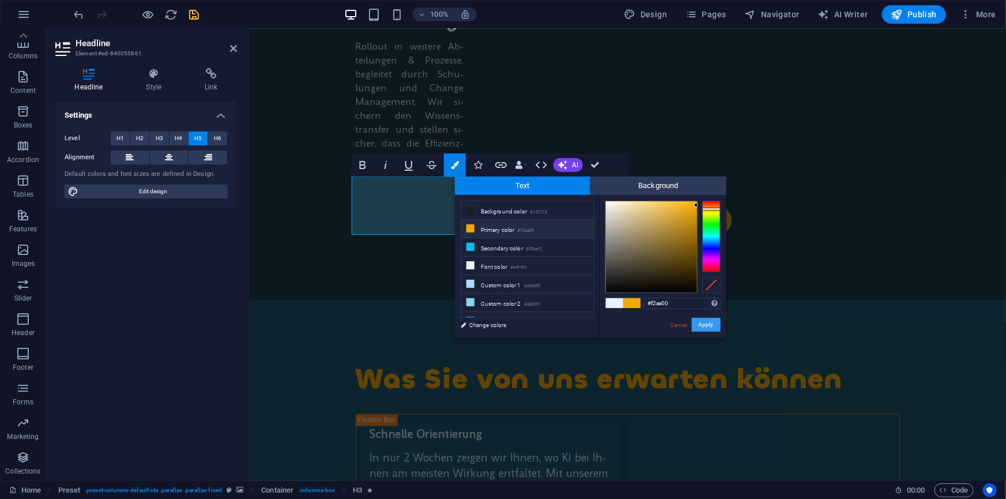
drag, startPoint x: 707, startPoint y: 325, endPoint x: 459, endPoint y: 294, distance: 249.8
click at [707, 325] on button "Apply" at bounding box center [706, 325] width 29 height 14
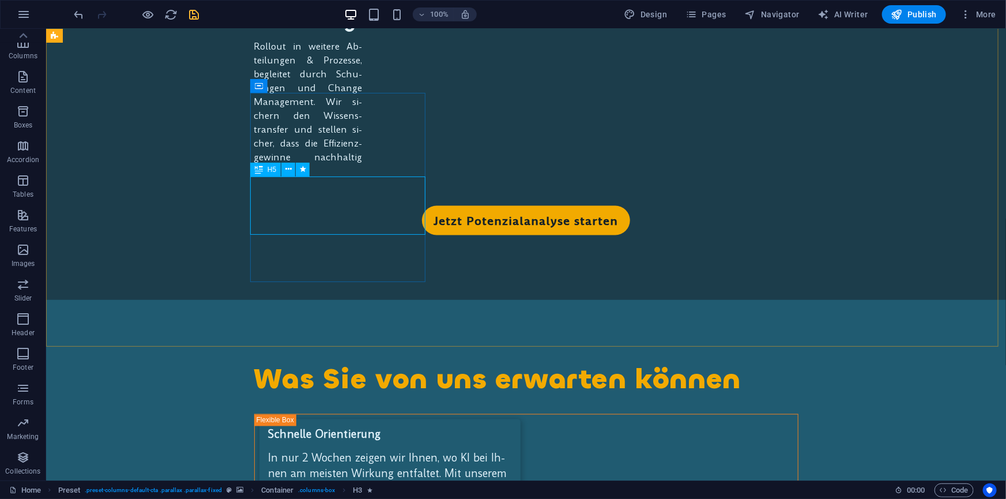
click at [269, 171] on span "H5" at bounding box center [272, 169] width 9 height 7
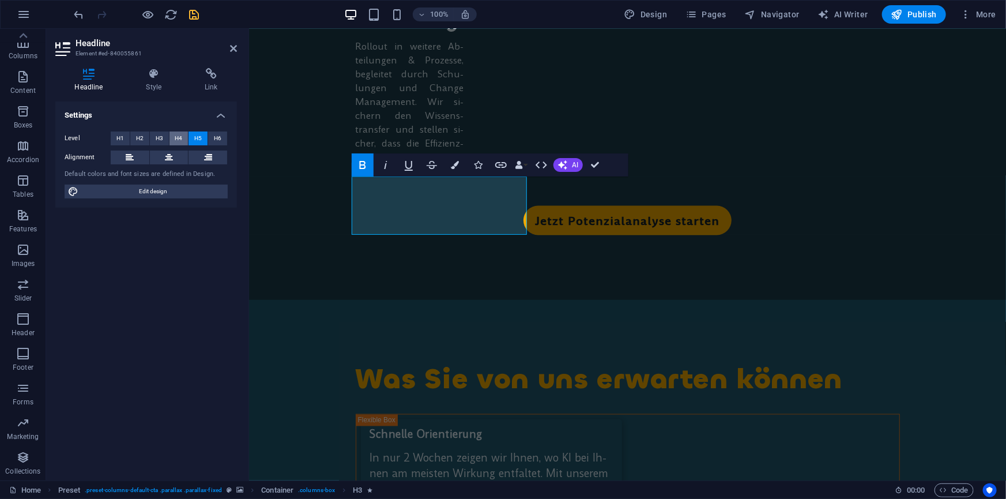
click at [180, 138] on span "H4" at bounding box center [178, 138] width 7 height 14
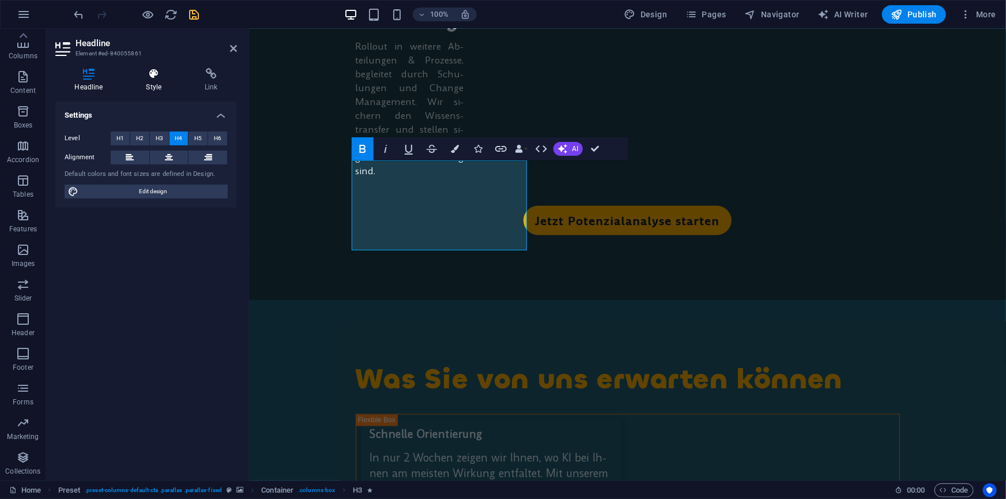
click at [158, 73] on icon at bounding box center [154, 74] width 54 height 12
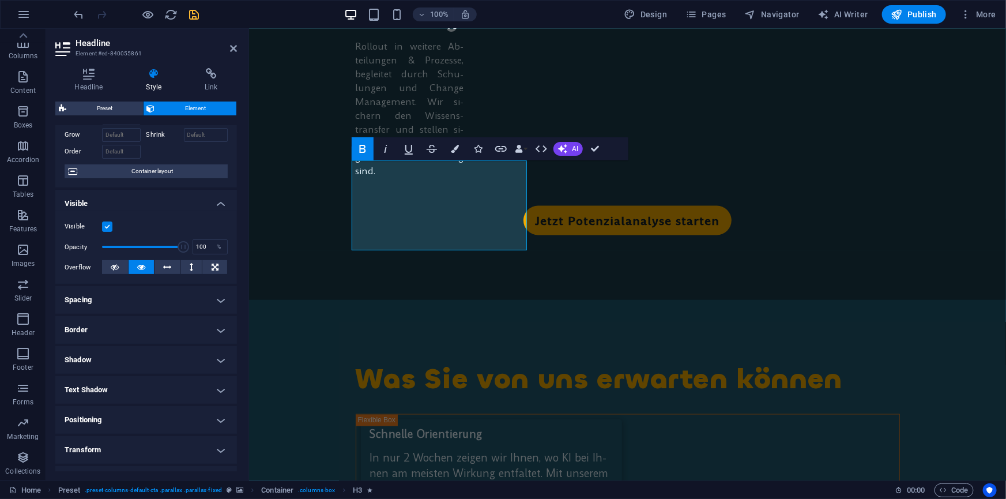
scroll to position [141, 0]
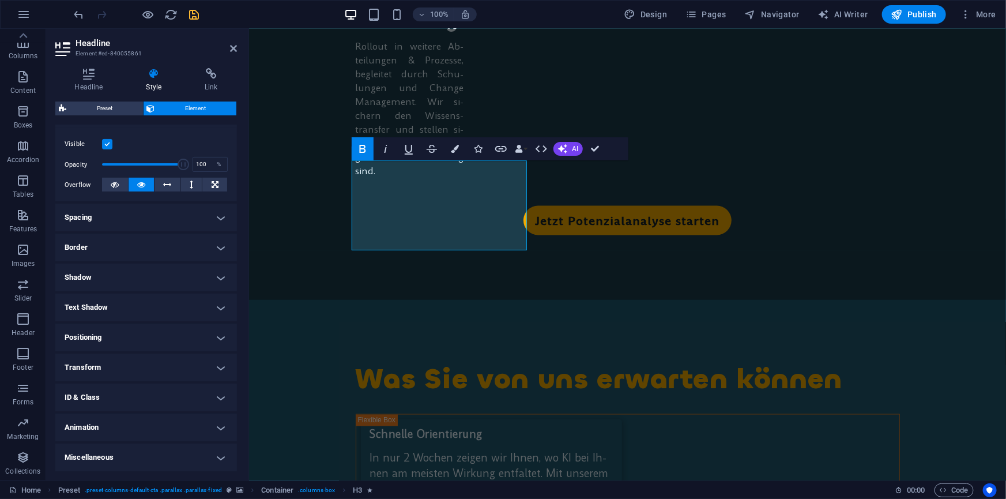
click at [114, 393] on h4 "ID & Class" at bounding box center [146, 397] width 182 height 28
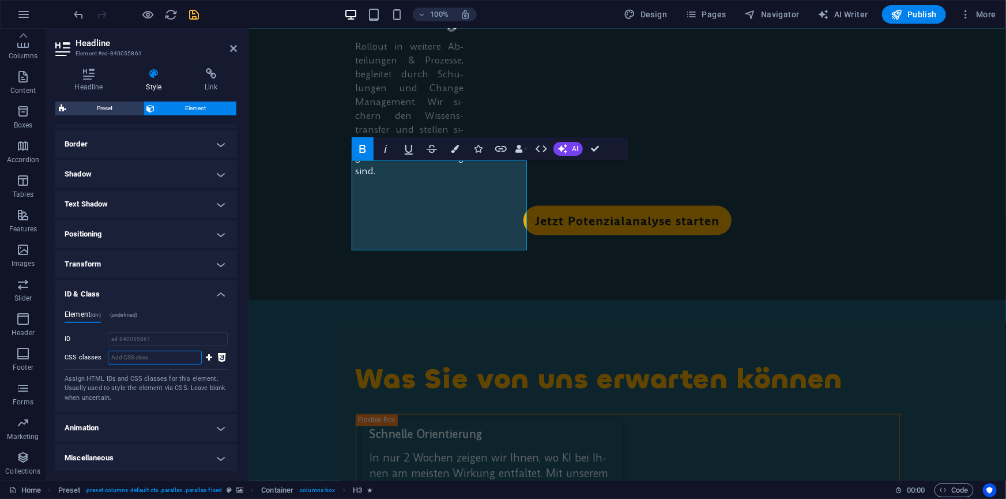
click at [141, 356] on input "CSS classes" at bounding box center [155, 358] width 94 height 14
type input "text-wrap"
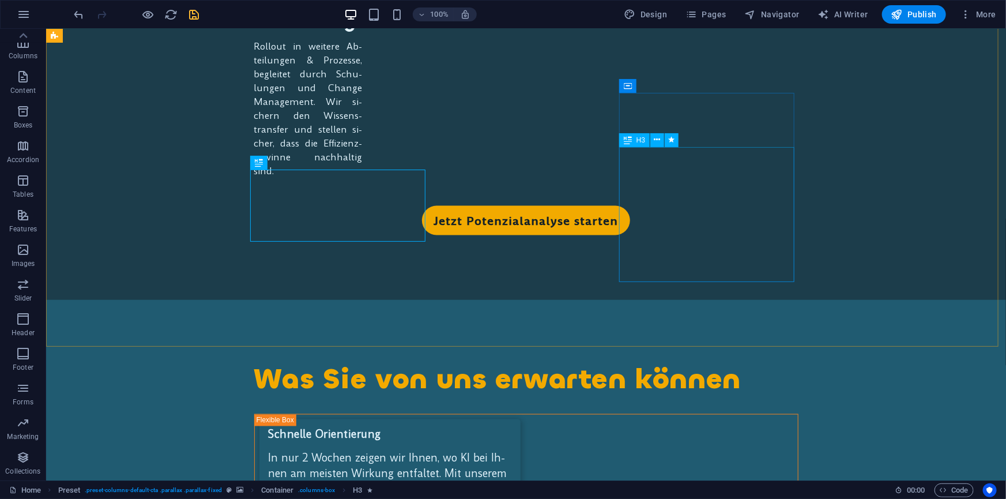
click at [643, 143] on span "H3" at bounding box center [641, 140] width 9 height 7
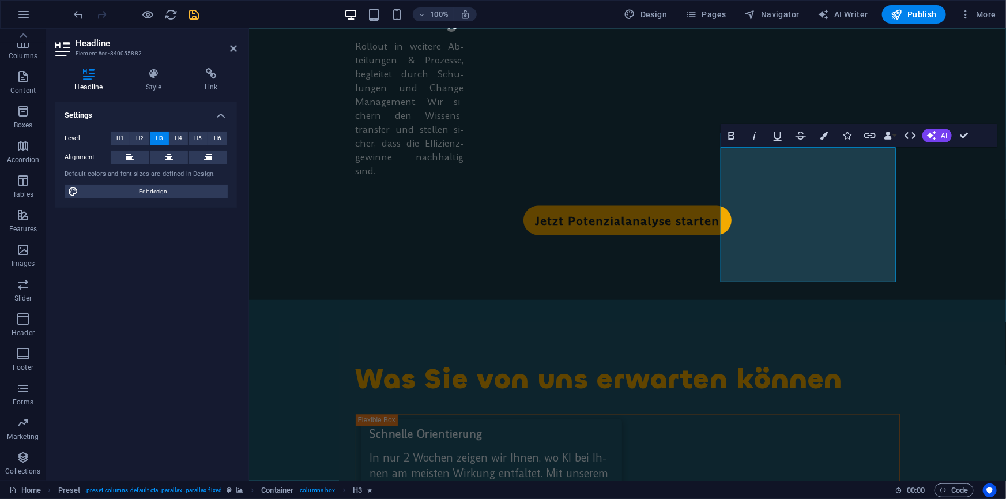
click at [179, 135] on span "H4" at bounding box center [178, 138] width 7 height 14
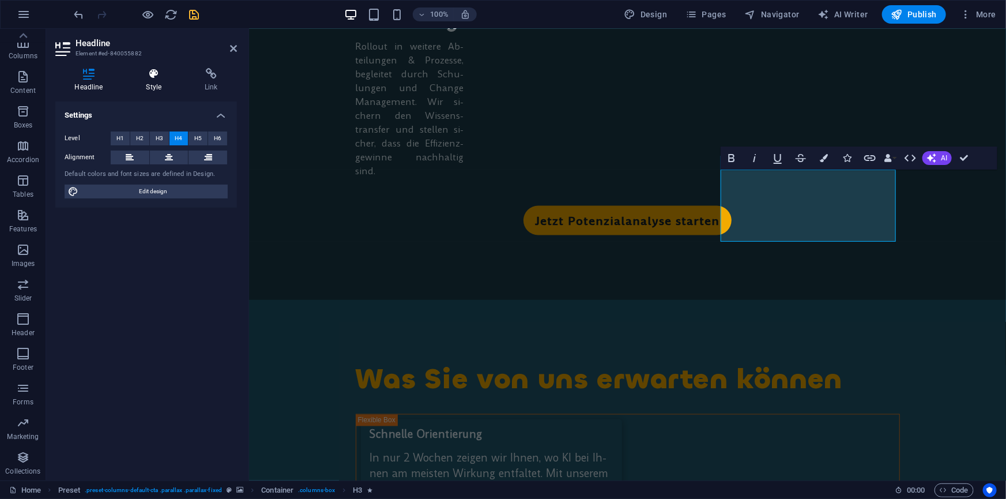
click at [152, 71] on icon at bounding box center [154, 74] width 54 height 12
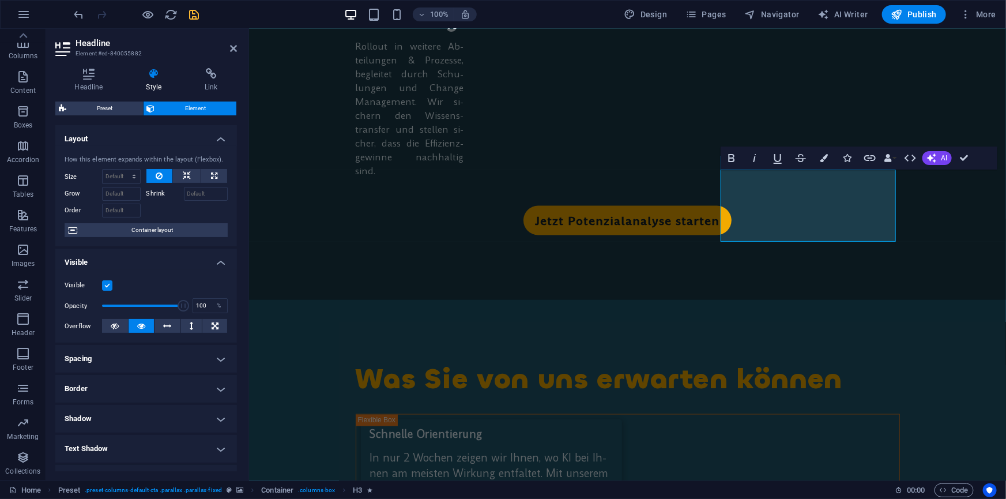
scroll to position [141, 0]
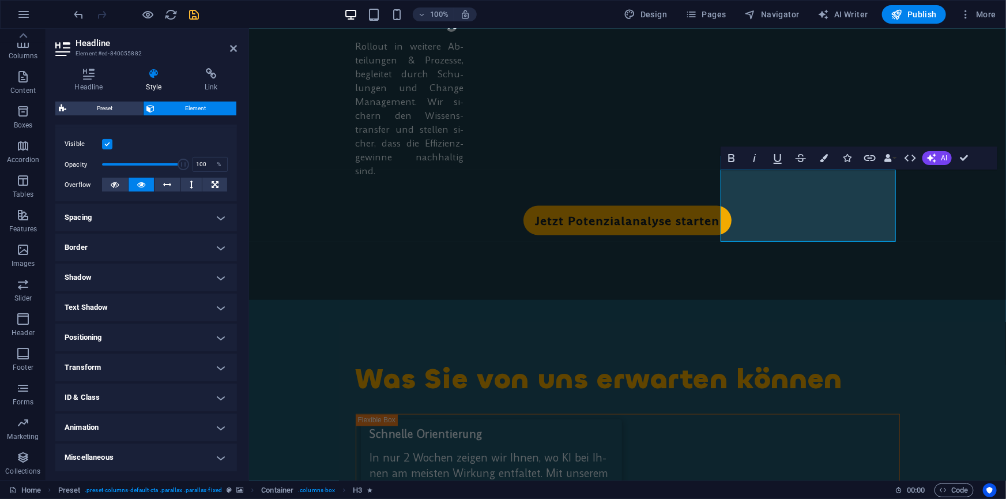
click at [116, 398] on h4 "ID & Class" at bounding box center [146, 397] width 182 height 28
click at [123, 457] on input "CSS classes" at bounding box center [155, 461] width 94 height 14
type input "text-wrap"
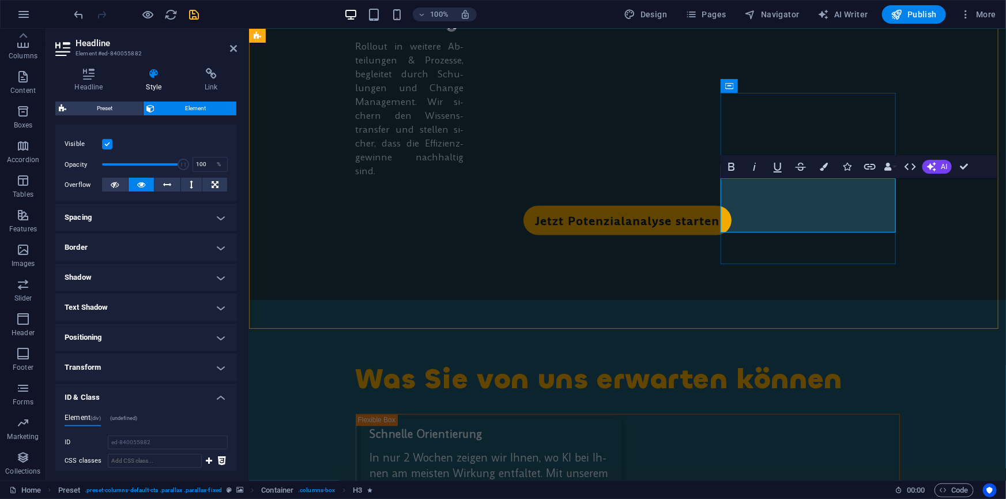
click at [826, 166] on icon "button" at bounding box center [824, 167] width 8 height 8
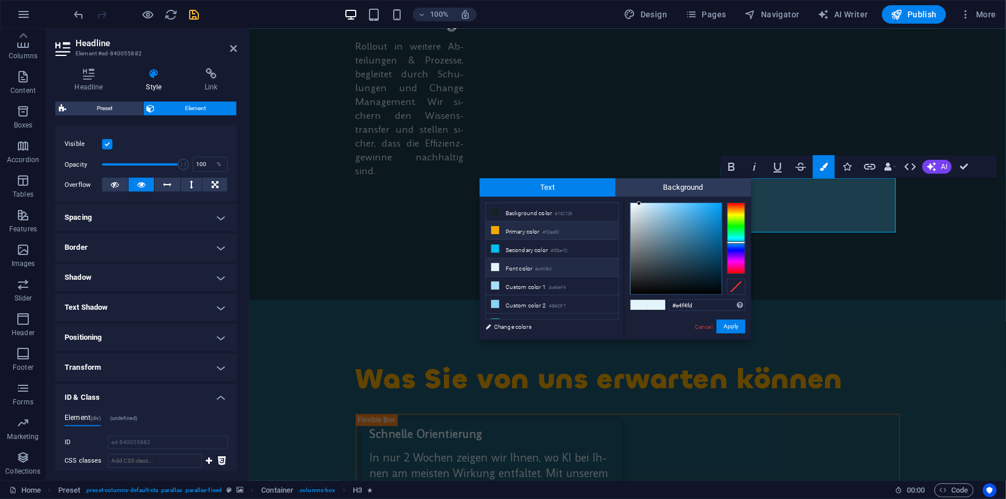
click at [534, 226] on li "Primary color #f2aa00" at bounding box center [552, 230] width 133 height 18
type input "#f2aa00"
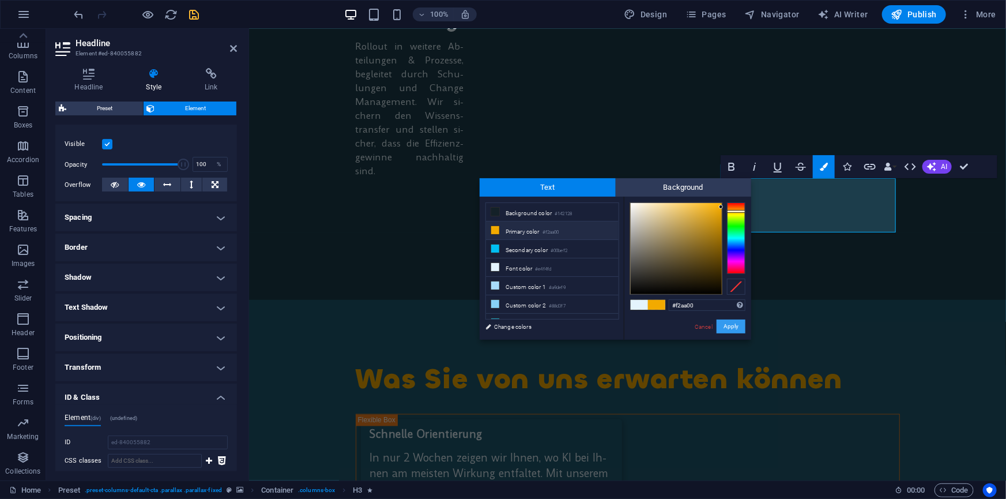
click at [732, 327] on button "Apply" at bounding box center [731, 326] width 29 height 14
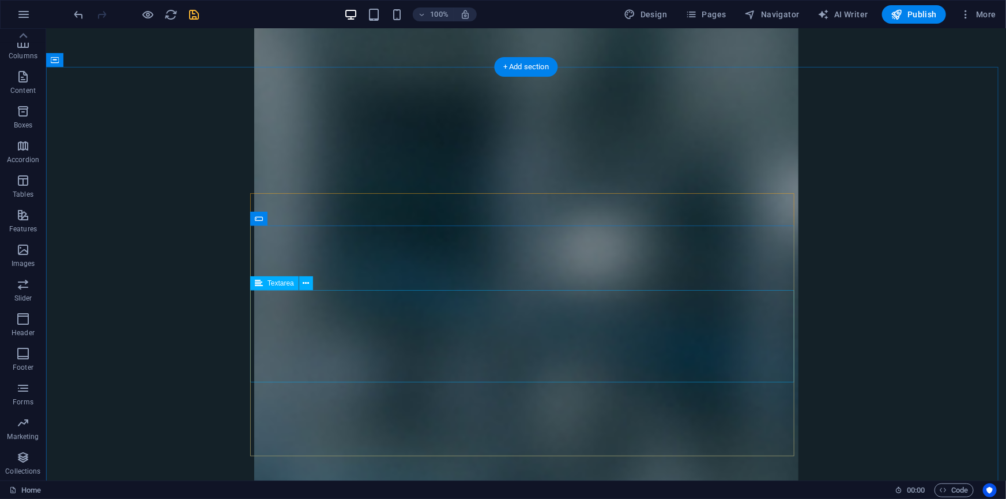
scroll to position [5235, 0]
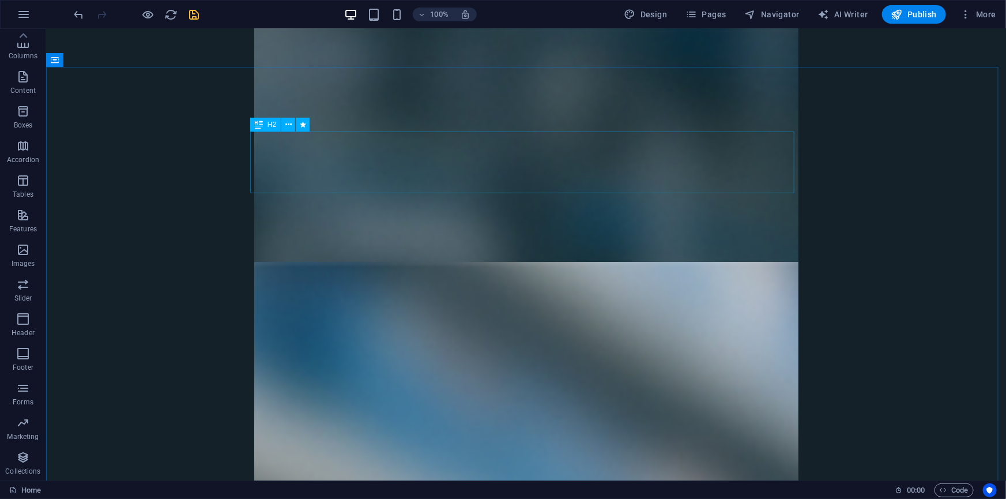
click at [269, 123] on span "H2" at bounding box center [272, 124] width 9 height 7
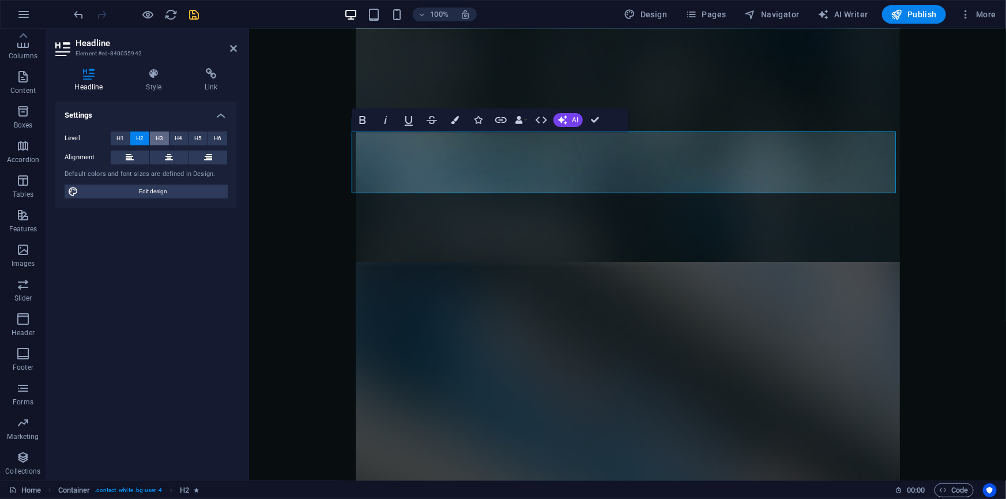
click at [157, 137] on span "H3" at bounding box center [159, 138] width 7 height 14
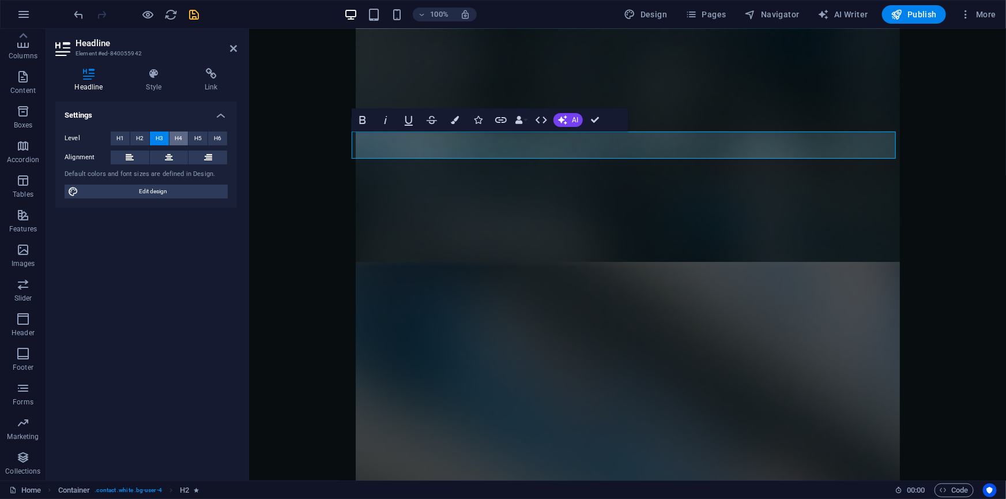
click at [177, 133] on span "H4" at bounding box center [178, 138] width 7 height 14
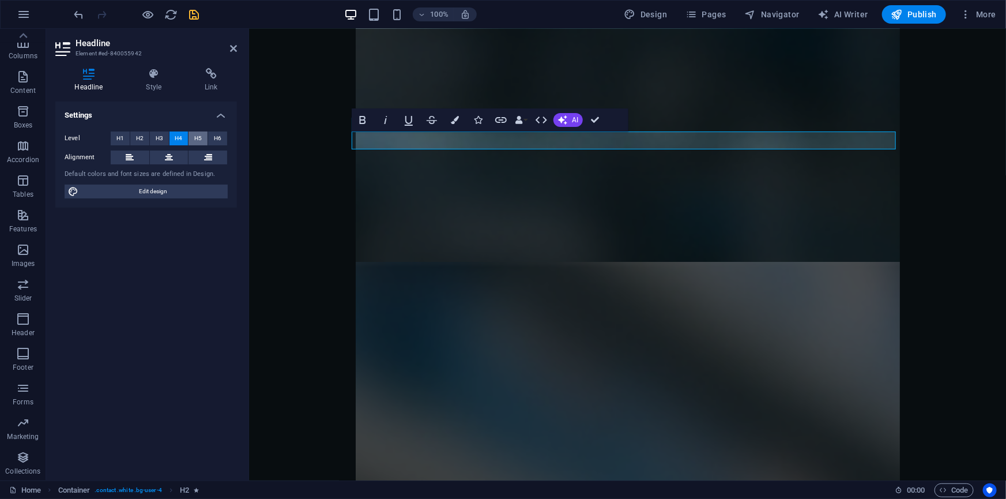
click at [201, 133] on span "H5" at bounding box center [197, 138] width 7 height 14
click at [156, 134] on span "H3" at bounding box center [159, 138] width 7 height 14
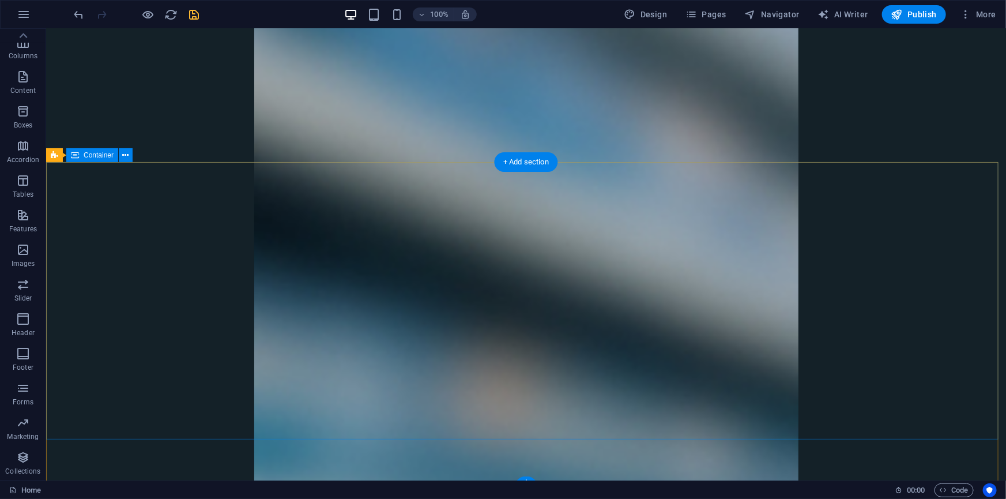
scroll to position [5612, 0]
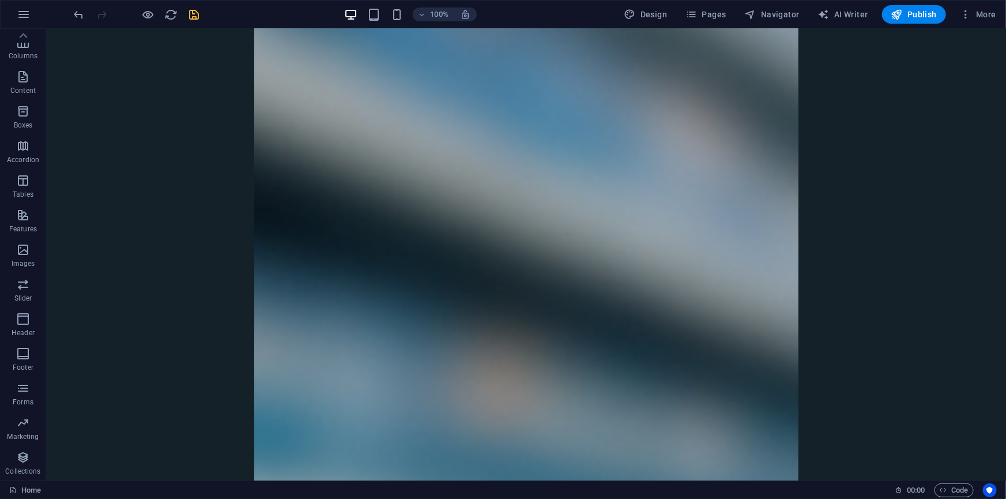
click at [194, 14] on icon "save" at bounding box center [194, 14] width 13 height 13
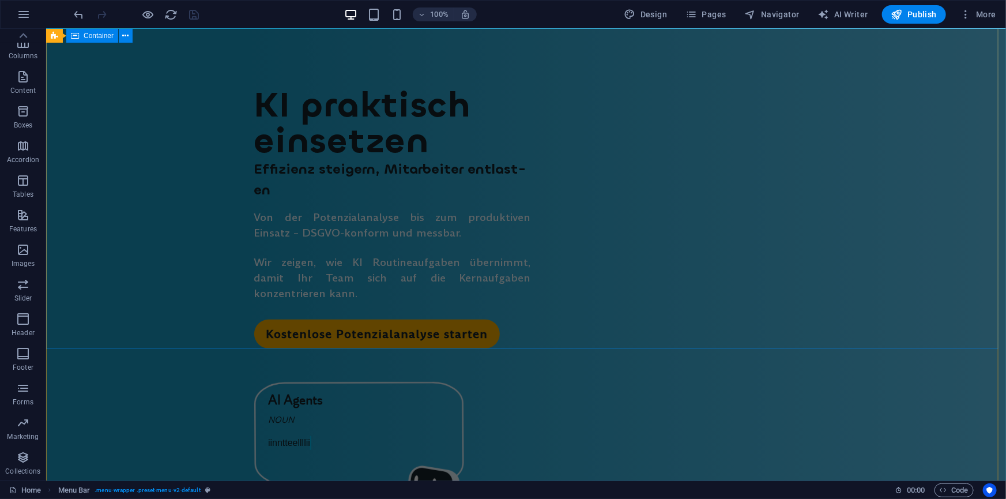
scroll to position [0, 0]
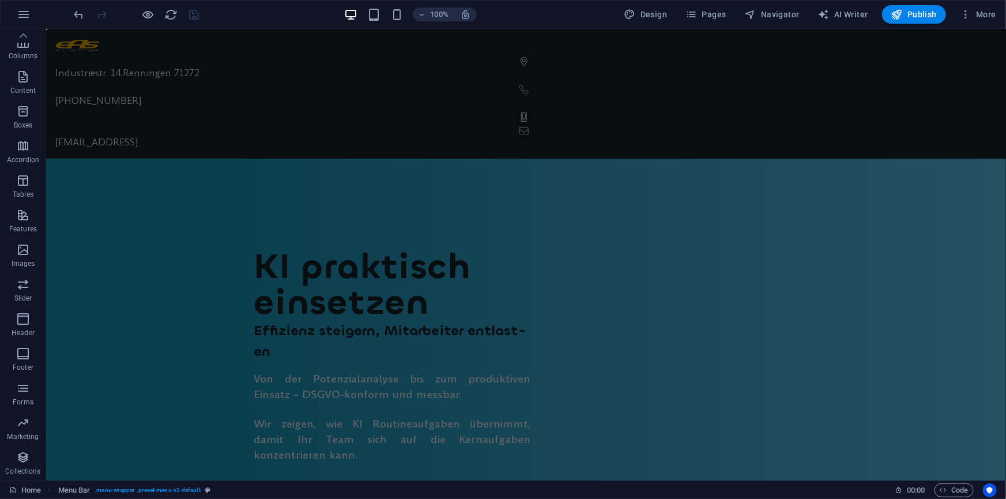
click at [281, 17] on div "100% Design Pages Navigator AI Writer Publish More" at bounding box center [536, 14] width 929 height 18
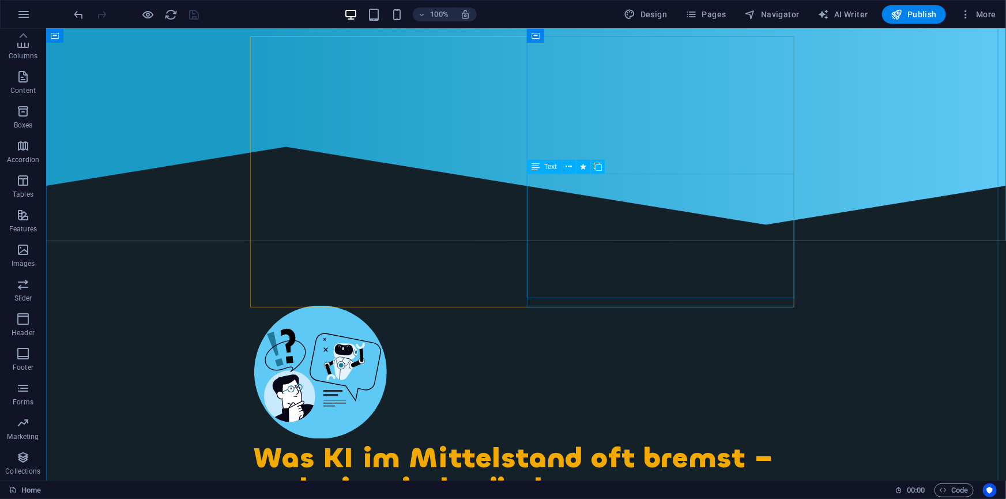
scroll to position [628, 0]
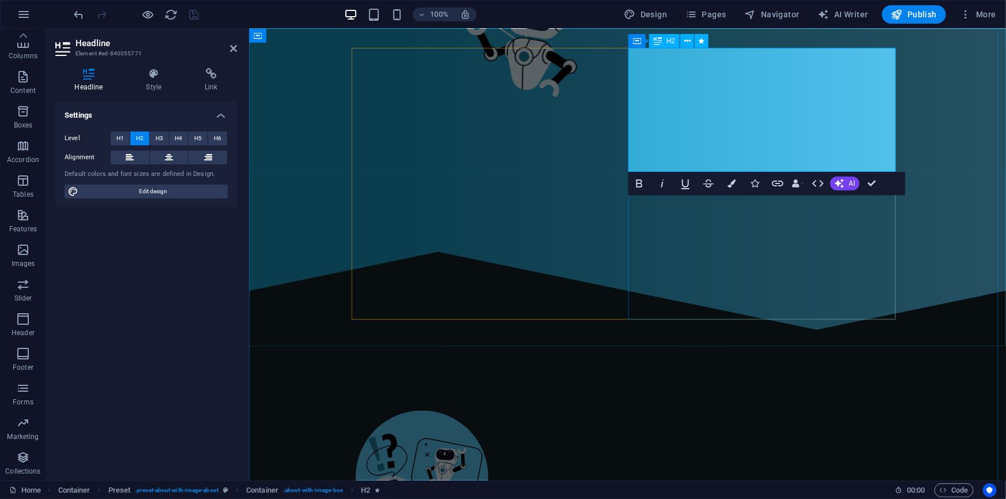
drag, startPoint x: 737, startPoint y: 123, endPoint x: 843, endPoint y: 153, distance: 110.6
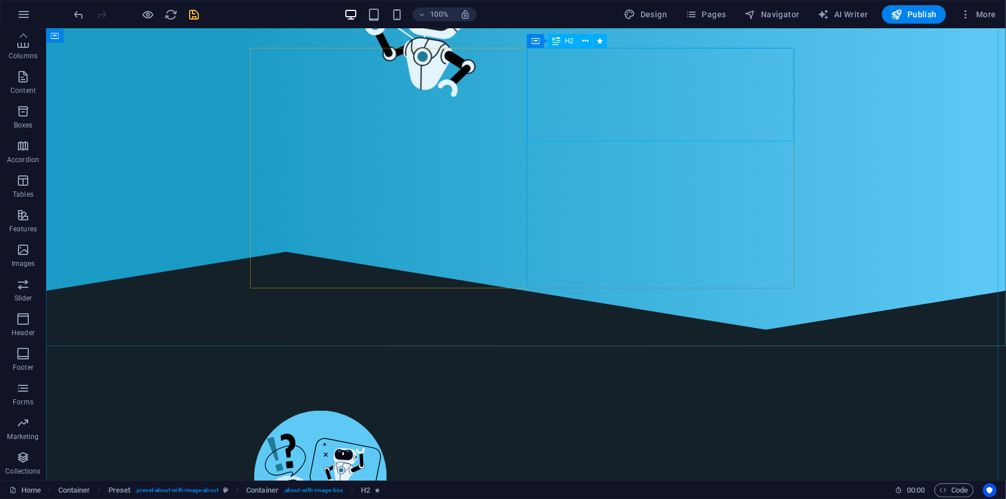
click at [561, 42] on div "H2" at bounding box center [563, 41] width 31 height 14
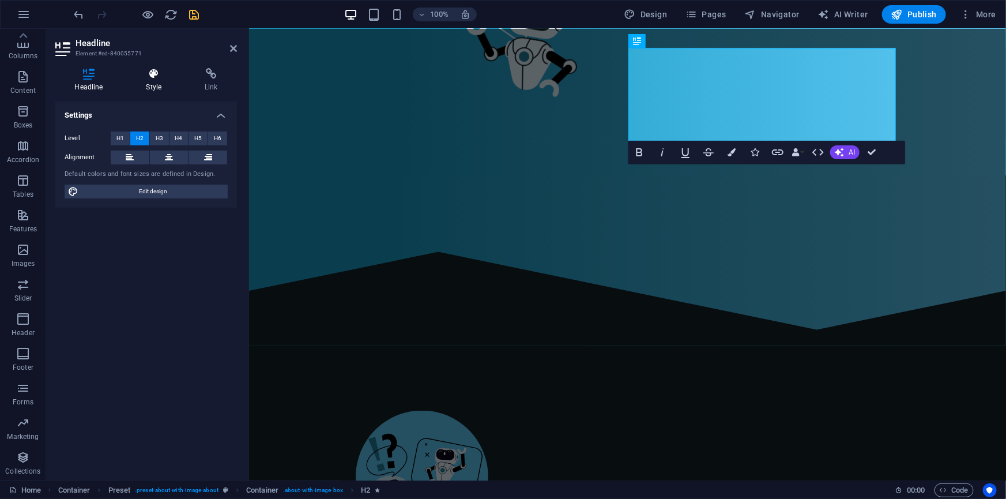
click at [153, 82] on h4 "Style" at bounding box center [156, 80] width 59 height 24
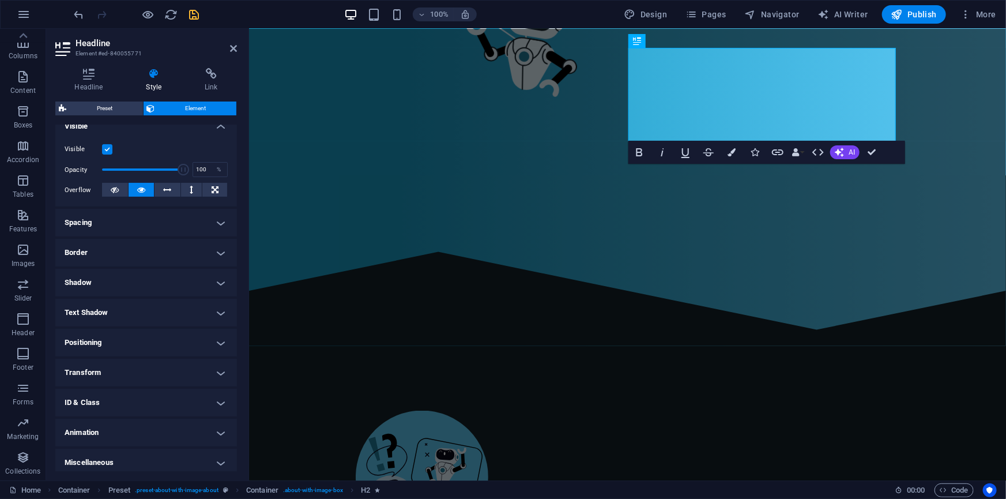
scroll to position [141, 0]
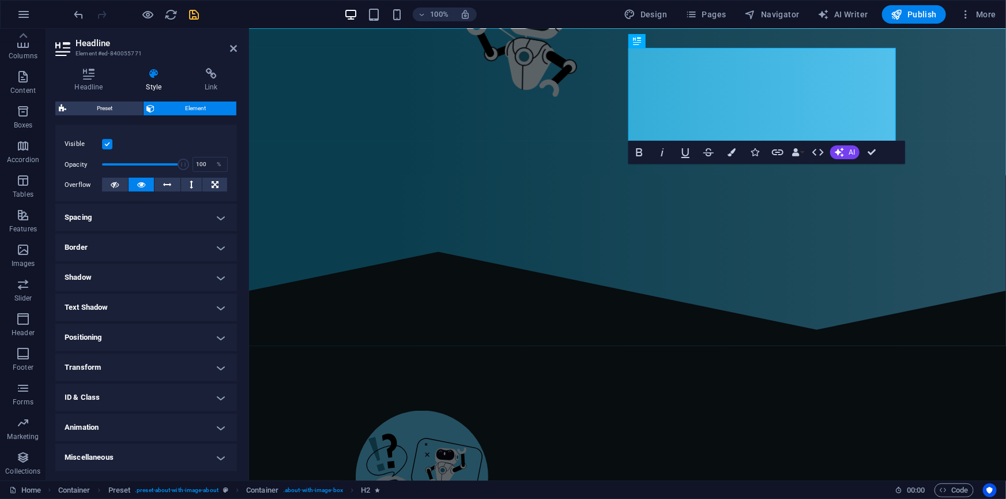
click at [128, 399] on h4 "ID & Class" at bounding box center [146, 397] width 182 height 28
click at [157, 461] on input "CSS classes" at bounding box center [155, 461] width 94 height 14
type input "text-wrap"
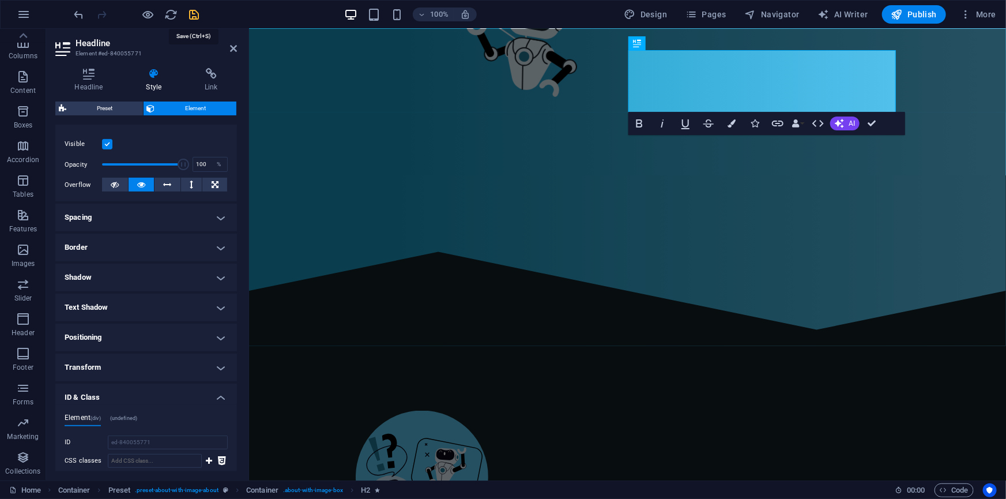
click at [192, 17] on icon "save" at bounding box center [194, 14] width 13 height 13
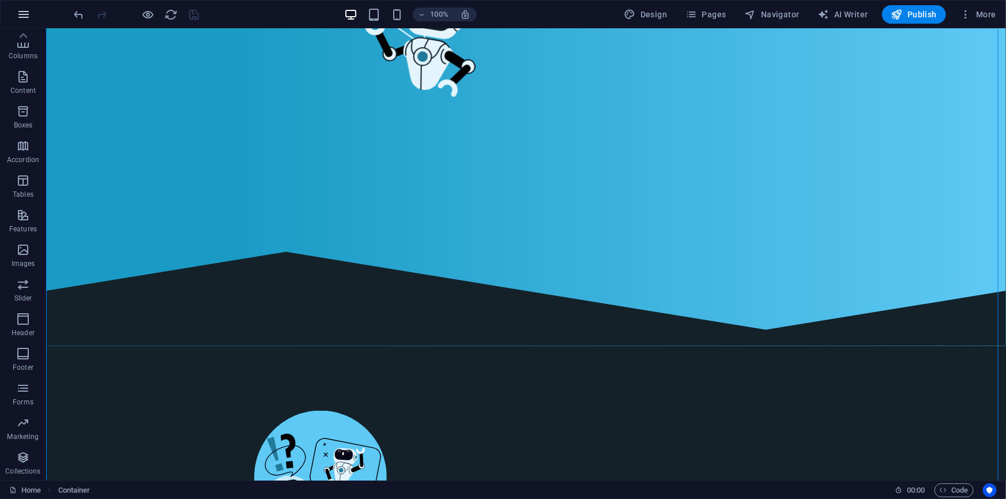
click at [27, 14] on icon "button" at bounding box center [24, 14] width 14 height 14
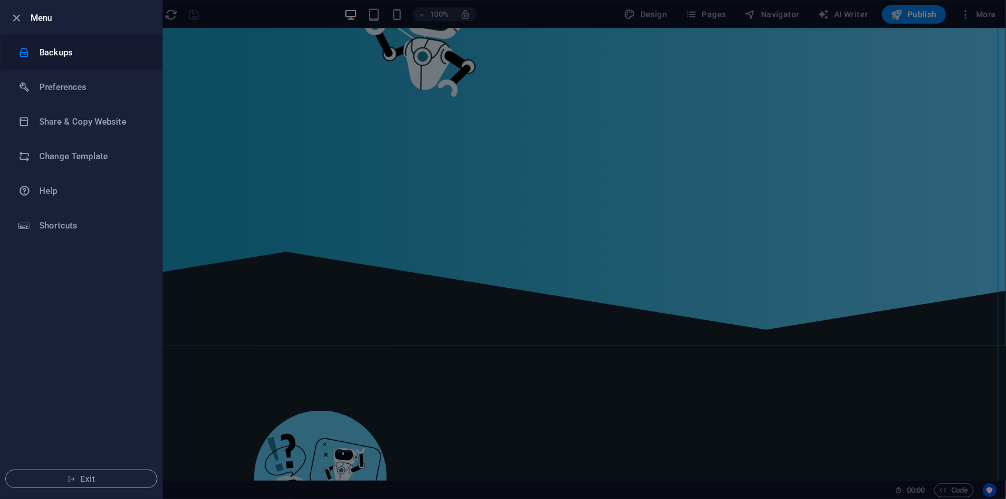
click at [82, 56] on h6 "Backups" at bounding box center [92, 53] width 107 height 14
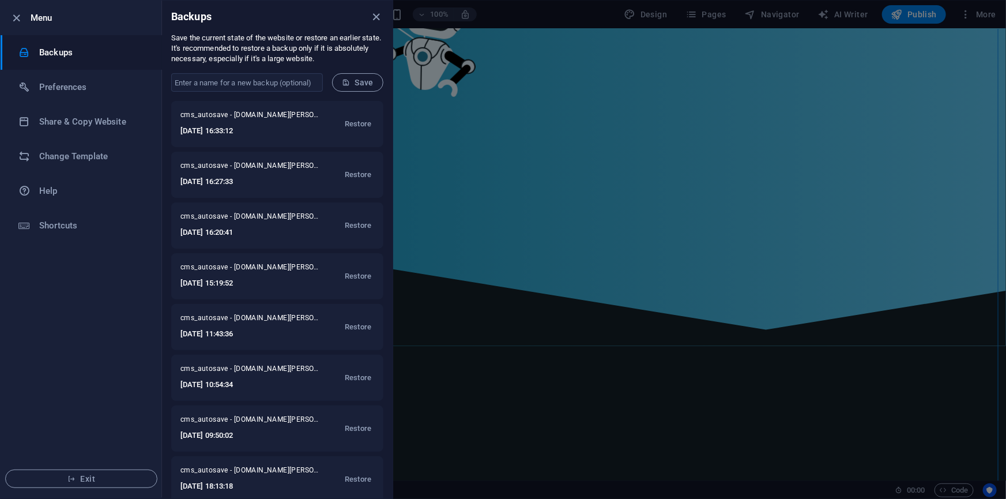
click at [359, 81] on span "Save" at bounding box center [358, 82] width 32 height 9
click at [375, 19] on icon "close" at bounding box center [376, 16] width 13 height 13
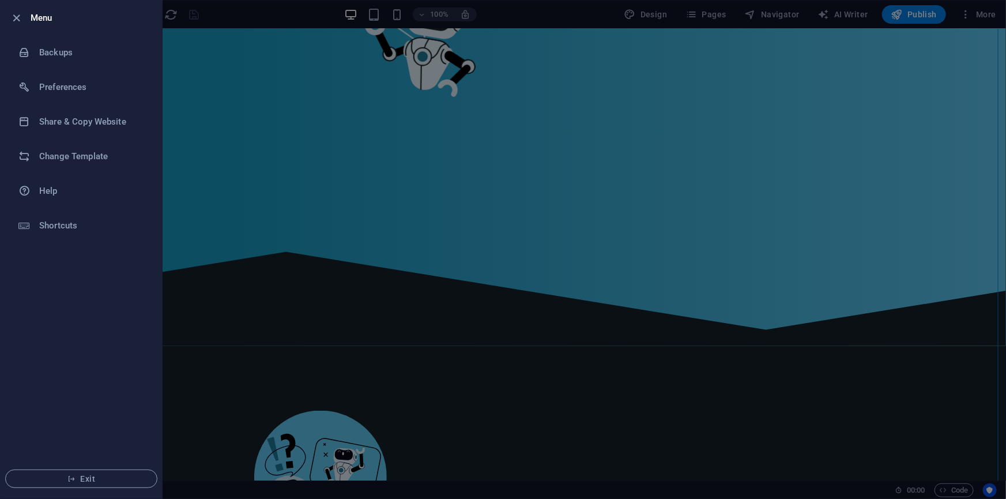
click at [188, 258] on div at bounding box center [503, 249] width 1006 height 499
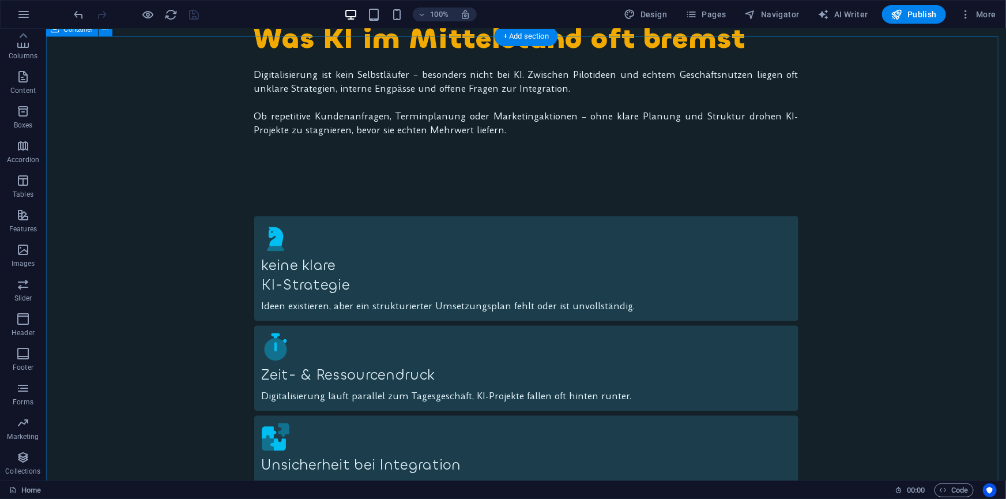
scroll to position [1101, 0]
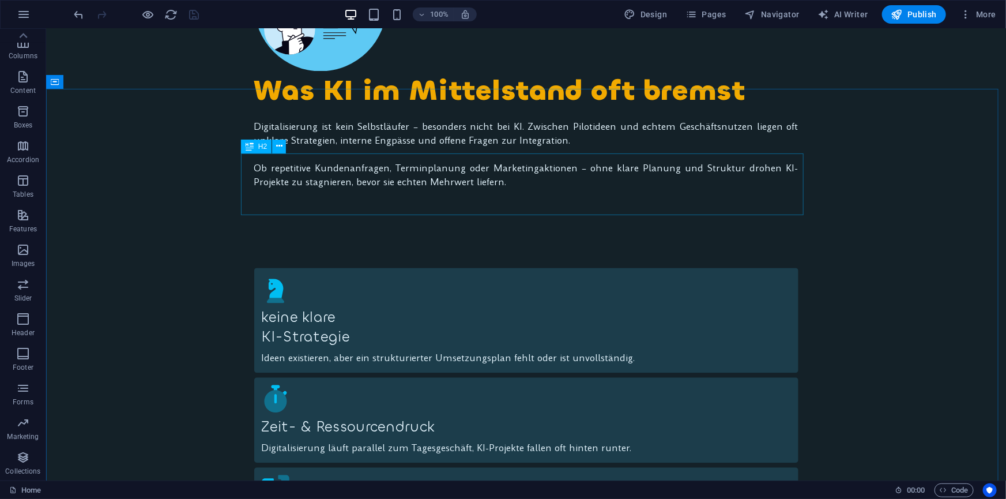
click at [261, 149] on span "H2" at bounding box center [262, 146] width 9 height 7
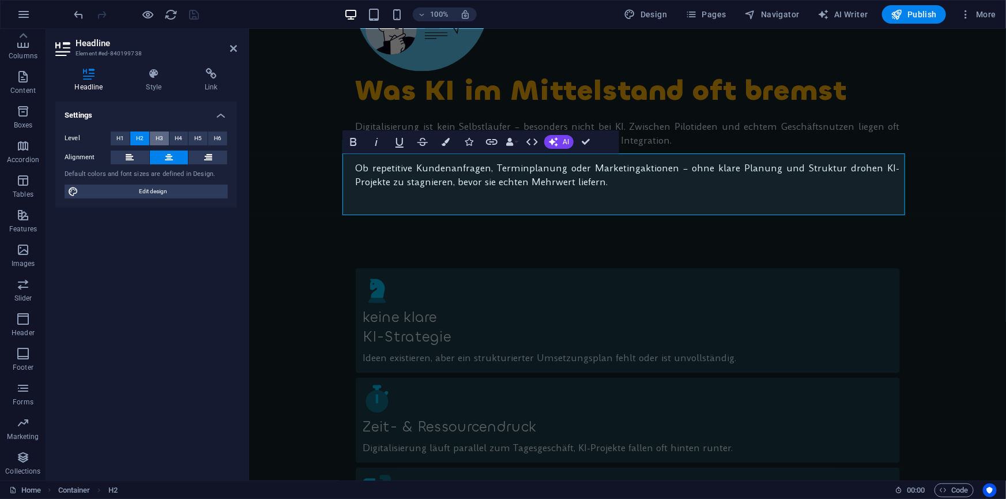
click at [159, 136] on span "H3" at bounding box center [159, 138] width 7 height 14
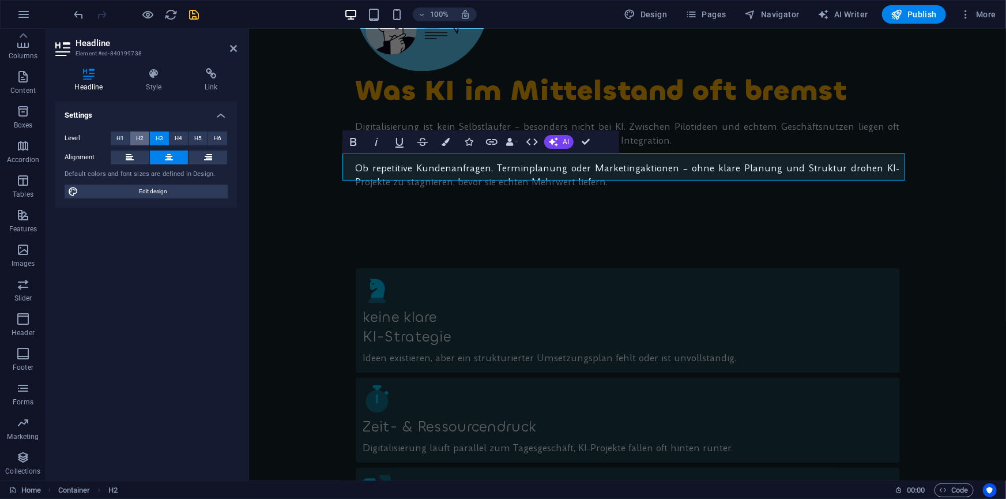
click at [140, 135] on span "H2" at bounding box center [139, 138] width 7 height 14
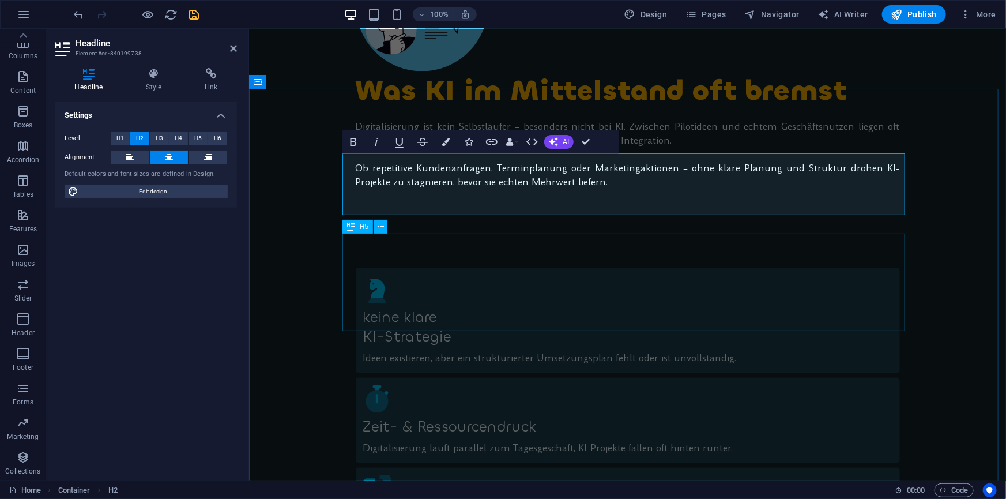
click at [363, 225] on span "H5" at bounding box center [364, 226] width 9 height 7
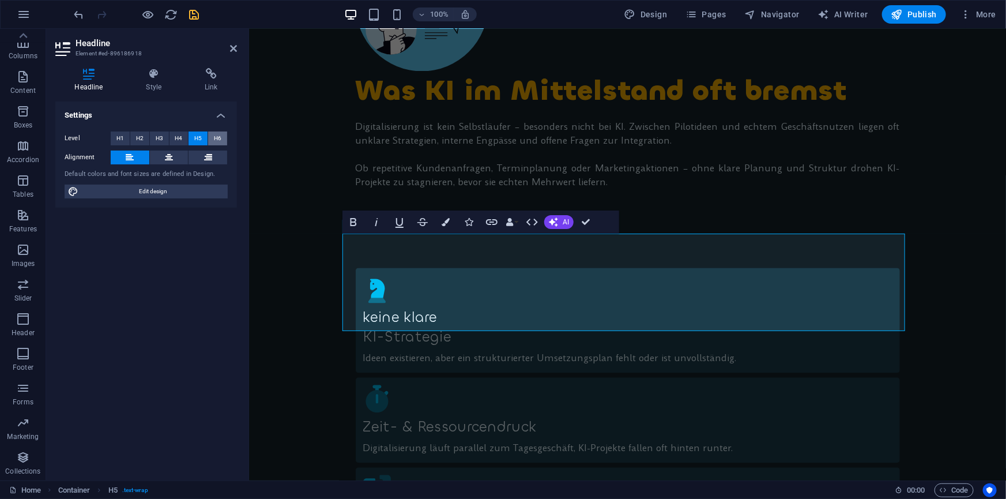
click at [218, 136] on span "H6" at bounding box center [217, 138] width 7 height 14
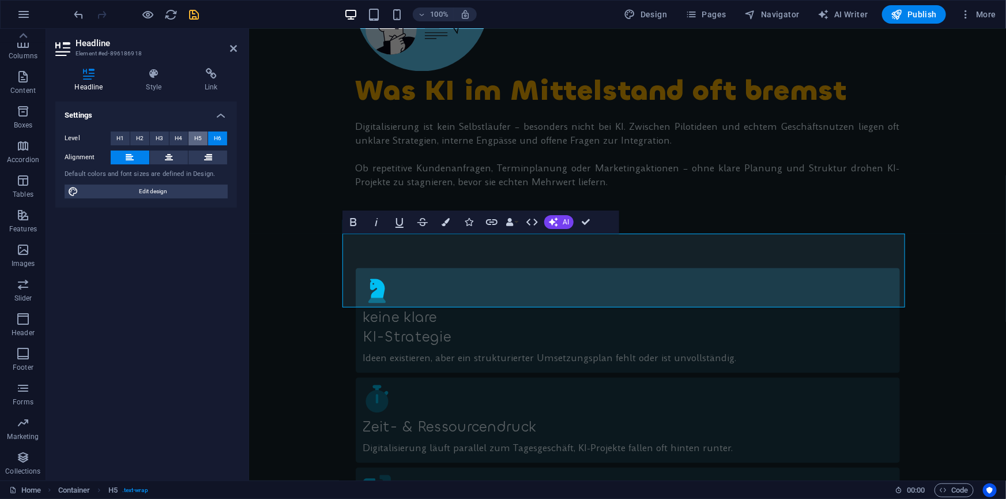
click at [197, 137] on span "H5" at bounding box center [197, 138] width 7 height 14
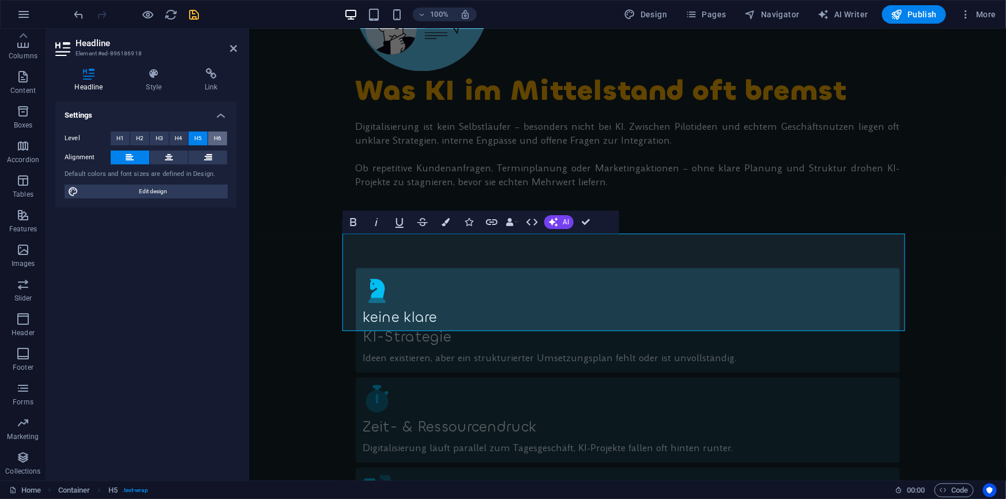
click at [213, 136] on button "H6" at bounding box center [217, 138] width 19 height 14
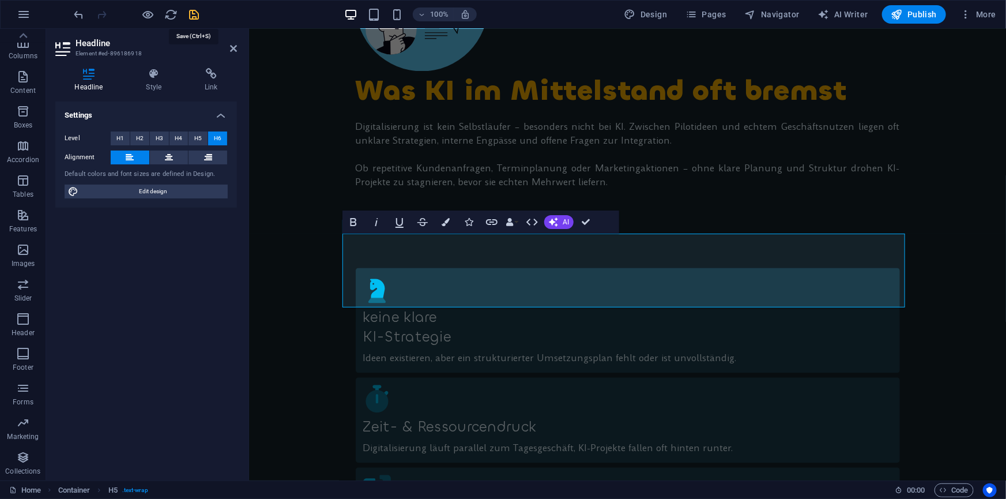
click at [194, 14] on icon "save" at bounding box center [194, 14] width 13 height 13
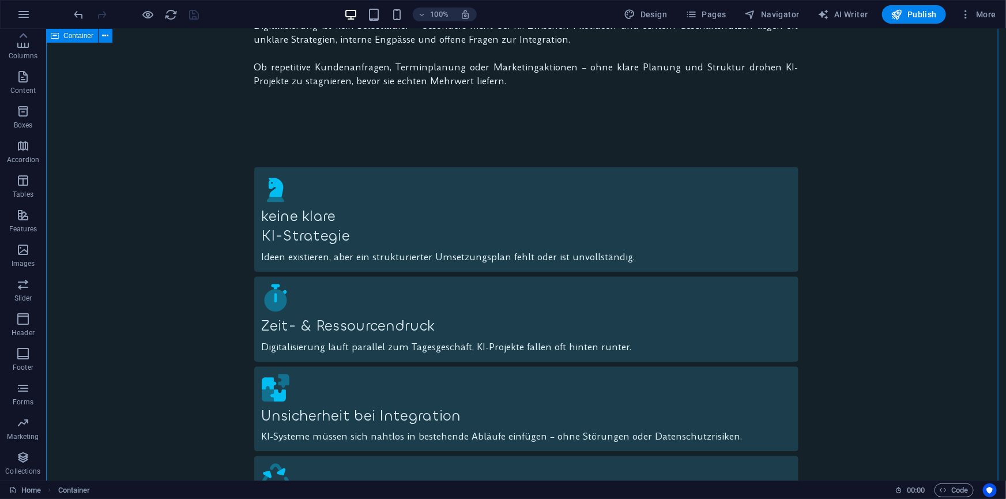
scroll to position [1205, 0]
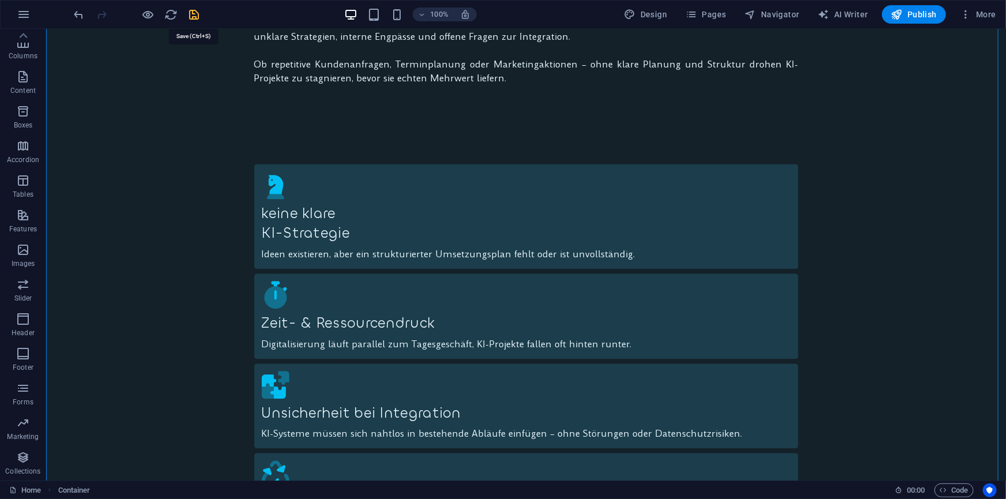
click at [196, 15] on icon "save" at bounding box center [194, 14] width 13 height 13
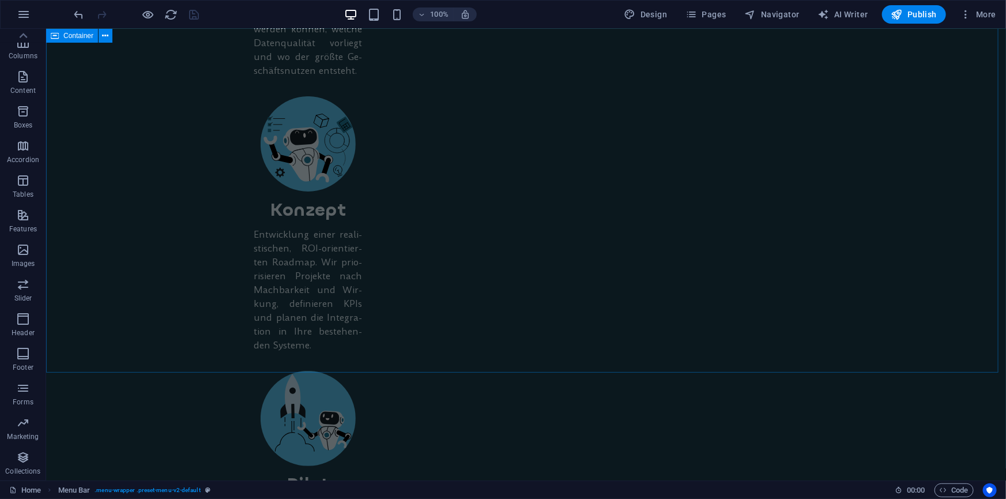
scroll to position [1730, 0]
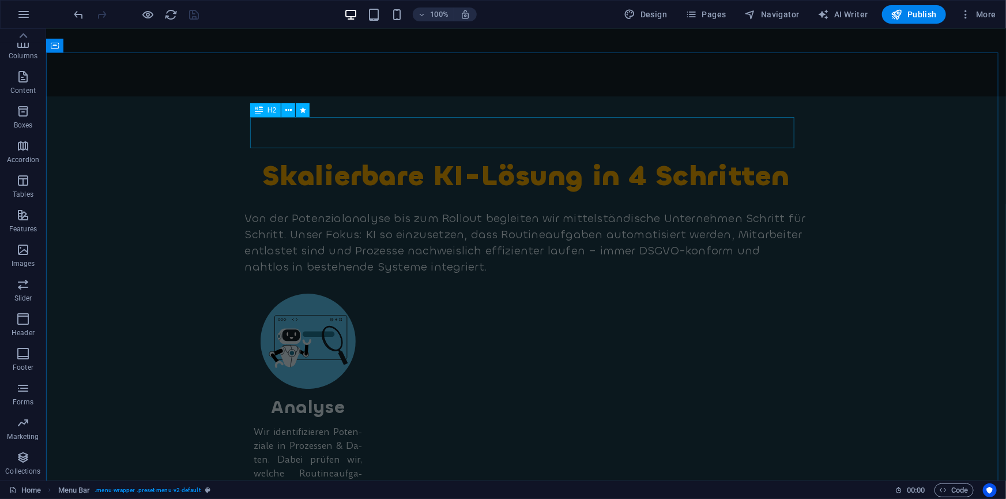
click at [269, 109] on span "H2" at bounding box center [272, 110] width 9 height 7
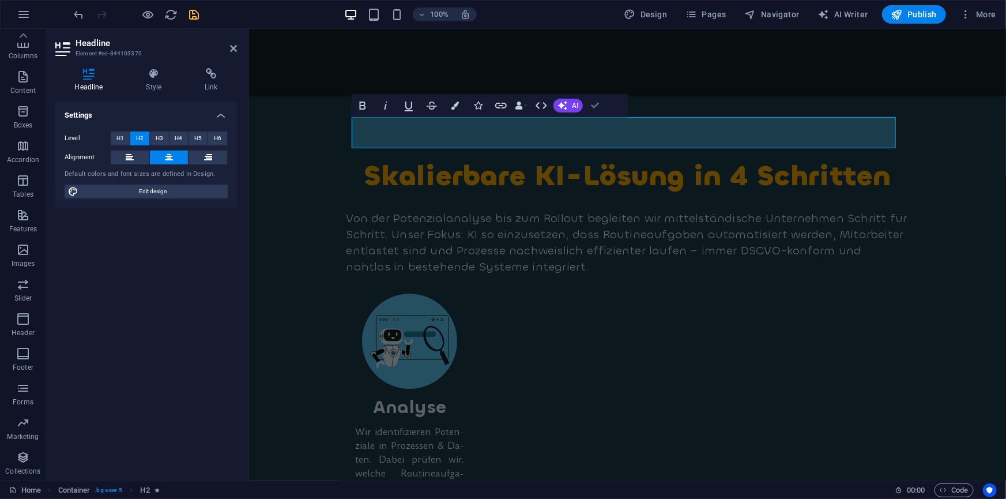
drag, startPoint x: 593, startPoint y: 104, endPoint x: 541, endPoint y: 99, distance: 52.1
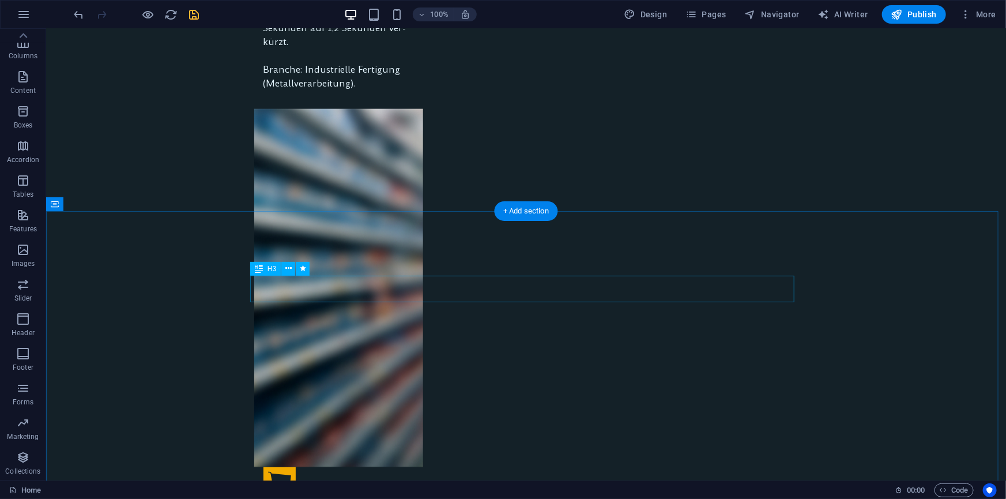
scroll to position [4979, 0]
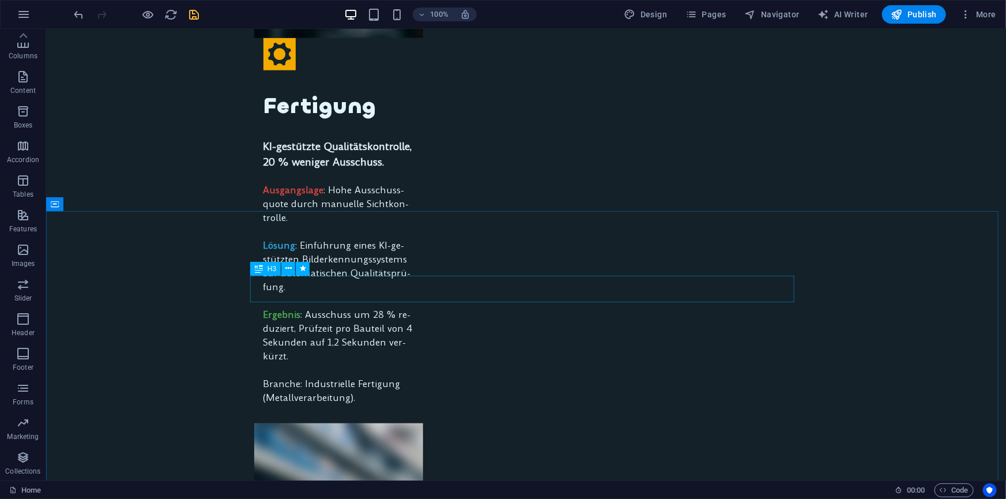
click at [264, 266] on div "H3" at bounding box center [265, 269] width 31 height 14
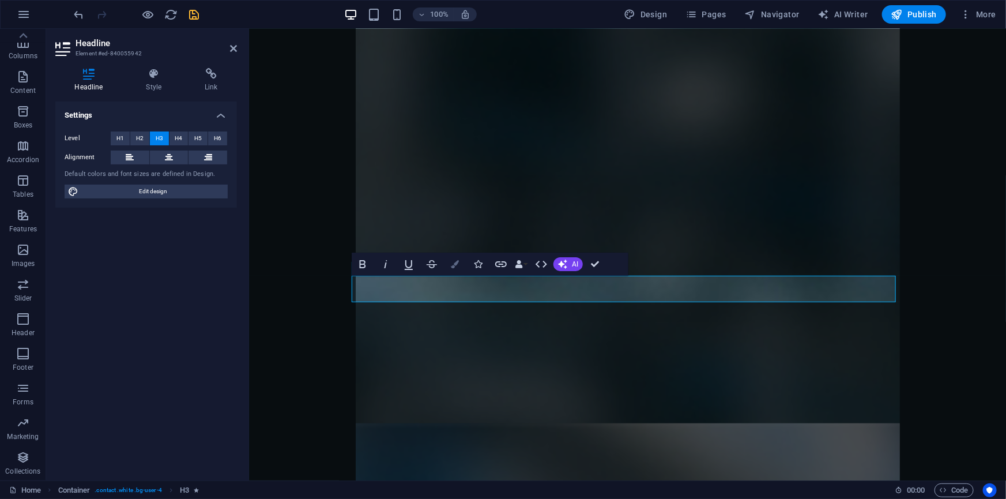
click at [458, 263] on icon "button" at bounding box center [455, 264] width 8 height 8
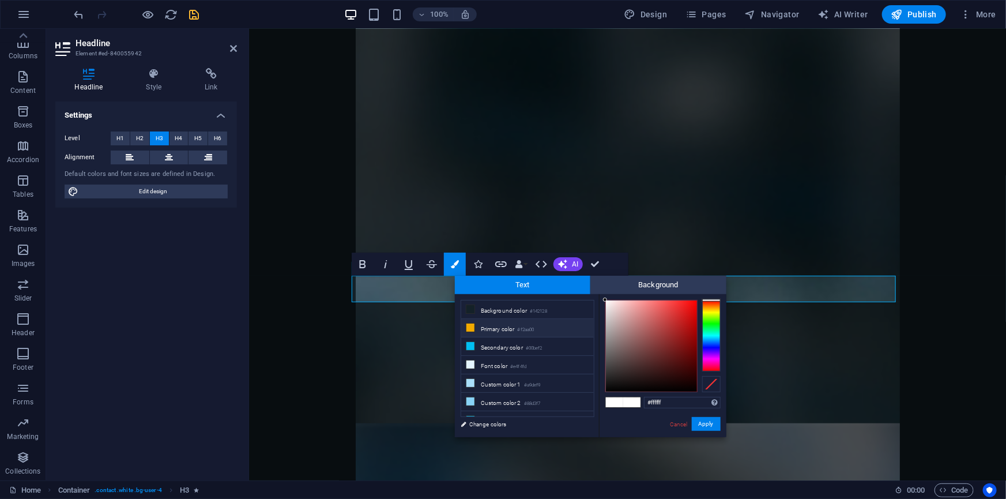
click at [473, 327] on icon at bounding box center [470, 327] width 8 height 8
type input "#f2aa00"
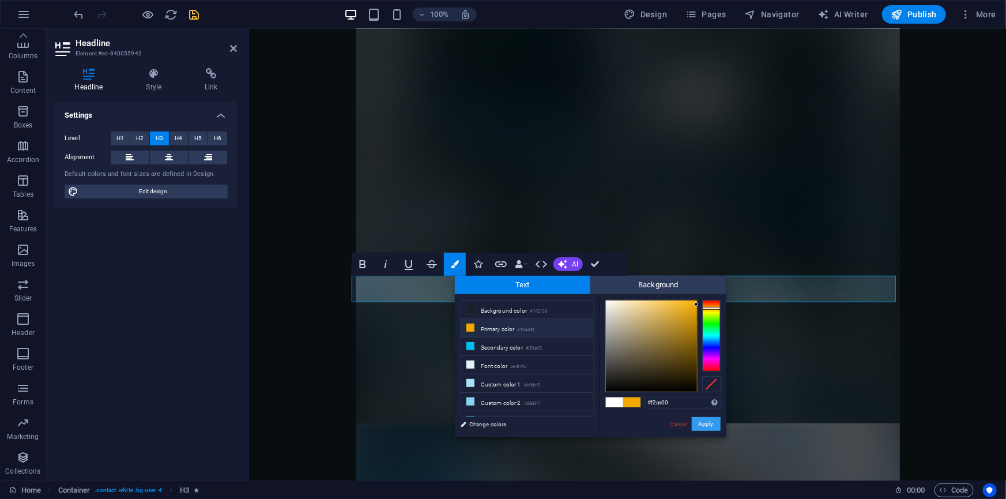
click at [707, 421] on button "Apply" at bounding box center [706, 424] width 29 height 14
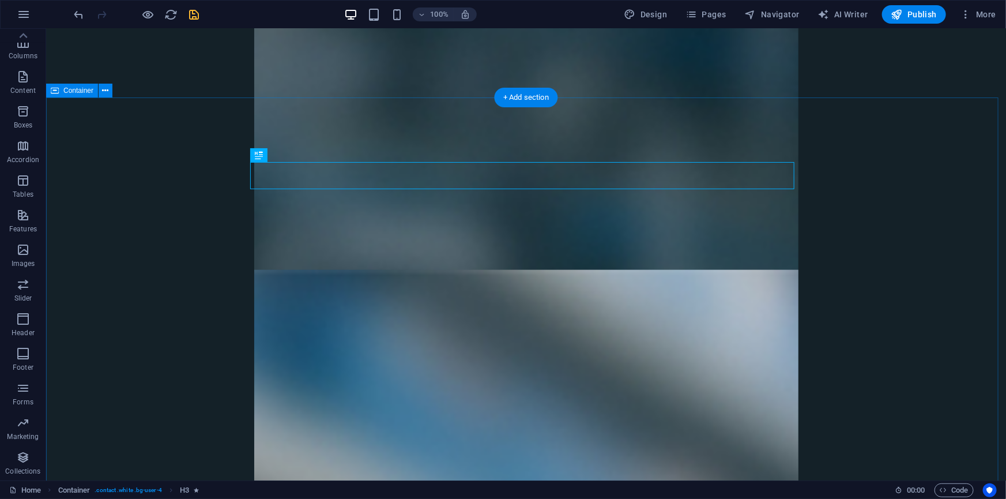
scroll to position [5136, 0]
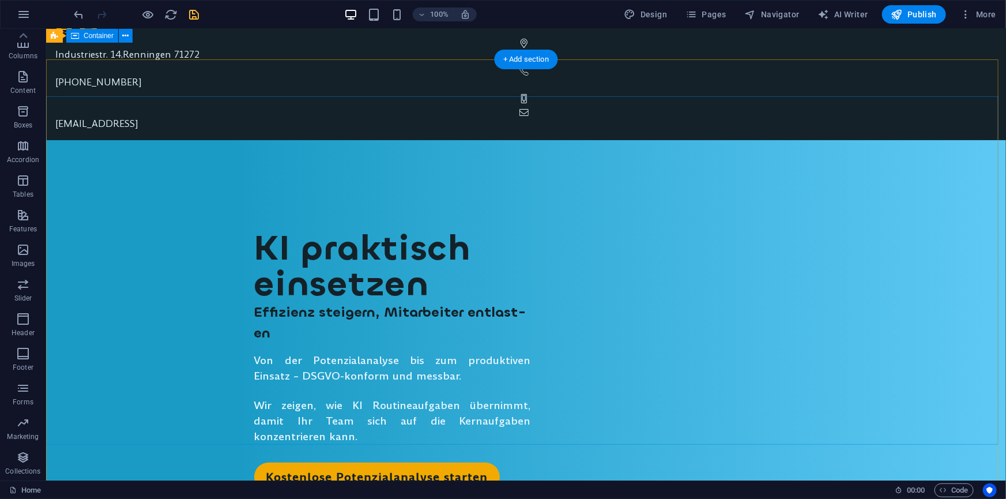
scroll to position [0, 0]
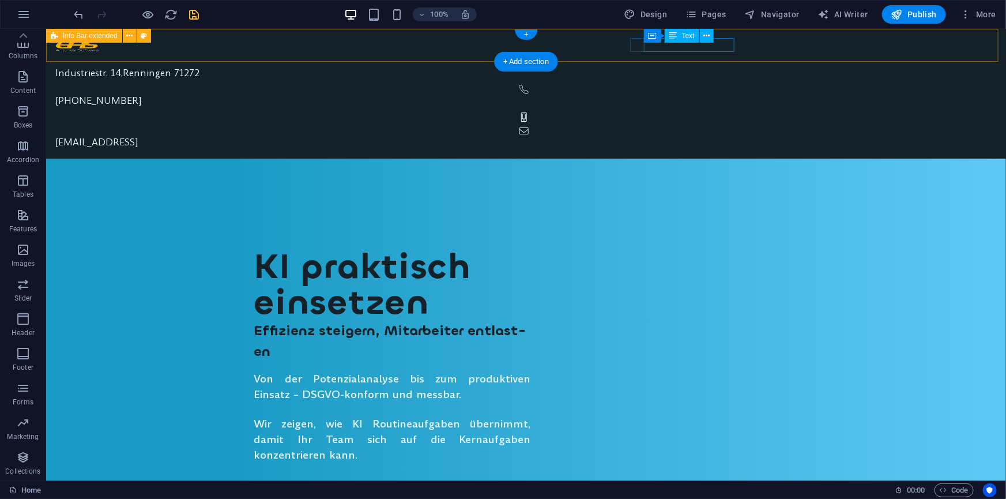
drag, startPoint x: 645, startPoint y: 44, endPoint x: 733, endPoint y: 46, distance: 87.6
click at [141, 93] on span "[PHONE_NUMBER]" at bounding box center [98, 99] width 86 height 13
copy span "[PHONE_NUMBER]"
click at [682, 37] on span "Text" at bounding box center [688, 35] width 13 height 7
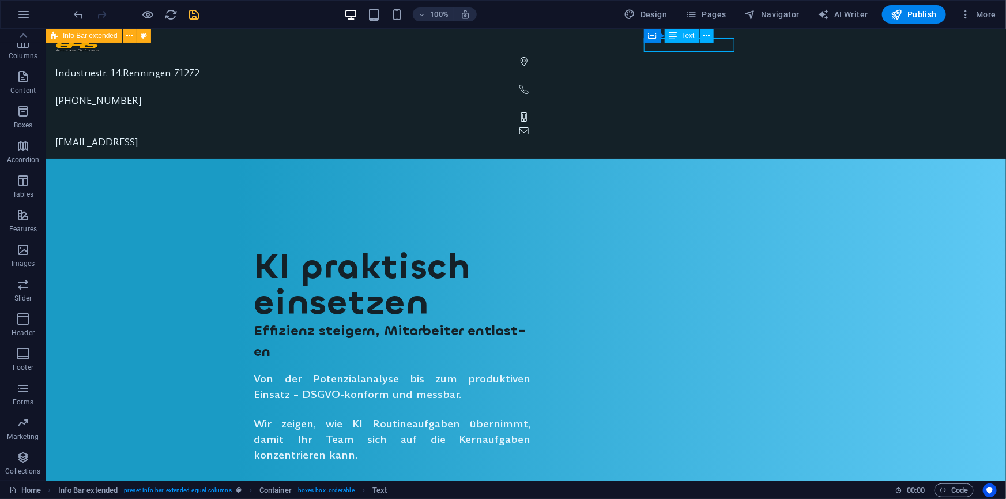
click at [682, 37] on span "Text" at bounding box center [688, 35] width 13 height 7
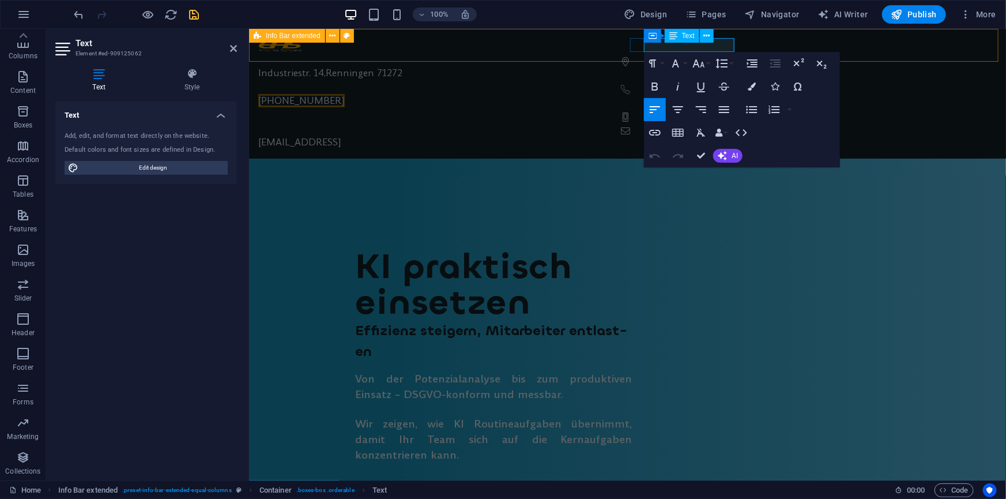
click at [344, 93] on span "[PHONE_NUMBER]" at bounding box center [301, 99] width 86 height 13
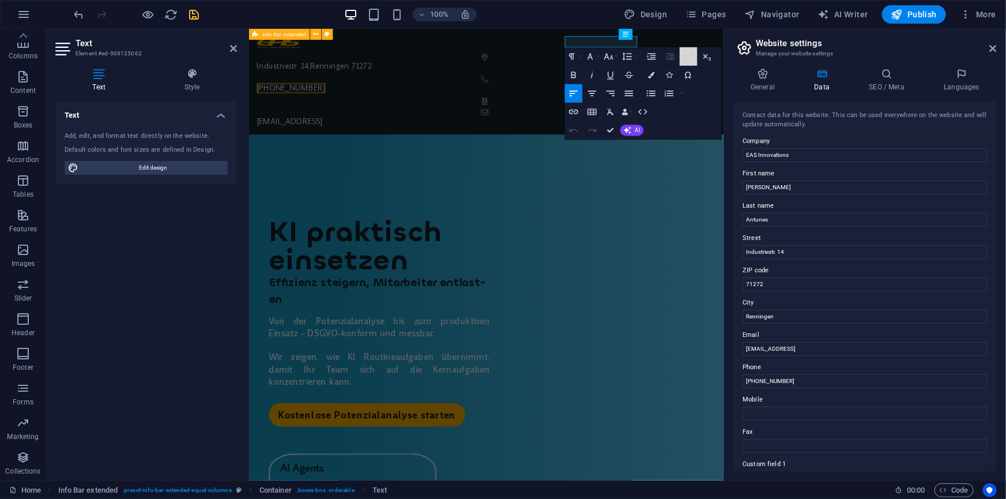
click at [686, 47] on button "Superscript" at bounding box center [688, 56] width 17 height 18
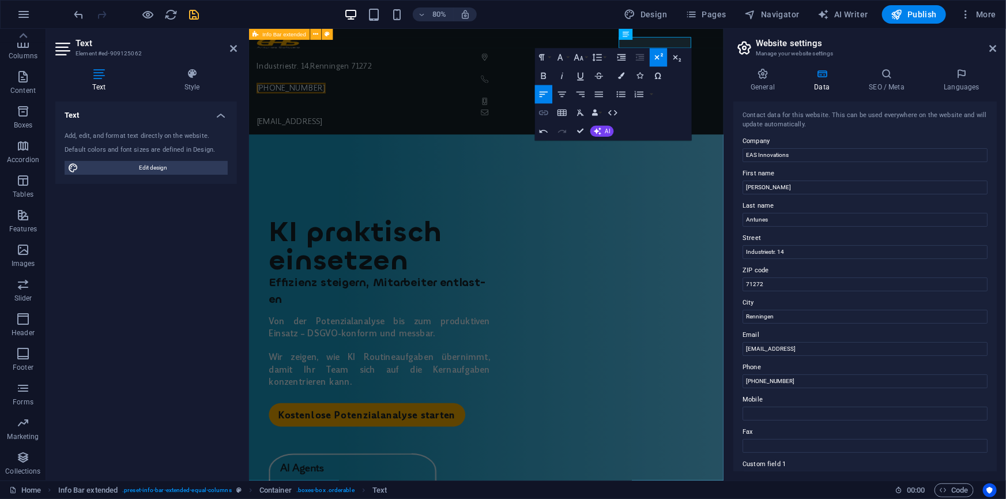
click at [548, 112] on icon "button" at bounding box center [543, 113] width 9 height 5
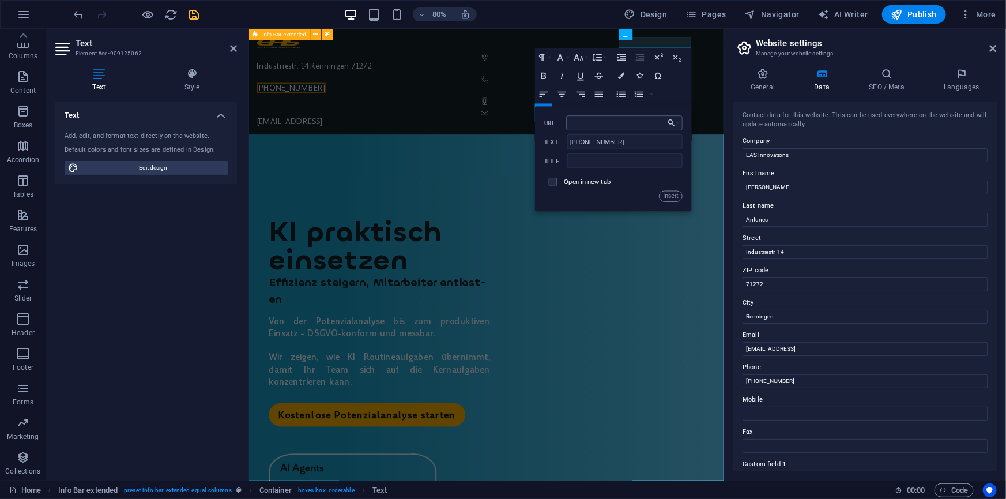
type input "t"
type input "phon"
drag, startPoint x: 594, startPoint y: 119, endPoint x: 562, endPoint y: 122, distance: 32.4
click at [562, 122] on div "phon URL" at bounding box center [613, 123] width 138 height 15
type input "[PHONE_NUMBER]"
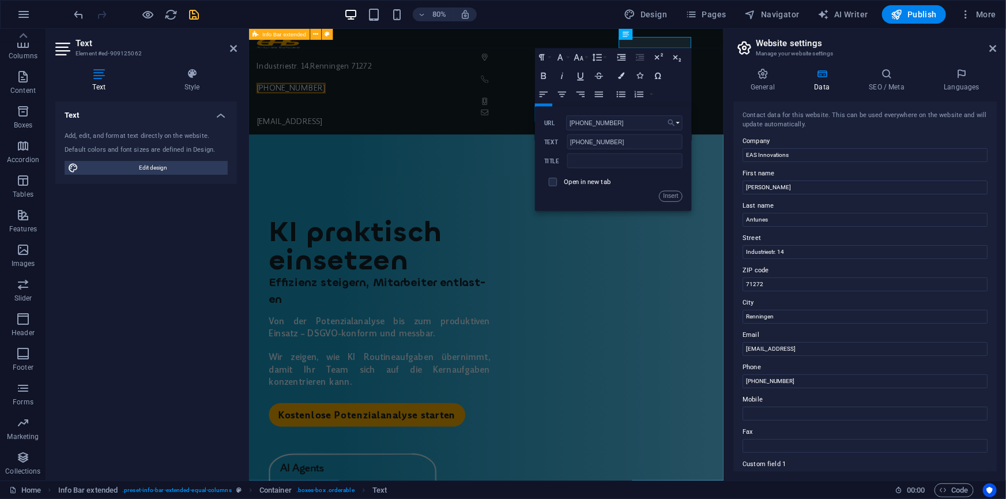
click at [675, 124] on icon "button" at bounding box center [671, 123] width 9 height 11
drag, startPoint x: 647, startPoint y: 122, endPoint x: 561, endPoint y: 121, distance: 85.9
click at [561, 121] on div "+49 (0)7156 3070945 URL" at bounding box center [613, 123] width 138 height 15
click at [344, 96] on span "[PHONE_NUMBER]" at bounding box center [301, 102] width 86 height 13
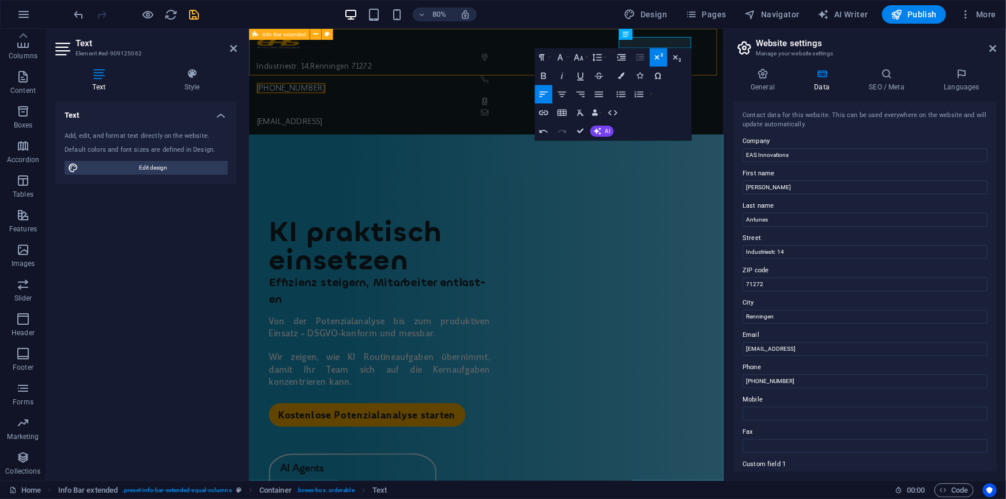
click at [688, 39] on div "Industriestr. 14 , Renningen 71272 +49 (0)7156 3070945 f755637ed648599a8d63dbb1…" at bounding box center [544, 94] width 593 height 132
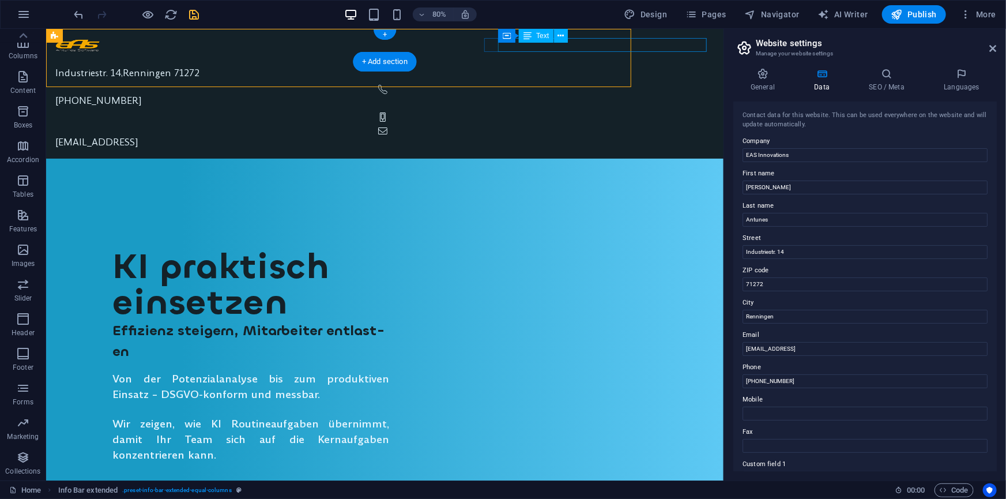
drag, startPoint x: 497, startPoint y: 42, endPoint x: 610, endPoint y: 40, distance: 113.0
click at [138, 135] on link "[EMAIL_ADDRESS]" at bounding box center [96, 141] width 83 height 13
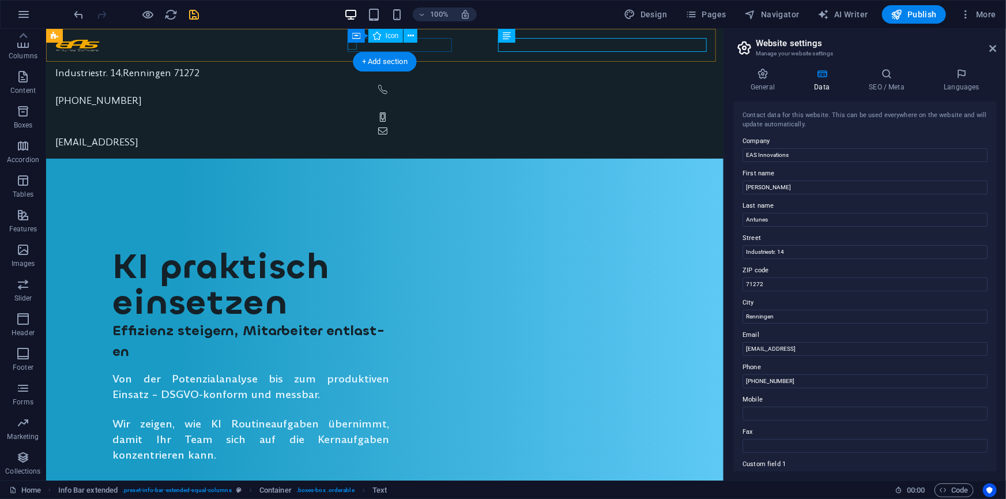
click at [351, 84] on figure at bounding box center [382, 88] width 654 height 9
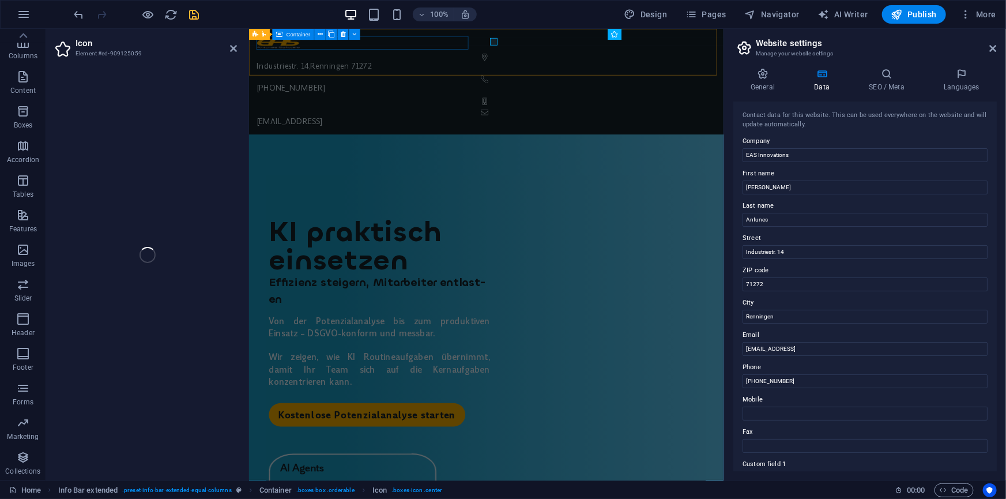
select select "xMidYMid"
select select "px"
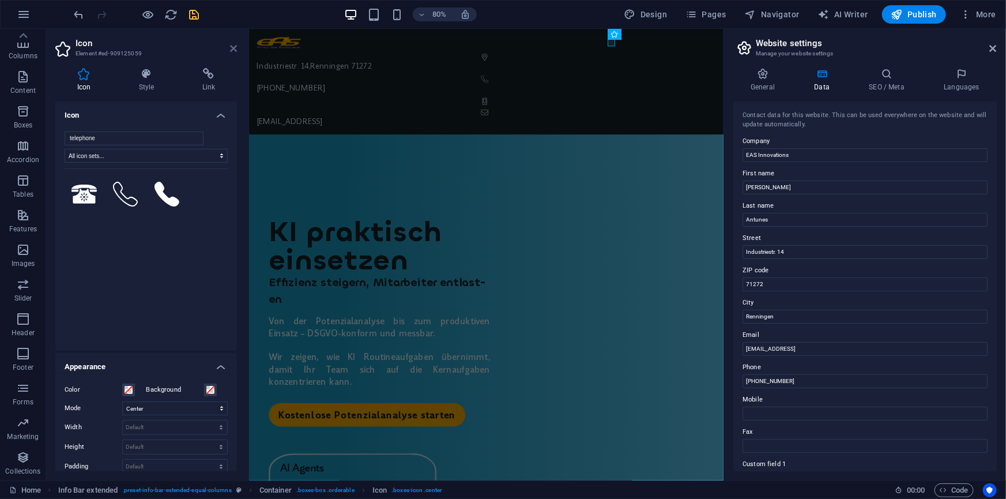
click at [235, 50] on icon at bounding box center [233, 48] width 7 height 9
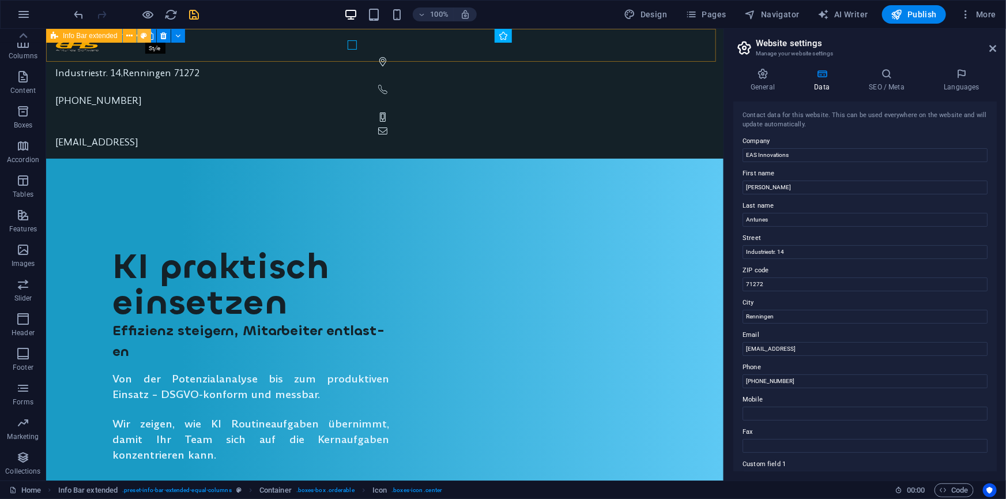
click at [144, 37] on icon at bounding box center [144, 36] width 6 height 12
select select "rem"
select select "px"
select select "rem"
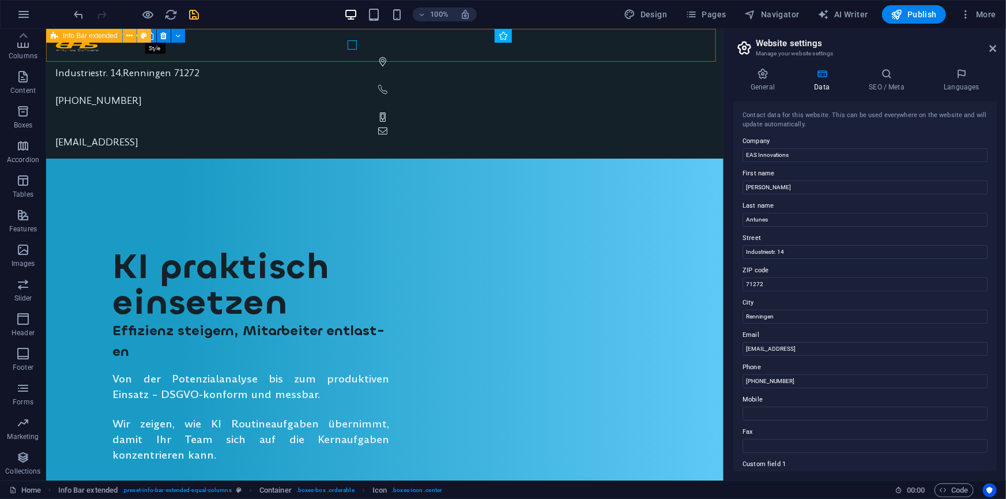
select select "rem"
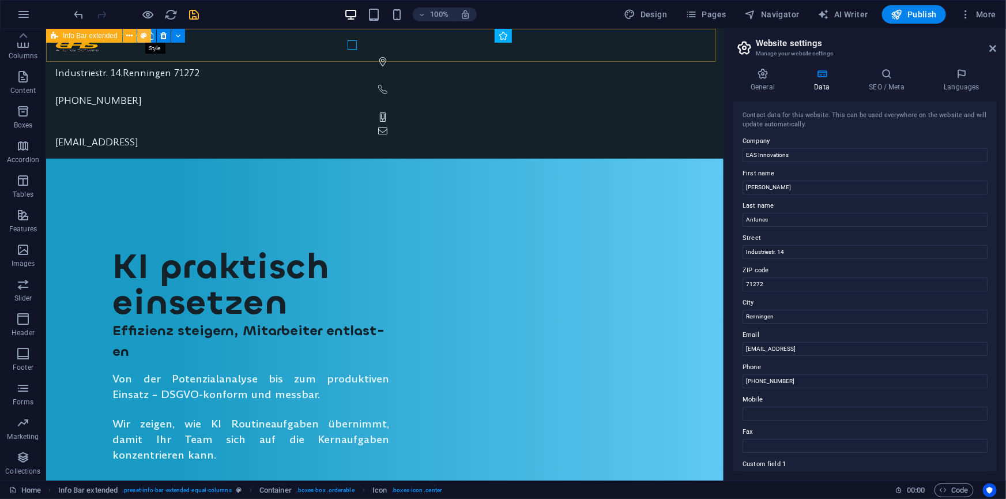
select select "px"
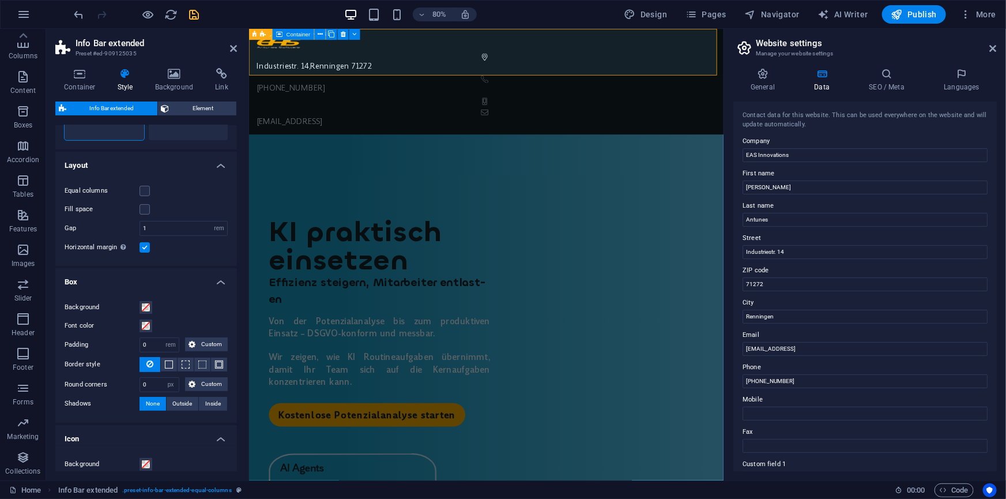
scroll to position [104, 0]
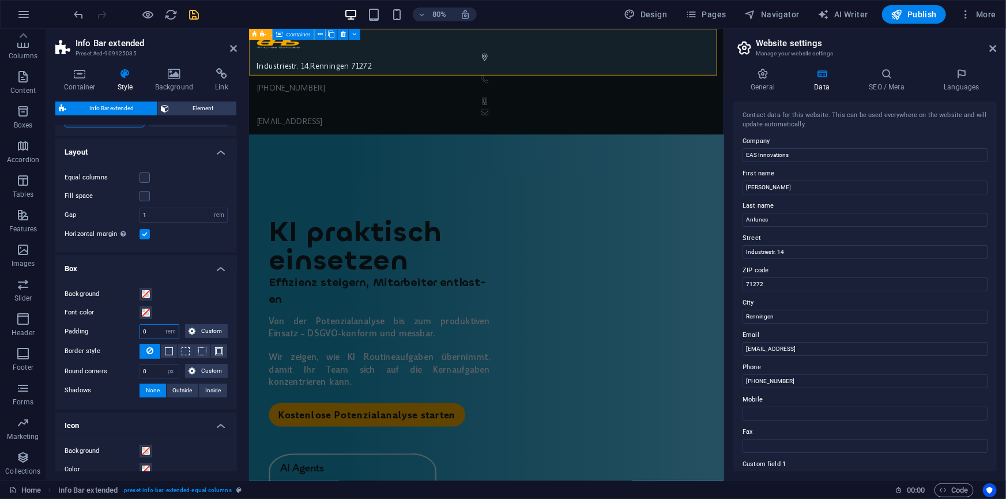
drag, startPoint x: 150, startPoint y: 331, endPoint x: 141, endPoint y: 329, distance: 9.0
click at [141, 329] on input "0" at bounding box center [159, 332] width 39 height 14
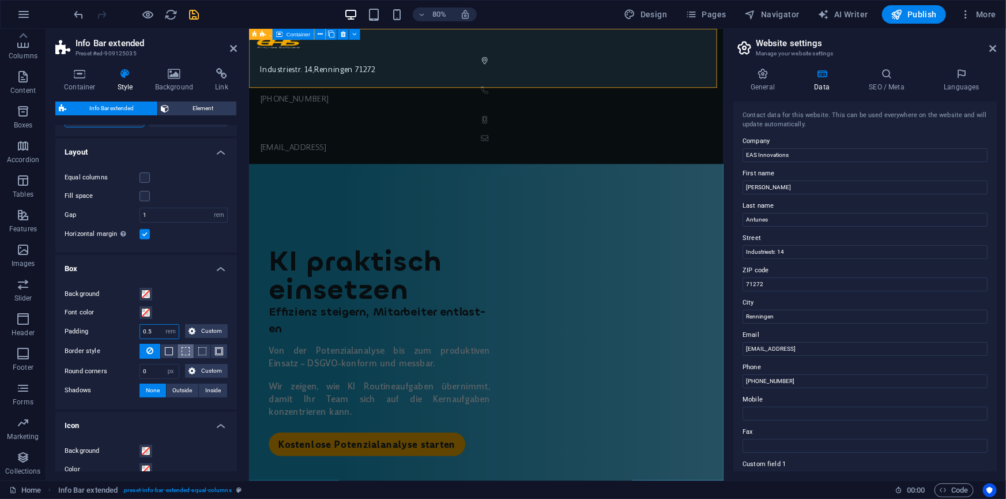
type input "0"
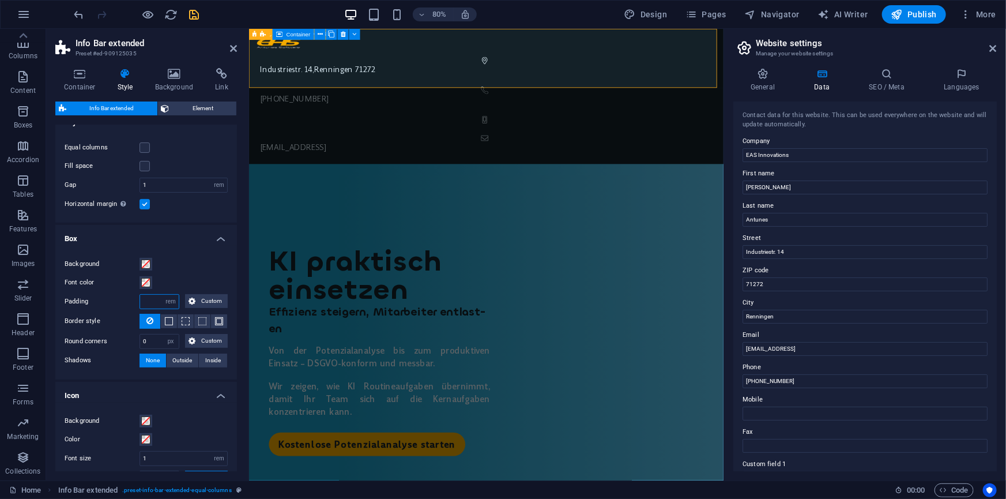
scroll to position [29, 0]
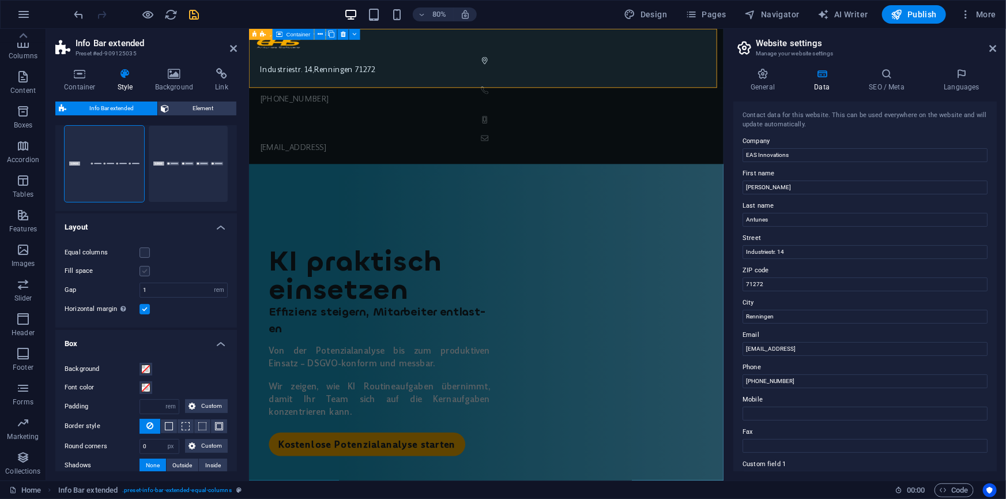
click at [146, 270] on label at bounding box center [145, 271] width 10 height 10
click at [0, 0] on input "Fill space" at bounding box center [0, 0] width 0 height 0
click at [145, 270] on label at bounding box center [145, 271] width 10 height 10
click at [0, 0] on input "Fill space" at bounding box center [0, 0] width 0 height 0
click at [144, 256] on label at bounding box center [145, 252] width 10 height 10
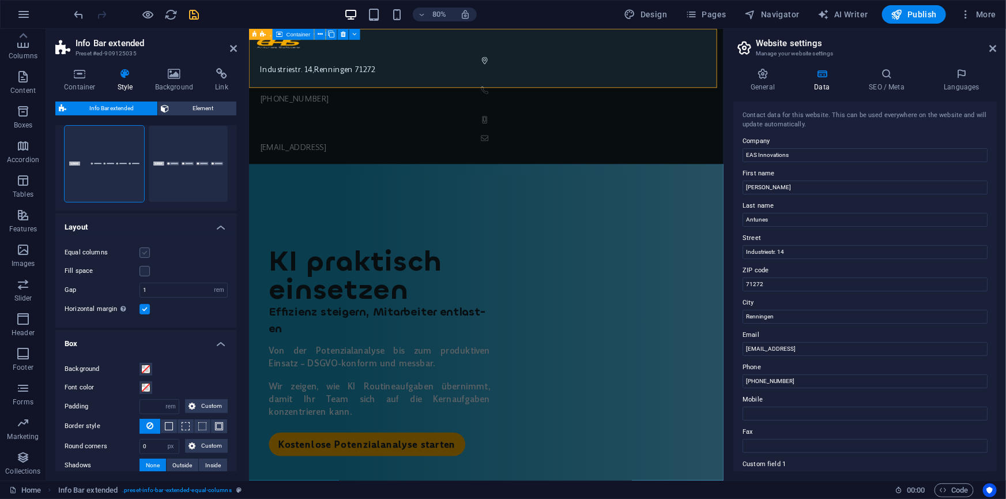
click at [0, 0] on input "Equal columns" at bounding box center [0, 0] width 0 height 0
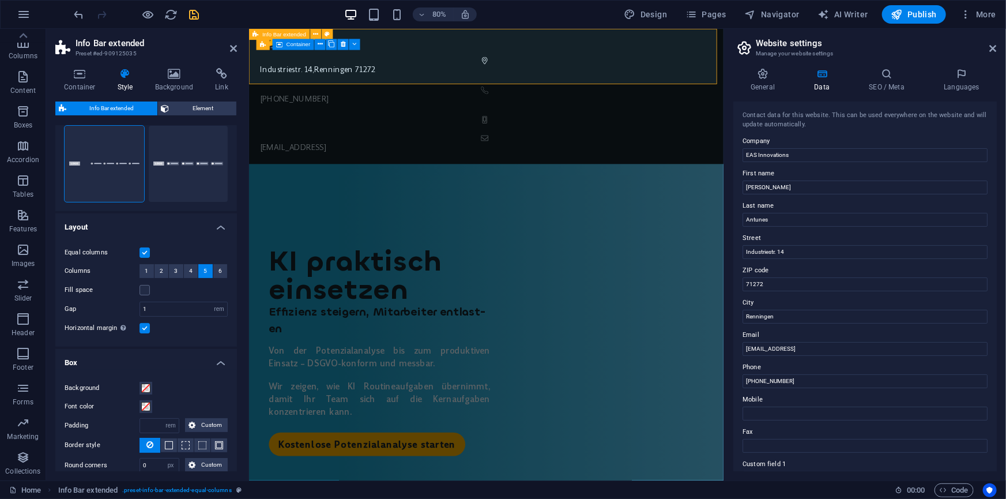
click at [144, 256] on label at bounding box center [145, 252] width 10 height 10
click at [0, 0] on input "Equal columns" at bounding box center [0, 0] width 0 height 0
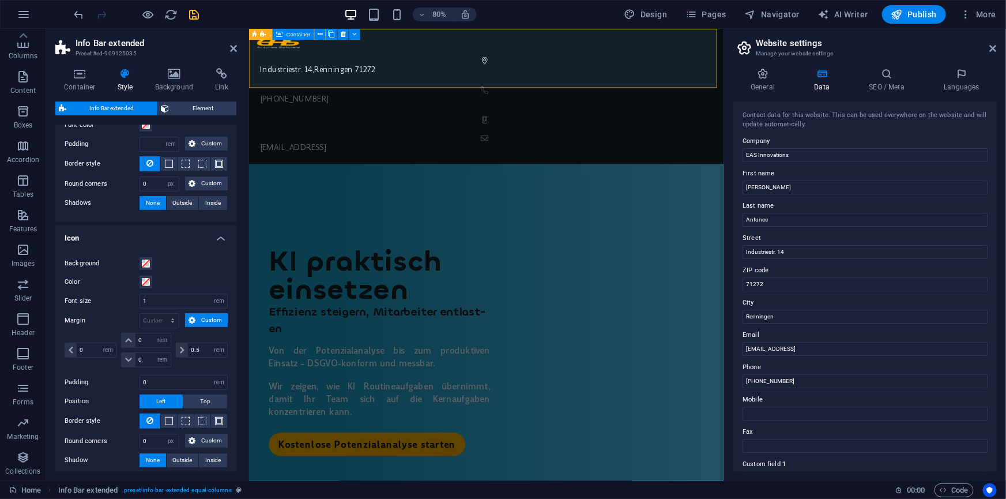
scroll to position [344, 0]
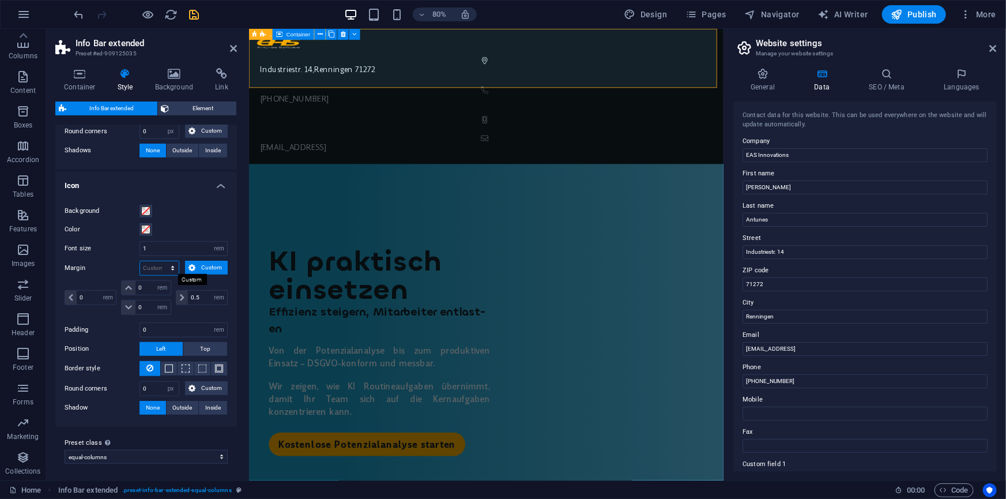
click at [150, 268] on select "px rem % vh vw Custom" at bounding box center [159, 268] width 39 height 14
select select "px"
click at [161, 275] on select "px rem % vh vw Custom" at bounding box center [159, 268] width 39 height 14
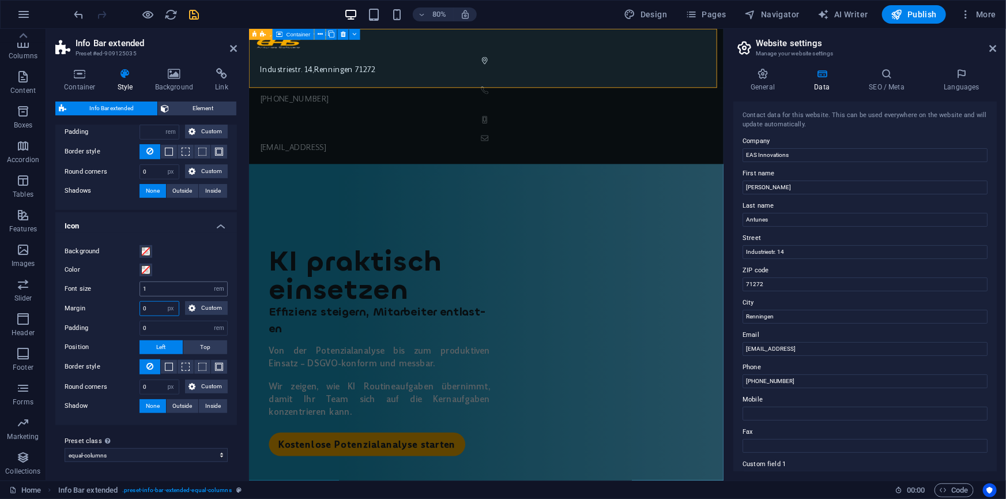
scroll to position [302, 0]
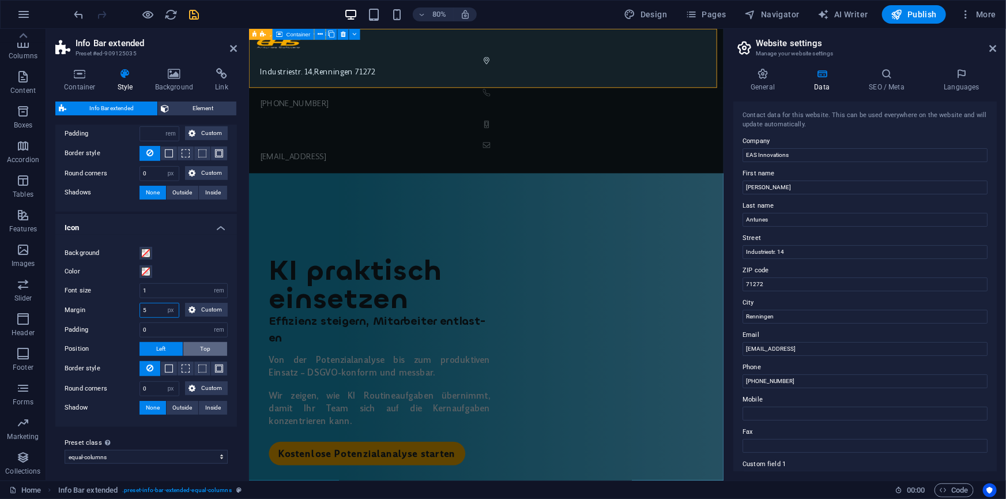
type input "5"
click at [209, 348] on button "Top" at bounding box center [205, 349] width 44 height 14
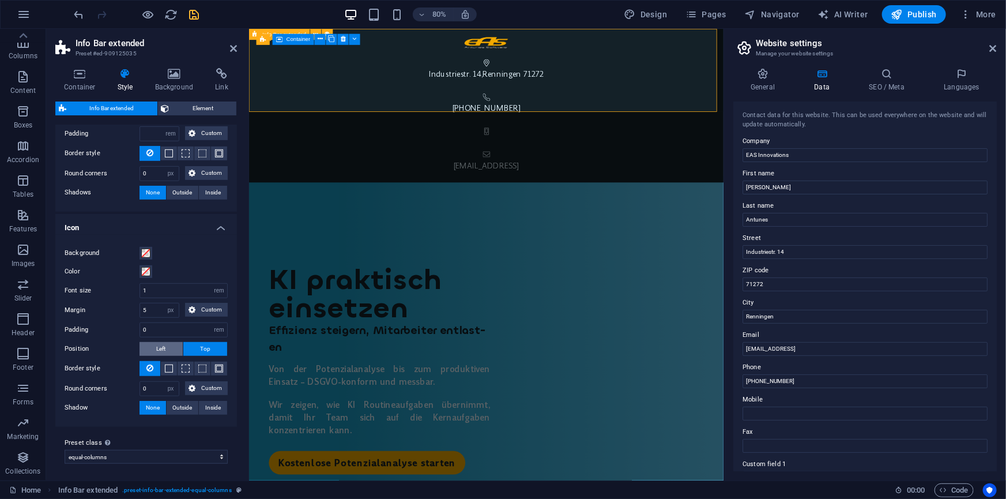
click at [154, 344] on button "Left" at bounding box center [161, 349] width 43 height 14
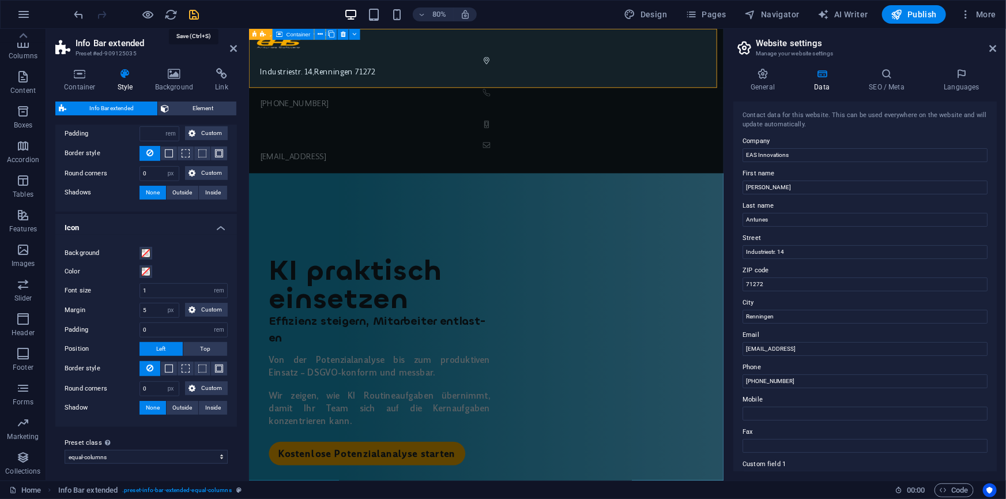
click at [191, 12] on icon "save" at bounding box center [194, 14] width 13 height 13
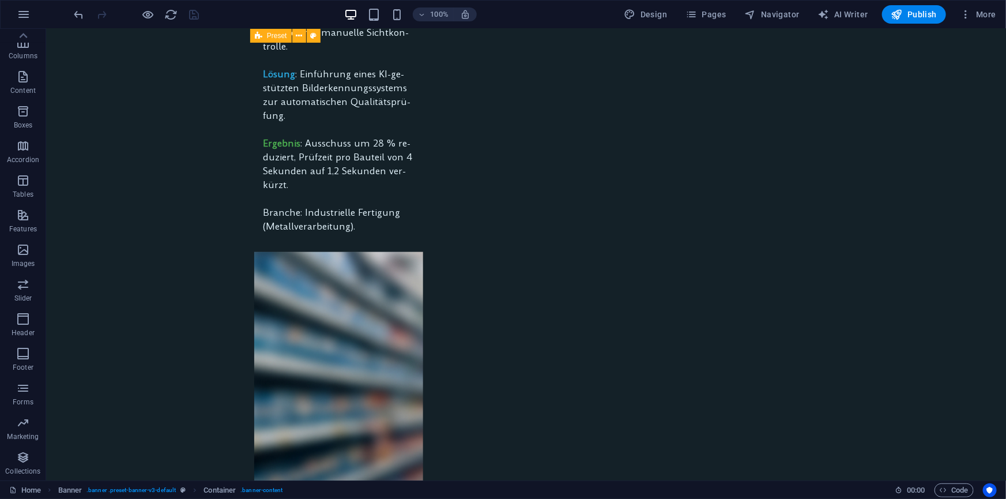
scroll to position [5509, 0]
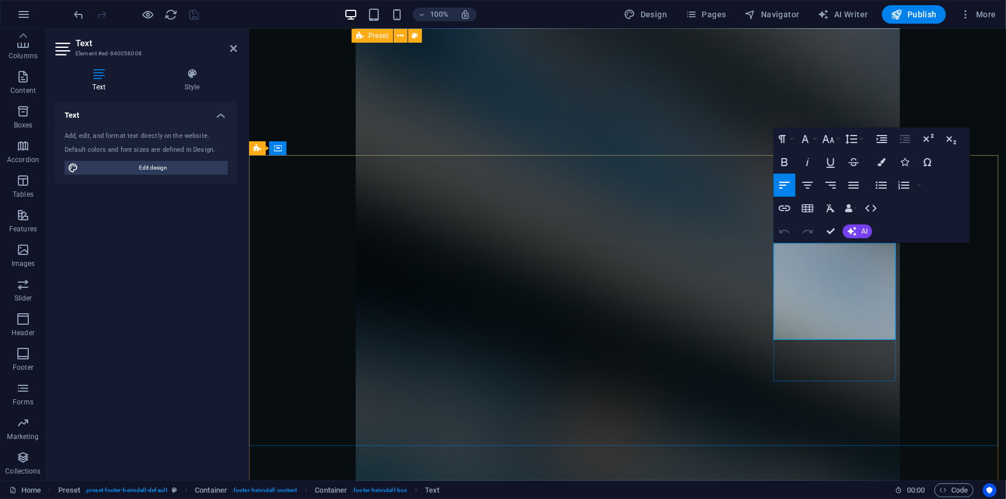
drag, startPoint x: 785, startPoint y: 268, endPoint x: 835, endPoint y: 263, distance: 49.8
click at [787, 230] on icon "button" at bounding box center [785, 231] width 14 height 14
click at [850, 210] on icon "button" at bounding box center [849, 208] width 8 height 8
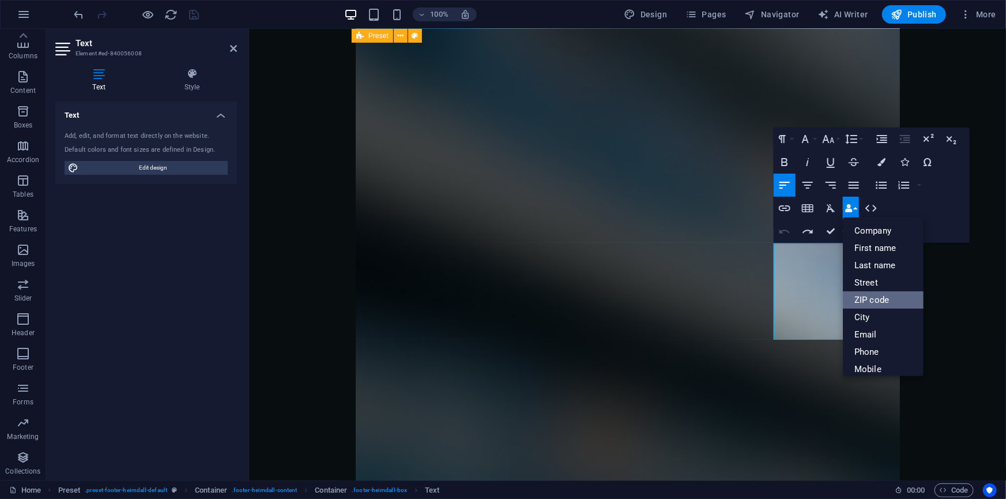
click at [879, 303] on link "ZIP code" at bounding box center [883, 299] width 81 height 17
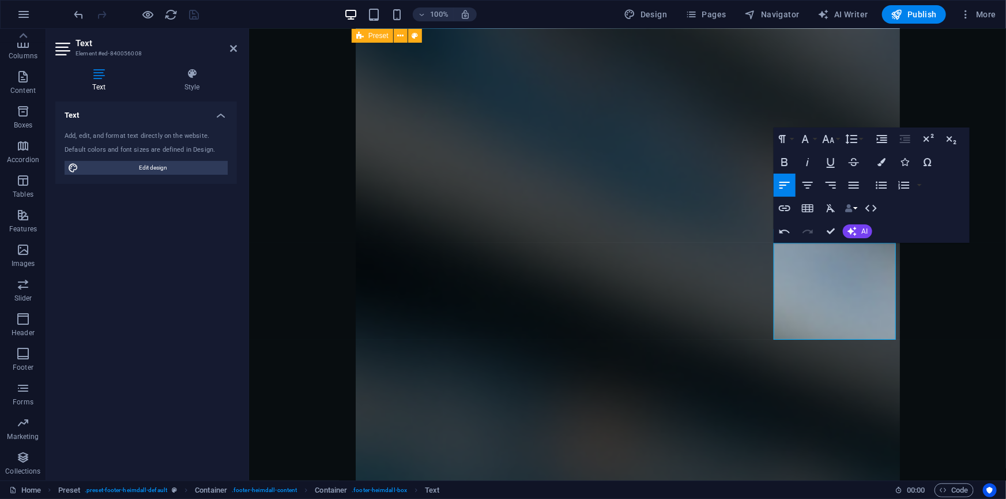
click at [848, 209] on icon "button" at bounding box center [849, 208] width 8 height 8
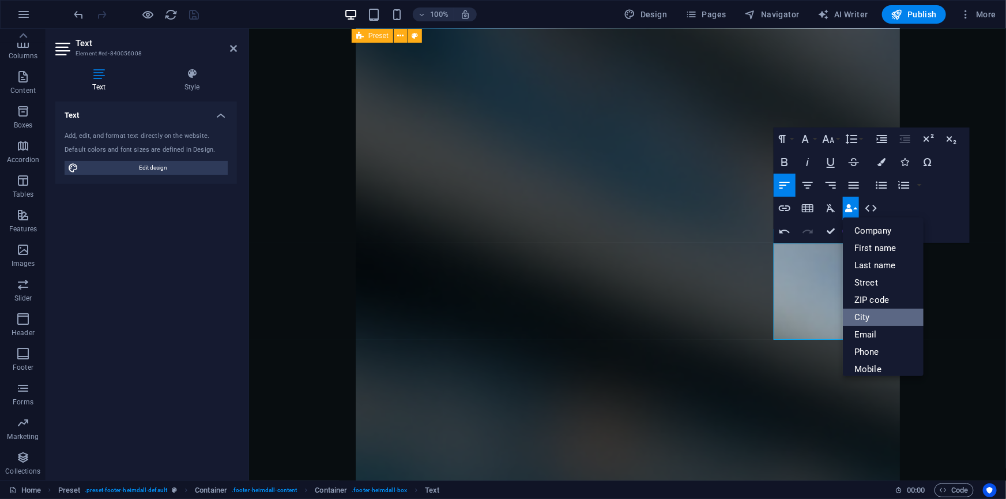
click at [876, 321] on link "City" at bounding box center [883, 316] width 81 height 17
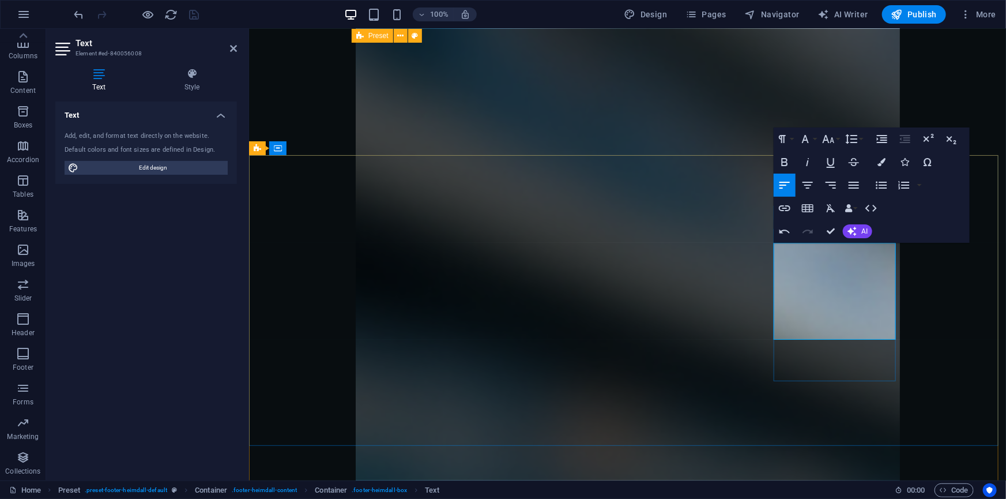
drag, startPoint x: 843, startPoint y: 250, endPoint x: 777, endPoint y: 250, distance: 66.9
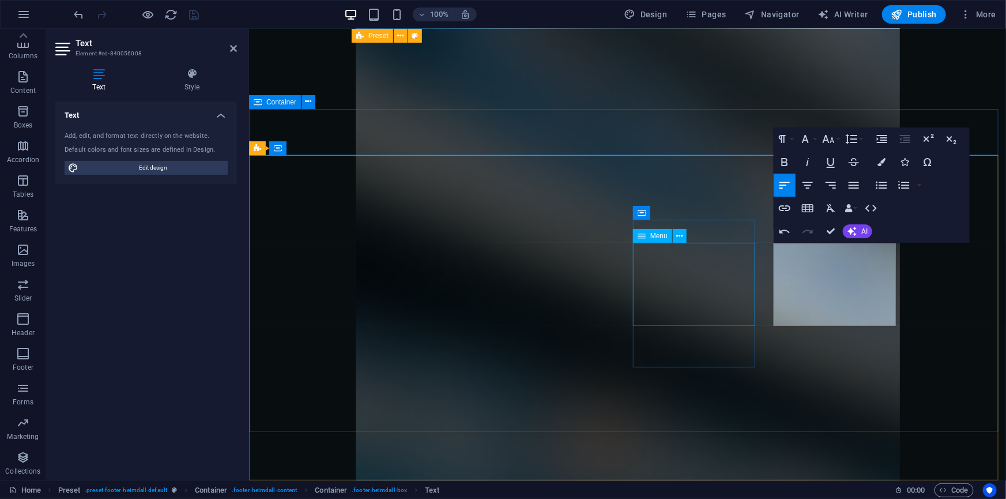
select select
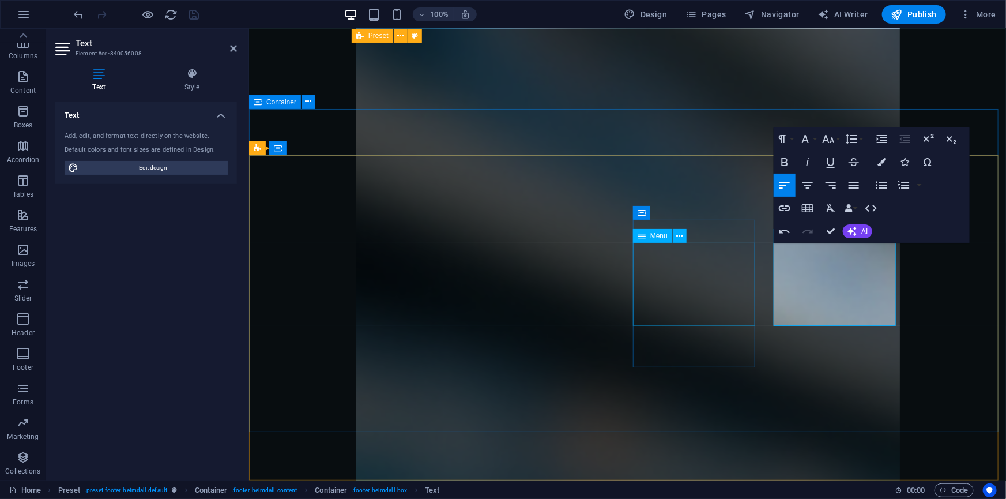
select select
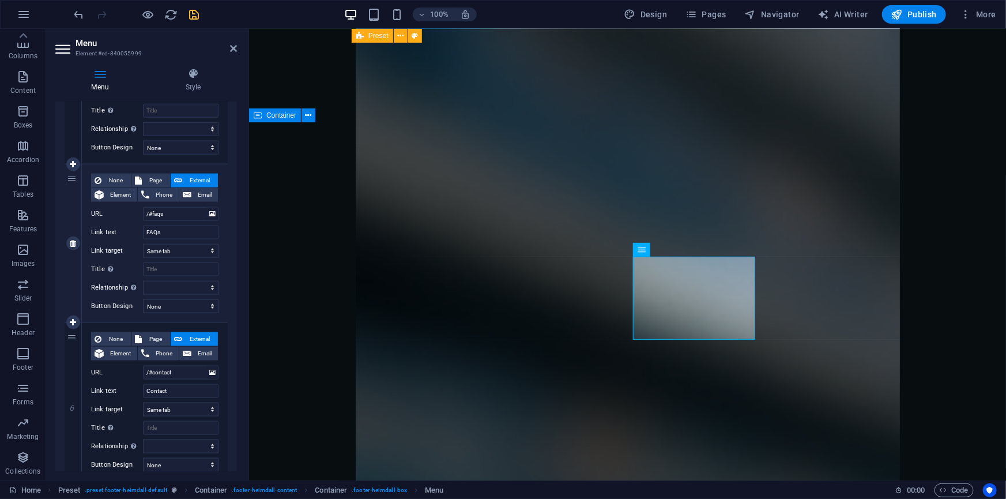
scroll to position [722, 0]
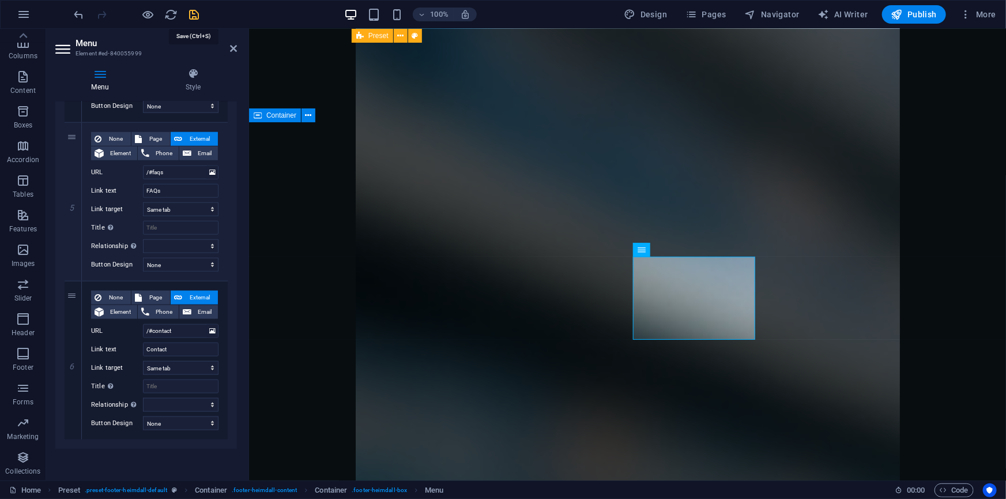
click at [194, 14] on icon "save" at bounding box center [194, 14] width 13 height 13
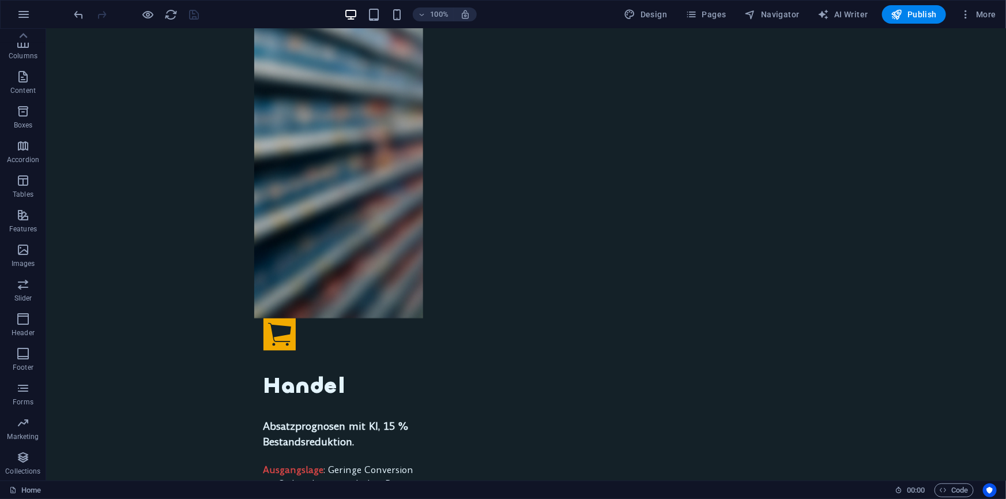
scroll to position [5495, 0]
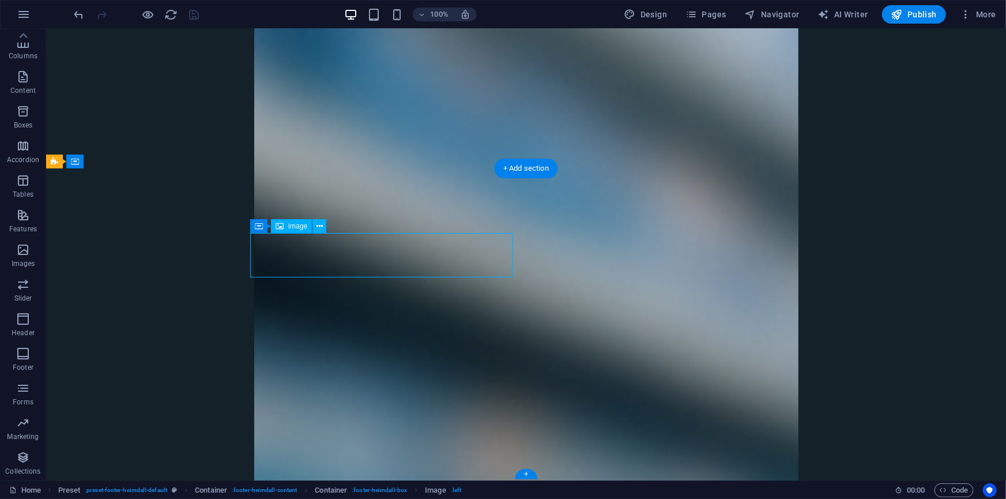
select select "px"
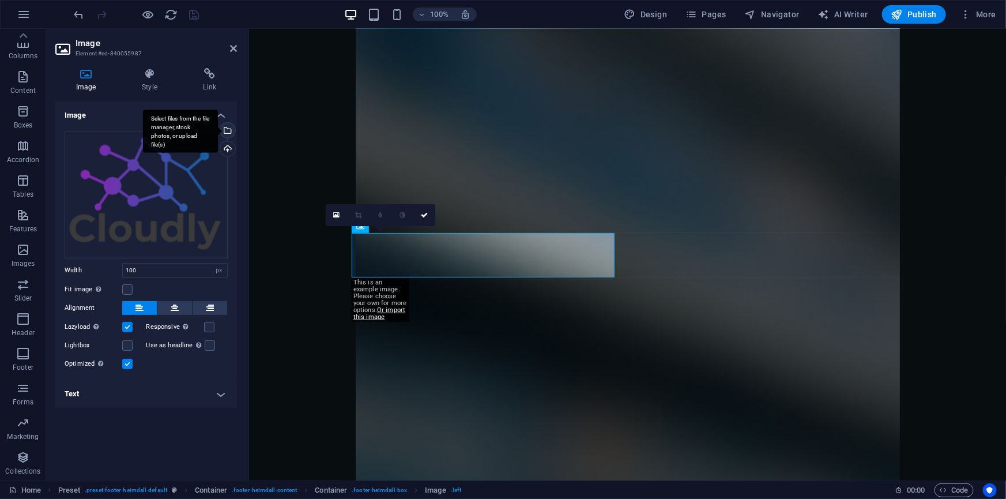
click at [228, 130] on div "Select files from the file manager, stock photos, or upload file(s)" at bounding box center [226, 131] width 17 height 17
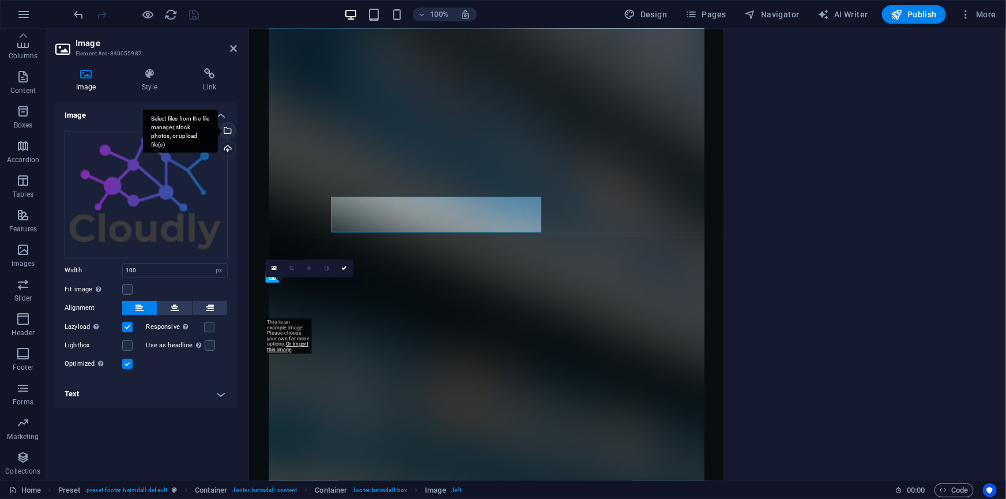
scroll to position [5489, 0]
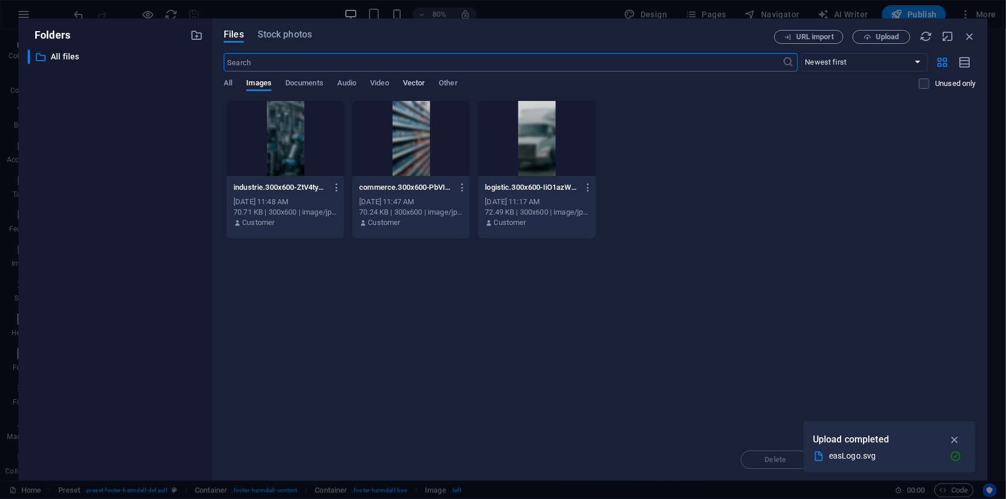
click at [413, 83] on span "Vector" at bounding box center [414, 84] width 22 height 16
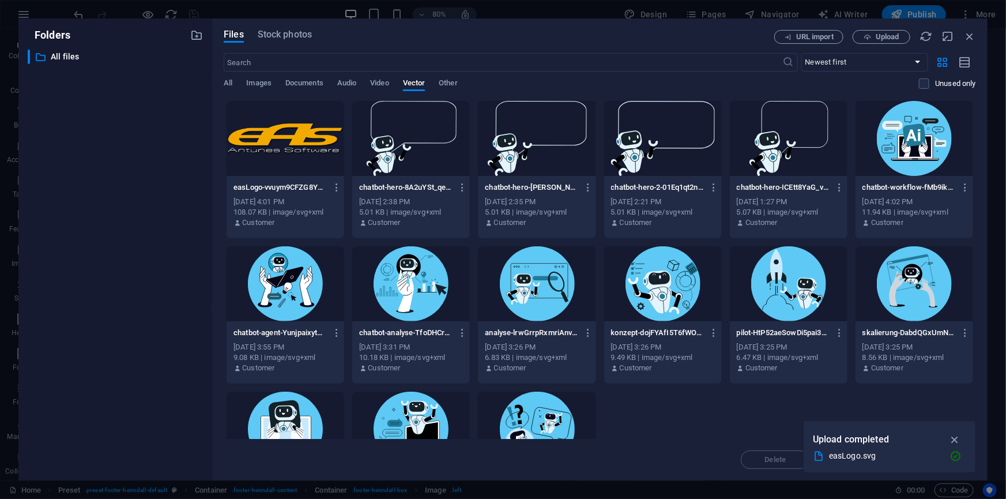
click at [291, 130] on div at bounding box center [286, 138] width 118 height 75
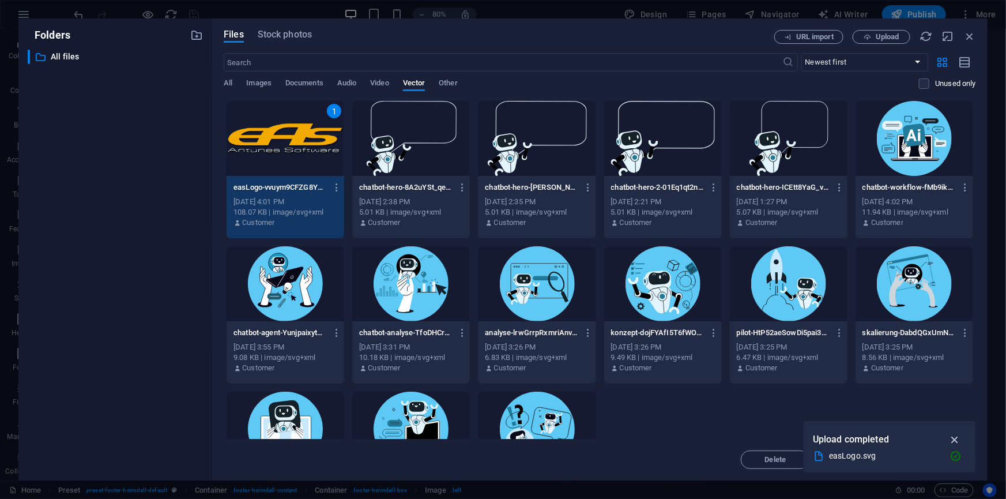
click at [955, 438] on icon "button" at bounding box center [954, 439] width 13 height 13
click at [946, 461] on span "Insert" at bounding box center [942, 459] width 20 height 7
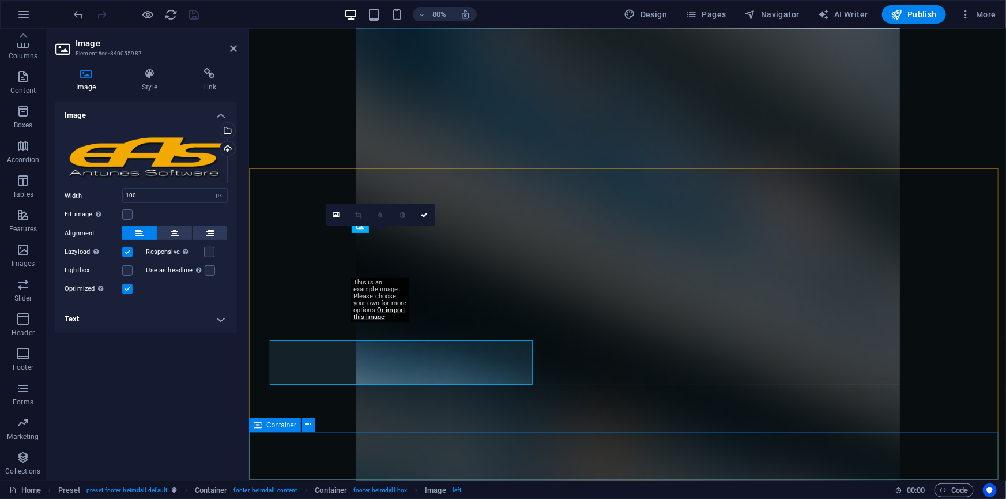
scroll to position [5495, 0]
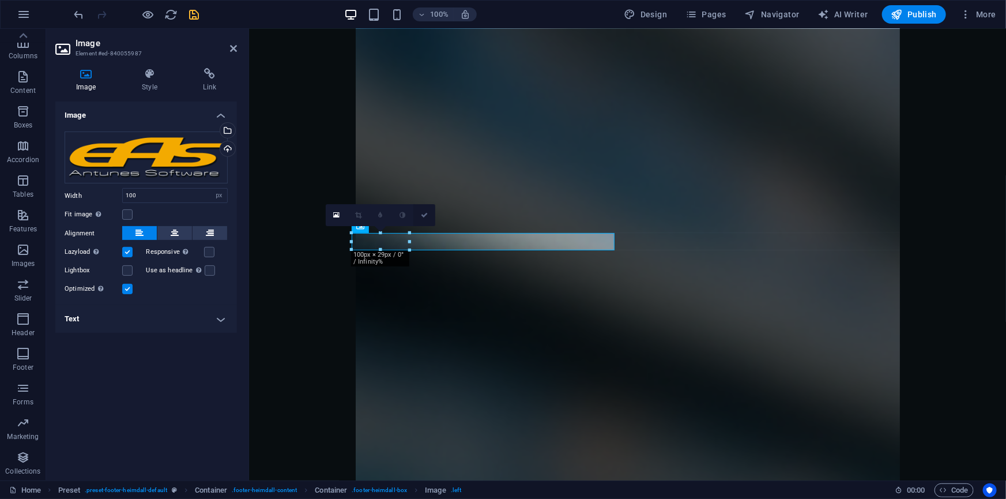
click at [425, 216] on icon at bounding box center [424, 215] width 7 height 7
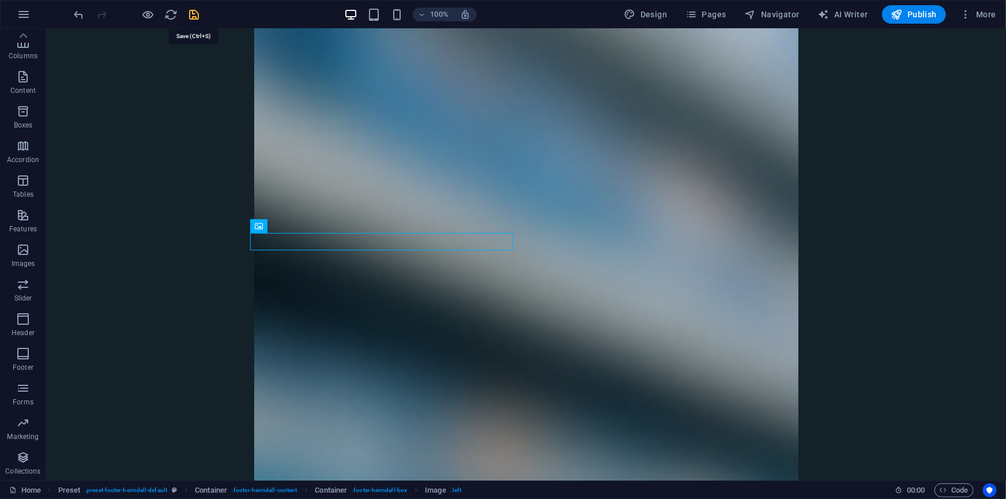
click at [197, 17] on icon "save" at bounding box center [194, 14] width 13 height 13
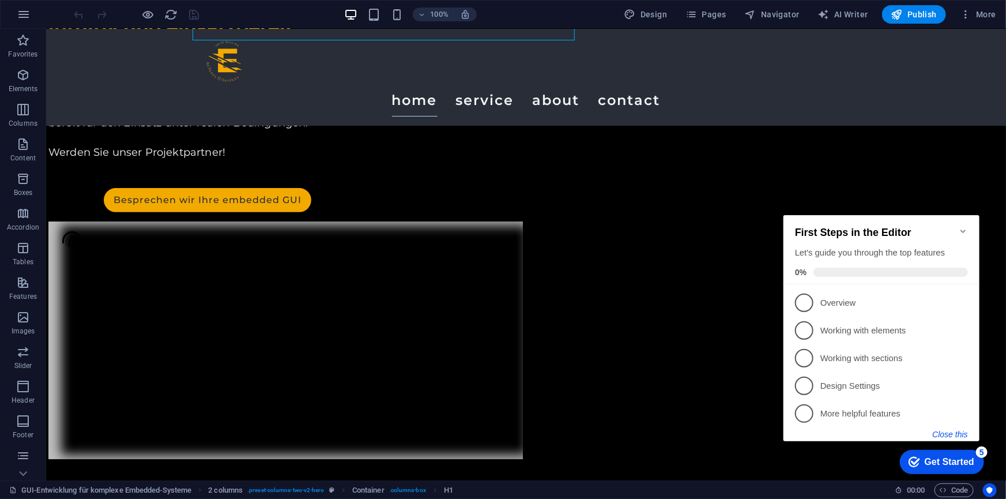
click at [955, 429] on button "Close this" at bounding box center [949, 433] width 35 height 9
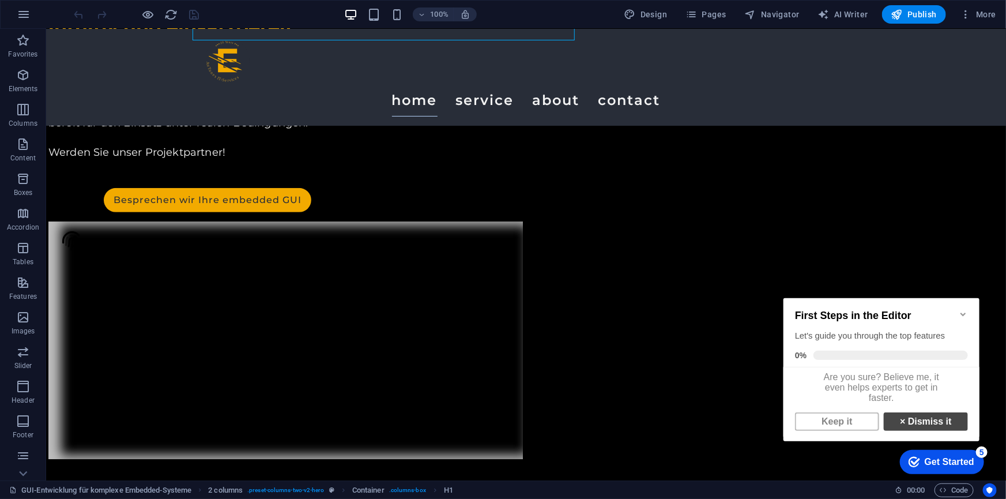
click at [923, 425] on link "× Dismiss it" at bounding box center [925, 421] width 84 height 18
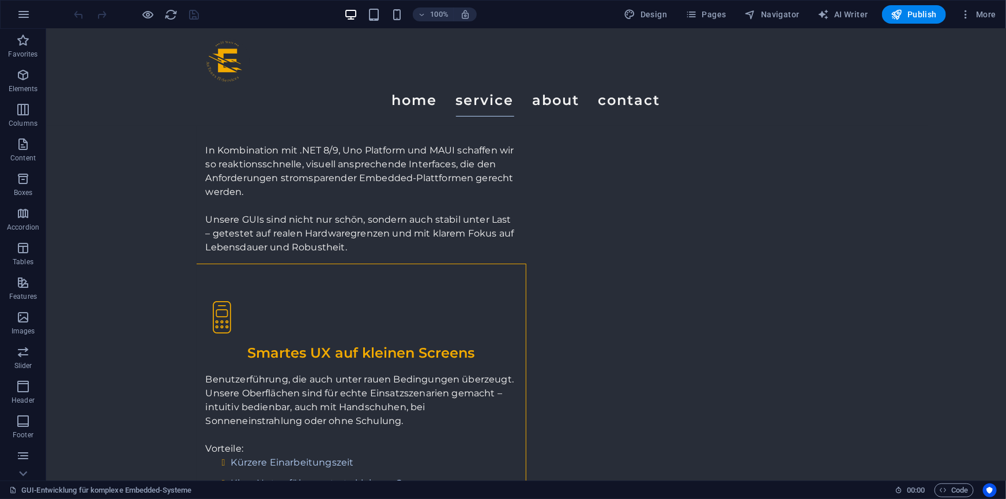
scroll to position [7385, 0]
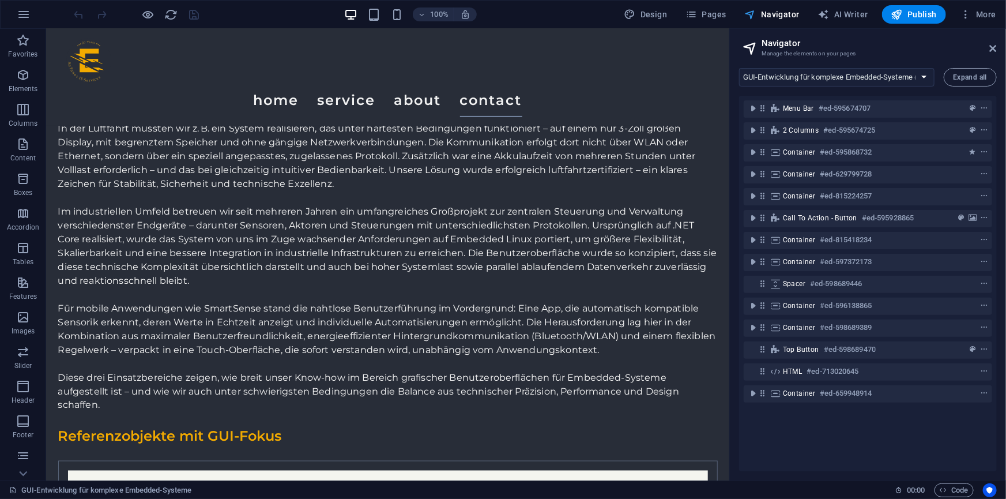
scroll to position [7413, 0]
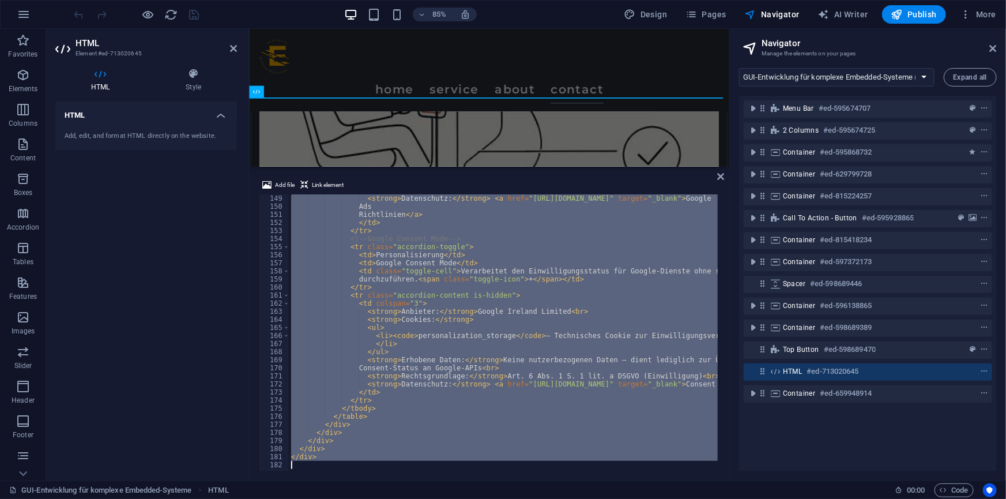
scroll to position [1194, 0]
drag, startPoint x: 288, startPoint y: 198, endPoint x: 437, endPoint y: 478, distance: 317.0
click at [437, 478] on div "Add file Link element <div id="cookie-consent-banner" class="cookie-container c…" at bounding box center [489, 324] width 480 height 311
type textarea "</div>"
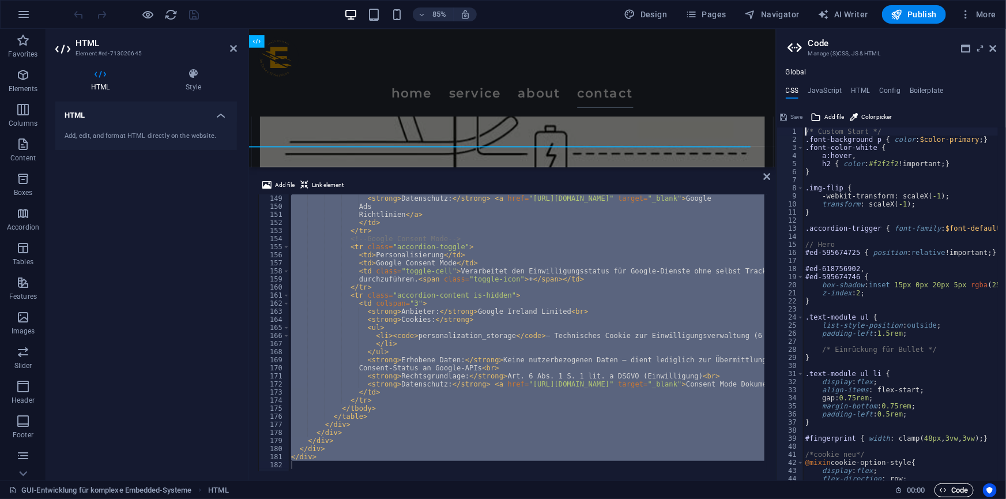
scroll to position [8385, 0]
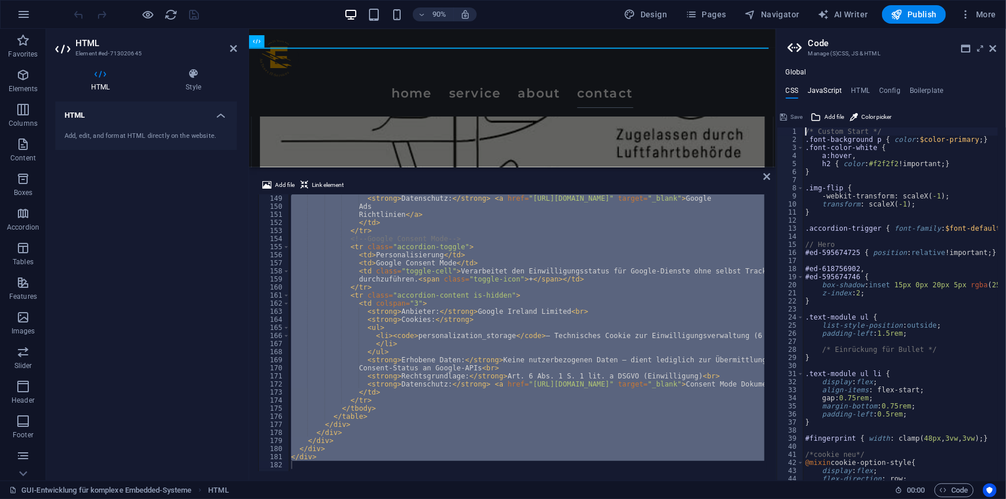
click at [824, 89] on h4 "JavaScript" at bounding box center [825, 92] width 34 height 13
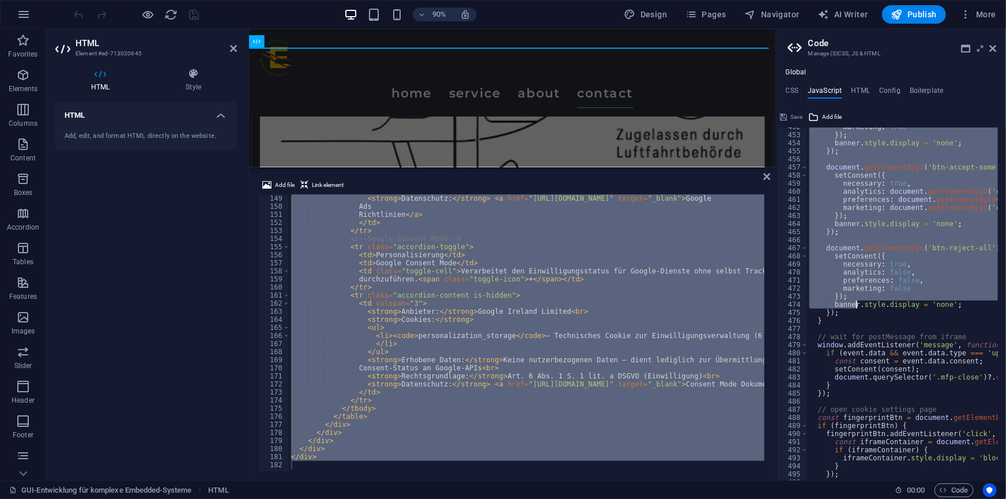
scroll to position [3683, 0]
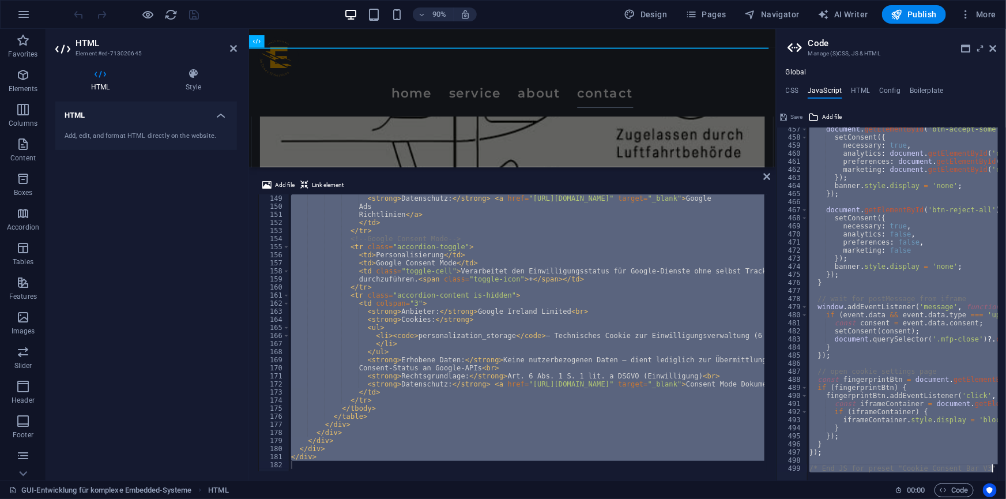
drag, startPoint x: 808, startPoint y: 191, endPoint x: 860, endPoint y: 474, distance: 287.7
click at [860, 474] on div "/* Custom code Start */ 457 458 459 460 461 462 463 464 465 466 467 468 469 470…" at bounding box center [891, 303] width 229 height 353
type textarea "/* End JS for preset "Cookie Consent Bar V3" */"
click at [794, 91] on h4 "CSS" at bounding box center [792, 92] width 13 height 13
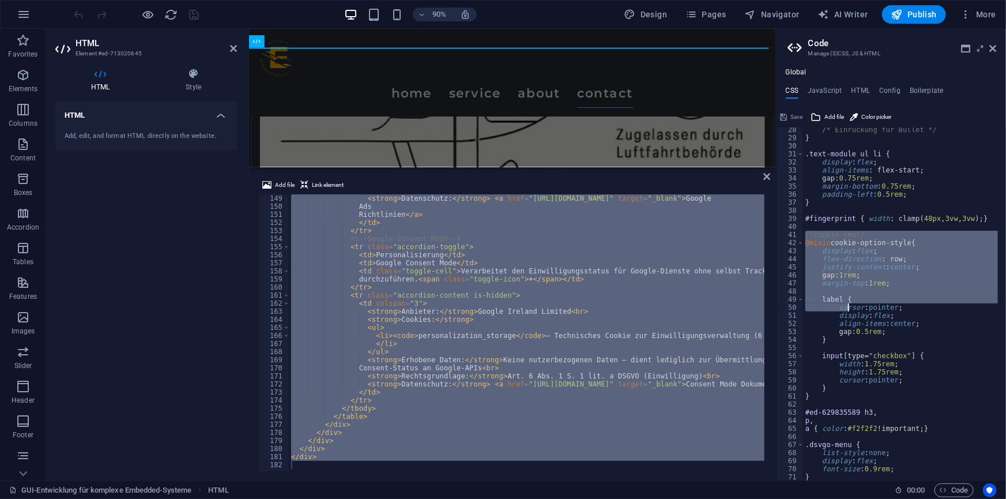
scroll to position [251, 0]
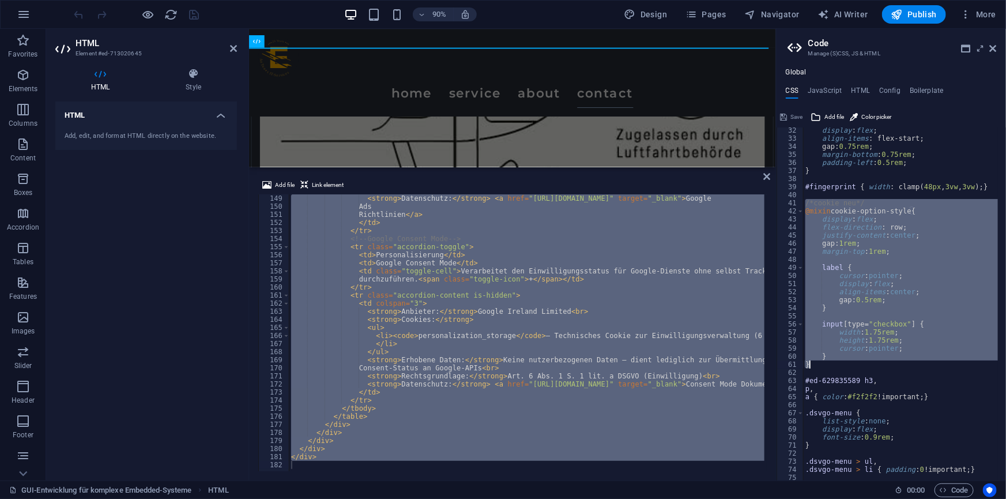
drag, startPoint x: 807, startPoint y: 235, endPoint x: 846, endPoint y: 367, distance: 137.2
click at [846, 367] on div "display : flex ; align-items : flex-start; gap: 0.75rem ; margin-bottom : 0.75r…" at bounding box center [953, 306] width 300 height 361
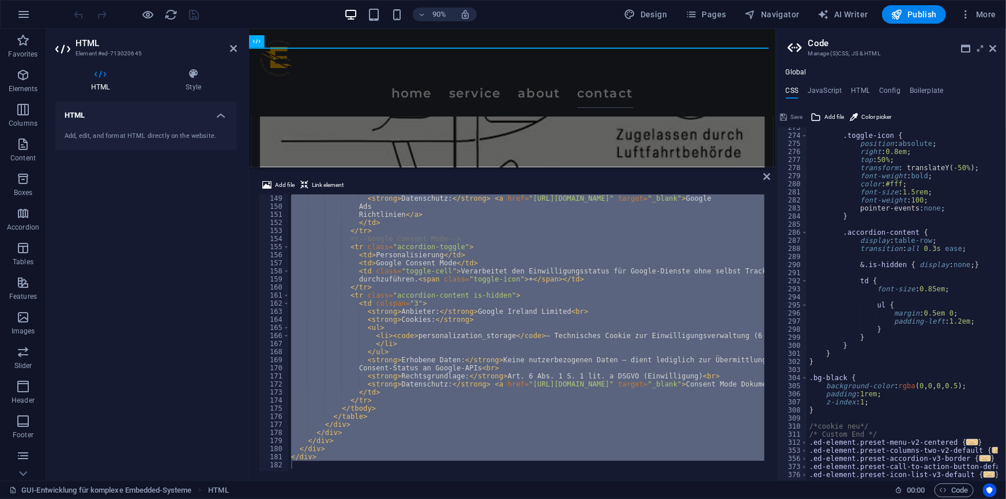
scroll to position [2262, 0]
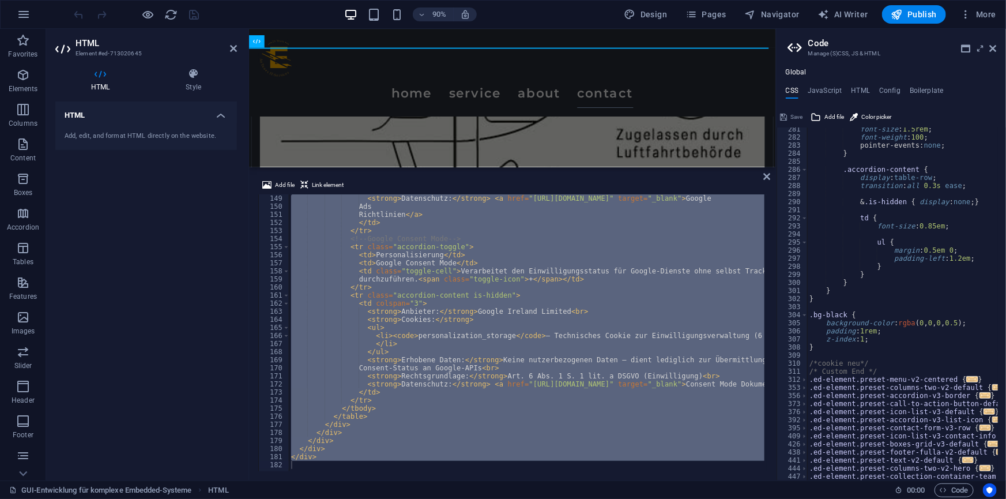
click at [876, 361] on div "font-size : 1.5rem ; font-weight : 100 ; pointer-events: none ; } .accordion-co…" at bounding box center [957, 305] width 300 height 361
type textarea "/*cookie neu*/"
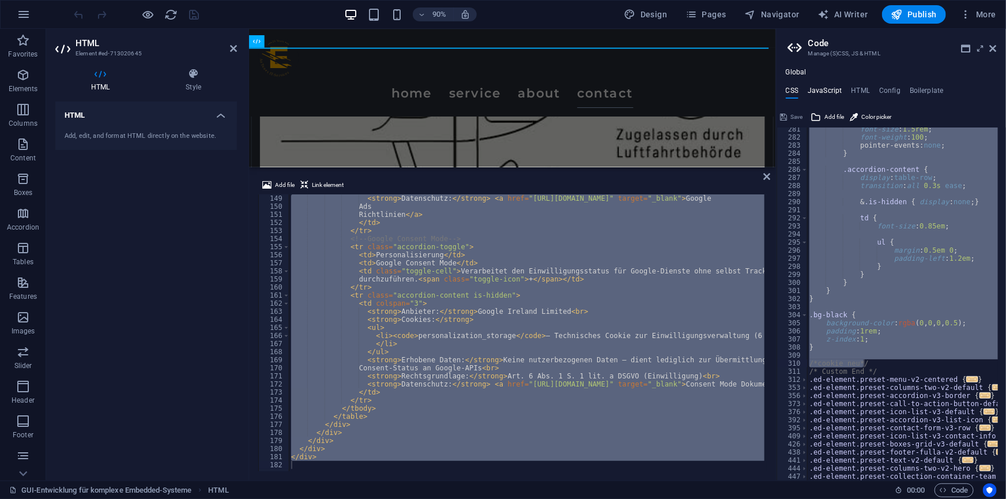
click at [835, 92] on h4 "JavaScript" at bounding box center [825, 92] width 34 height 13
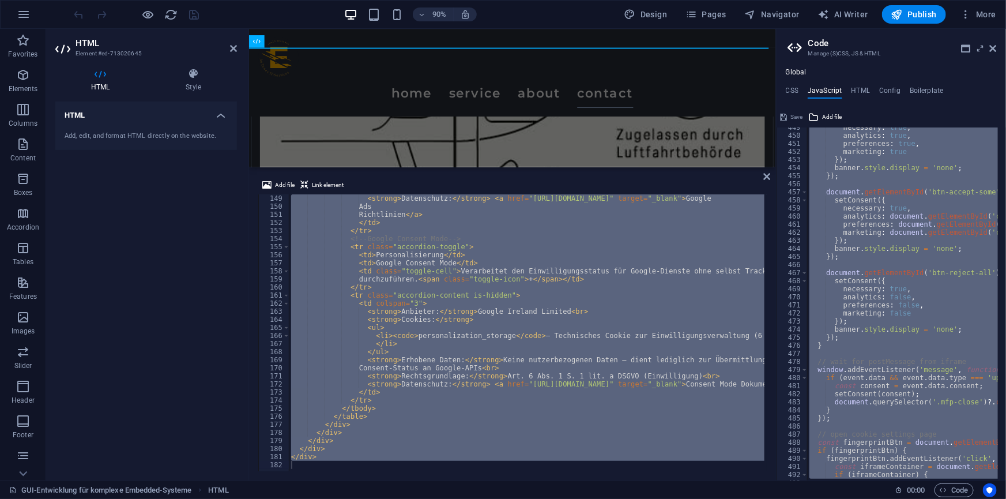
scroll to position [3431, 0]
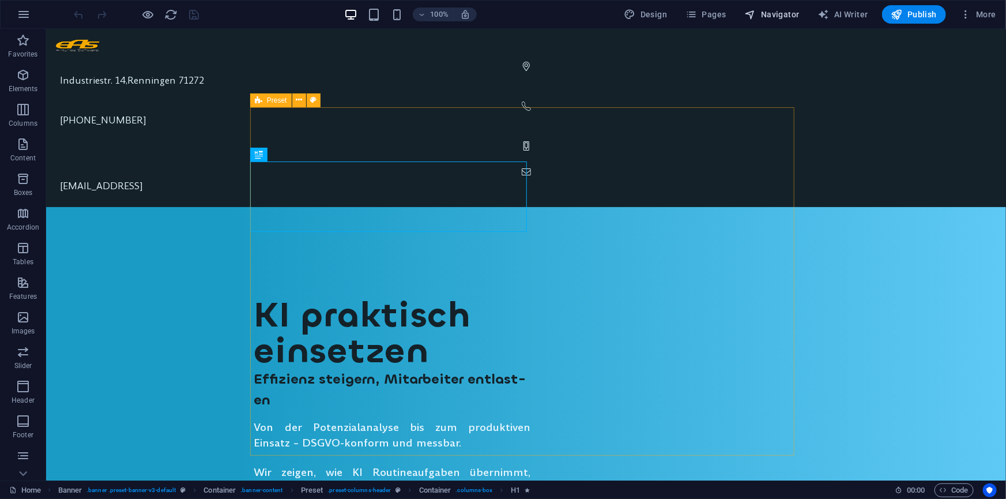
click at [769, 12] on span "Navigator" at bounding box center [772, 15] width 55 height 12
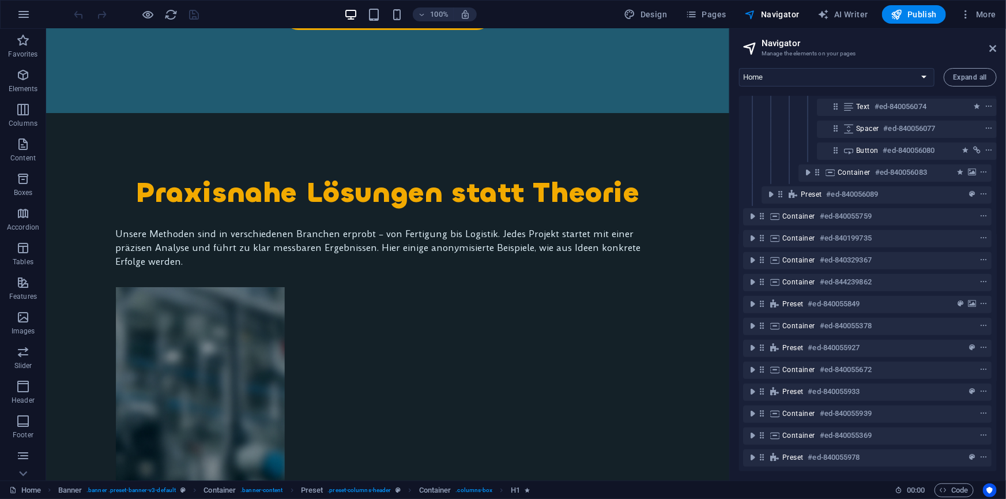
scroll to position [5495, 0]
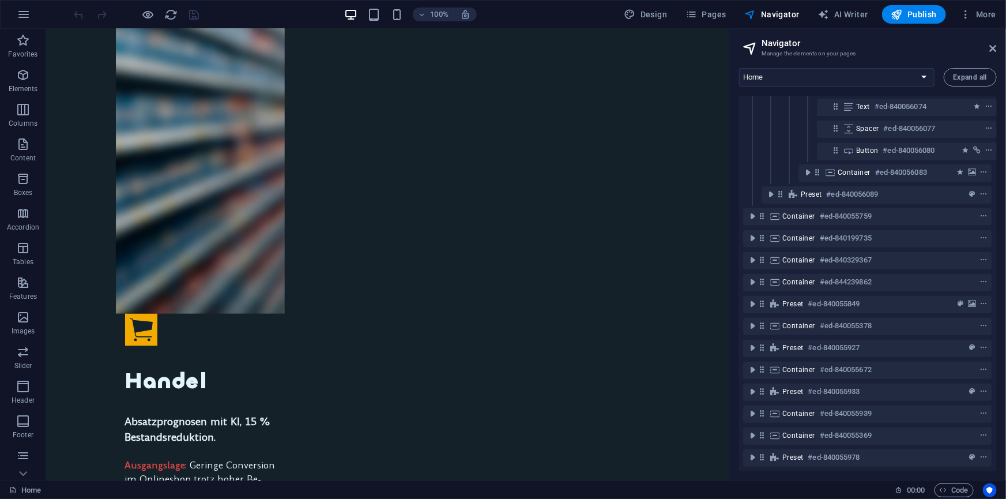
drag, startPoint x: 726, startPoint y: 51, endPoint x: 768, endPoint y: 513, distance: 464.3
click at [107, 116] on icon at bounding box center [106, 116] width 6 height 12
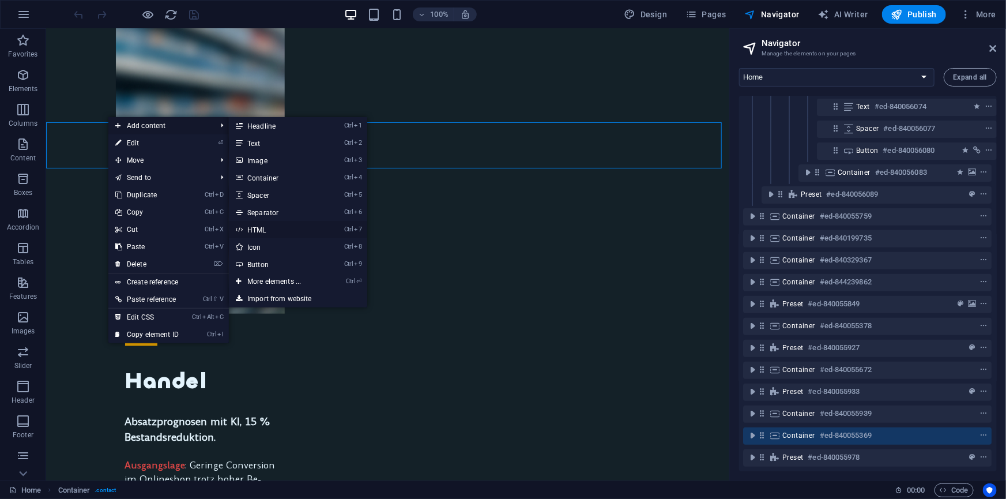
click at [263, 228] on link "Ctrl 7 HTML" at bounding box center [276, 229] width 95 height 17
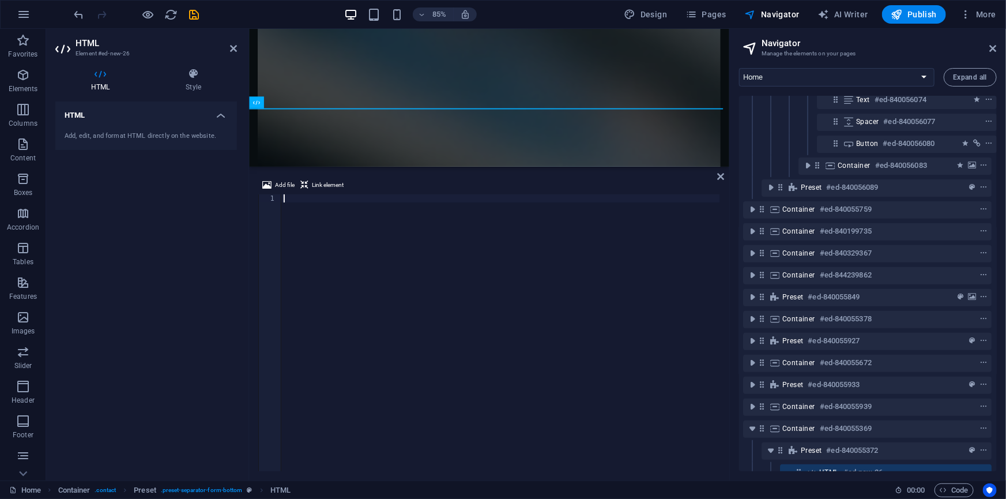
scroll to position [228, 2]
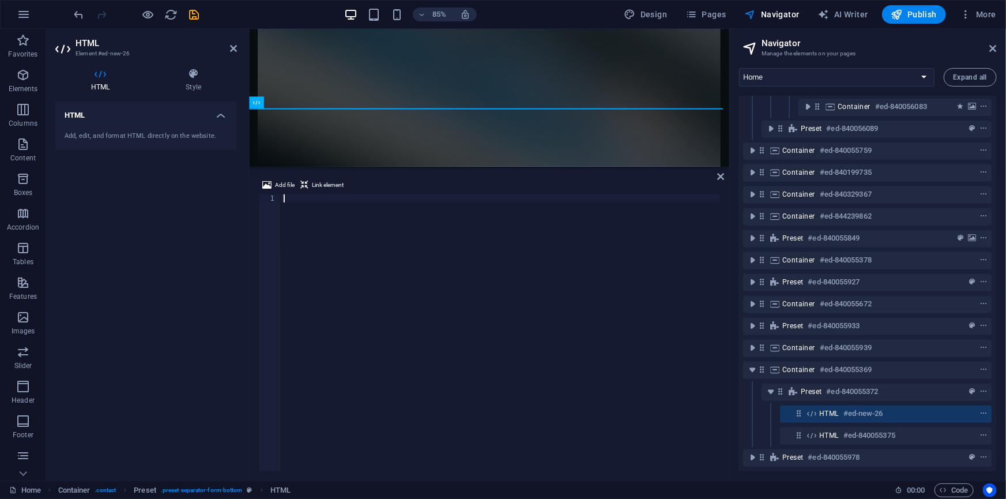
click at [330, 224] on div at bounding box center [500, 340] width 439 height 293
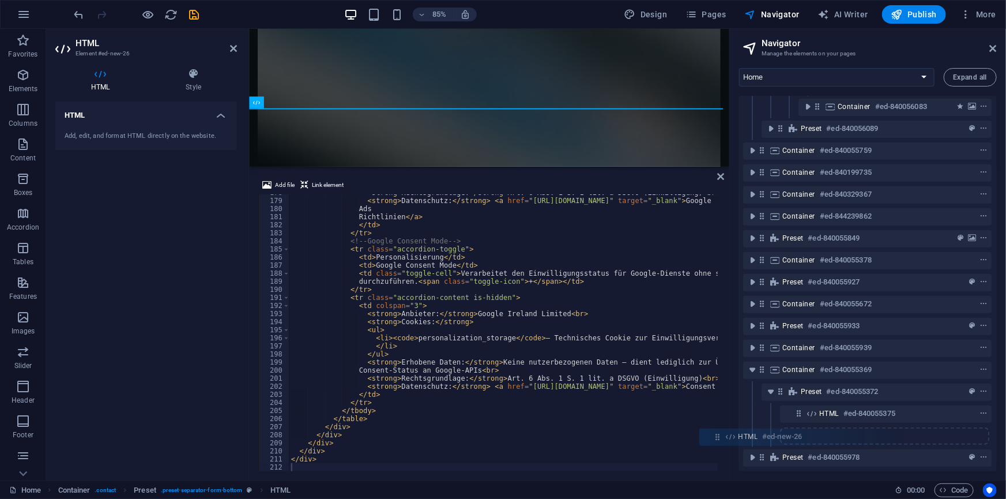
scroll to position [228, 0]
drag, startPoint x: 801, startPoint y: 406, endPoint x: 758, endPoint y: 455, distance: 65.7
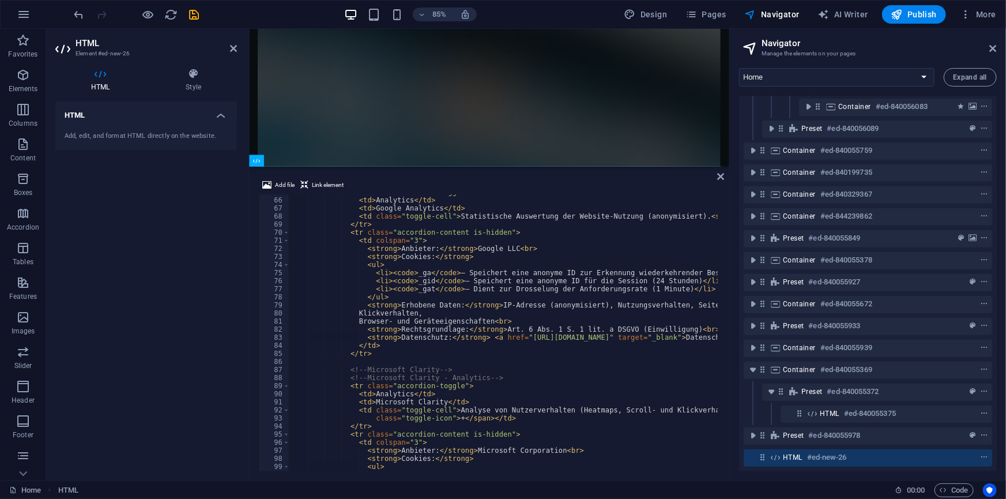
scroll to position [523, 0]
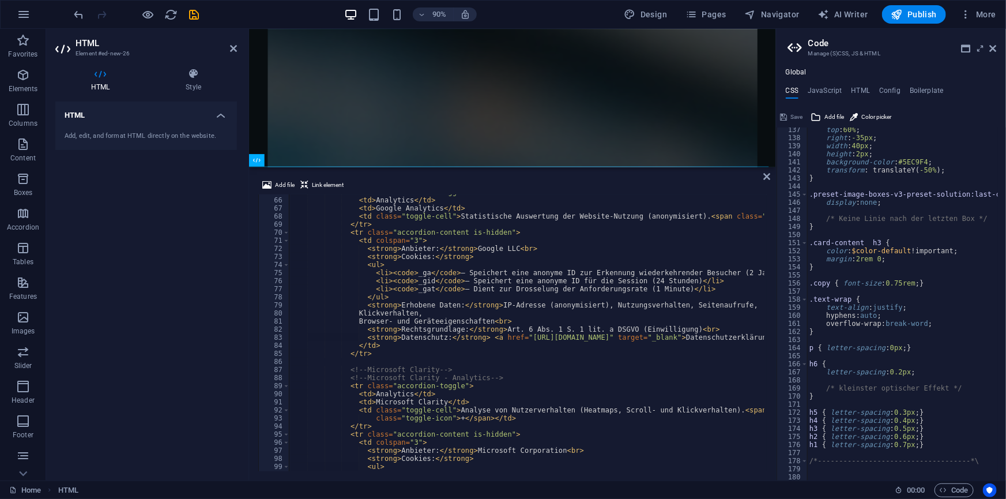
scroll to position [1193, 0]
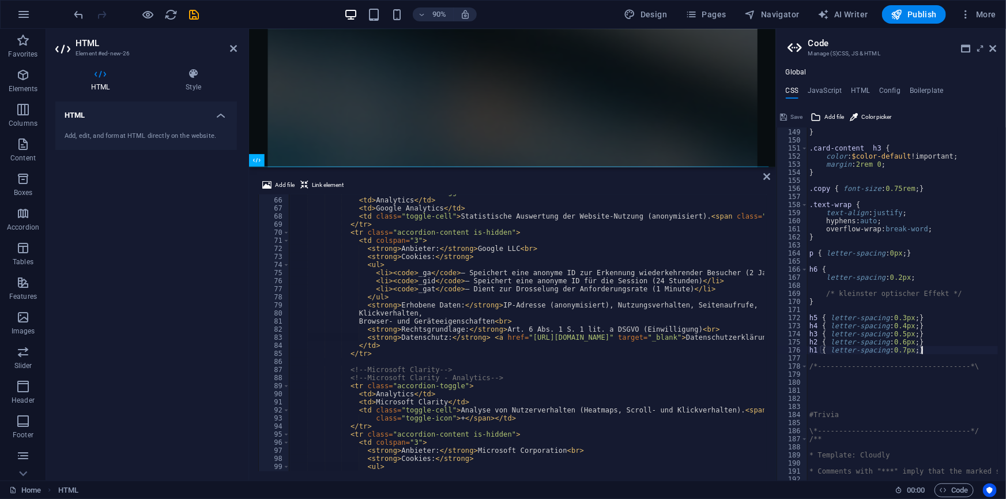
type textarea "h1 { letter-spacing: 0.7px; }"
click at [831, 91] on h4 "JavaScript" at bounding box center [825, 92] width 34 height 13
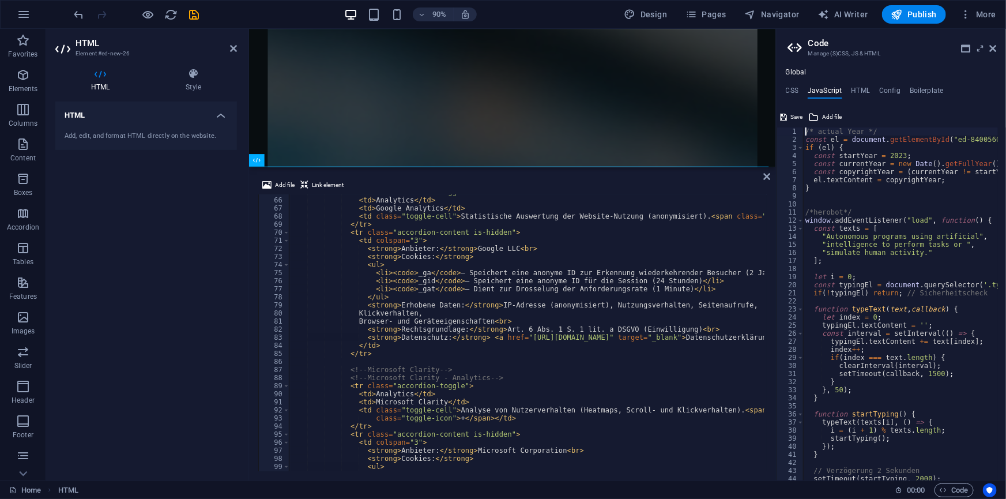
type textarea "/* actual Year */"
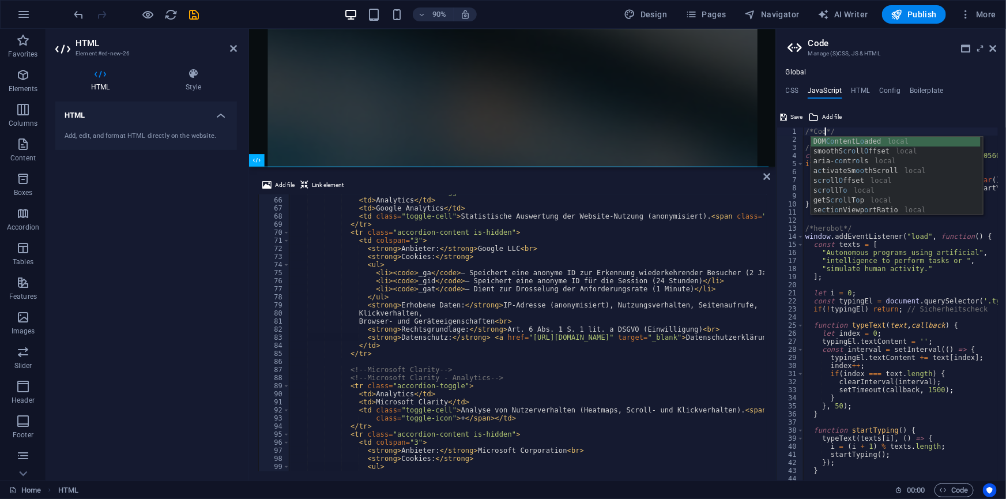
scroll to position [0, 2]
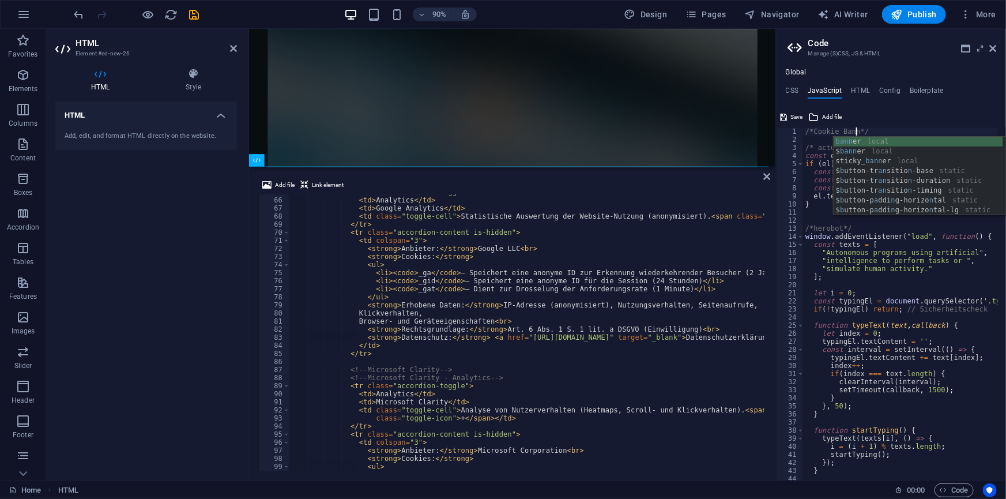
type textarea "/*Cookie Banner*/"
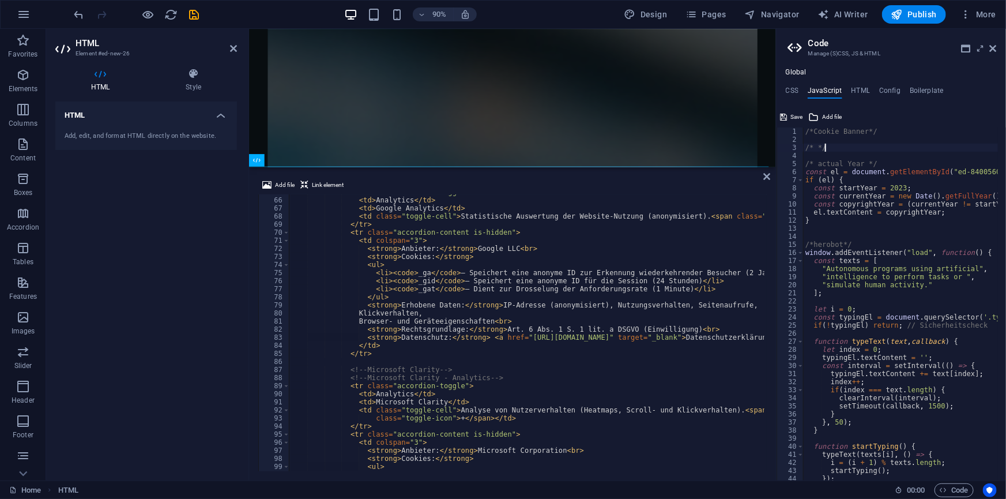
scroll to position [0, 1]
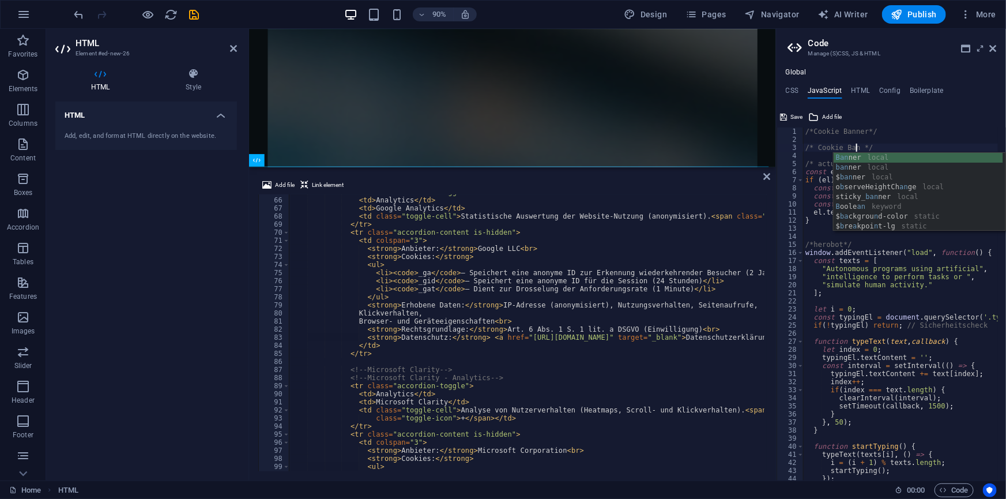
type textarea "/* Cookie Banner */"
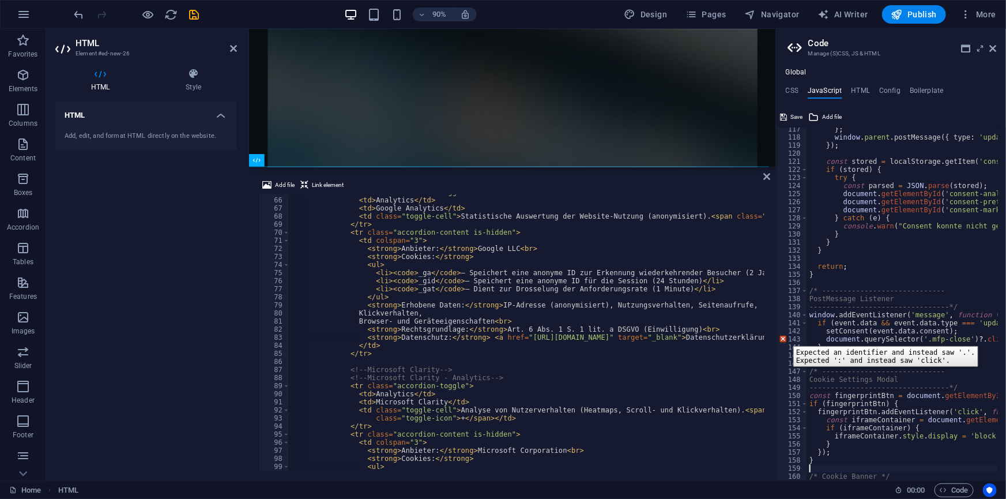
click at [785, 337] on div "143" at bounding box center [792, 339] width 31 height 8
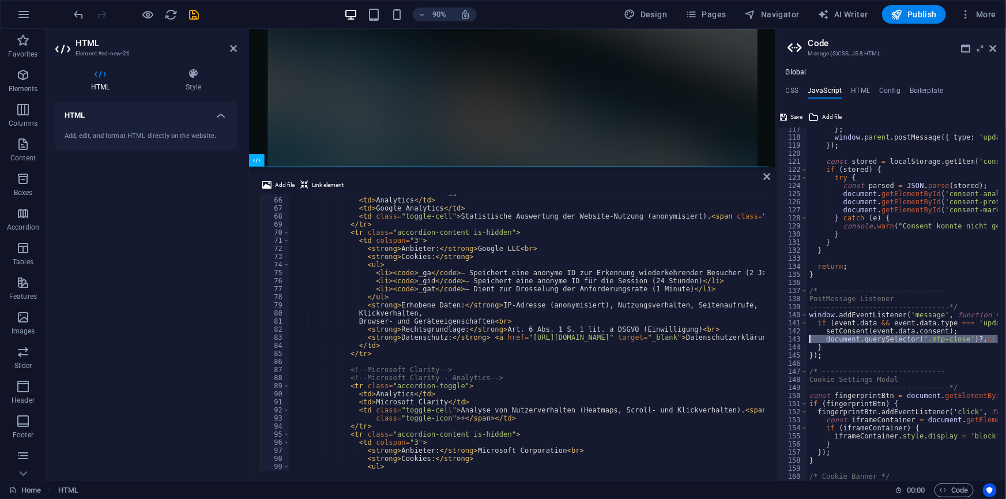
scroll to position [781, 0]
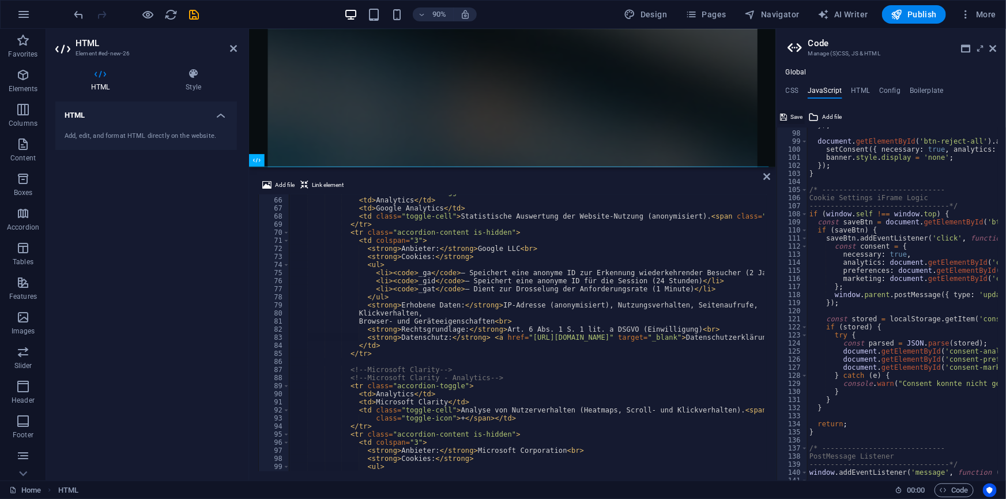
type textarea "document.querySelector('.mfp-close')?.click(); }"
click at [796, 115] on span "Save" at bounding box center [797, 117] width 12 height 14
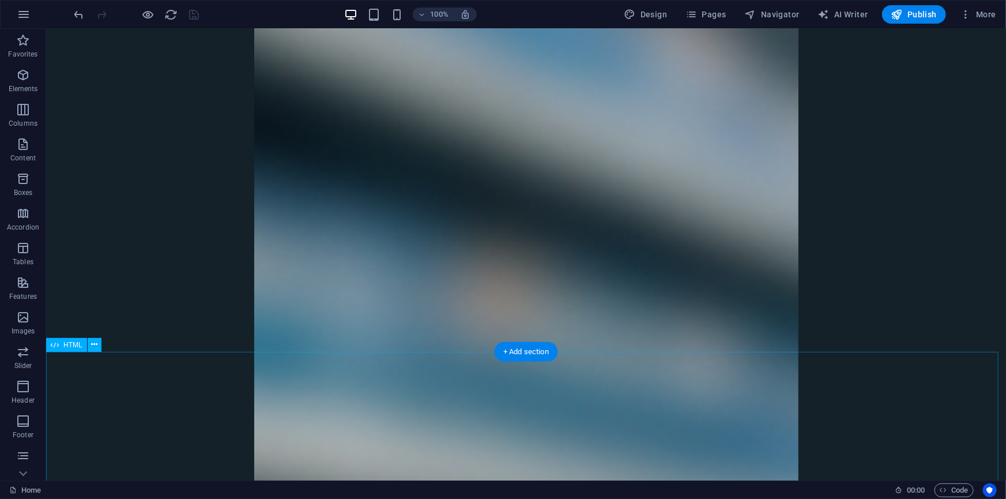
scroll to position [5771, 0]
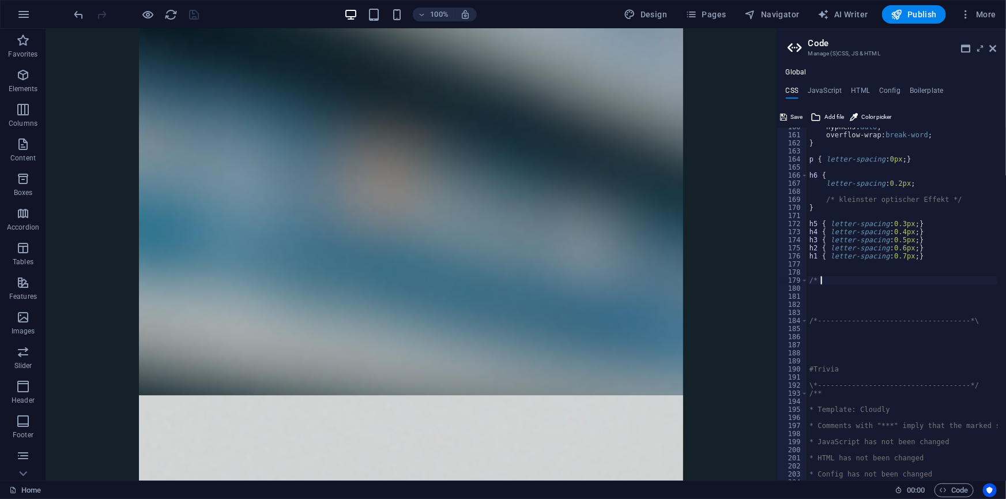
scroll to position [0, 1]
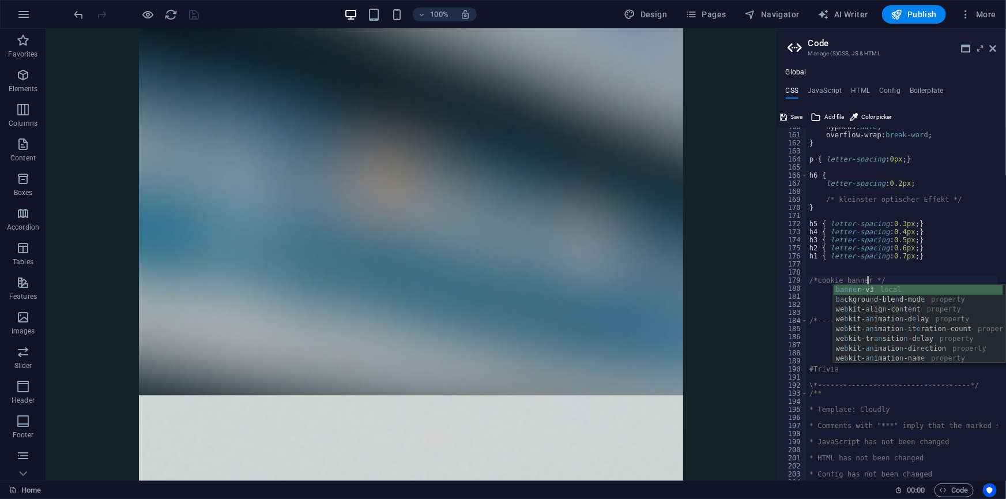
type textarea "/*cookie banner */"
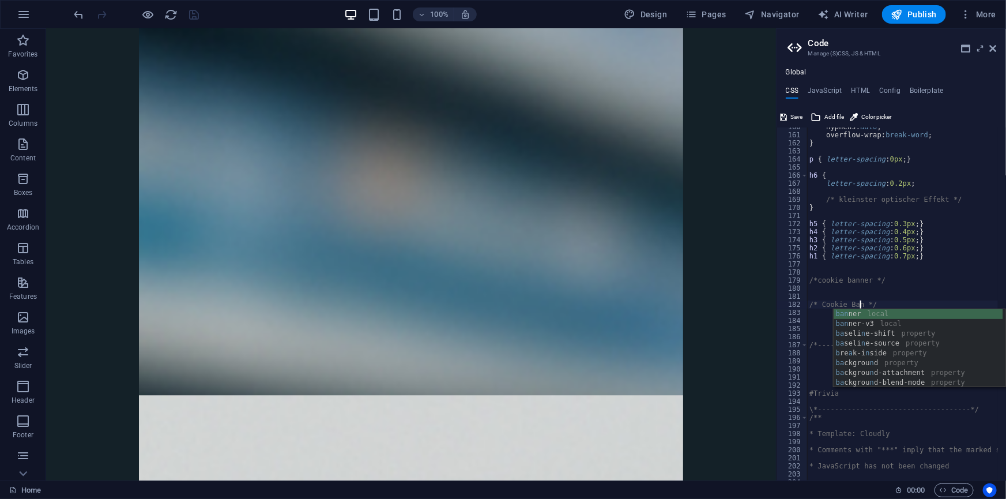
type textarea "/* Cookie Banner */"
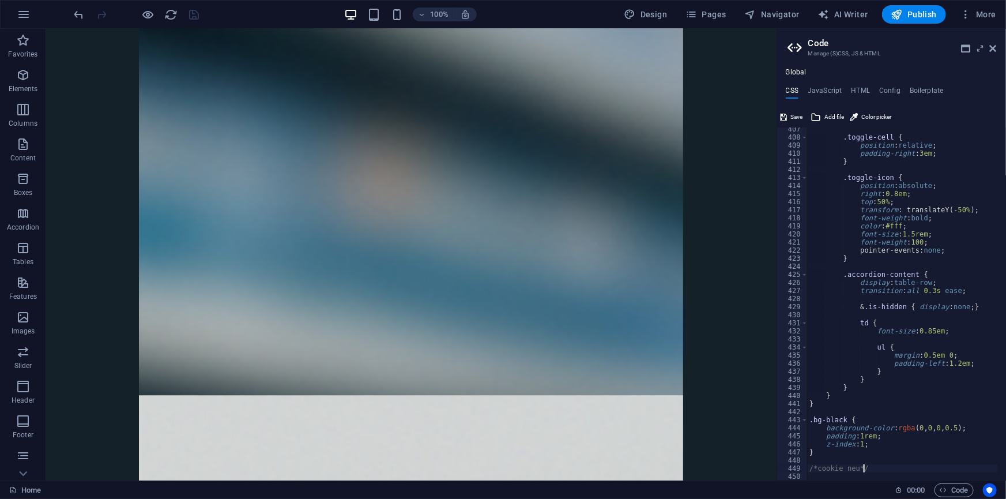
scroll to position [3279, 0]
type textarea "/*cookie neu*/"
click at [796, 115] on span "Save" at bounding box center [797, 117] width 12 height 14
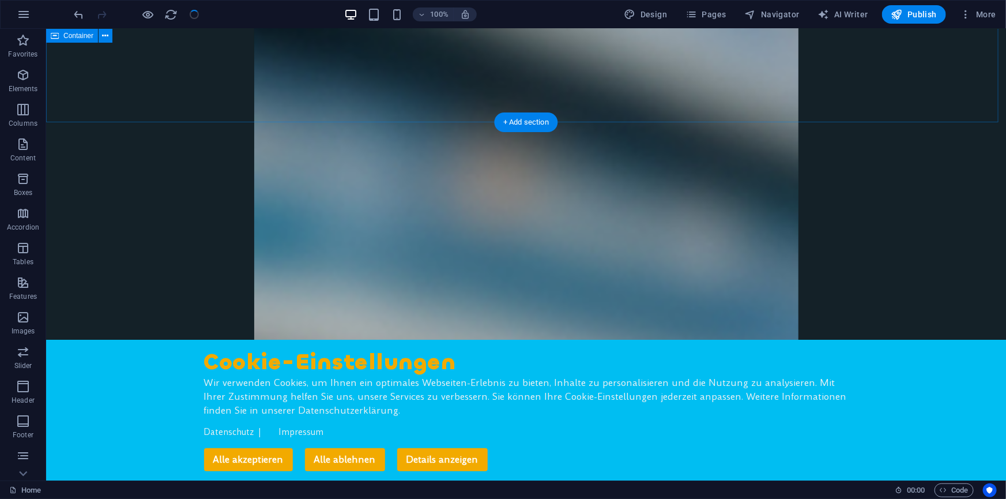
scroll to position [5495, 0]
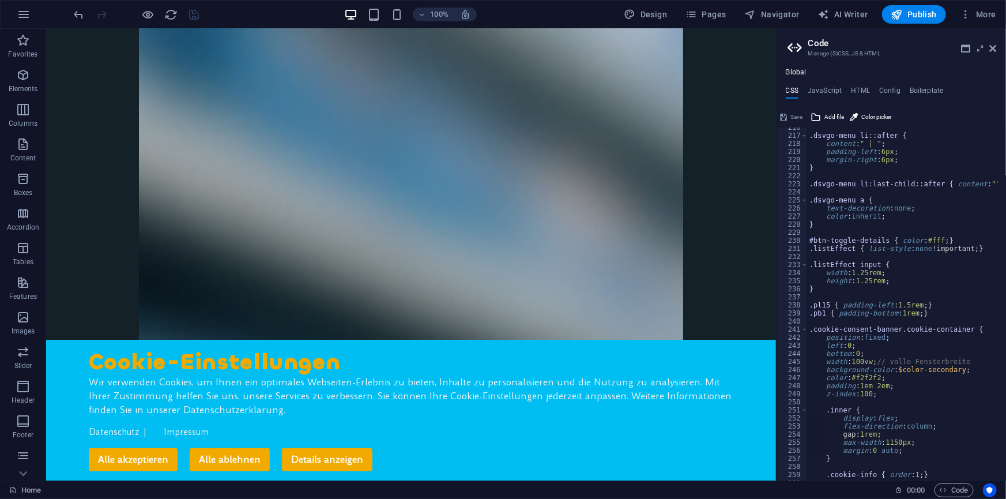
scroll to position [1771, 0]
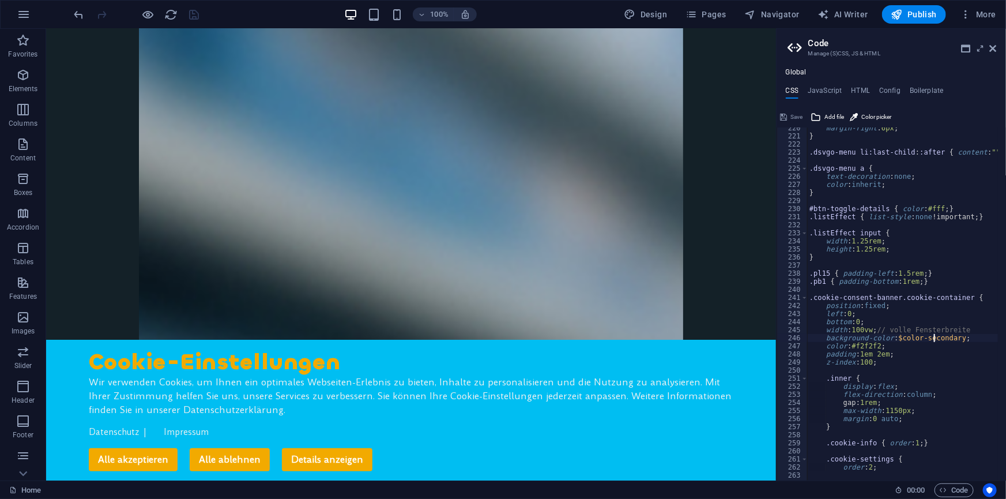
drag, startPoint x: 924, startPoint y: 340, endPoint x: 956, endPoint y: 340, distance: 32.3
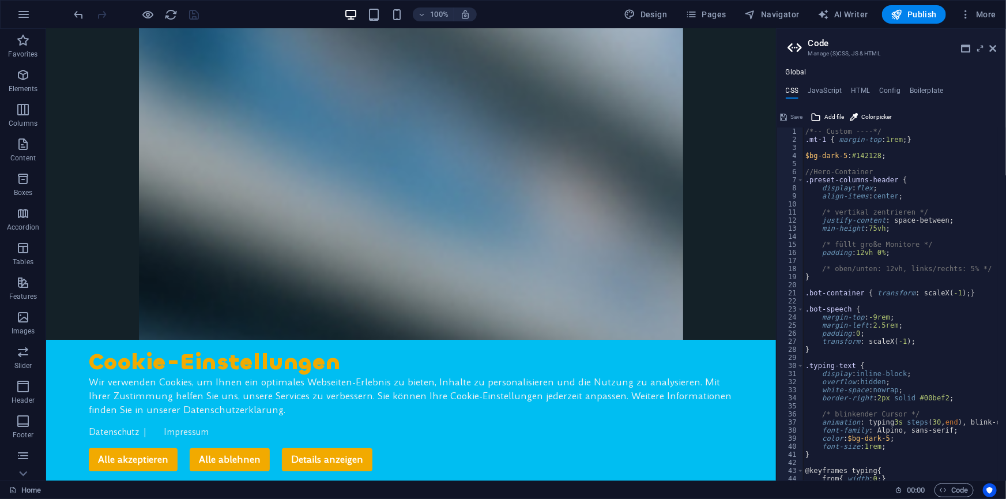
scroll to position [0, 0]
drag, startPoint x: 843, startPoint y: 155, endPoint x: 796, endPoint y: 156, distance: 47.9
click at [796, 156] on div "background-color: $color-secondary; 1 2 3 4 5 6 7 8 9 10 11 12 13 14 15 16 17 1…" at bounding box center [891, 303] width 229 height 353
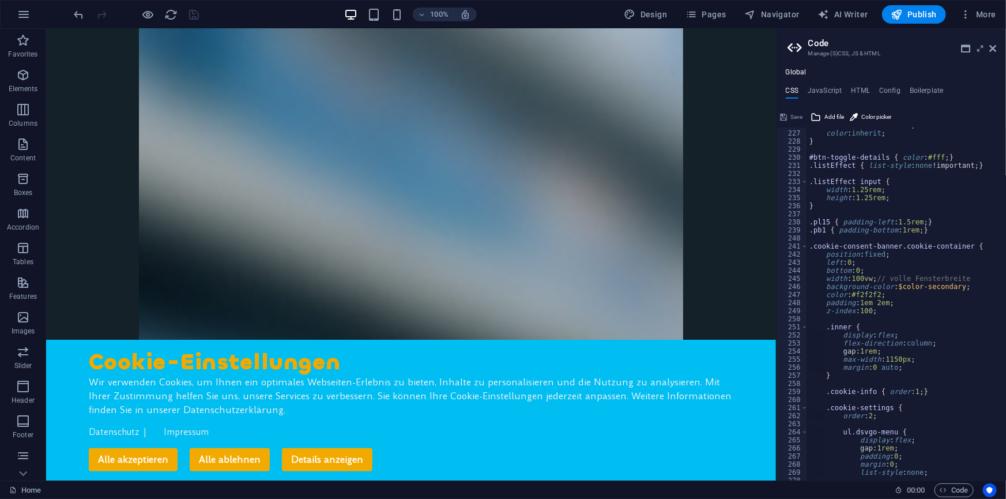
scroll to position [1822, 0]
drag, startPoint x: 893, startPoint y: 285, endPoint x: 946, endPoint y: 289, distance: 52.6
drag, startPoint x: 894, startPoint y: 285, endPoint x: 956, endPoint y: 284, distance: 62.9
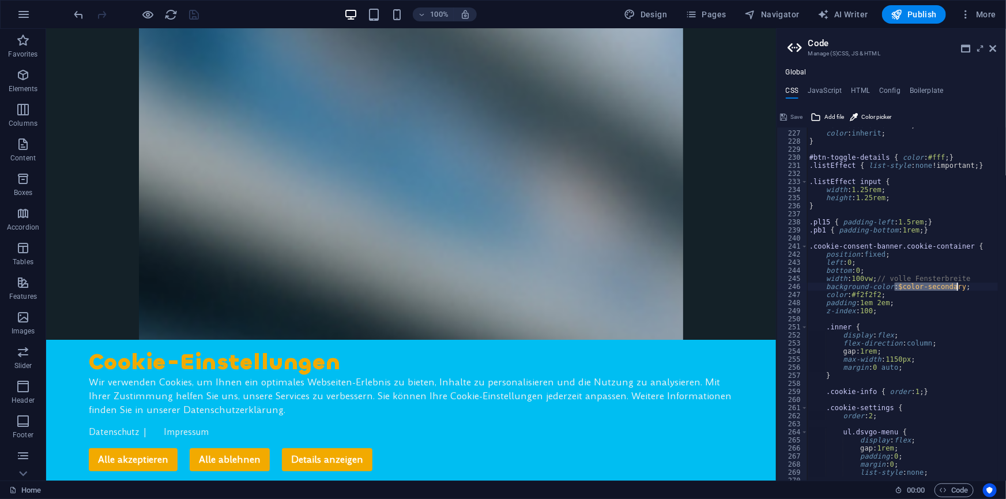
type textarea "background-color: $bg-dark-5;"
click at [799, 118] on span "Save" at bounding box center [797, 117] width 12 height 14
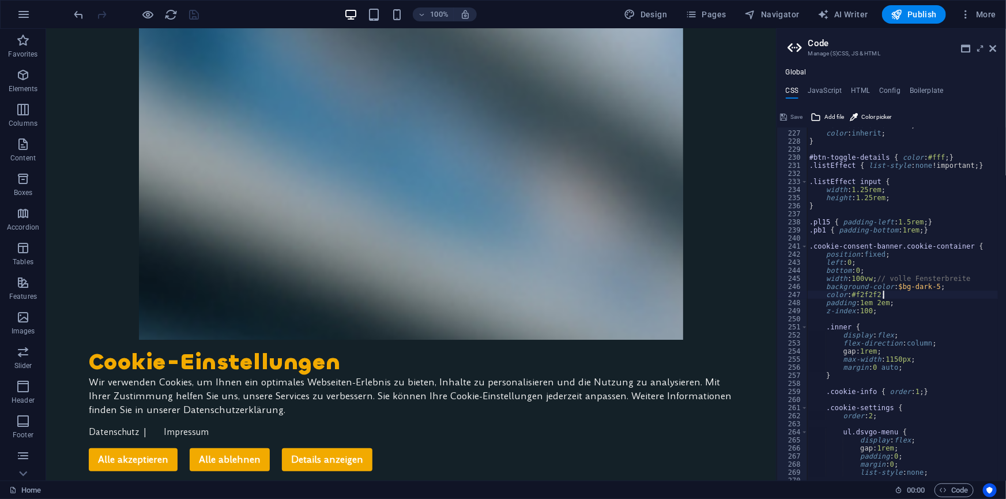
type textarea "color: #f2f2f2;"
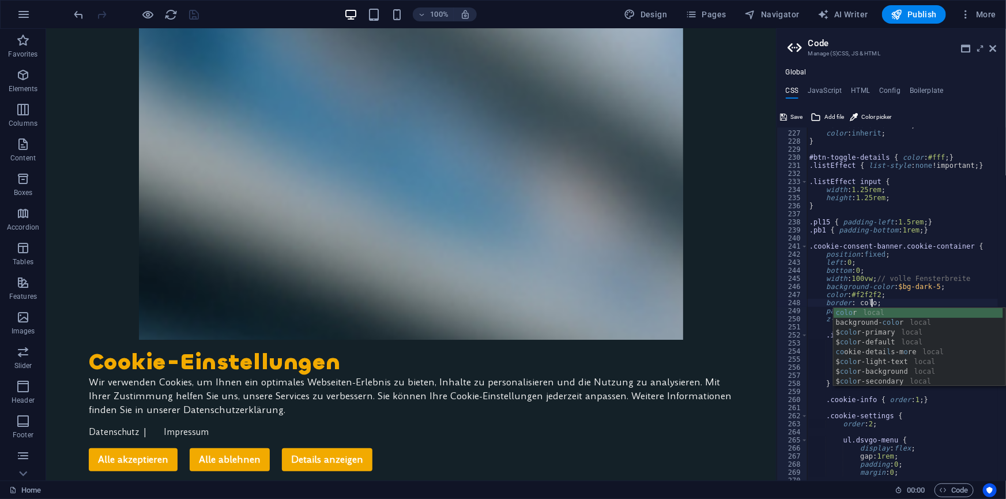
scroll to position [0, 6]
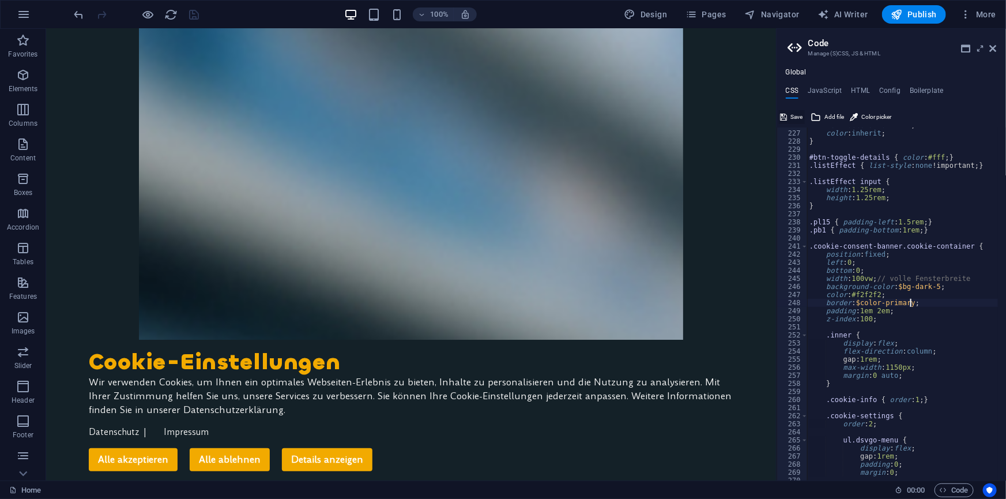
type textarea "border: $color-primary;"
click at [800, 115] on span "Save" at bounding box center [797, 117] width 12 height 14
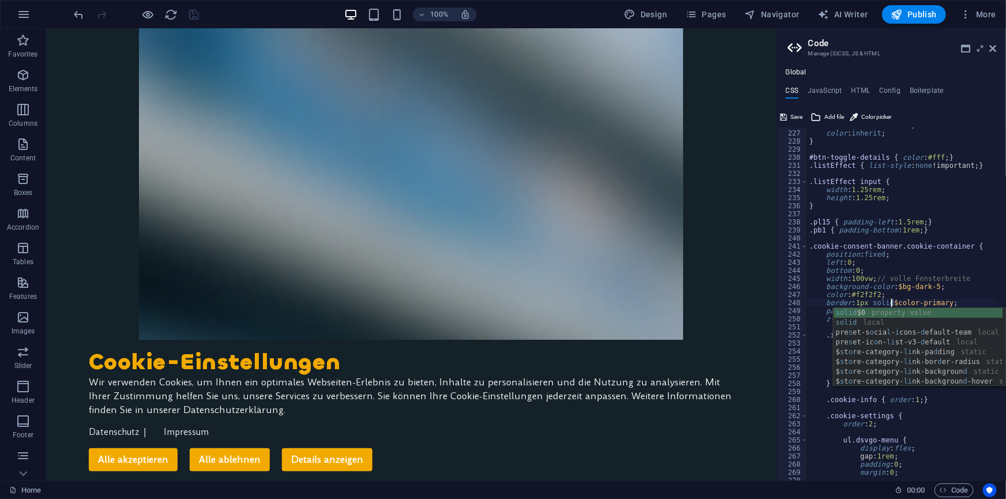
scroll to position [0, 7]
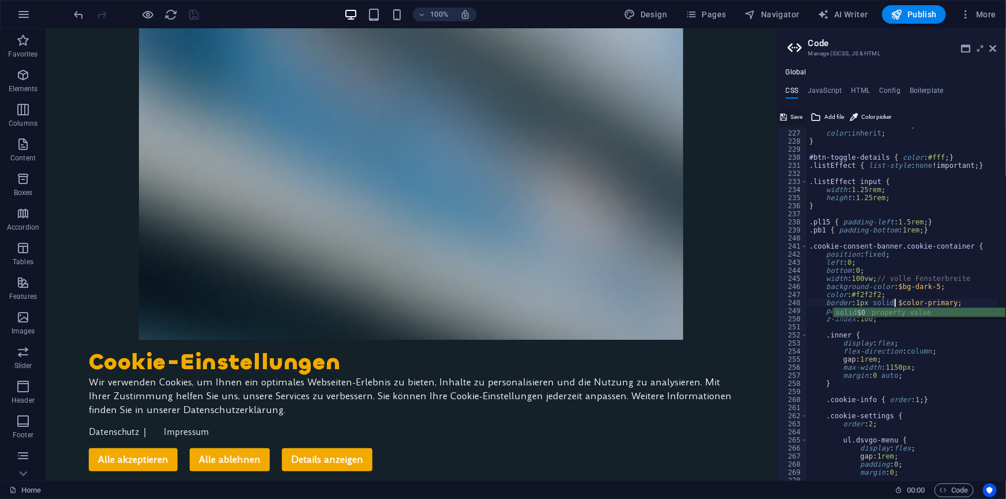
type textarea "border: 1px solid $color-primary ;"
click at [801, 116] on span "Save" at bounding box center [797, 117] width 12 height 14
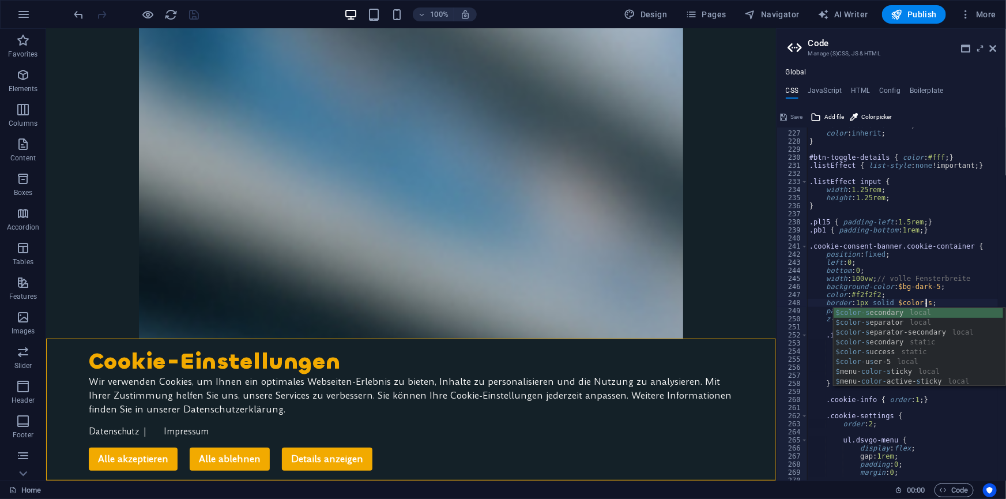
scroll to position [1822, 0]
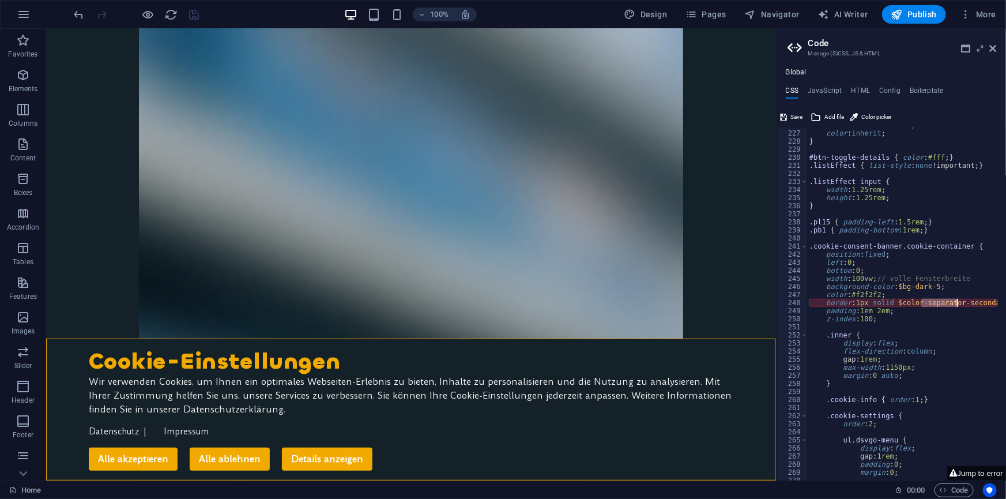
drag, startPoint x: 922, startPoint y: 303, endPoint x: 956, endPoint y: 304, distance: 34.0
type textarea "border: 1px solid $color-secondary ;"
click at [797, 116] on span "Save" at bounding box center [797, 117] width 12 height 14
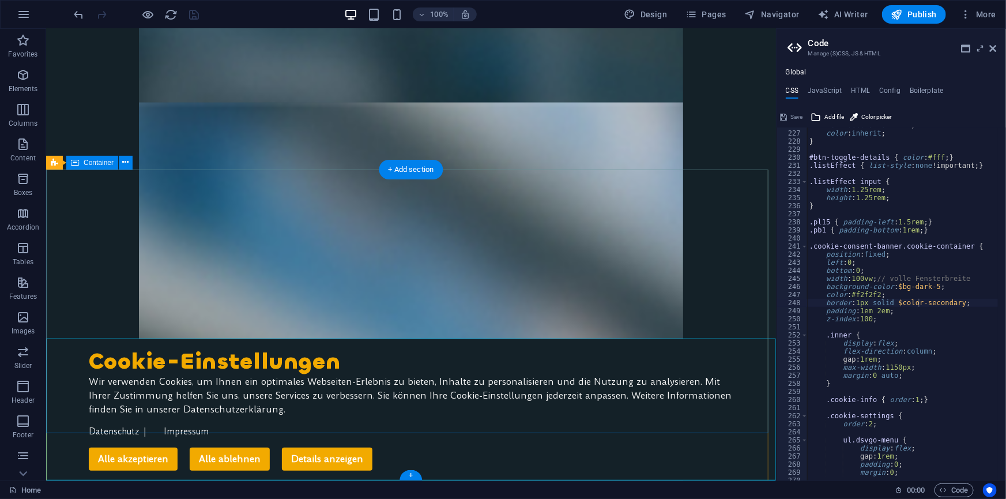
scroll to position [5495, 0]
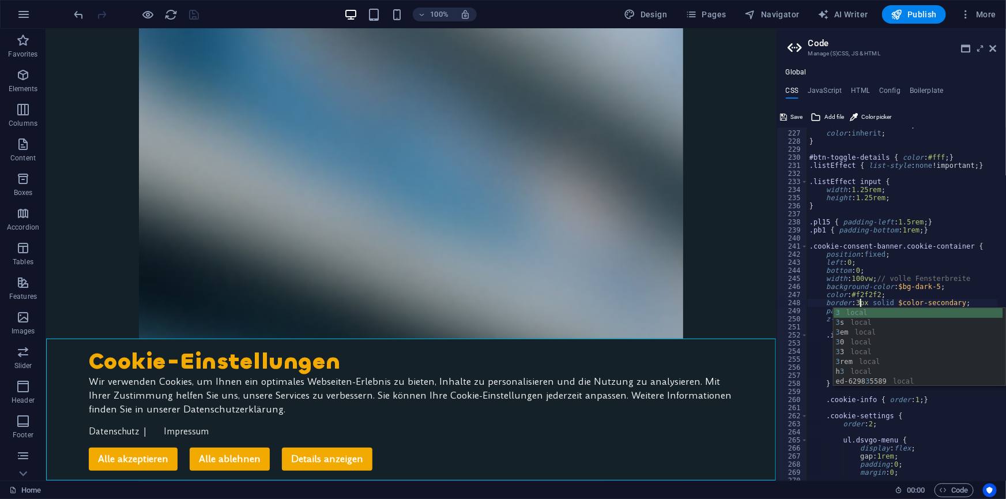
scroll to position [0, 5]
type textarea "border: 3px solid $color-secondary ;"
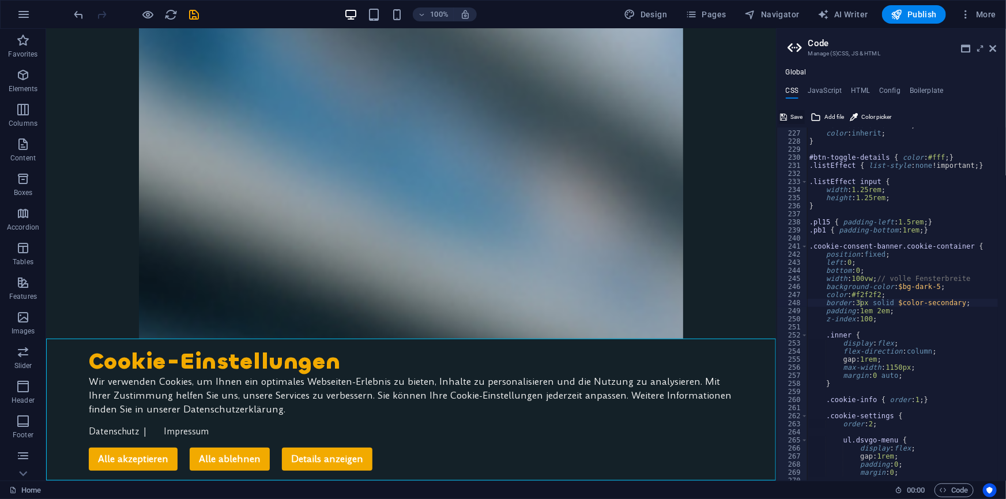
click at [797, 112] on span "Save" at bounding box center [797, 117] width 12 height 14
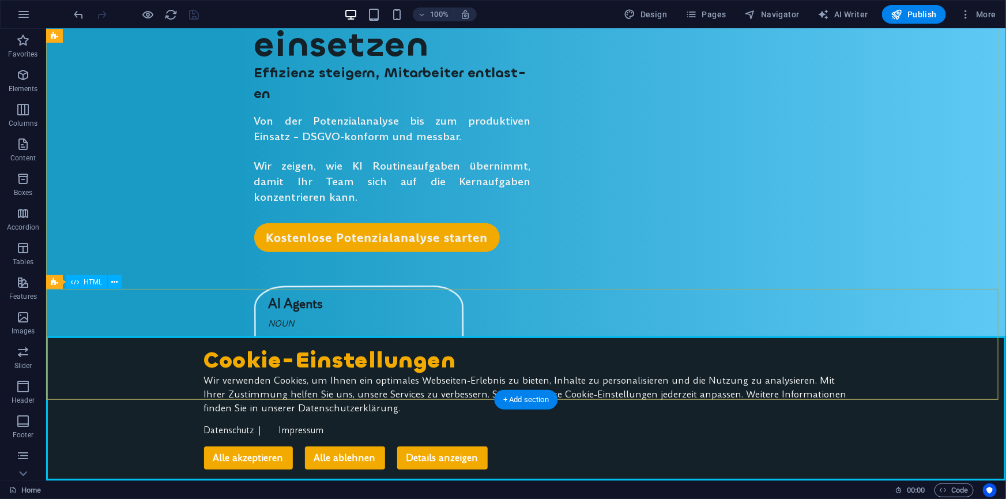
scroll to position [0, 0]
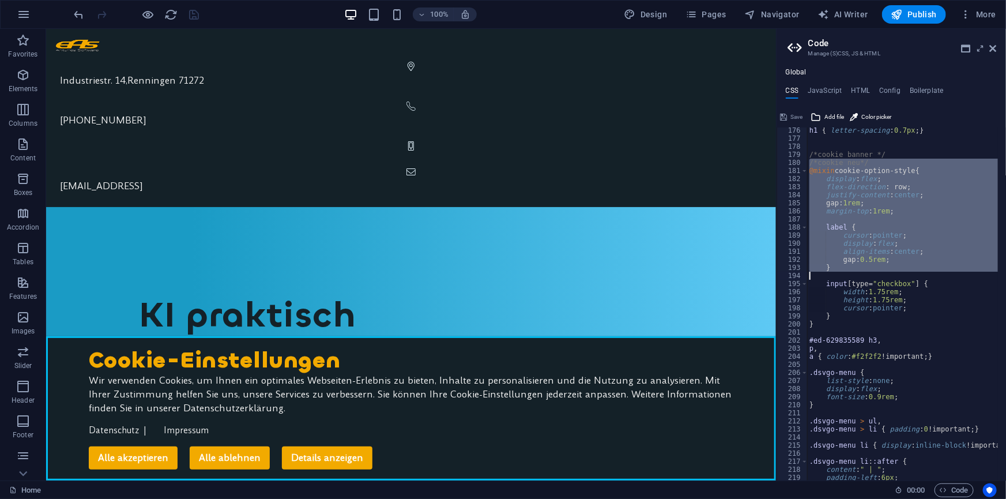
scroll to position [1571, 0]
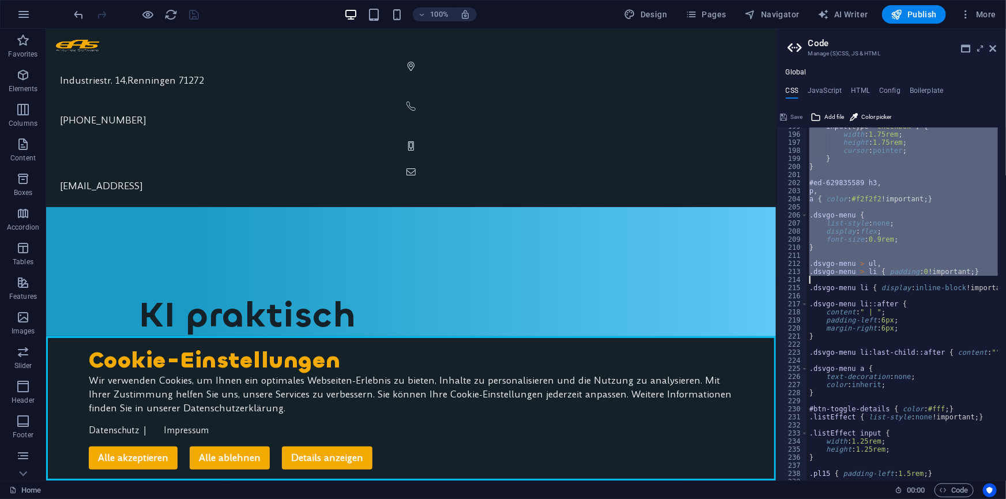
drag, startPoint x: 808, startPoint y: 193, endPoint x: 853, endPoint y: 276, distance: 95.2
click at [893, 223] on div "input [ type= "checkbox" ] { width : 1.75rem ; height : 1.75rem ; cursor : poin…" at bounding box center [902, 303] width 191 height 353
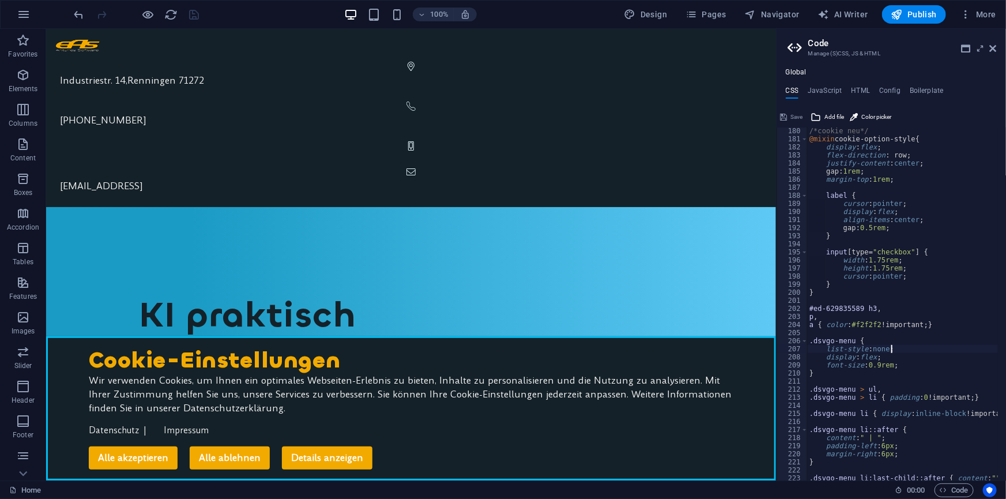
scroll to position [1414, 0]
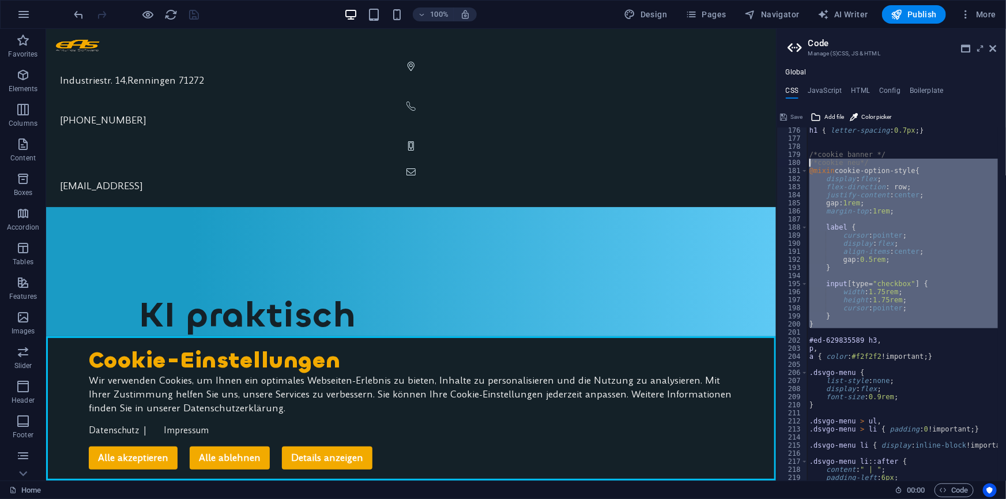
drag, startPoint x: 823, startPoint y: 329, endPoint x: 800, endPoint y: 166, distance: 164.7
click at [800, 166] on div "list-style: none; 176 177 178 179 180 181 182 183 184 185 186 187 188 189 190 1…" at bounding box center [891, 303] width 229 height 353
type textarea "/*cookie neu*/ @mixin cookie-option-style {"
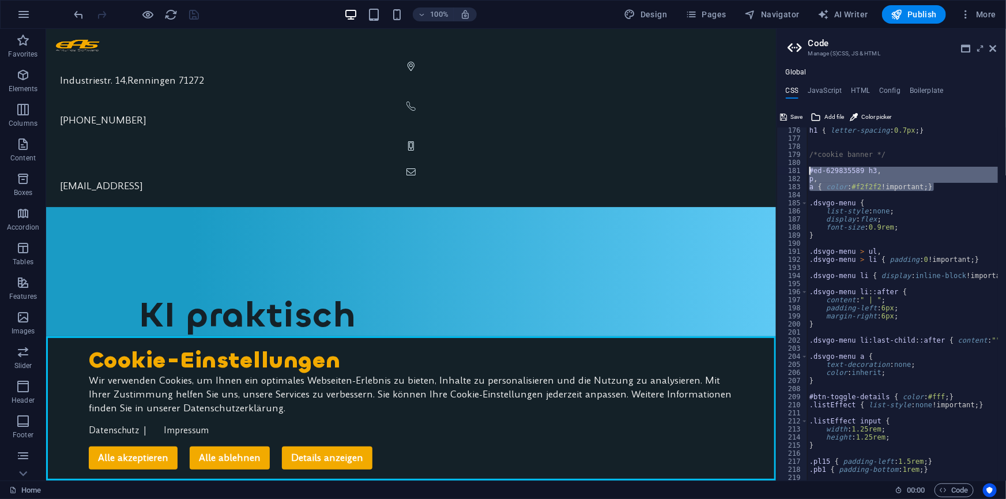
drag, startPoint x: 942, startPoint y: 188, endPoint x: 803, endPoint y: 171, distance: 139.4
click at [803, 171] on div "176 177 178 179 180 181 182 183 184 185 186 187 188 189 190 191 192 193 194 195…" at bounding box center [891, 303] width 229 height 353
type textarea "#ed-629835589 h3, p,"
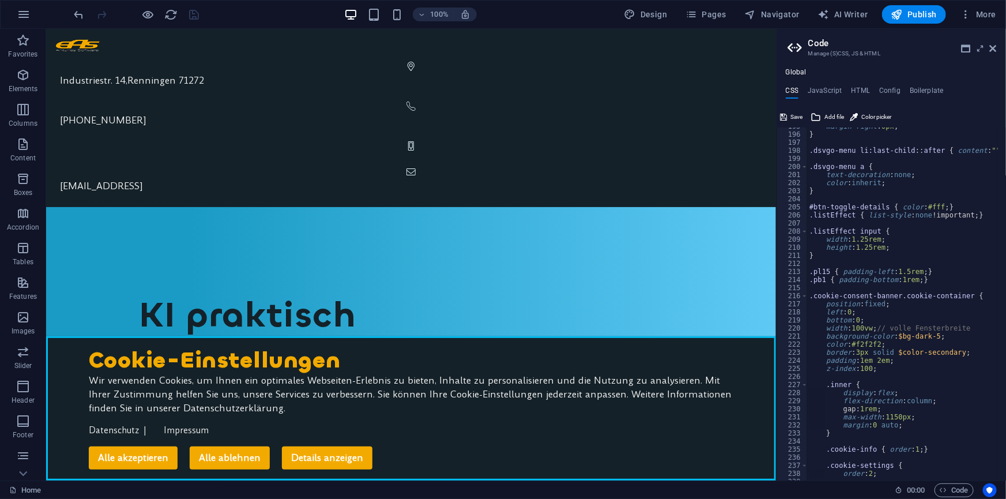
scroll to position [1571, 0]
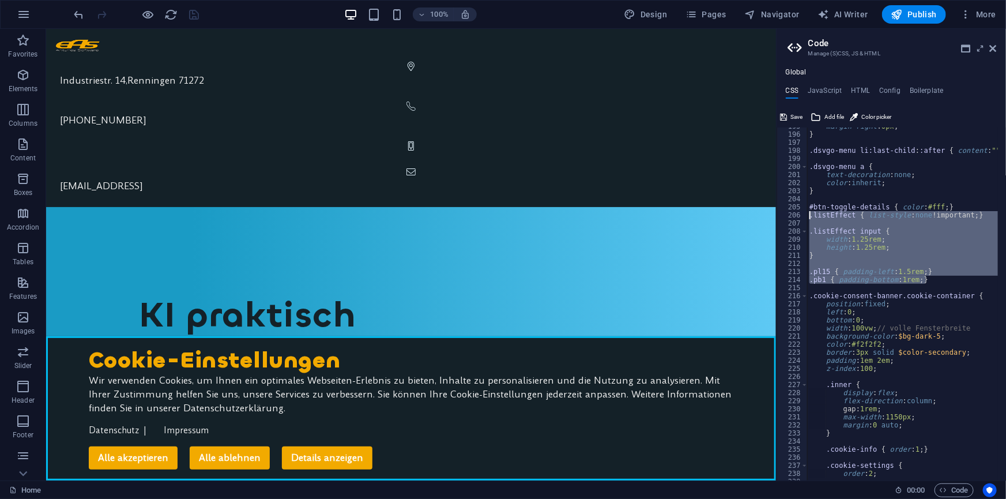
drag, startPoint x: 950, startPoint y: 281, endPoint x: 794, endPoint y: 213, distance: 169.9
click at [794, 213] on div ".dsvgo-menu { 195 196 197 198 199 200 201 202 203 204 205 206 207 208 209 210 2…" at bounding box center [891, 303] width 229 height 353
type textarea ".listEffect { list-style: none !important; }"
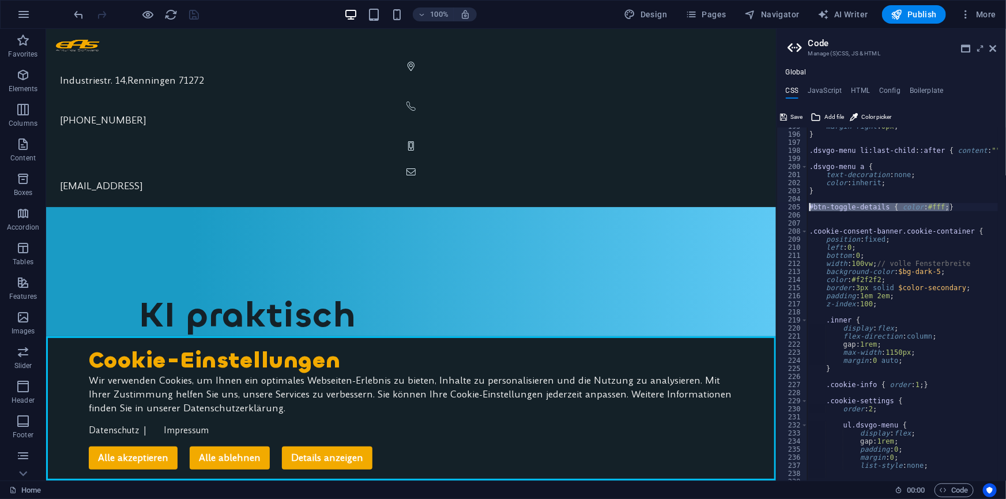
drag, startPoint x: 962, startPoint y: 205, endPoint x: 797, endPoint y: 209, distance: 164.9
click at [797, 209] on div "195 196 197 198 199 200 201 202 203 204 205 206 207 208 209 210 211 212 213 214…" at bounding box center [891, 303] width 229 height 353
type textarea "#btn-toggle-details { color: #fff; }"
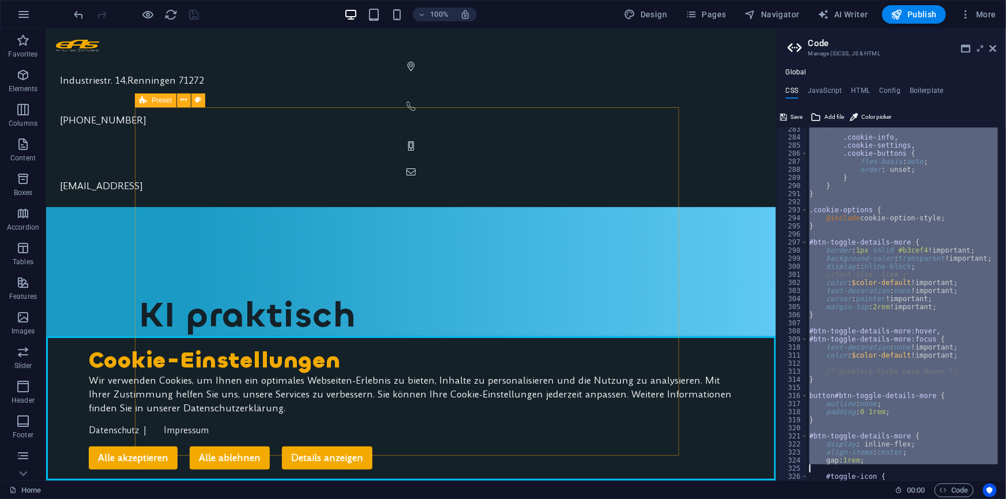
scroll to position [2295, 0]
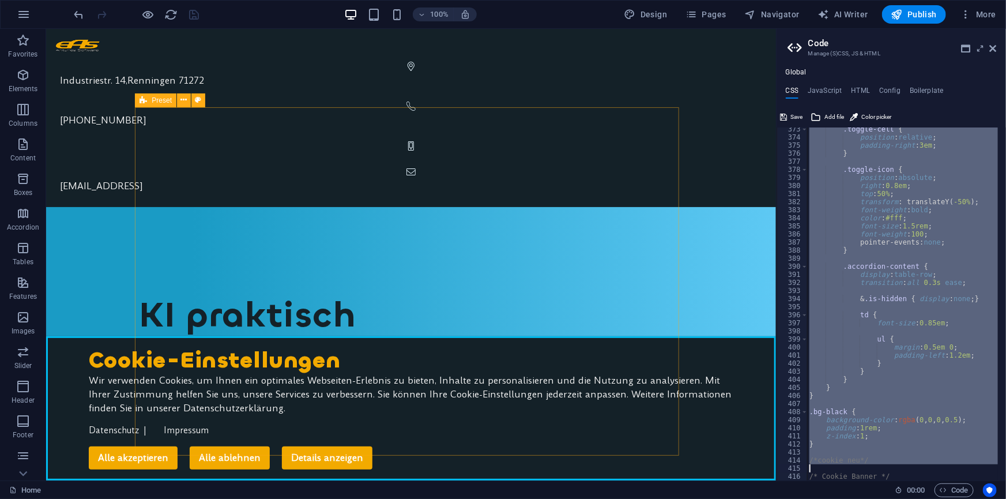
type textarea "/* Cookie Banner */"
type textarea "/*------------------------------------*\"
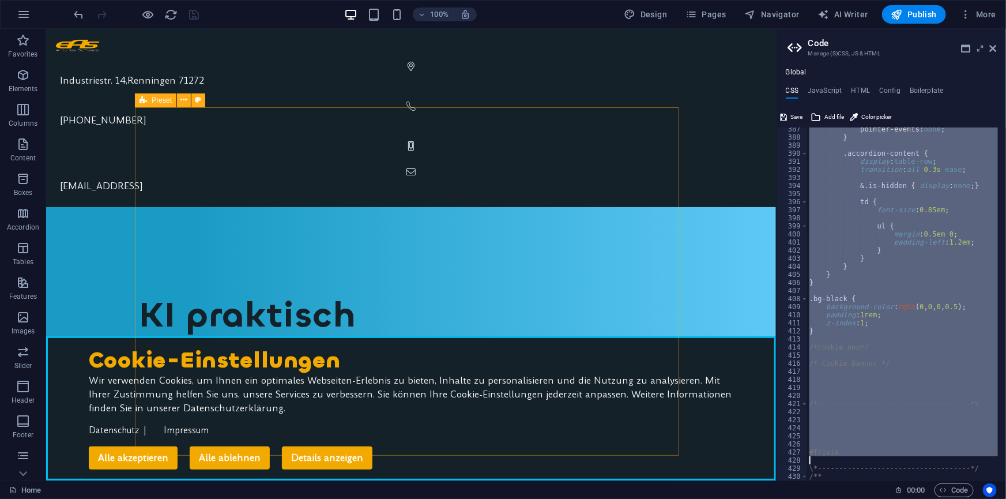
type textarea "#Trivia"
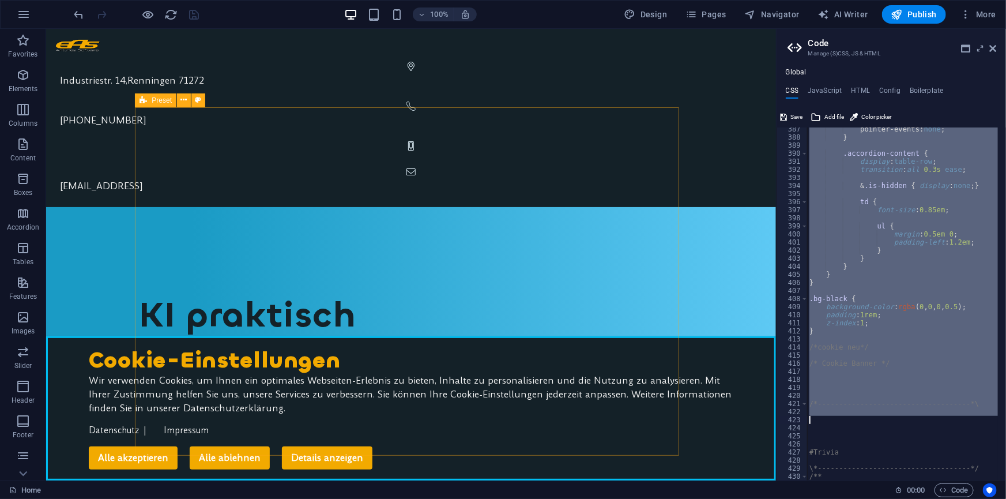
type textarea "/*------------------------------------*\"
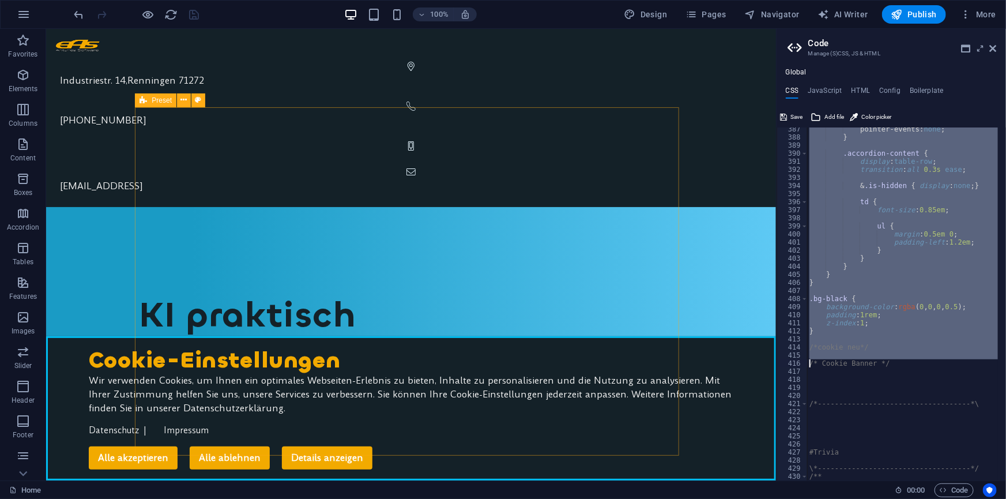
type textarea "/*cookie neu*/"
paste textarea
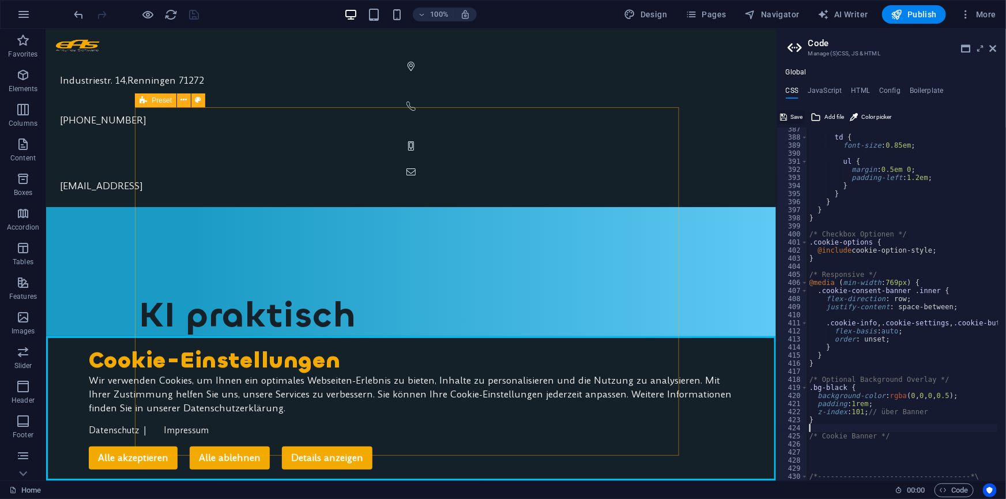
click at [800, 116] on span "Save" at bounding box center [797, 117] width 12 height 14
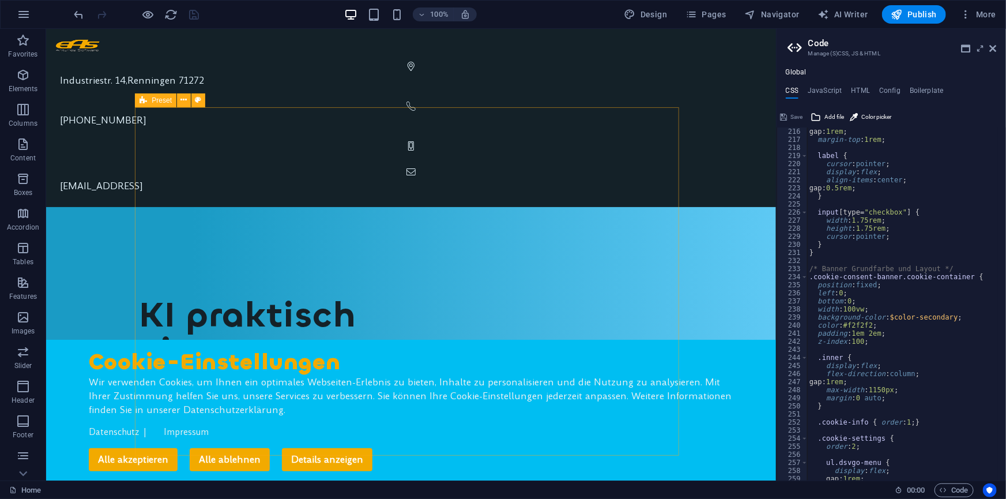
scroll to position [1735, 0]
type textarea "background-color: $color-secondary;"
click at [888, 92] on h4 "Config" at bounding box center [889, 92] width 21 height 13
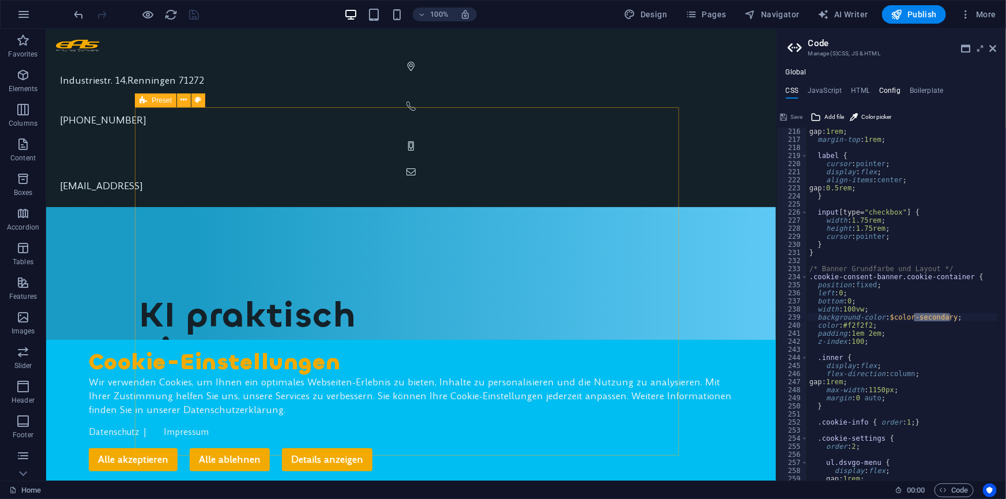
type textarea "$color-background: #142128;"
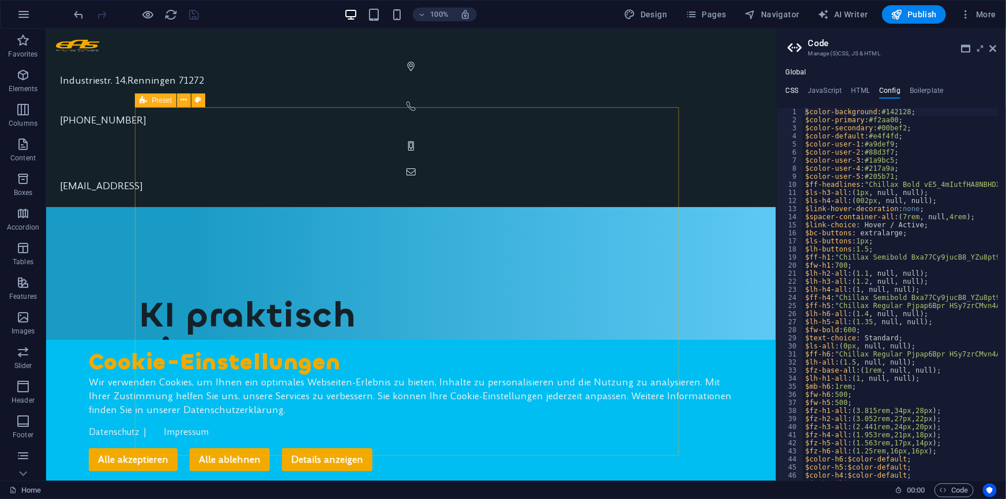
click at [794, 92] on h4 "CSS" at bounding box center [792, 92] width 13 height 13
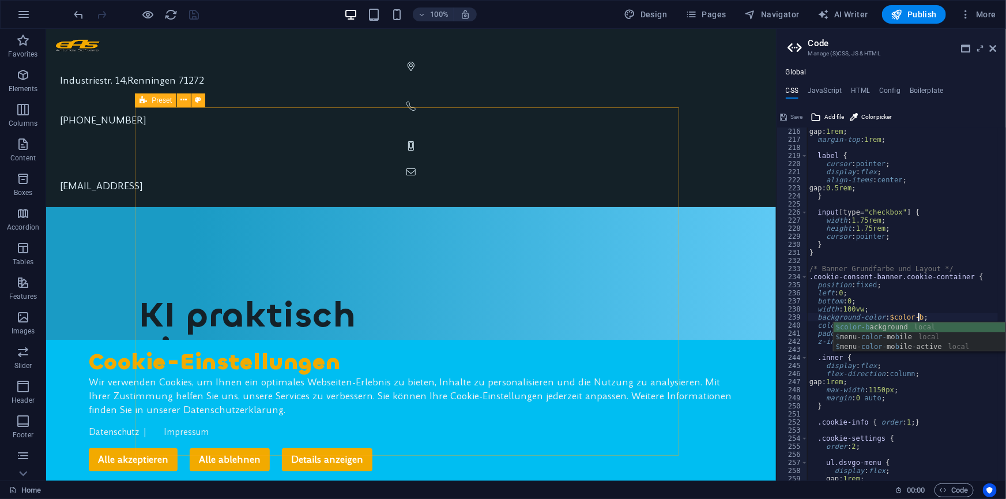
scroll to position [0, 8]
click at [874, 323] on div "$color-b ackground local $ menu- color- mo b ile local $ menu- color- mo b ile-…" at bounding box center [920, 346] width 172 height 49
type textarea "background-color: $color-background;"
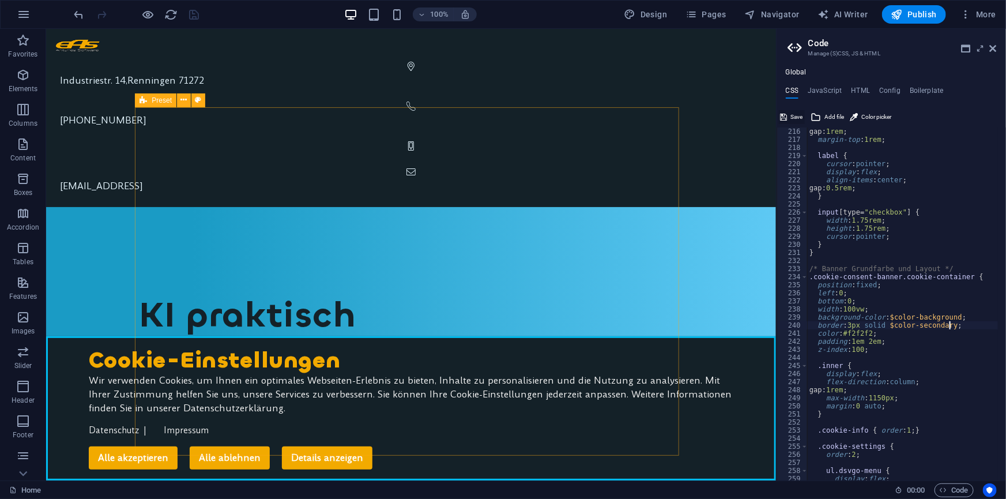
type textarea "border: 3px solid $color-secondary;"
click at [793, 116] on span "Save" at bounding box center [797, 117] width 12 height 14
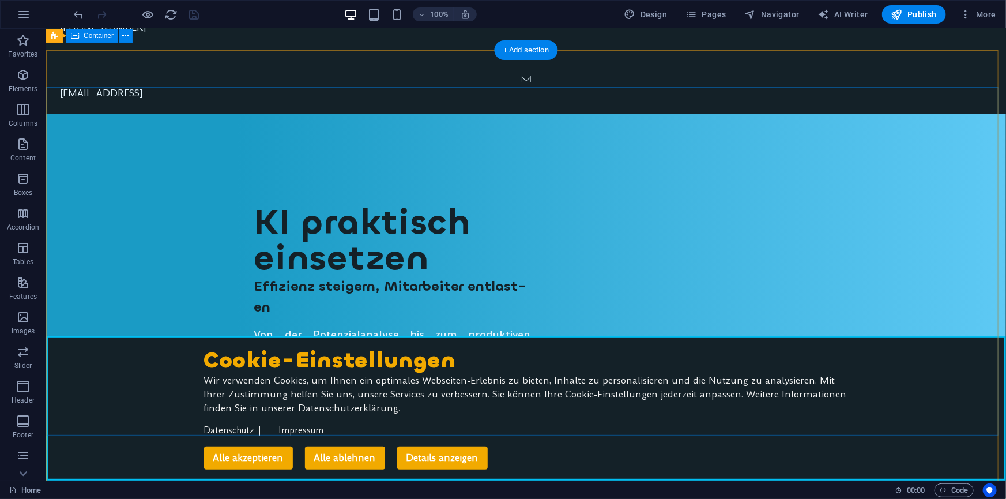
scroll to position [0, 0]
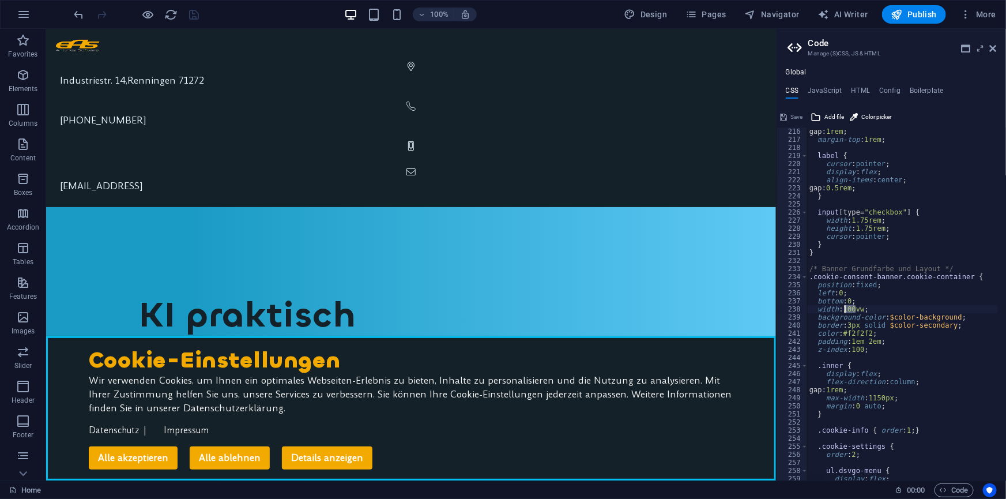
drag, startPoint x: 856, startPoint y: 308, endPoint x: 845, endPoint y: 311, distance: 12.0
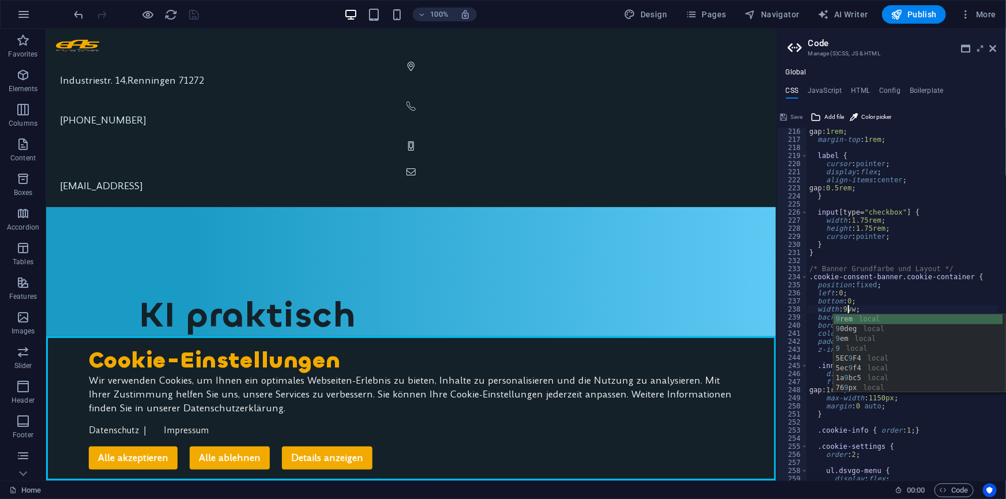
scroll to position [0, 3]
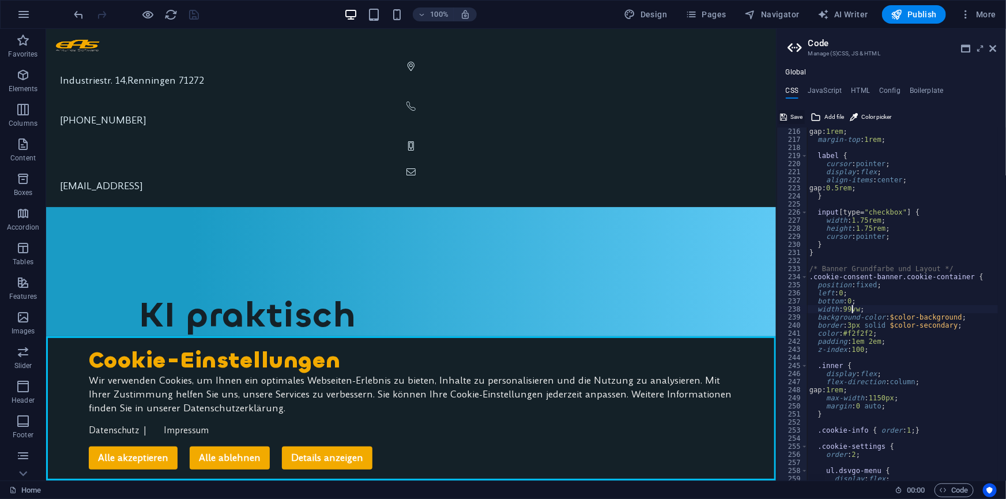
type textarea "width: 99vw;"
click at [793, 114] on span "Save" at bounding box center [797, 117] width 12 height 14
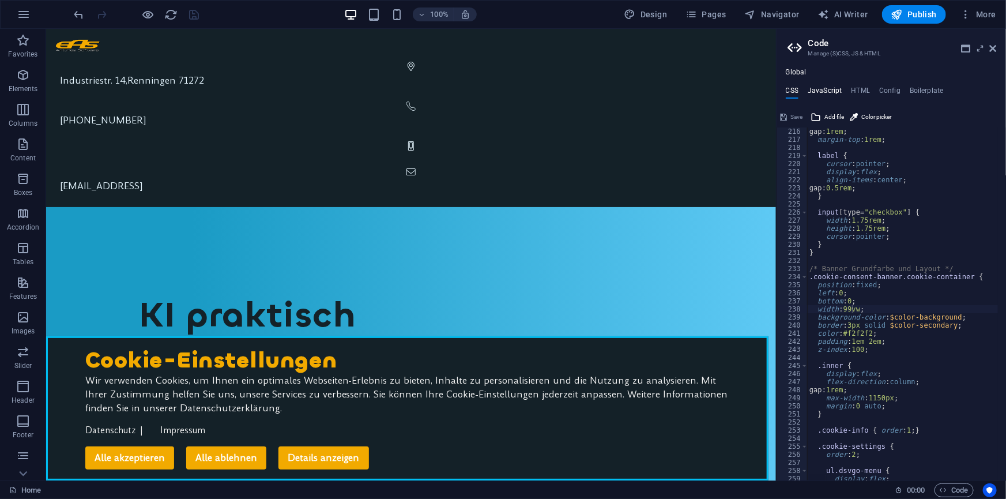
click at [823, 87] on h4 "JavaScript" at bounding box center [825, 92] width 34 height 13
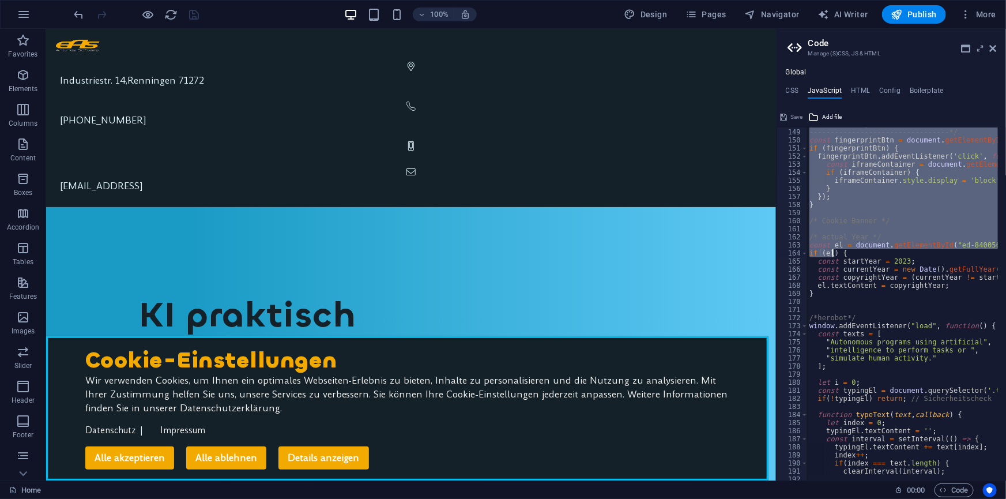
scroll to position [1099, 0]
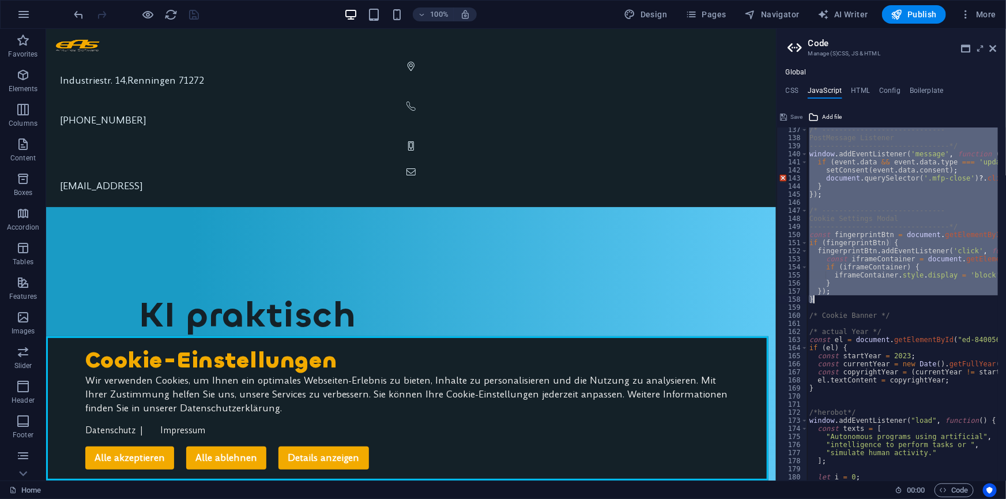
drag, startPoint x: 805, startPoint y: 138, endPoint x: 869, endPoint y: 300, distance: 174.0
type textarea "}); }"
paste textarea
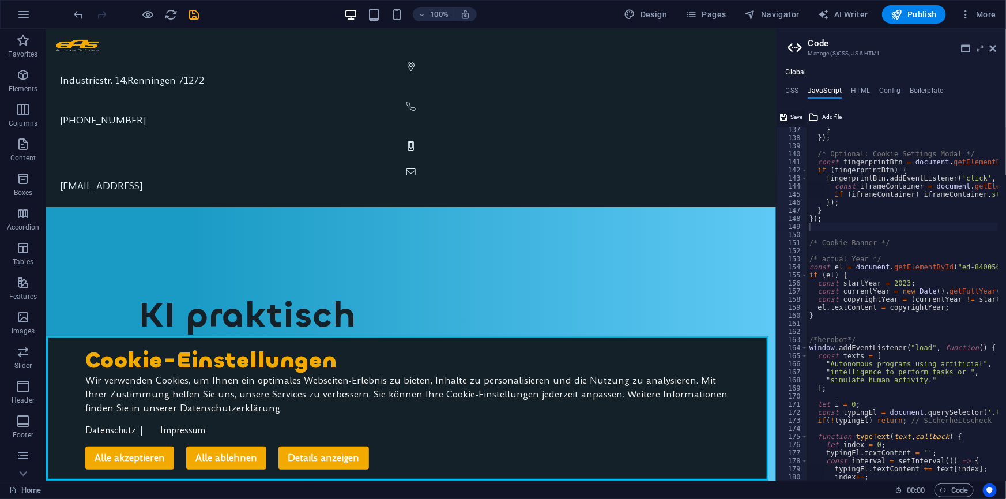
click at [796, 116] on span "Save" at bounding box center [797, 117] width 12 height 14
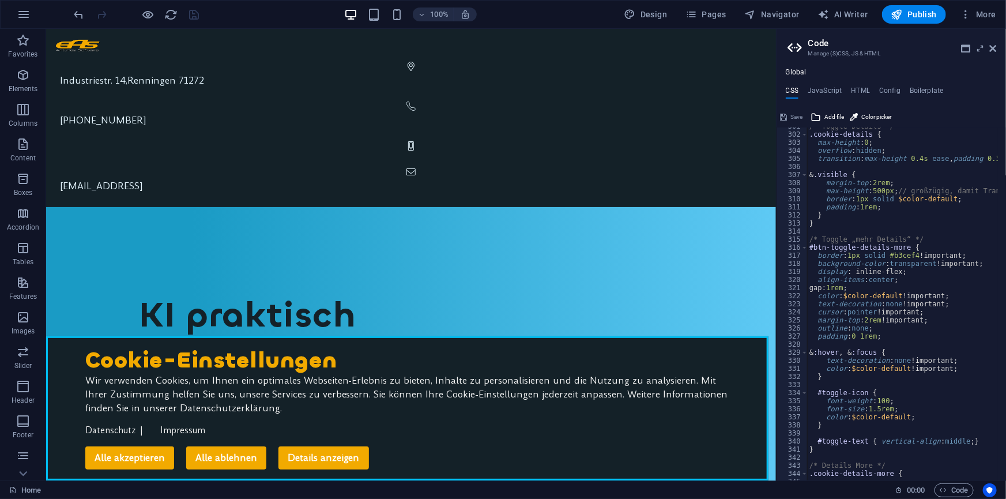
scroll to position [2458, 0]
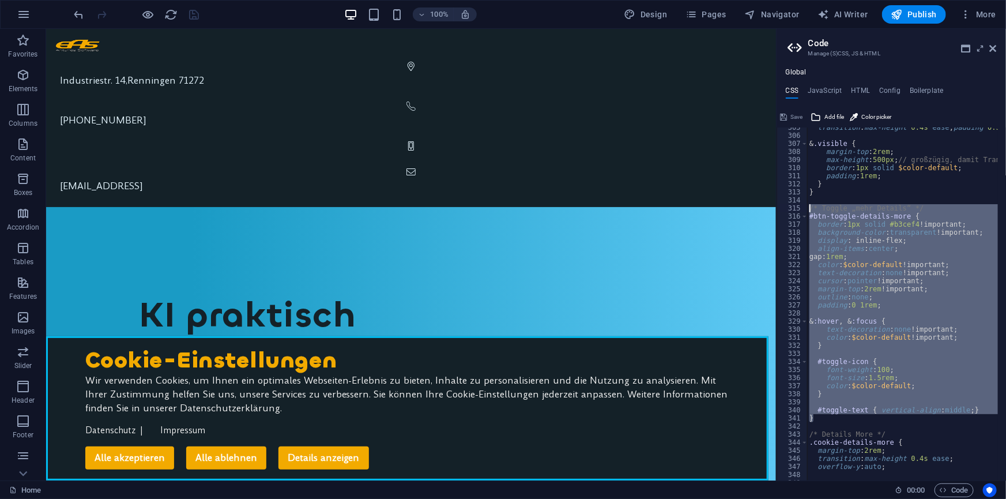
drag, startPoint x: 817, startPoint y: 420, endPoint x: 795, endPoint y: 212, distance: 209.9
click at [795, 212] on div "width: 99vw; 305 306 307 308 309 310 311 312 313 314 315 316 317 318 319 320 32…" at bounding box center [891, 303] width 229 height 353
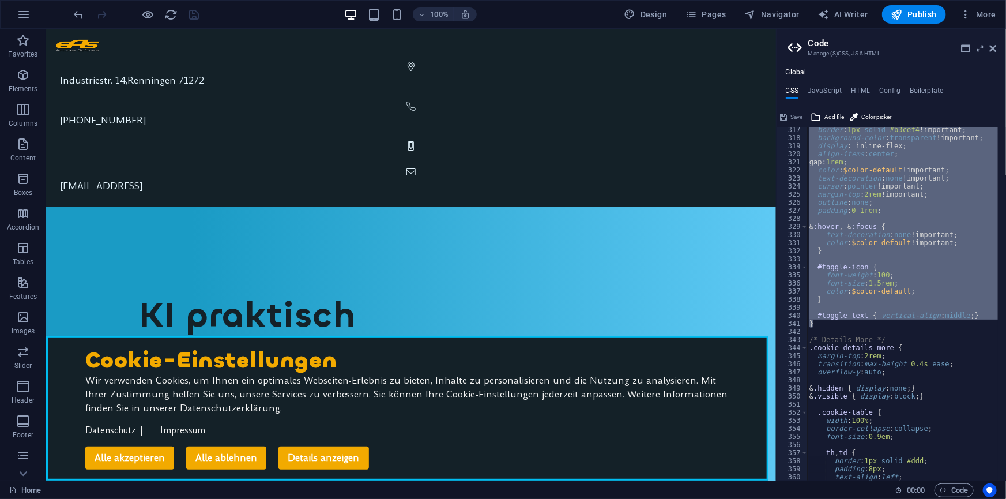
scroll to position [2521, 0]
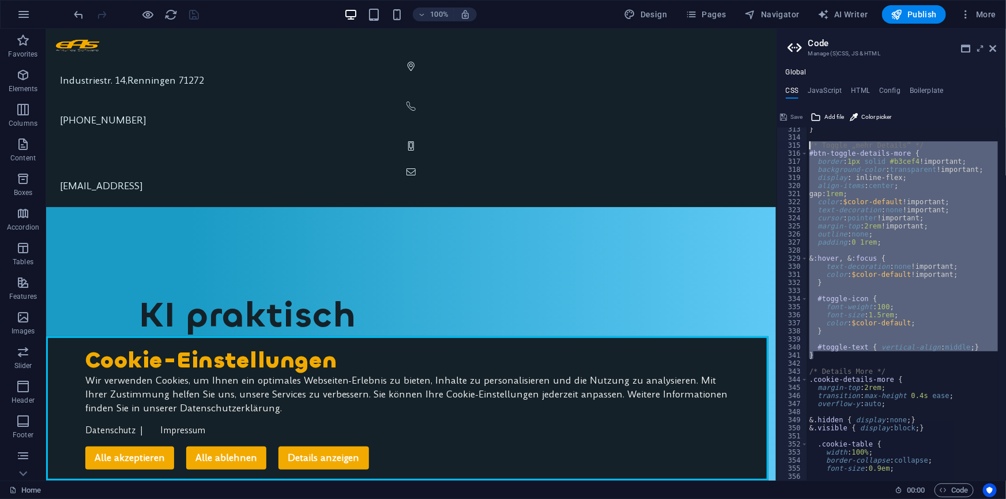
click at [855, 284] on div "} /* Toggle „mehr Details“ */ #btn-toggle-details-more { border : 1px solid #b3…" at bounding box center [902, 303] width 191 height 353
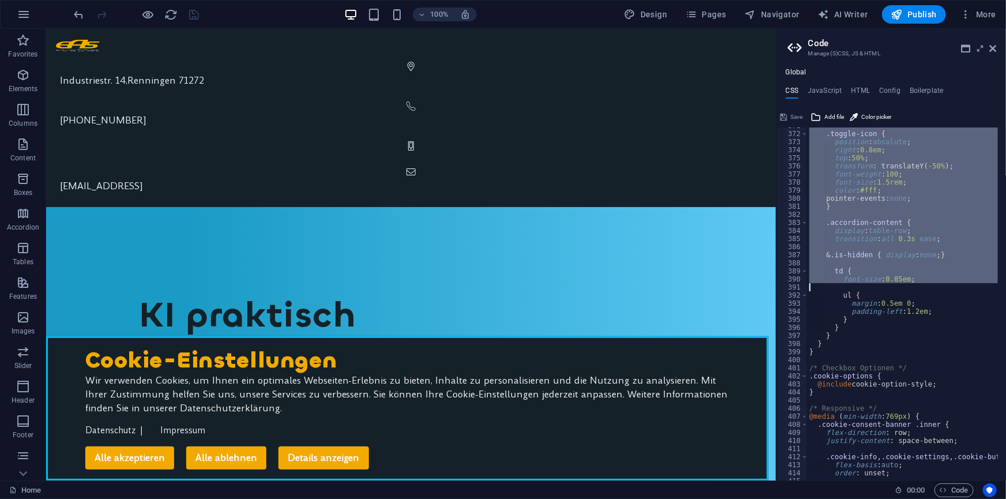
scroll to position [2992, 0]
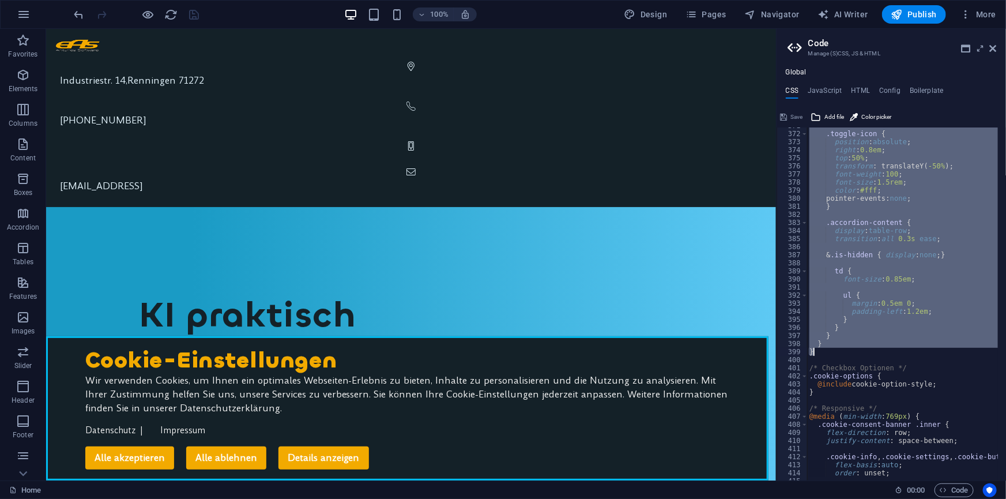
drag, startPoint x: 808, startPoint y: 176, endPoint x: 822, endPoint y: 353, distance: 177.5
click at [883, 219] on div ".toggle-icon { position : absolute ; right : 0.8em ; top : 50% ; transform : tr…" at bounding box center [902, 303] width 191 height 353
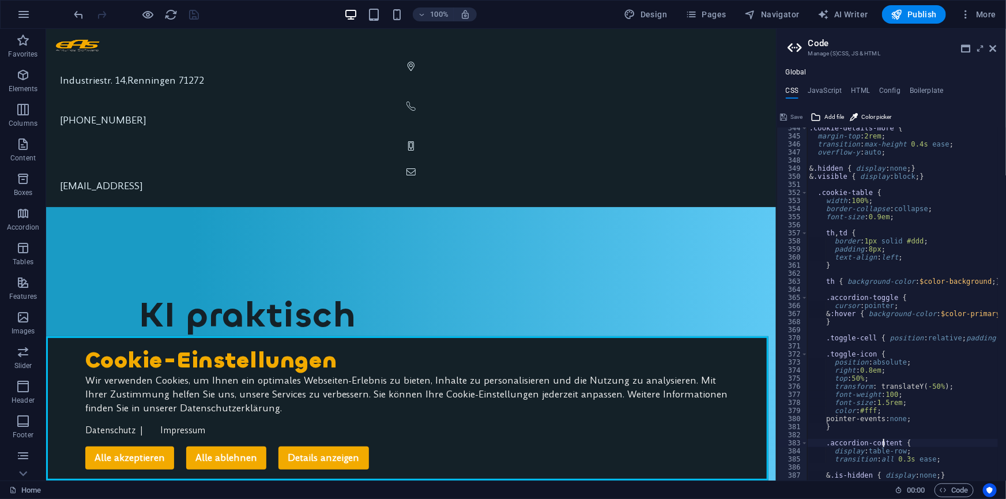
scroll to position [2740, 0]
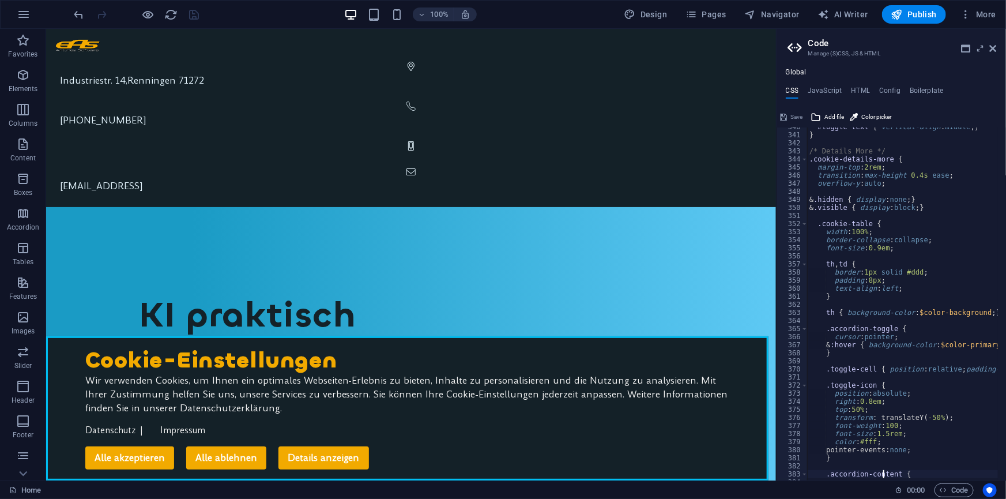
type textarea "margin-top: 2rem;"
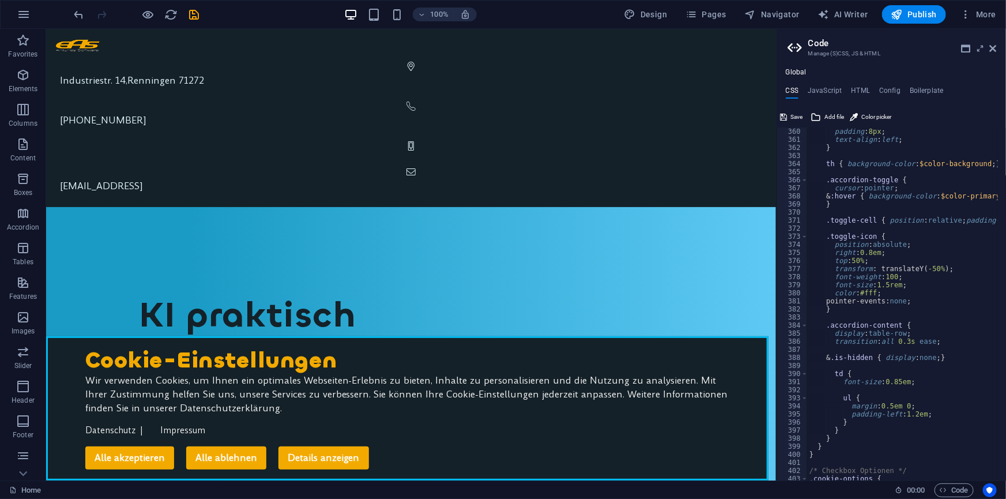
scroll to position [3055, 0]
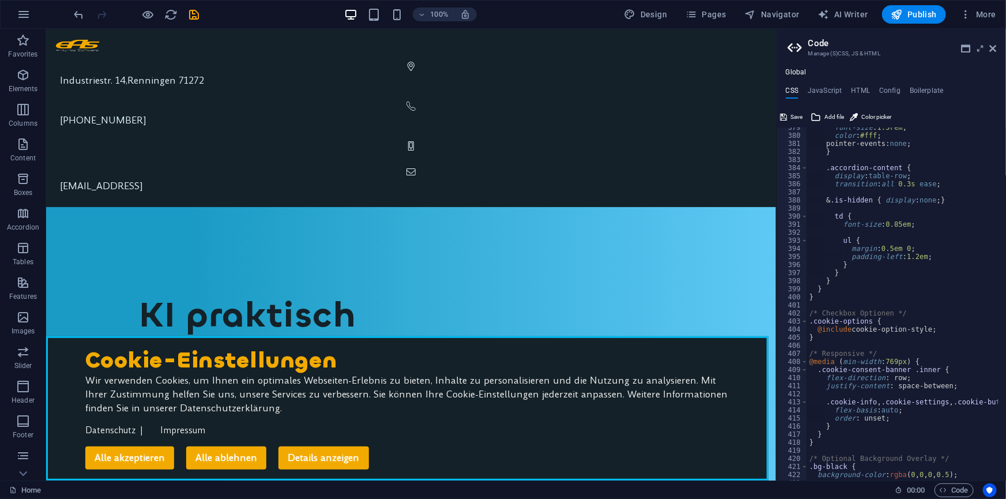
type textarea "}"
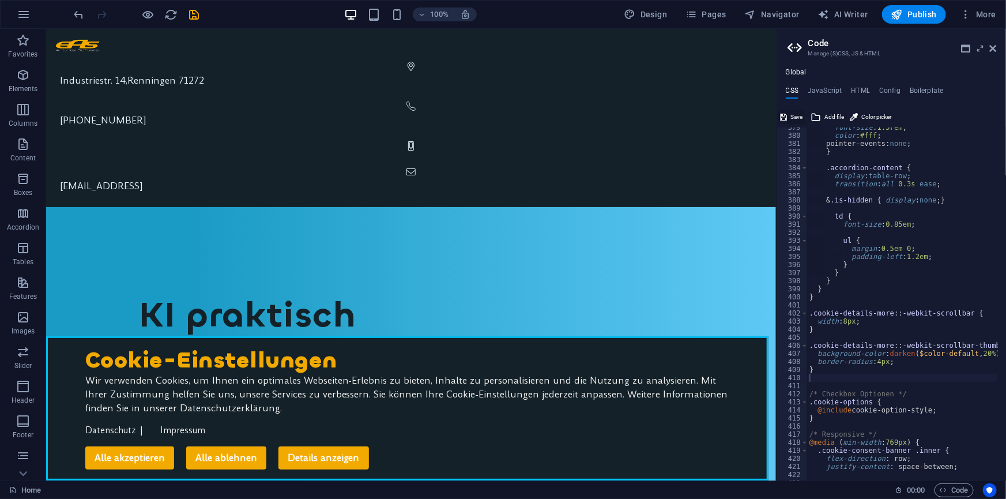
click at [799, 114] on span "Save" at bounding box center [797, 117] width 12 height 14
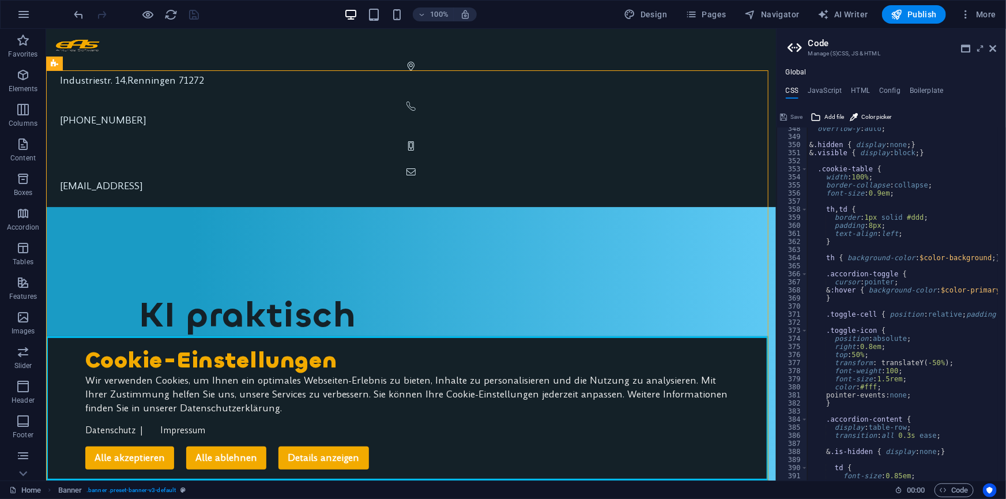
scroll to position [2709, 0]
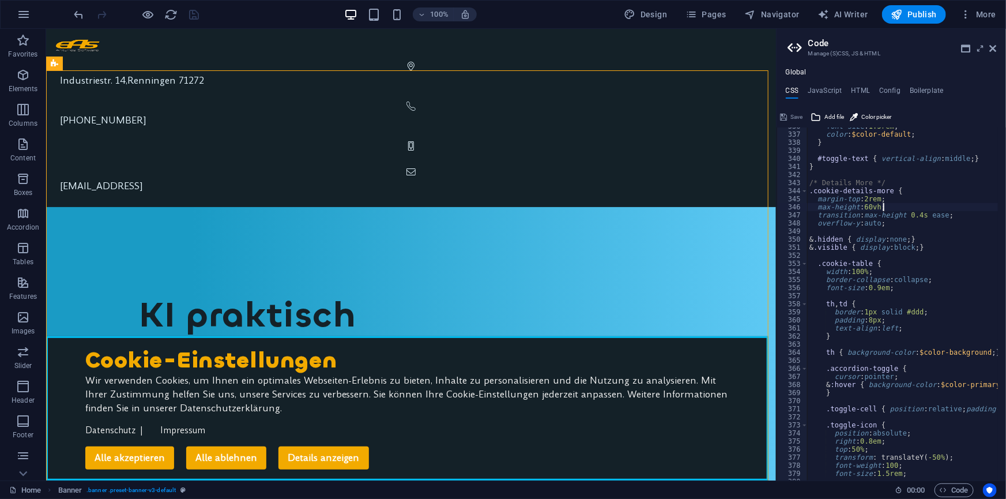
type textarea "overflow-y: auto;"
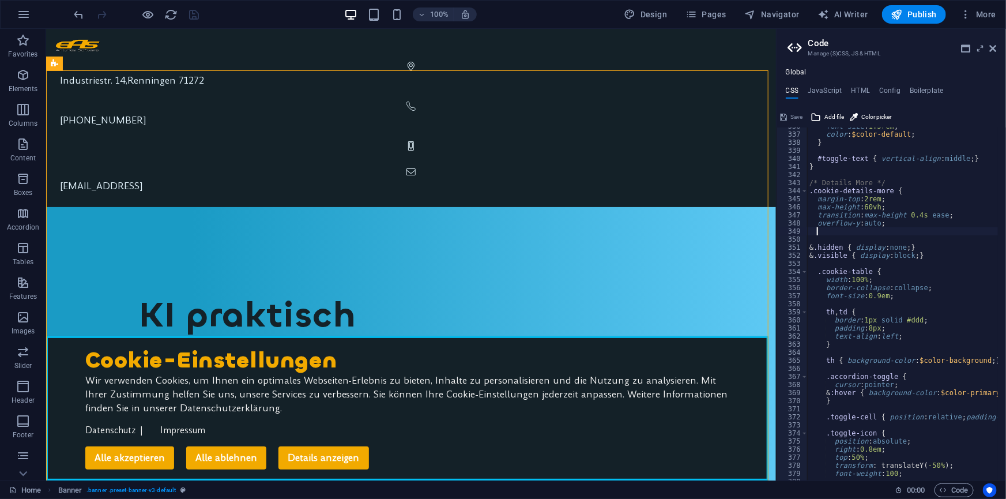
paste textarea "display: block;"
type textarea "display: block;"
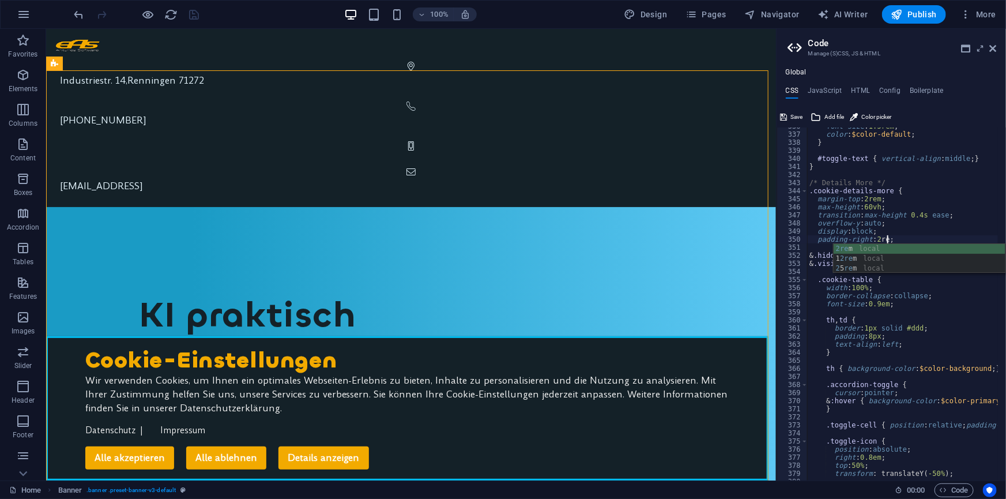
scroll to position [0, 6]
type textarea "padding-right: 2rem;"
click at [797, 116] on span "Save" at bounding box center [797, 117] width 12 height 14
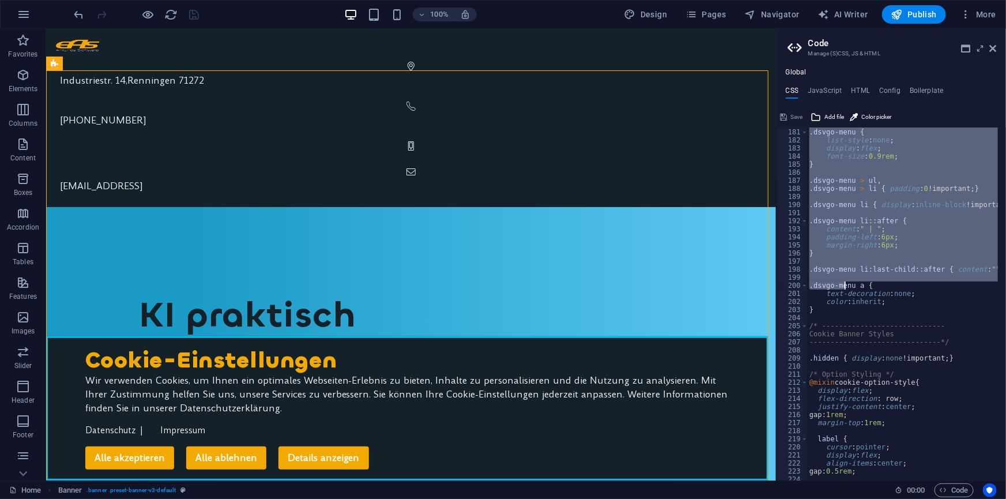
scroll to position [1452, 0]
drag, startPoint x: 808, startPoint y: 209, endPoint x: 843, endPoint y: 287, distance: 85.4
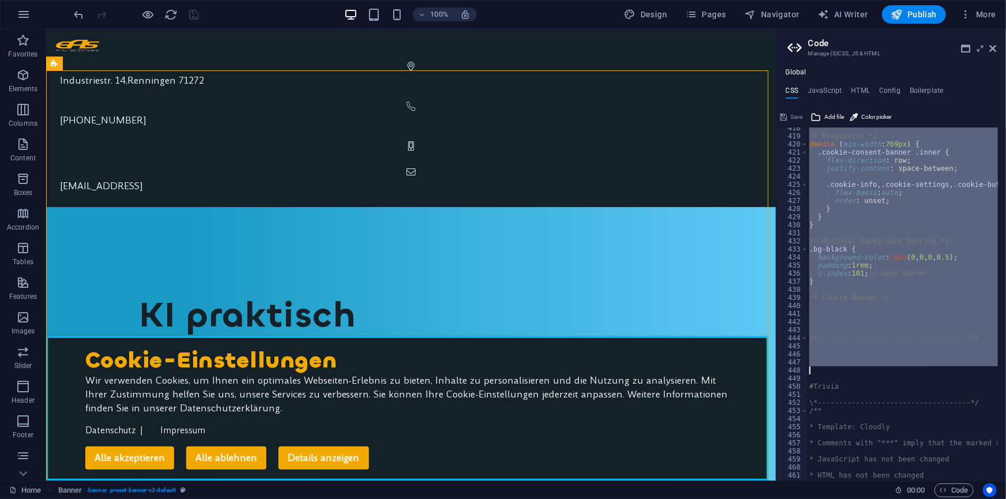
scroll to position [3369, 0]
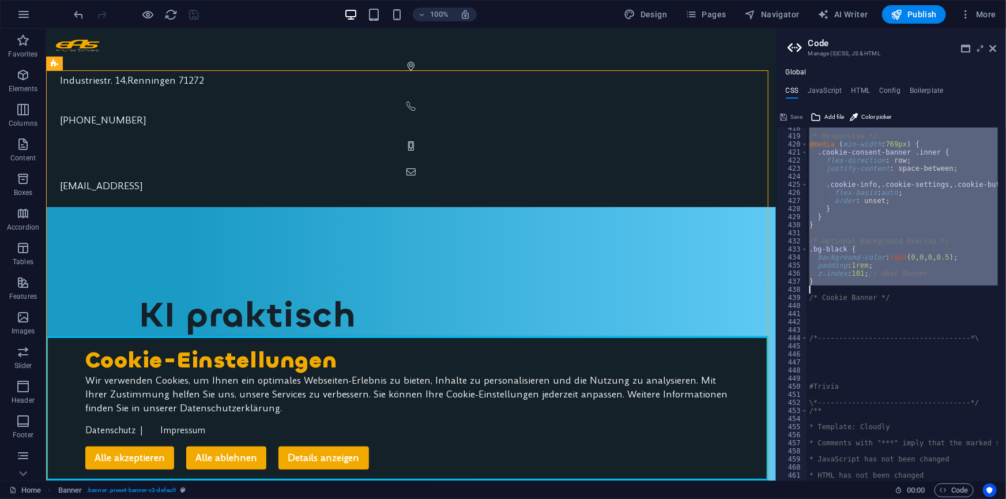
drag, startPoint x: 808, startPoint y: 322, endPoint x: 824, endPoint y: 288, distance: 37.4
type textarea "}"
paste textarea
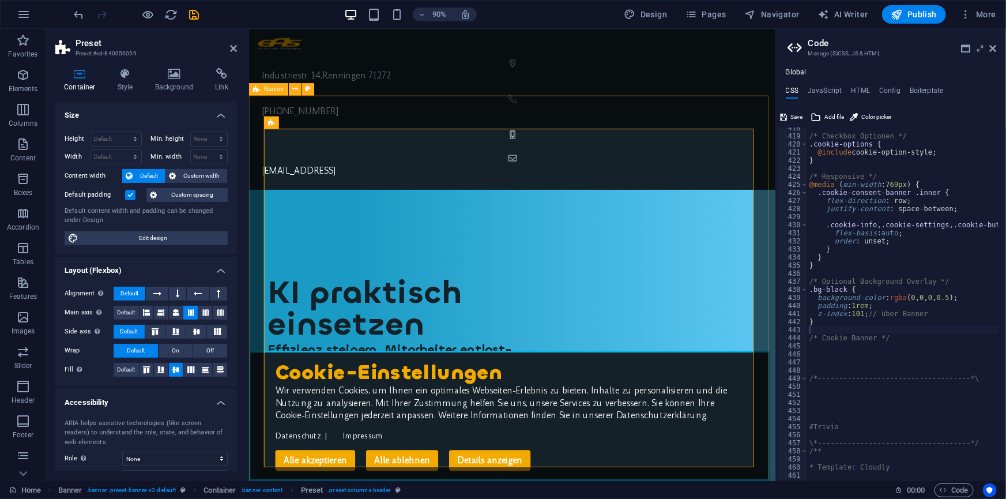
select select "vh"
select select "header"
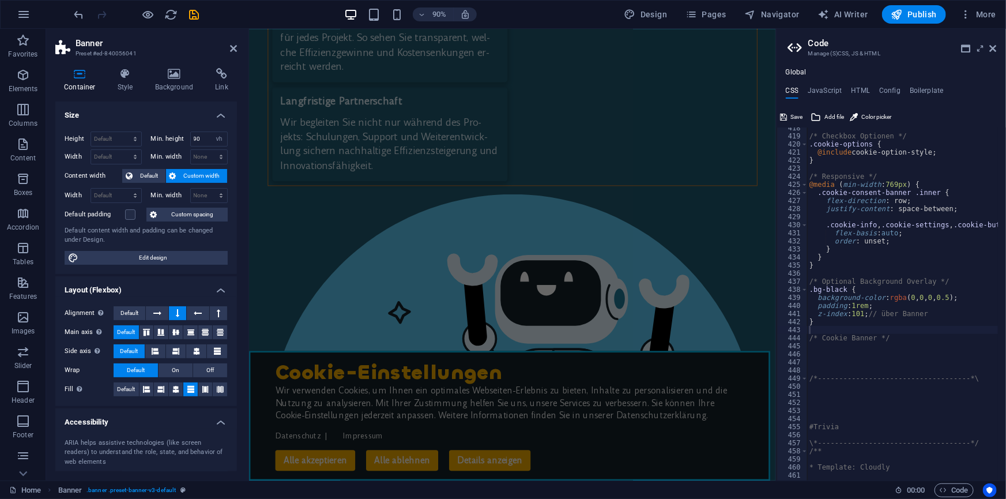
scroll to position [5505, 0]
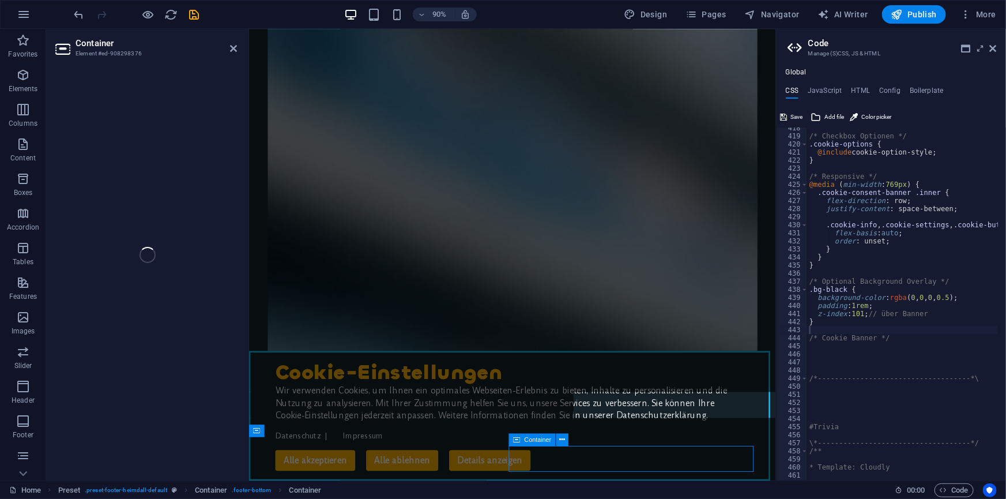
select select "%"
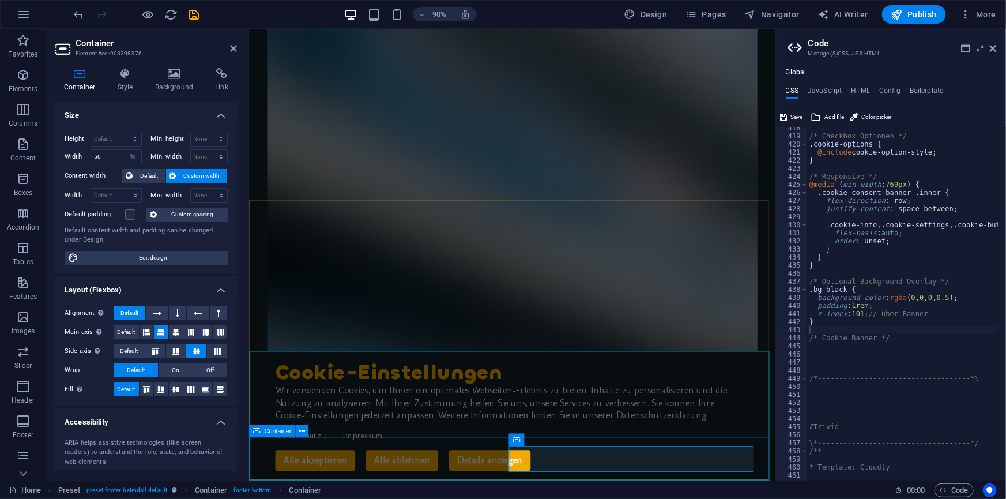
drag, startPoint x: 255, startPoint y: 525, endPoint x: 1035, endPoint y: 47, distance: 915.2
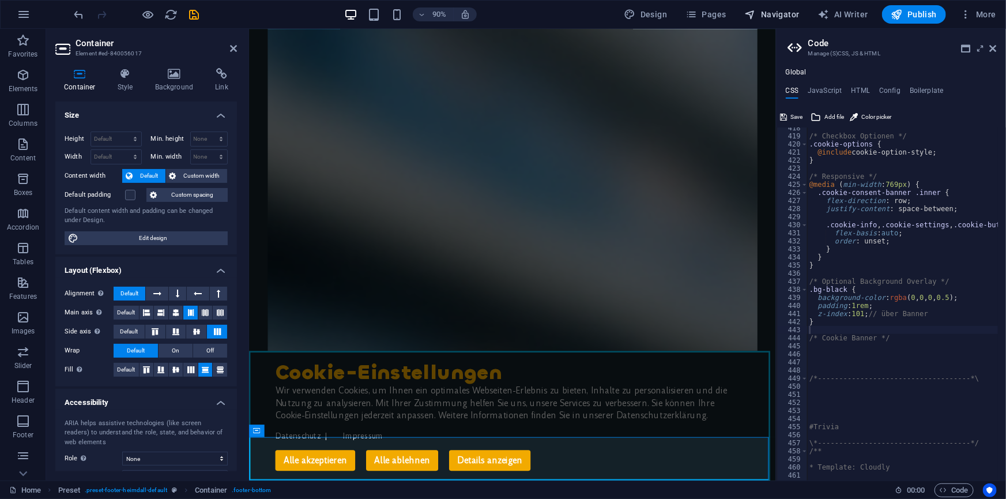
click at [785, 18] on span "Navigator" at bounding box center [772, 15] width 55 height 12
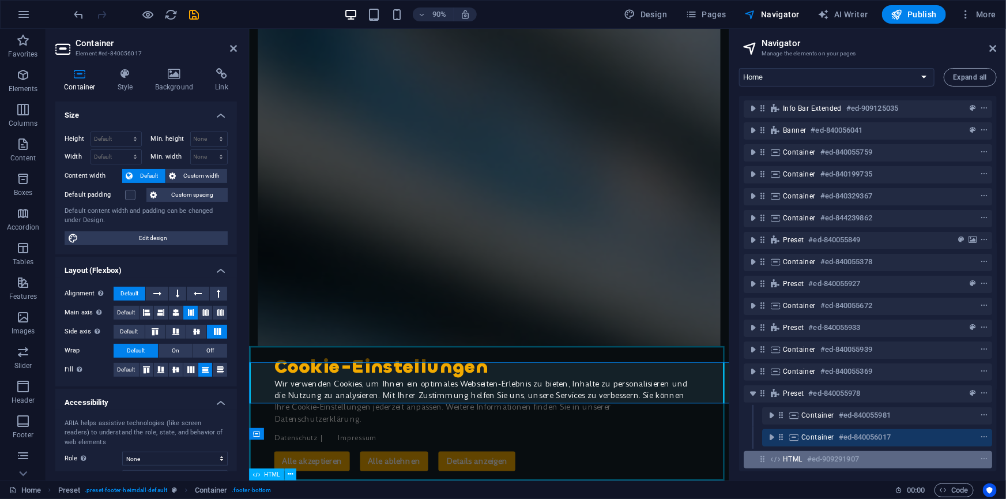
click at [782, 458] on div "HTML #ed-909291907" at bounding box center [868, 459] width 248 height 17
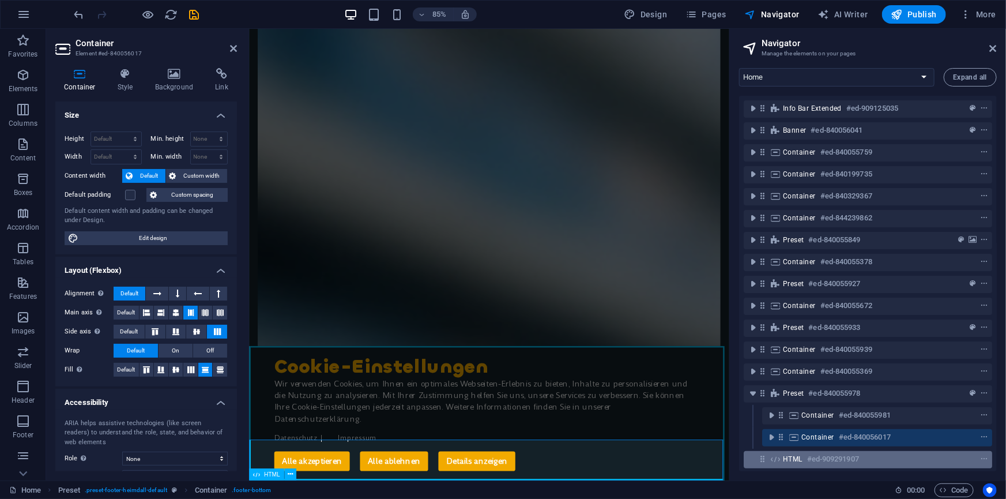
click at [782, 458] on div "HTML #ed-909291907" at bounding box center [868, 459] width 248 height 17
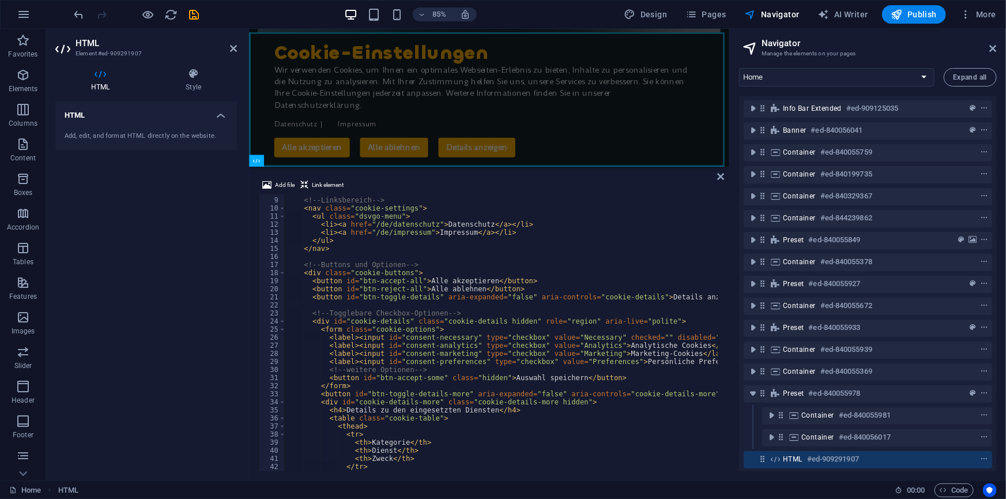
scroll to position [0, 0]
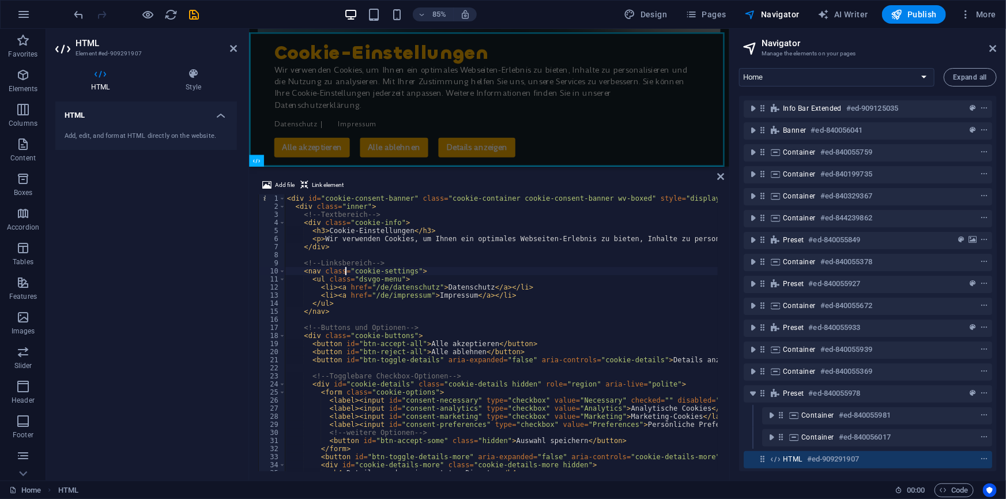
click at [345, 273] on div "< div id = "cookie-consent-banner" class = "cookie-container cookie-consent-ban…" at bounding box center [944, 339] width 1318 height 291
type textarea "</div>"
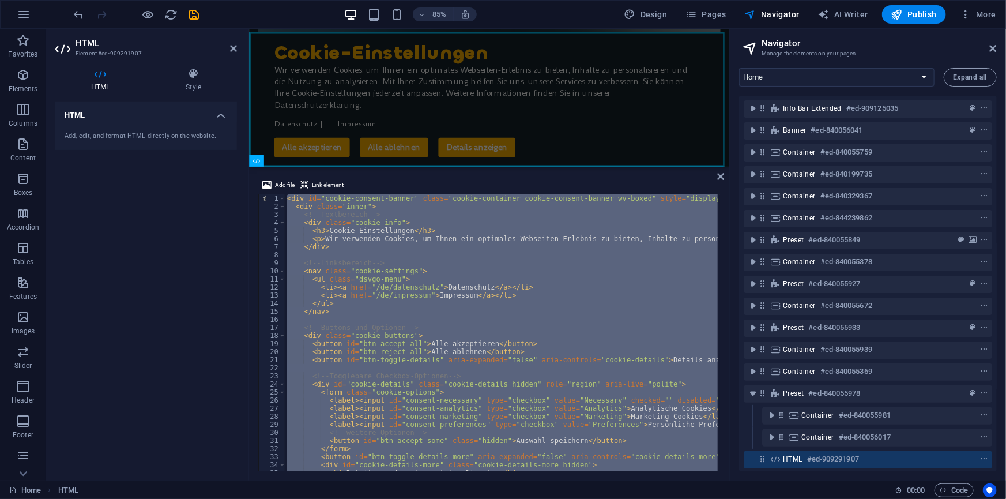
click at [474, 366] on div "< div id = "cookie-consent-banner" class = "cookie-container cookie-consent-ban…" at bounding box center [501, 332] width 433 height 277
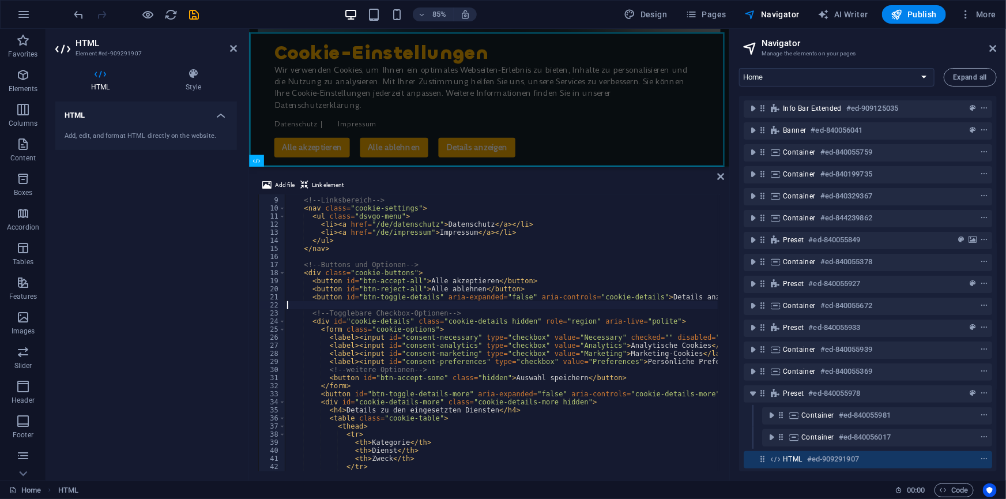
scroll to position [94, 0]
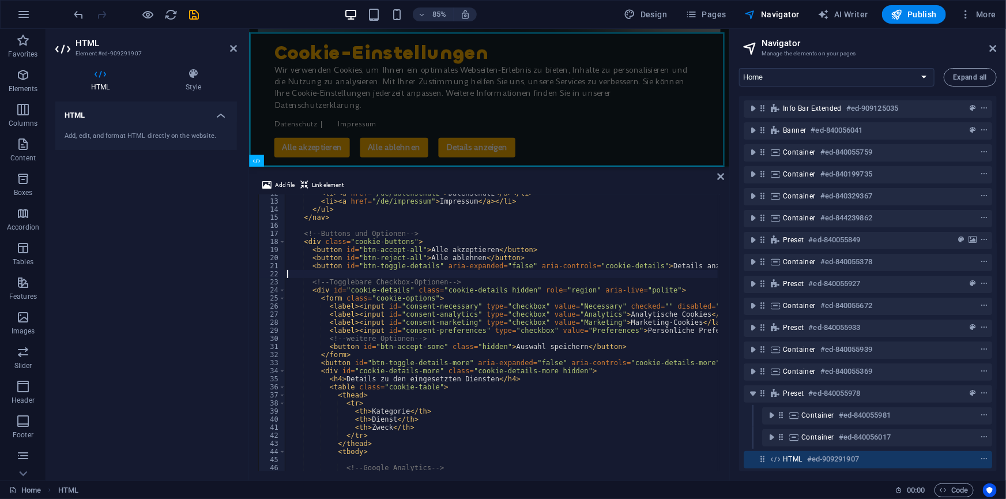
click at [584, 370] on div "< li > < a href = "/de/datenschutz" > Datenschutz </ a > </ li > < li > < a hre…" at bounding box center [944, 334] width 1318 height 291
click at [513, 379] on div "< li > < a href = "/de/datenschutz" > Datenschutz </ a > </ li > < li > < a hre…" at bounding box center [944, 334] width 1318 height 291
type textarea "<h4>Details zu den eingesetzten Diensten</h4>"
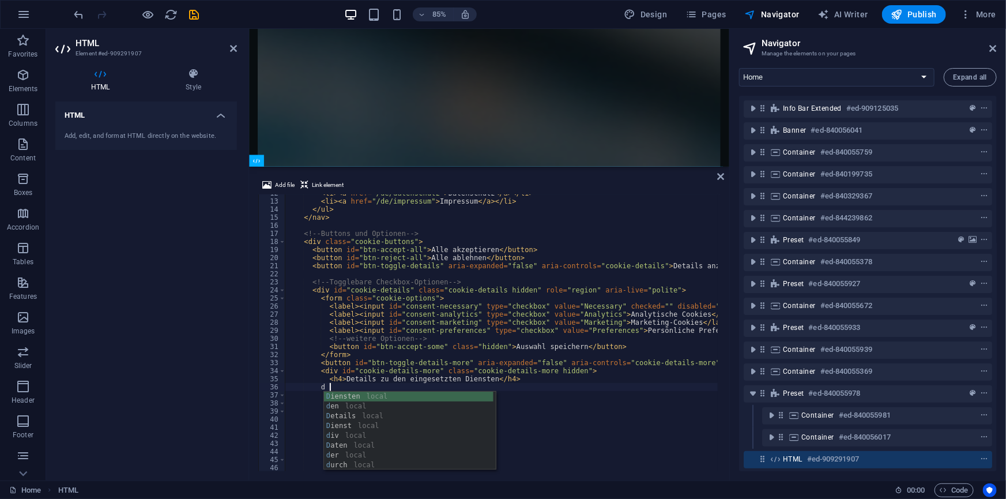
scroll to position [0, 3]
type textarea "d"
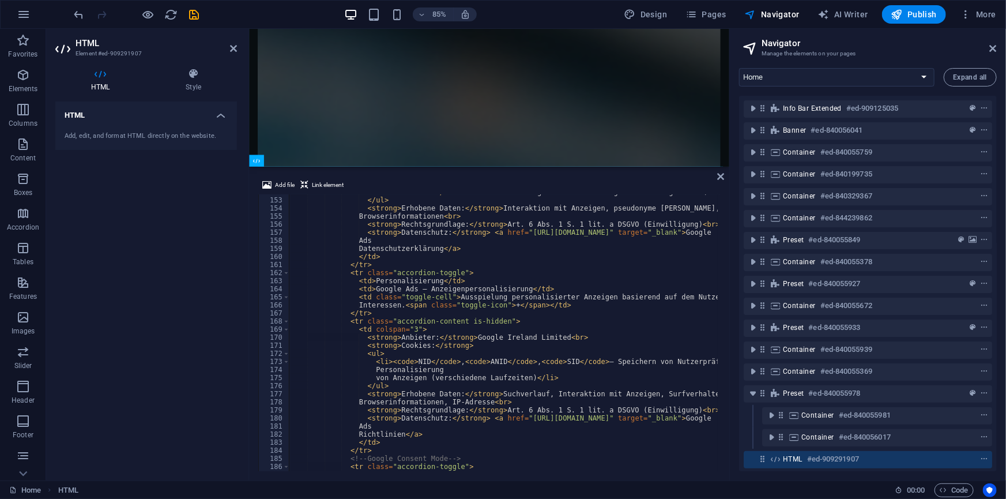
scroll to position [1444, 0]
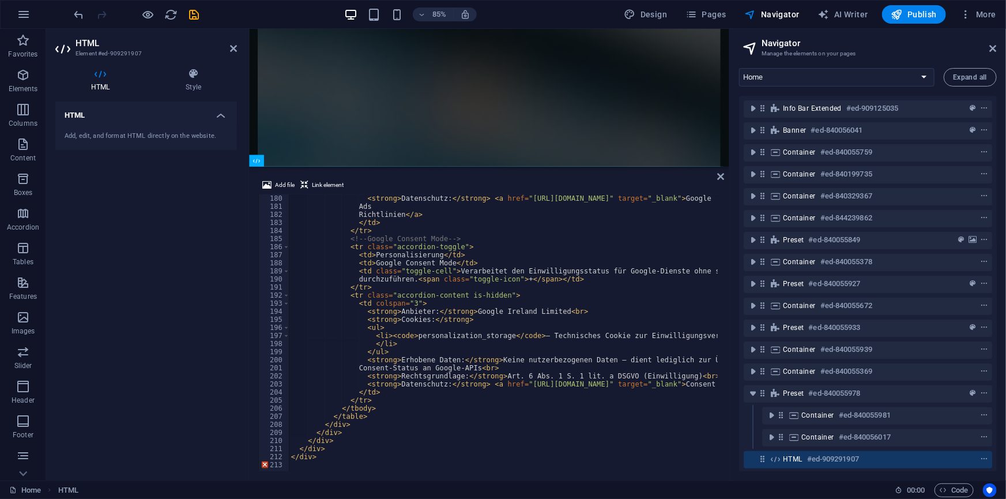
click at [368, 415] on div "< strong > Datenschutz: </ strong > < a href = "[URL][DOMAIN_NAME]" target = "_…" at bounding box center [948, 339] width 1318 height 291
type textarea "</table>"
paste textarea "</div>"
type textarea "</div>"
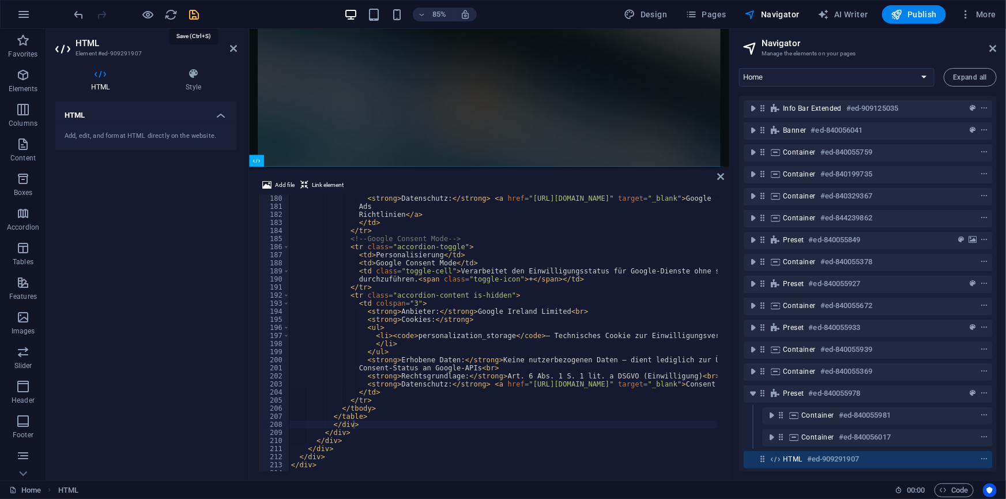
click at [198, 14] on icon "save" at bounding box center [194, 14] width 13 height 13
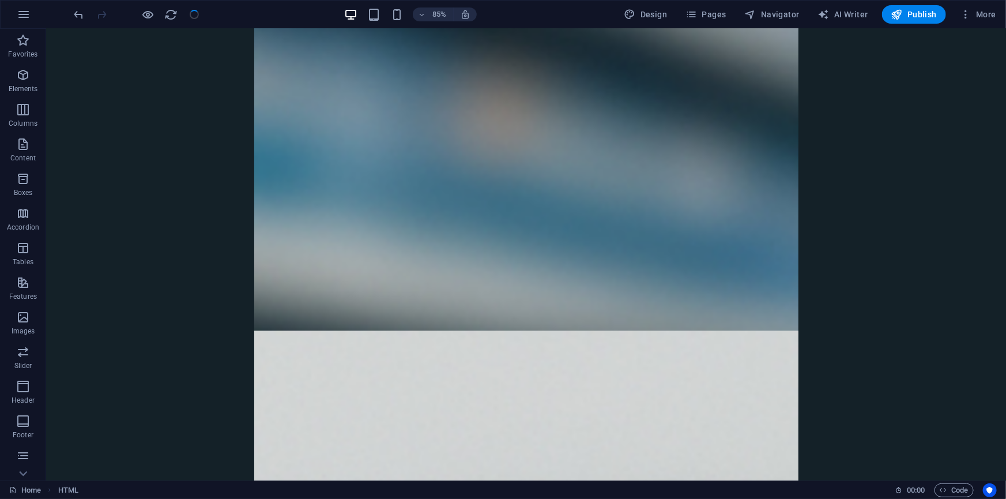
scroll to position [5495, 0]
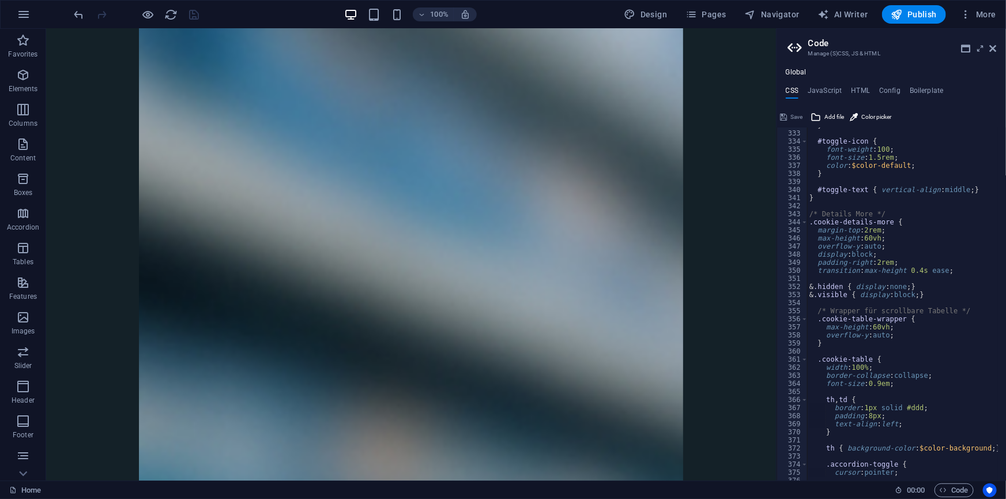
scroll to position [2678, 0]
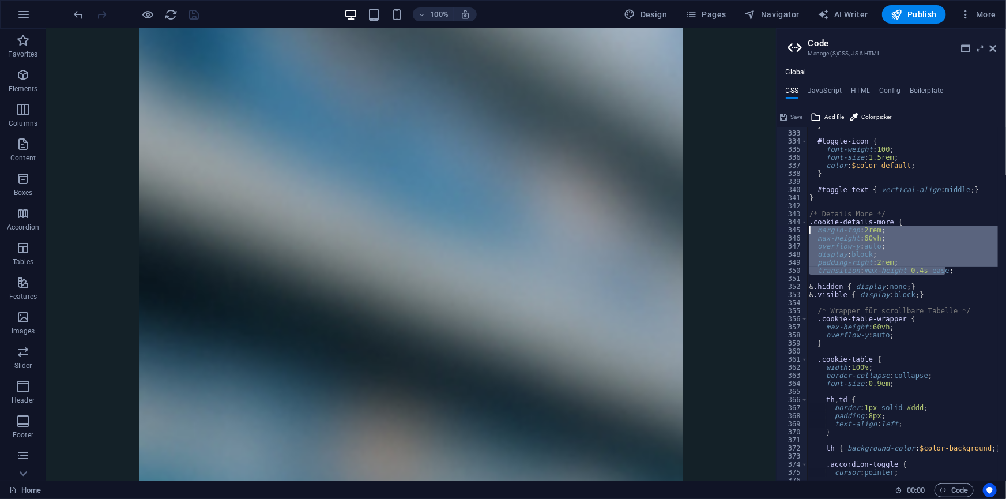
drag, startPoint x: 909, startPoint y: 271, endPoint x: 793, endPoint y: 232, distance: 122.7
click at [793, 232] on div "332 333 334 335 336 337 338 339 340 341 342 343 344 345 346 347 348 349 350 351…" at bounding box center [891, 303] width 229 height 353
paste textarea "transition: max-height 0.4s ease"
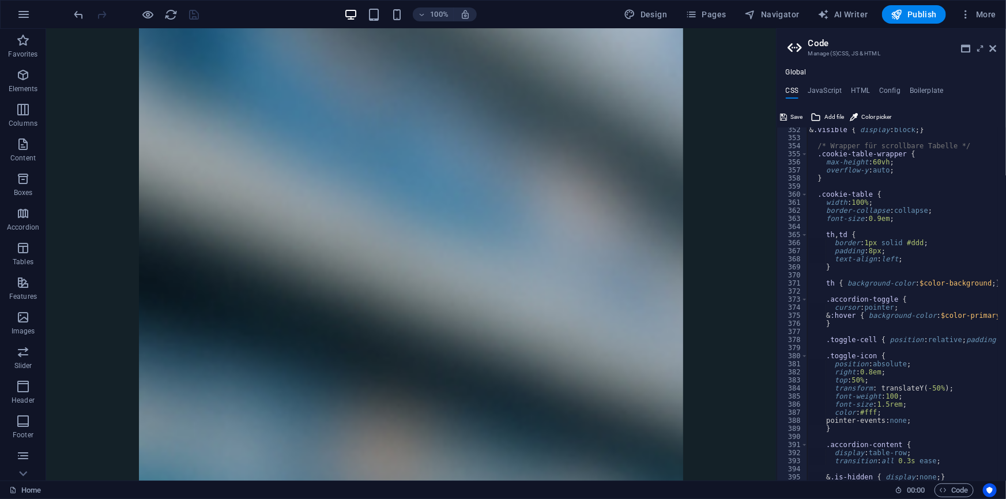
scroll to position [2866, 0]
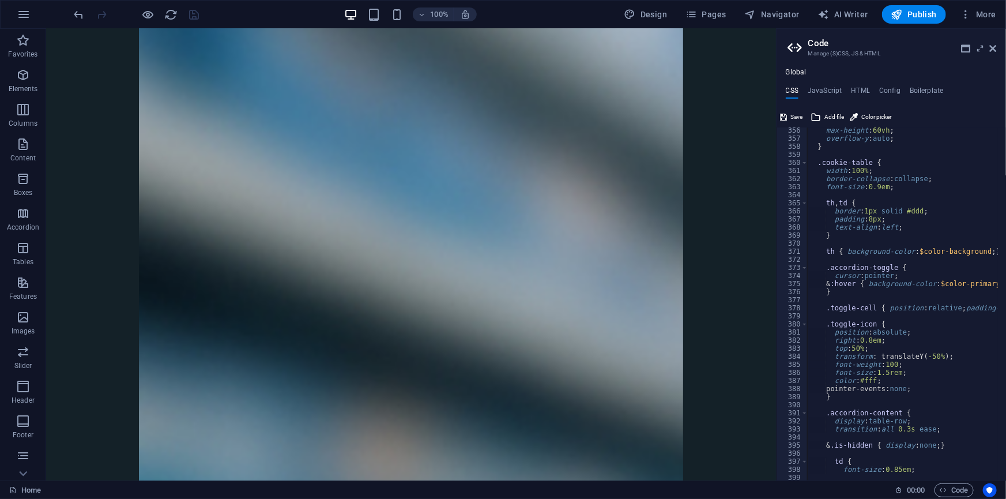
type textarea "width: 100%;"
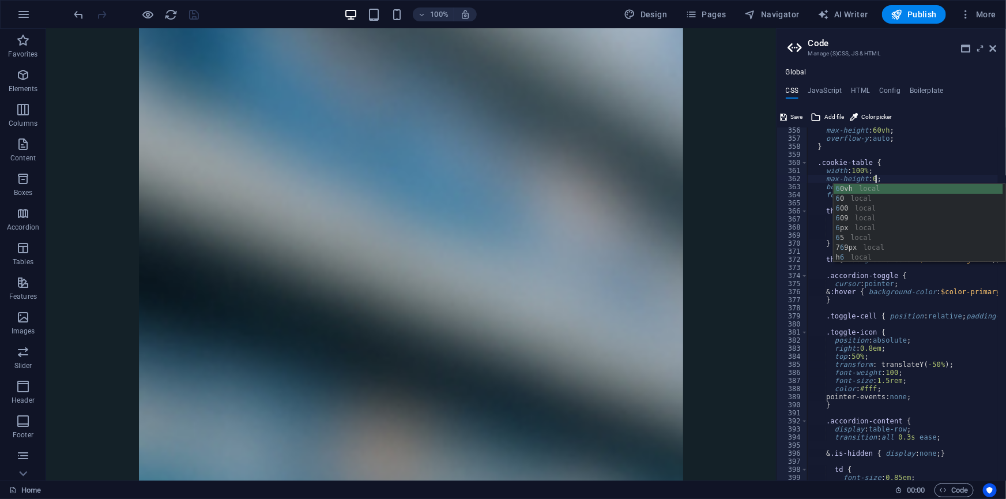
scroll to position [0, 6]
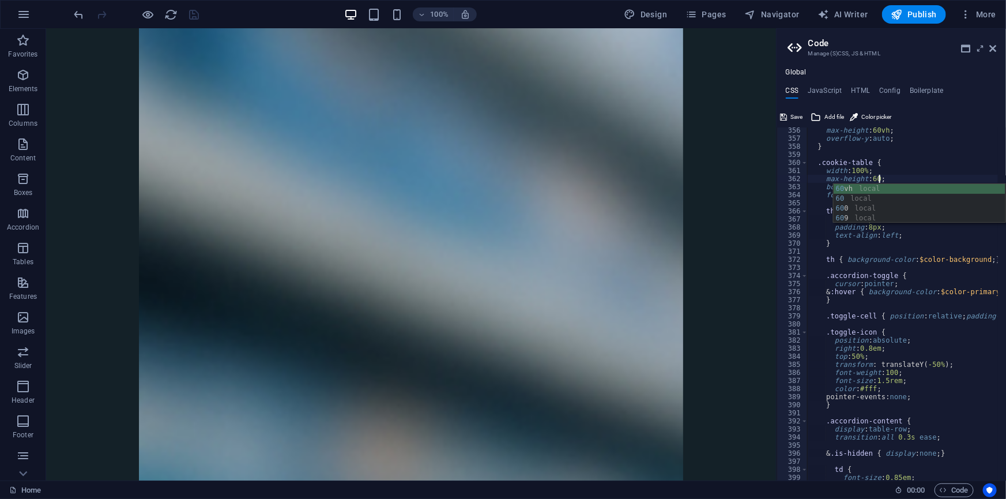
type textarea "max-height: 60vh;"
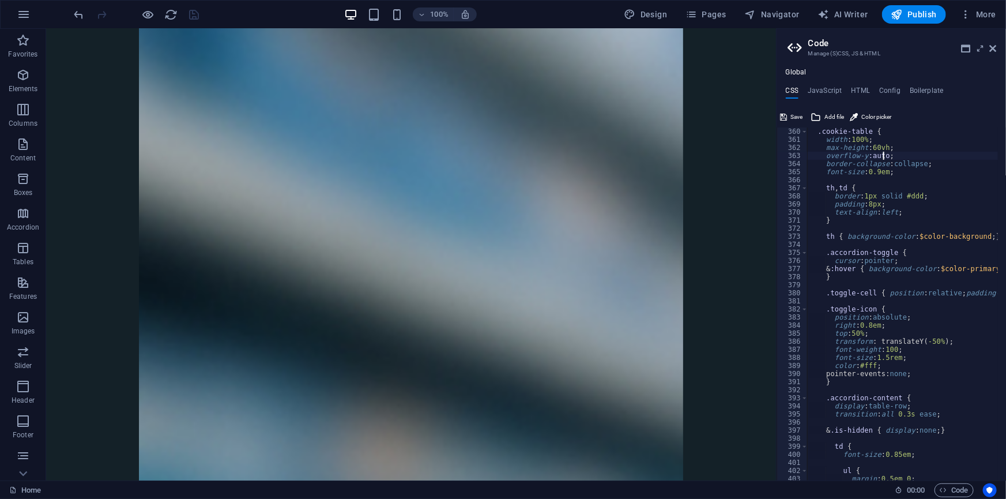
scroll to position [2866, 0]
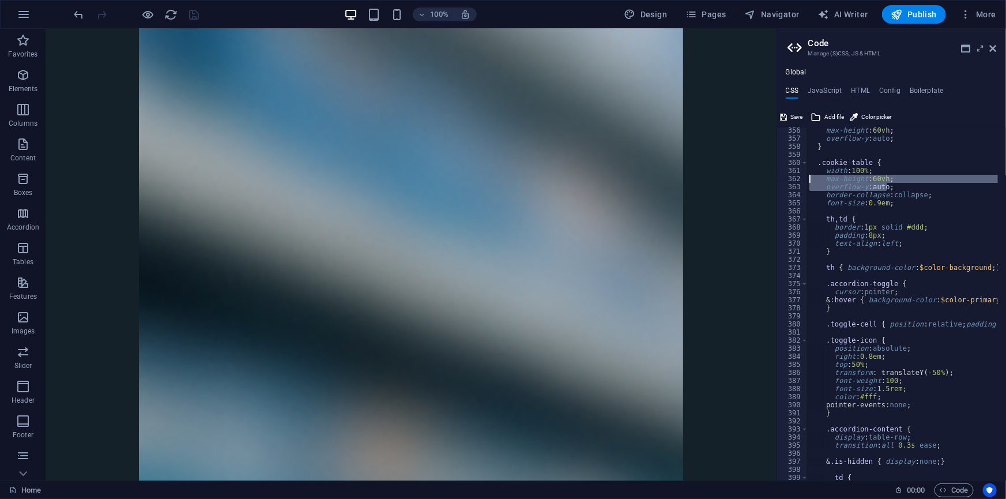
drag, startPoint x: 895, startPoint y: 184, endPoint x: 796, endPoint y: 182, distance: 99.8
click at [796, 182] on div "overflow-y:auto 356 357 358 359 360 361 362 363 364 365 366 367 368 369 370 371…" at bounding box center [891, 303] width 229 height 353
type textarea "max-height: 60vh; overflow-y:auto;"
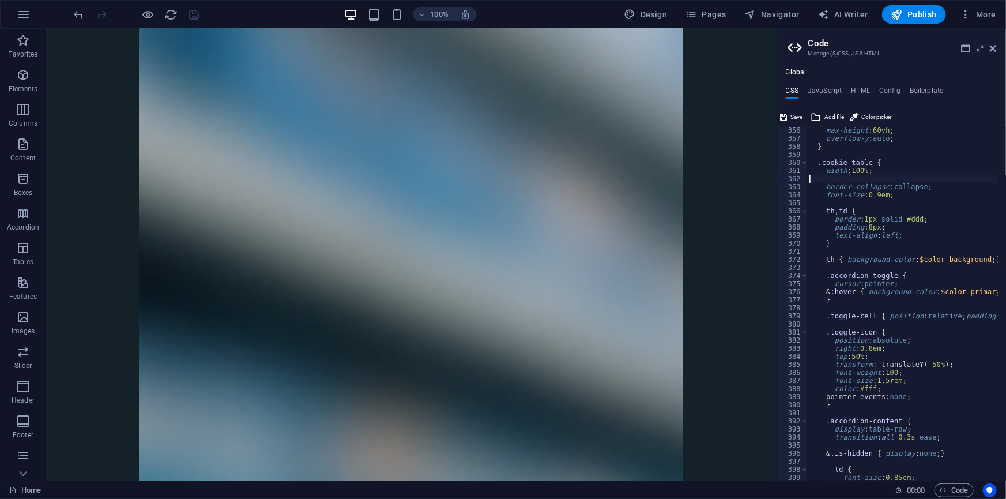
scroll to position [0, 0]
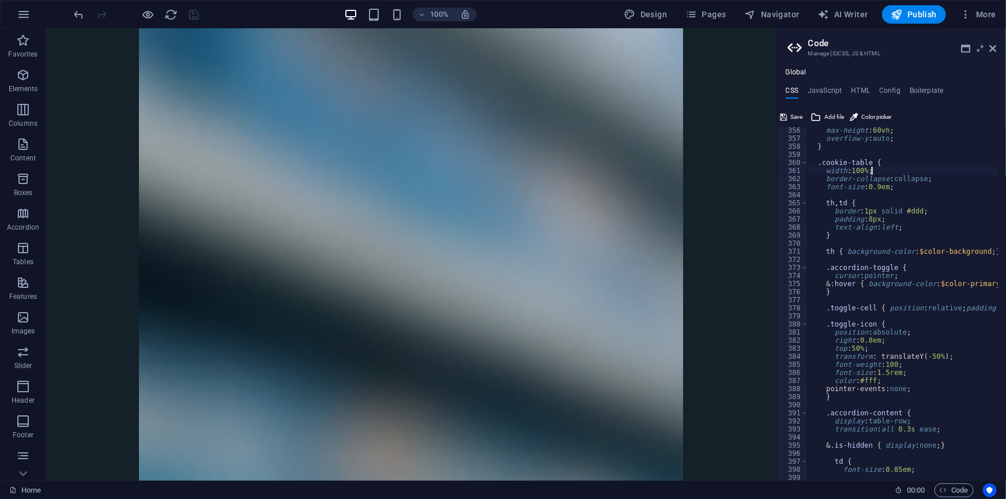
type textarea "}"
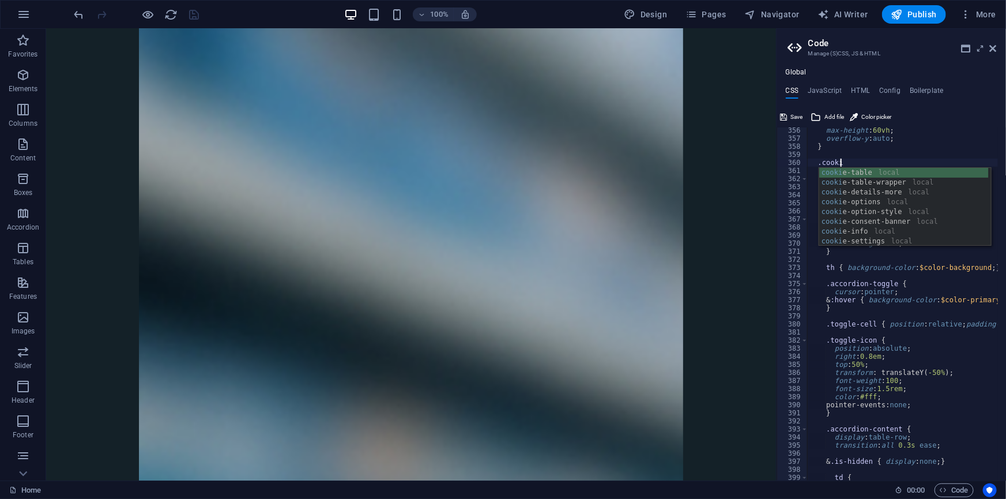
scroll to position [0, 2]
type textarea ".cookie-table-wrapper"
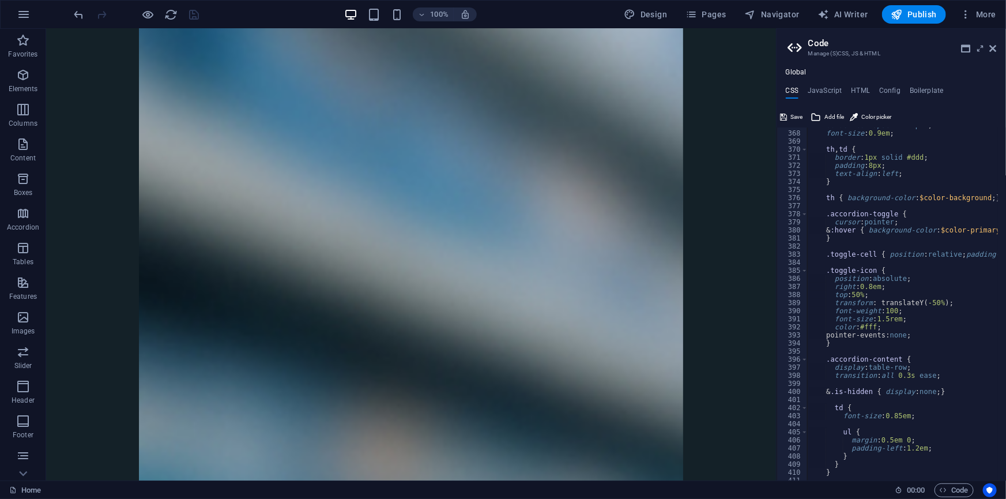
scroll to position [2992, 0]
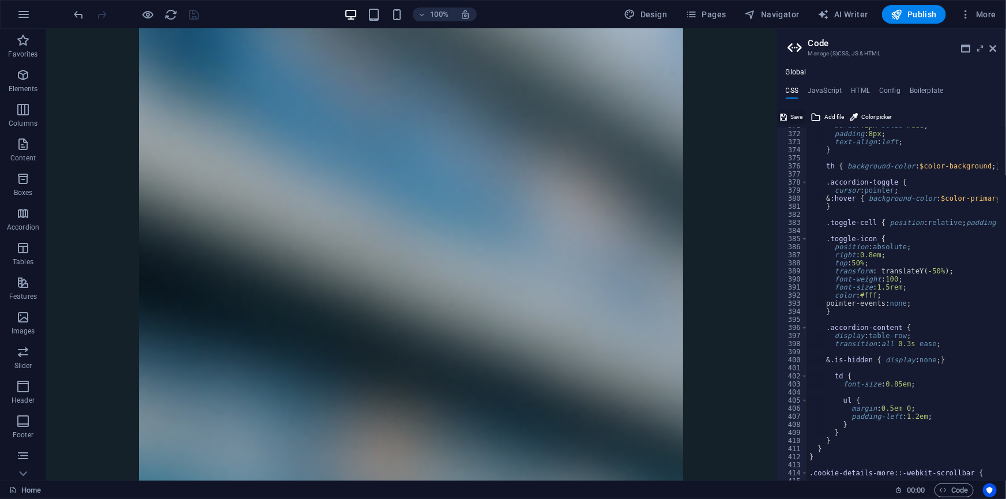
type textarea "max-height: 60vh;"
click at [792, 115] on span "Save" at bounding box center [797, 117] width 12 height 14
